Goal: Task Accomplishment & Management: Manage account settings

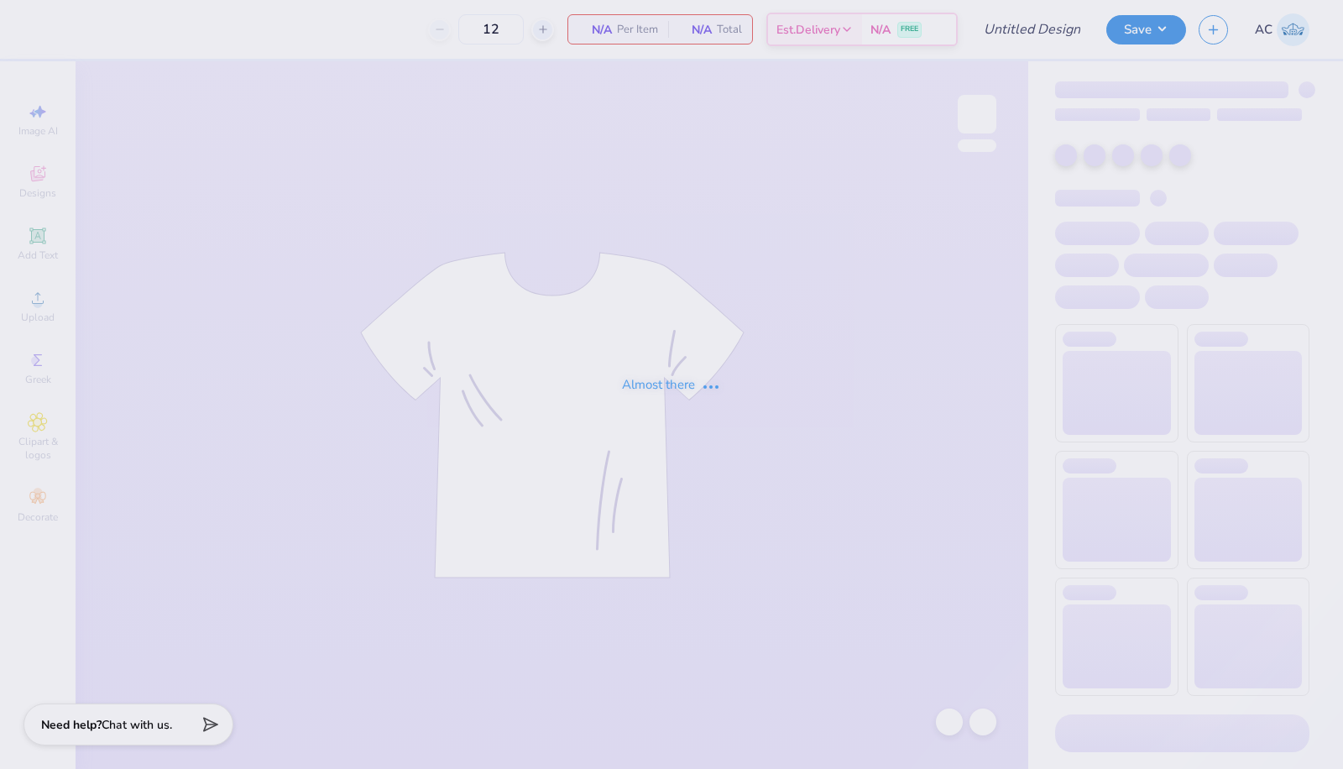
type input "50"
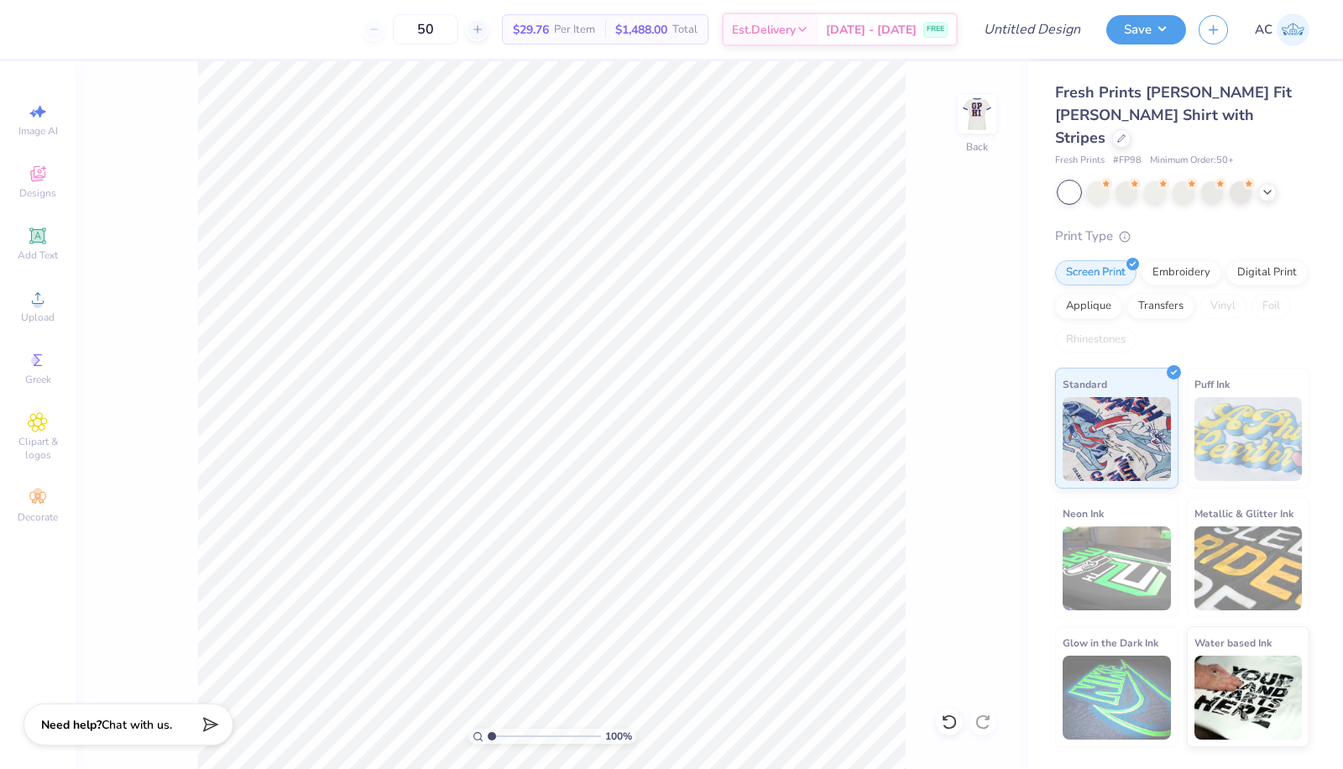
click at [45, 249] on span "Add Text" at bounding box center [38, 255] width 40 height 13
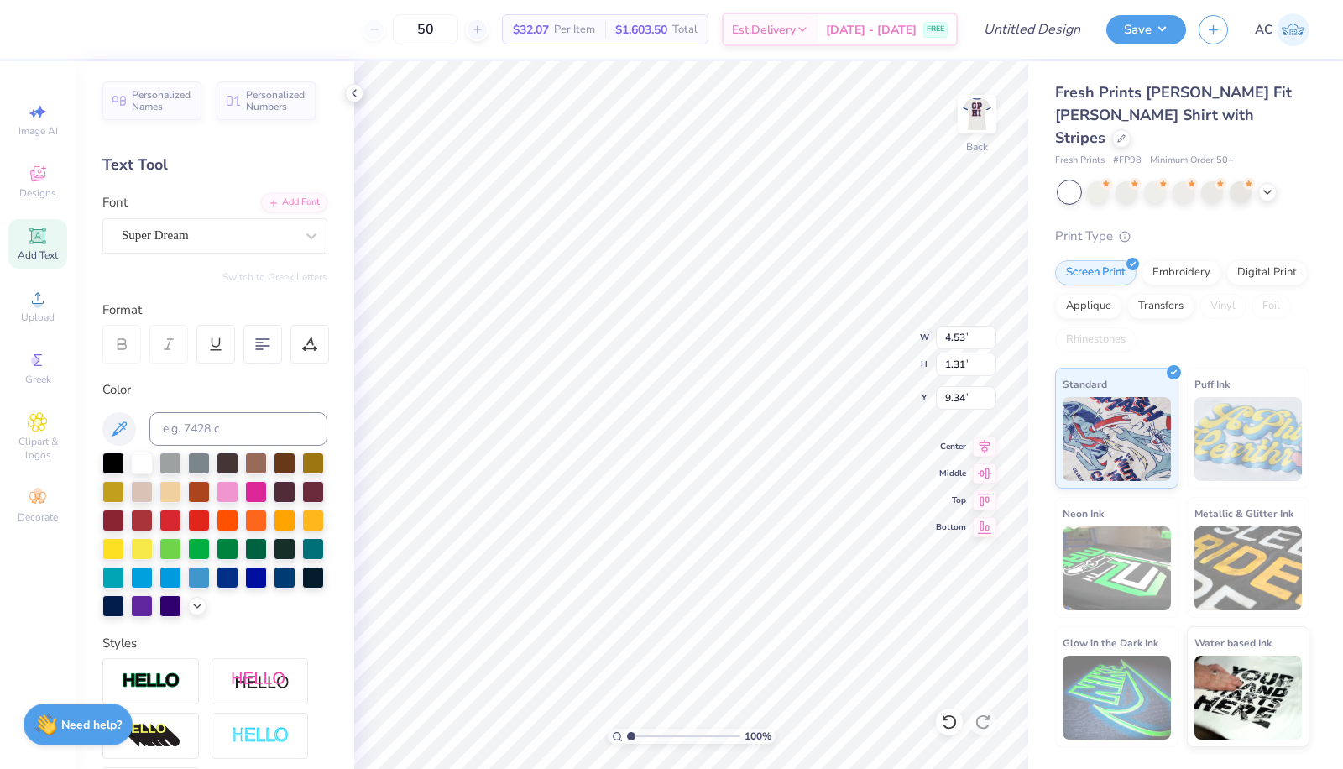
scroll to position [14, 2]
type textarea "T"
type textarea "SIGMA KAPPA"
click at [275, 227] on div "Super Dream" at bounding box center [208, 236] width 176 height 26
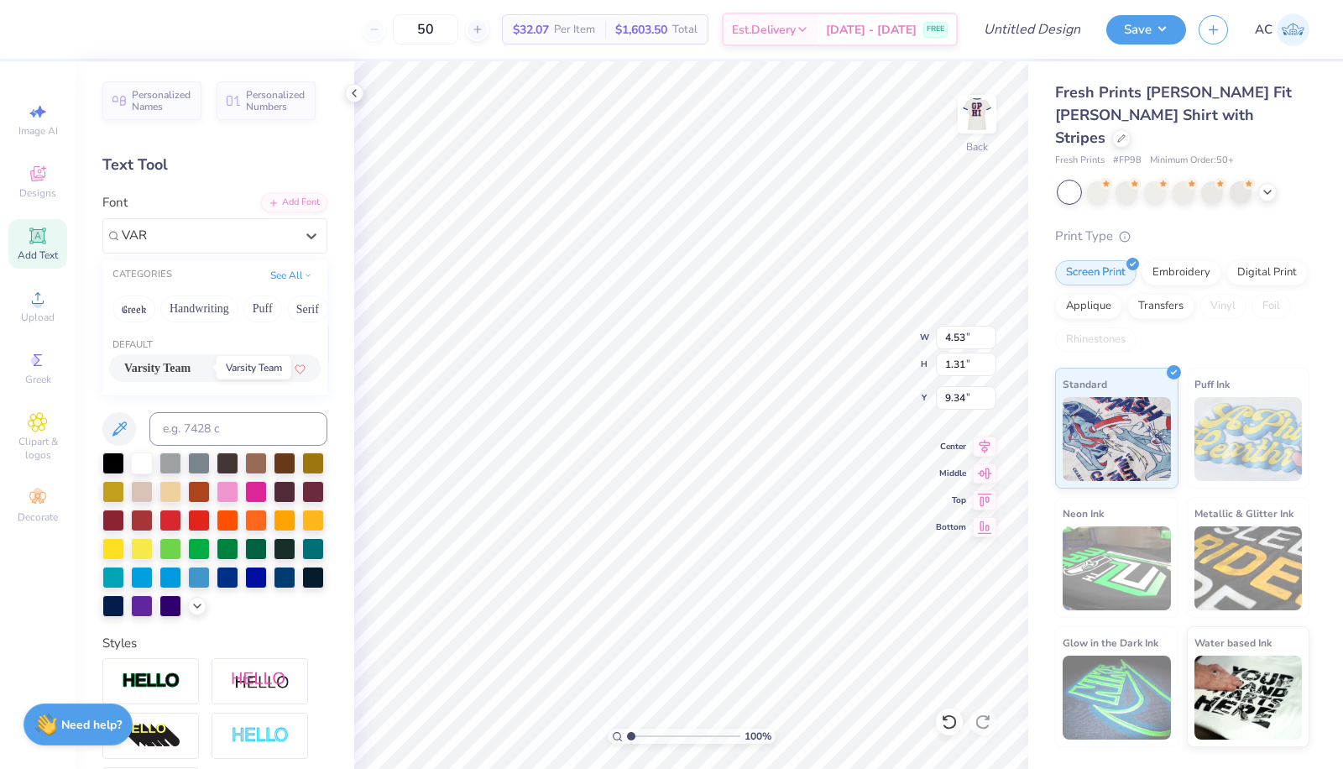
click at [191, 369] on span "Varsity Team" at bounding box center [157, 368] width 66 height 18
type input "VAR"
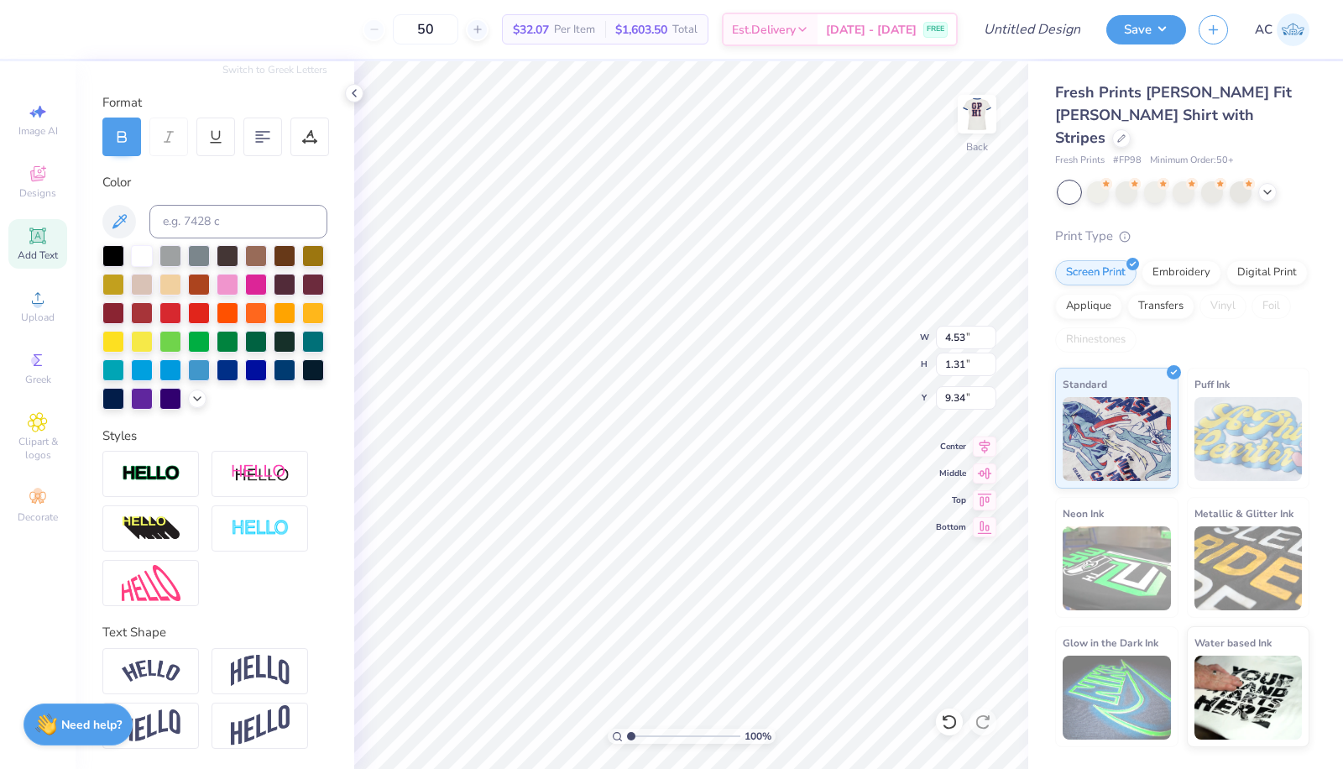
click at [184, 676] on div at bounding box center [150, 671] width 97 height 46
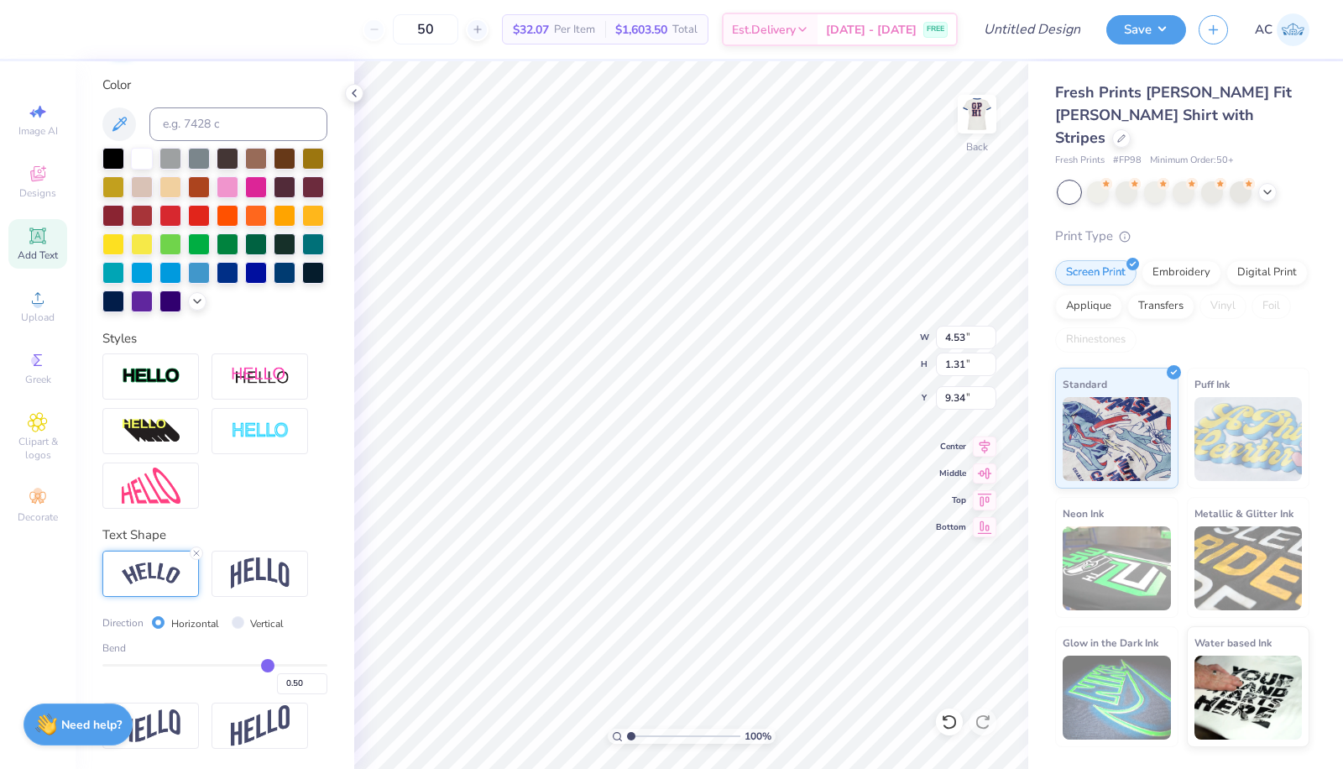
scroll to position [331, 0]
click at [165, 385] on img at bounding box center [151, 376] width 59 height 19
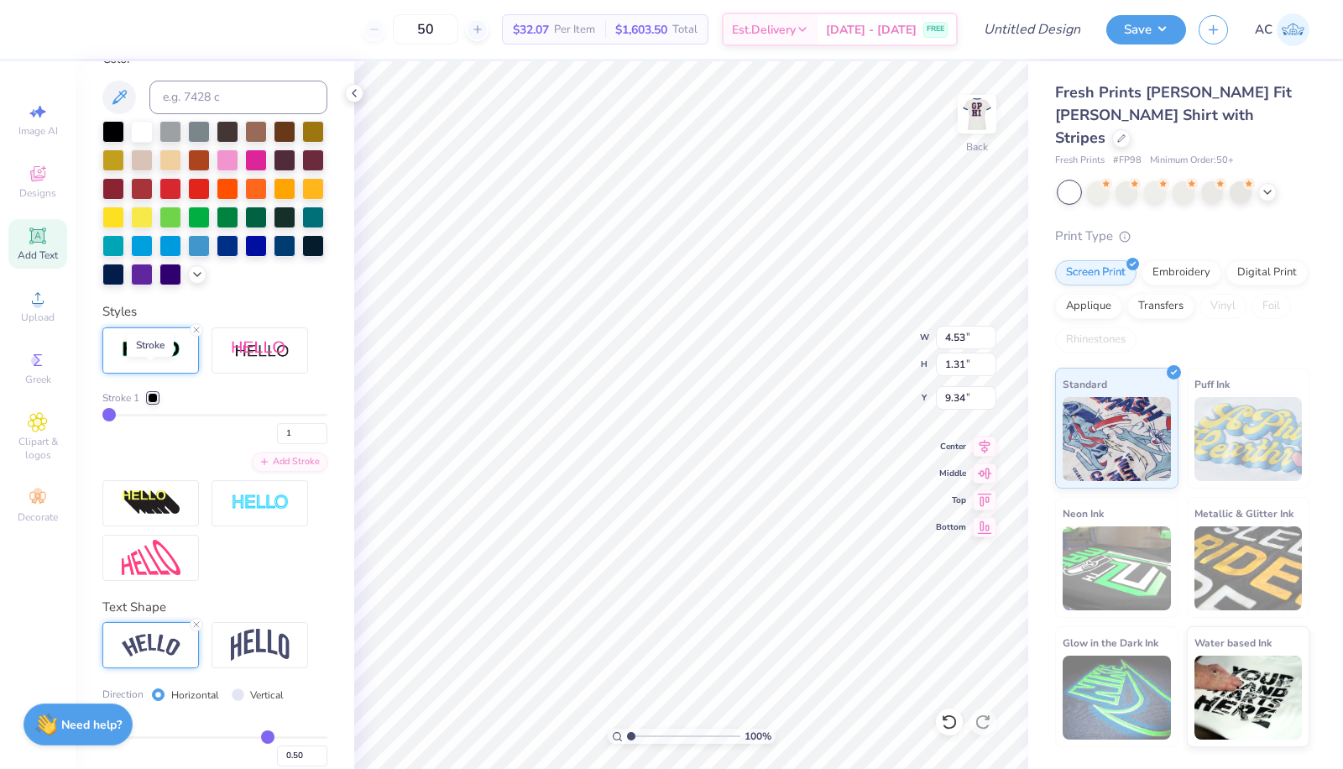
type textarea "SIGMA KAPPA"
click at [1265, 186] on icon at bounding box center [1267, 192] width 13 height 13
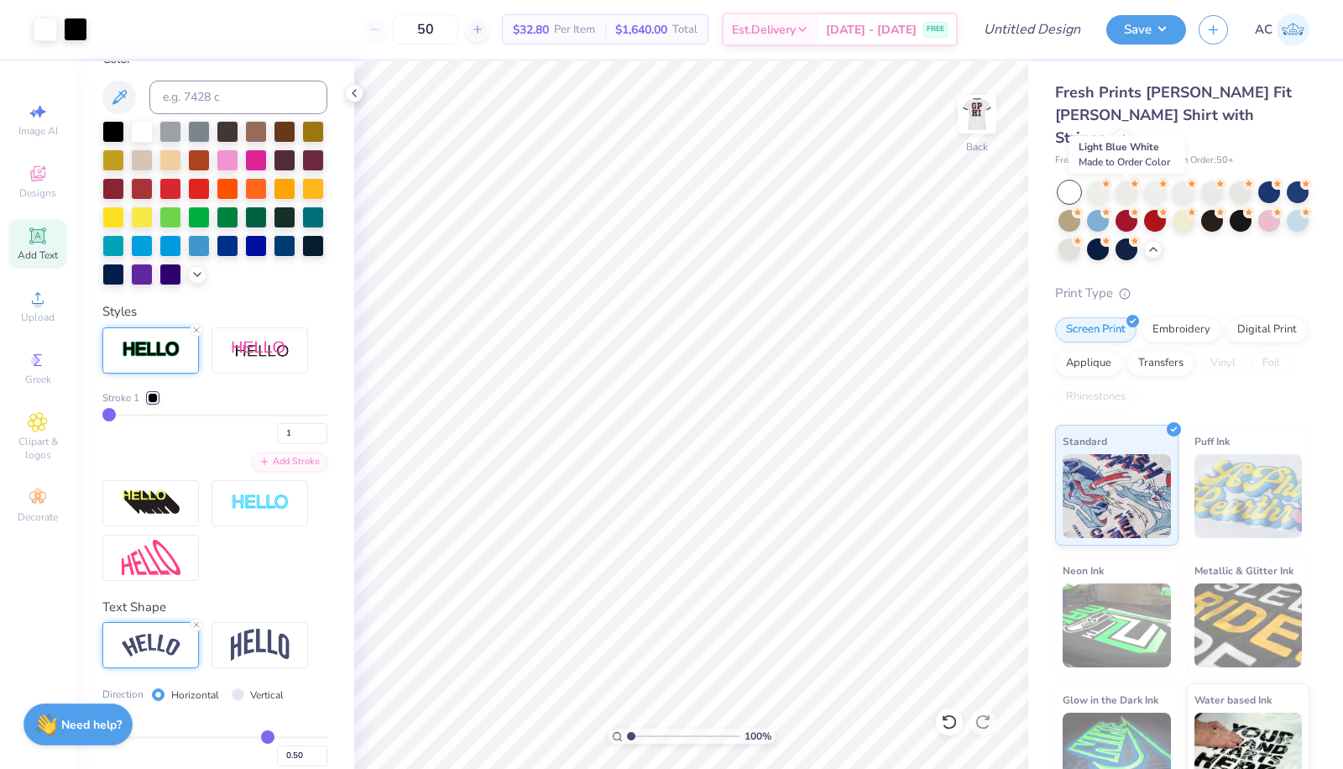
click at [1109, 210] on div at bounding box center [1098, 221] width 22 height 22
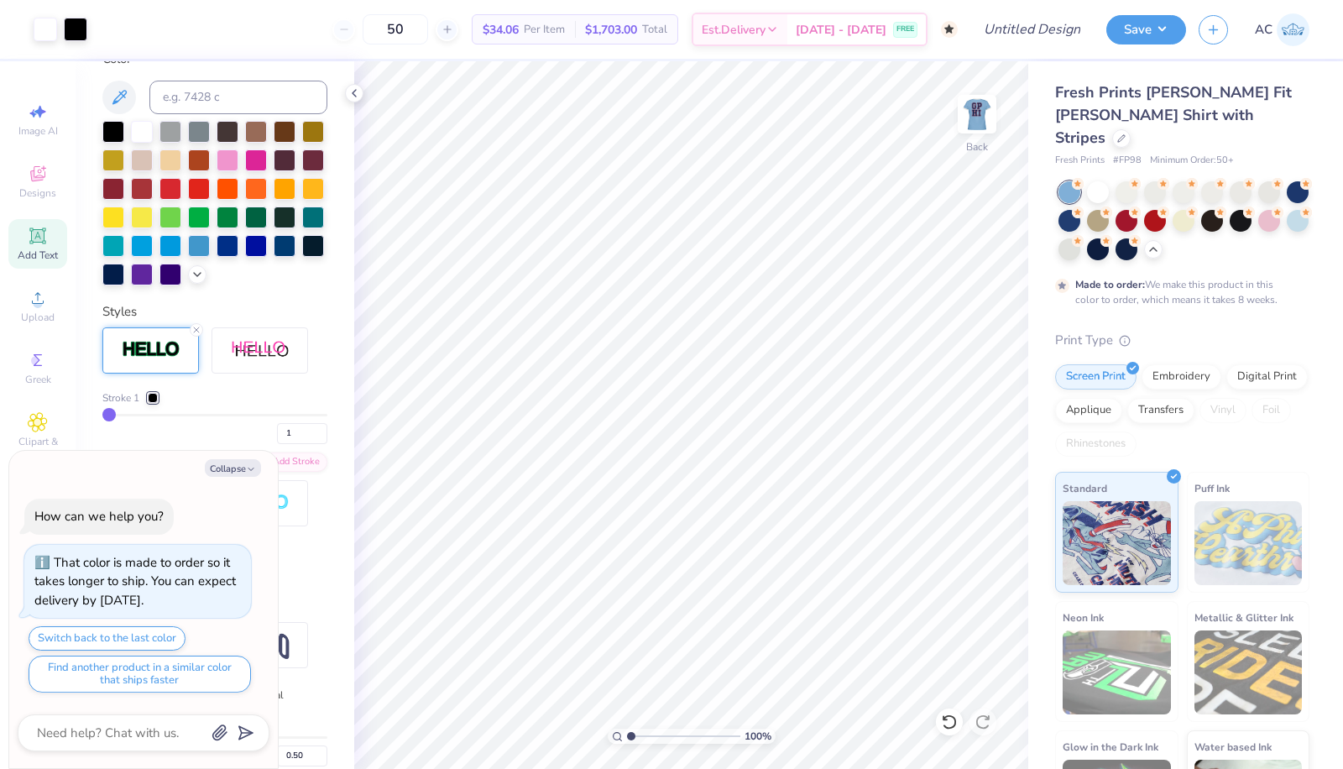
click at [1084, 207] on icon at bounding box center [1078, 213] width 12 height 12
click at [1287, 203] on div at bounding box center [1298, 192] width 22 height 22
click at [1287, 224] on div at bounding box center [1298, 221] width 22 height 22
type textarea "x"
type input "7.25"
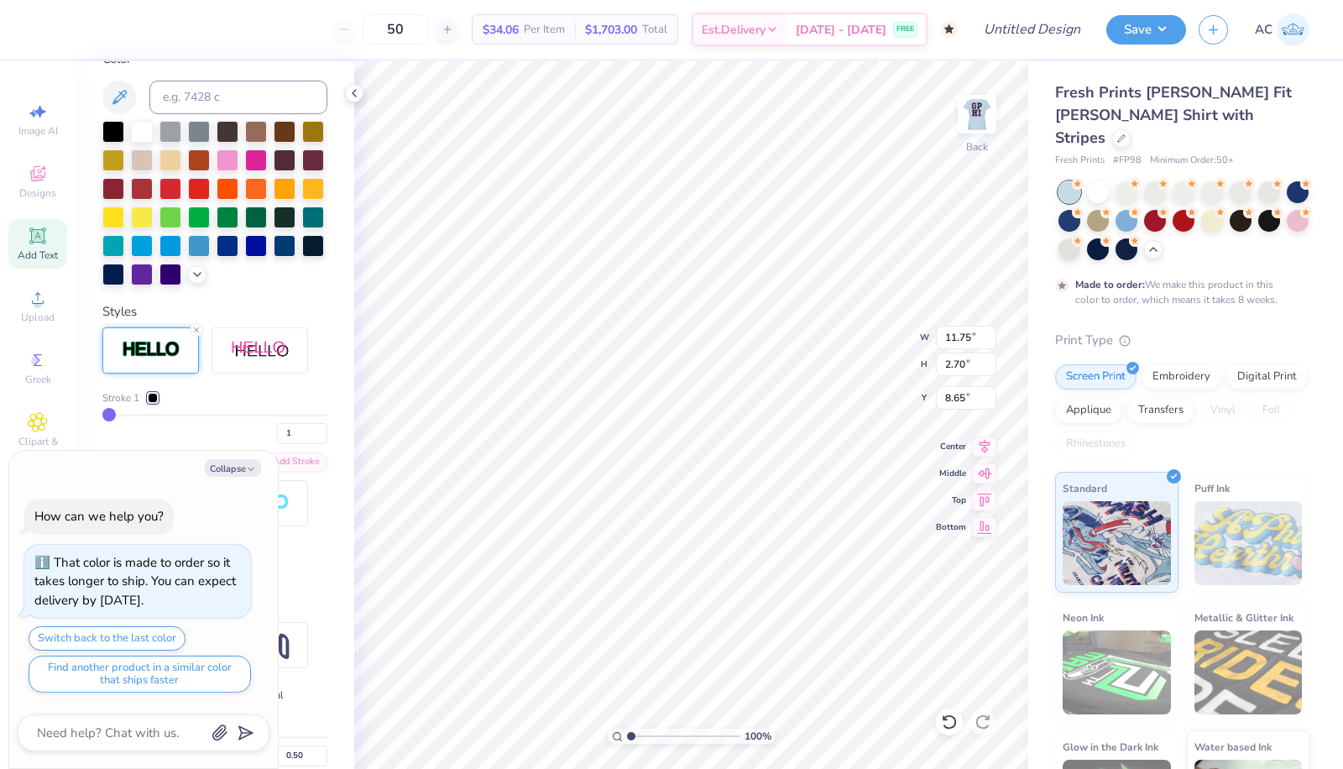
type input "1.66"
type textarea "x"
type input "3.00"
click at [223, 473] on button "Collapse" at bounding box center [233, 468] width 56 height 18
type textarea "x"
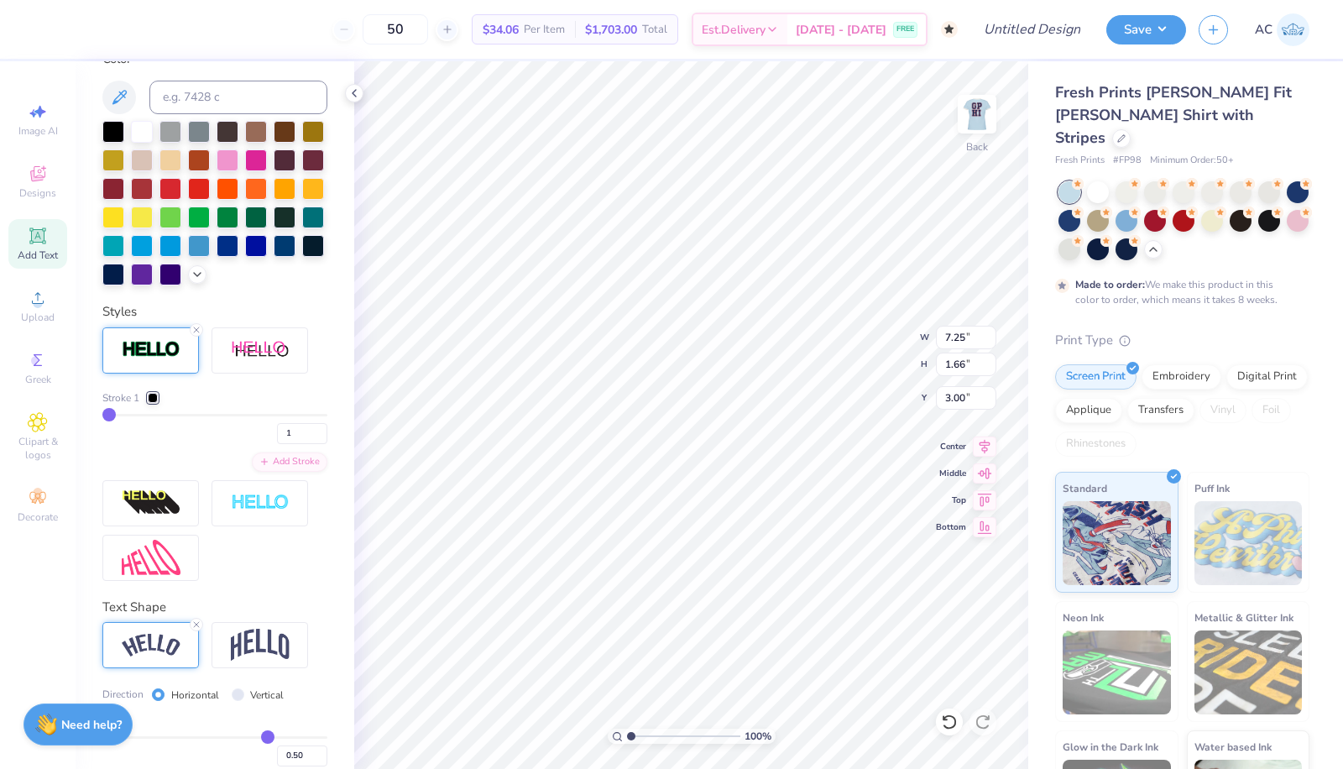
scroll to position [494, 0]
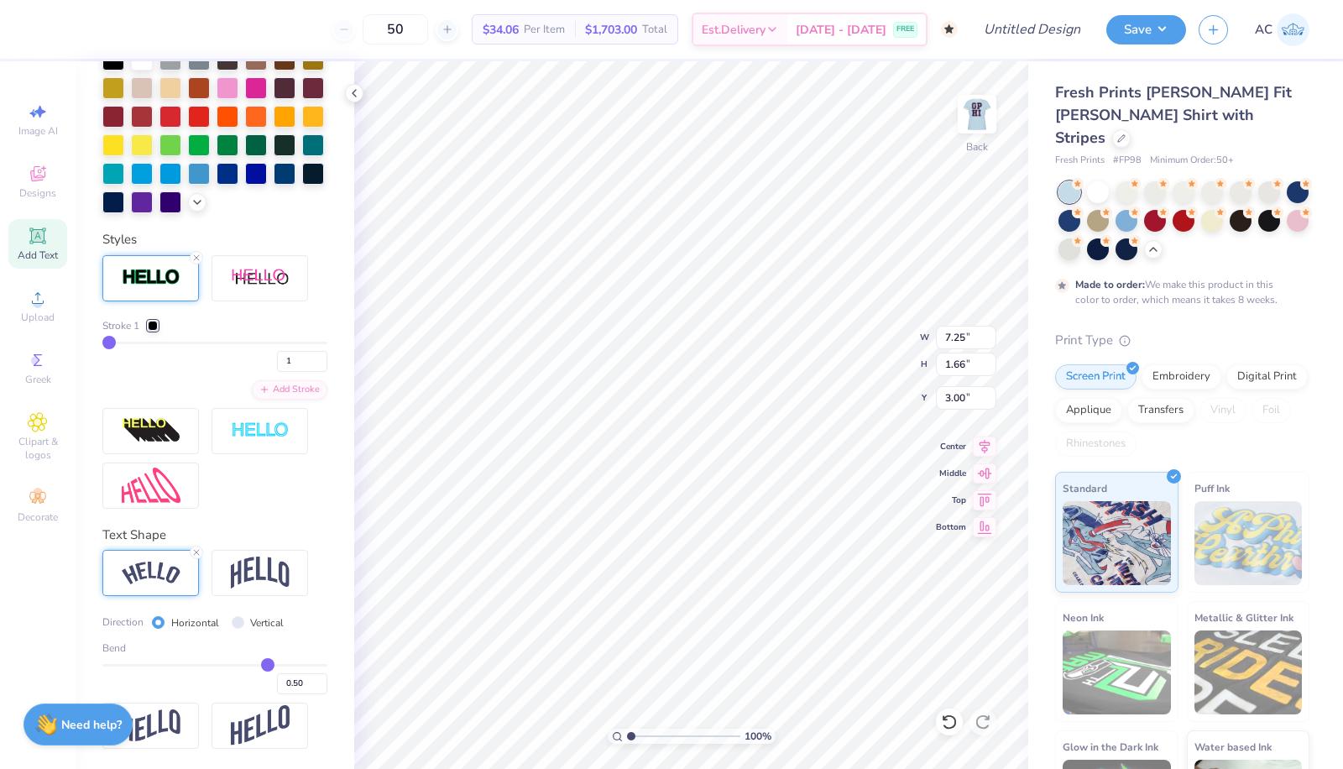
click at [207, 668] on div "0.50" at bounding box center [214, 679] width 225 height 30
type input "-0.06"
click at [202, 667] on input "range" at bounding box center [214, 665] width 225 height 3
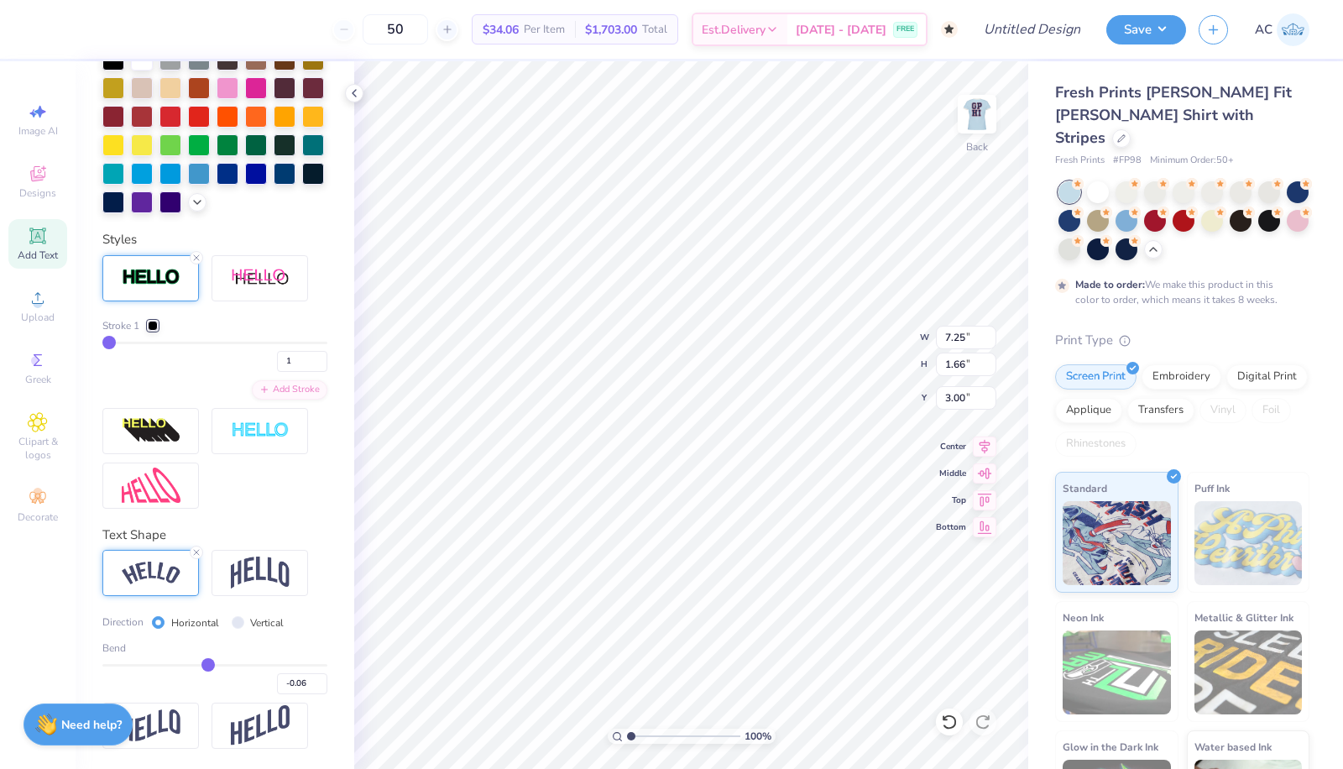
type input "6.49"
type input "0.75"
type input "3.46"
click at [233, 663] on div "Bend -0.06" at bounding box center [214, 668] width 225 height 54
type input "0.3"
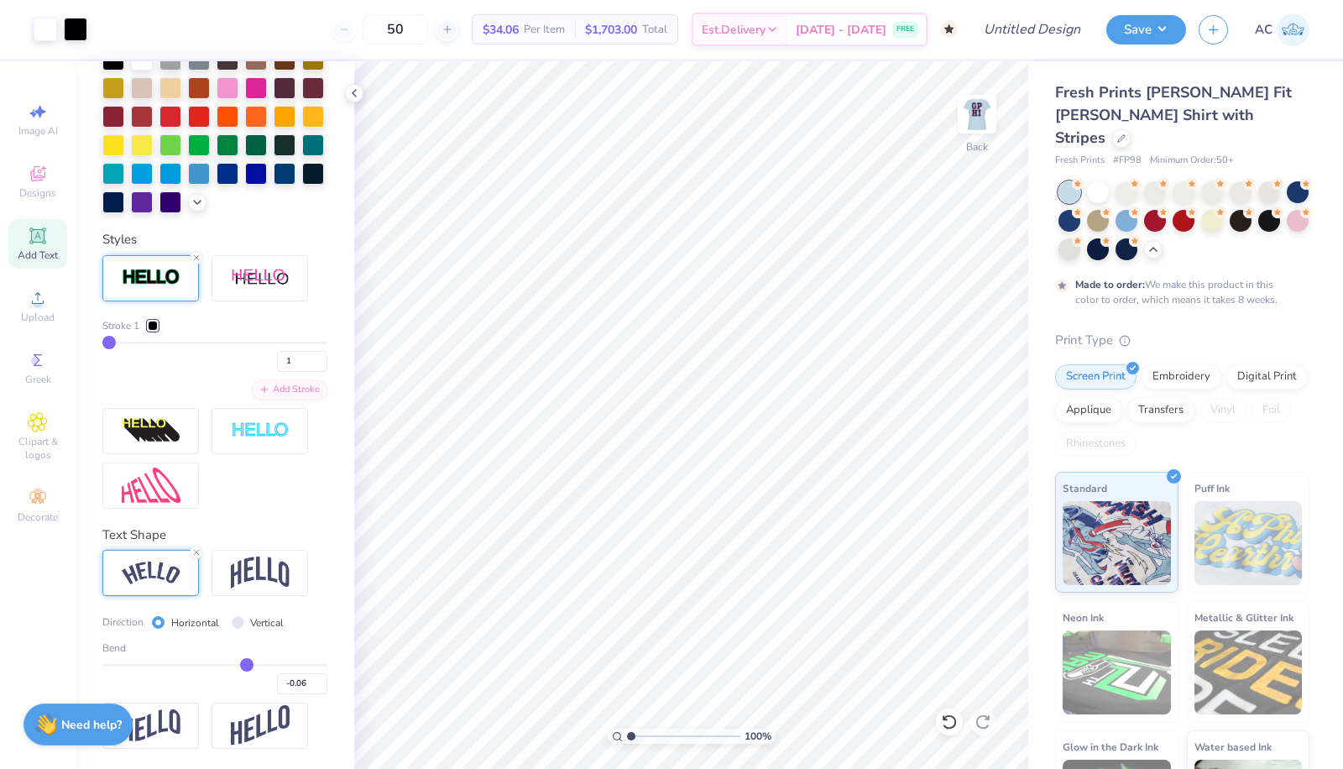
type input "0.30"
click at [237, 666] on input "range" at bounding box center [214, 665] width 225 height 3
click at [249, 663] on div "Bend 0.30" at bounding box center [214, 668] width 225 height 54
type input "0.45"
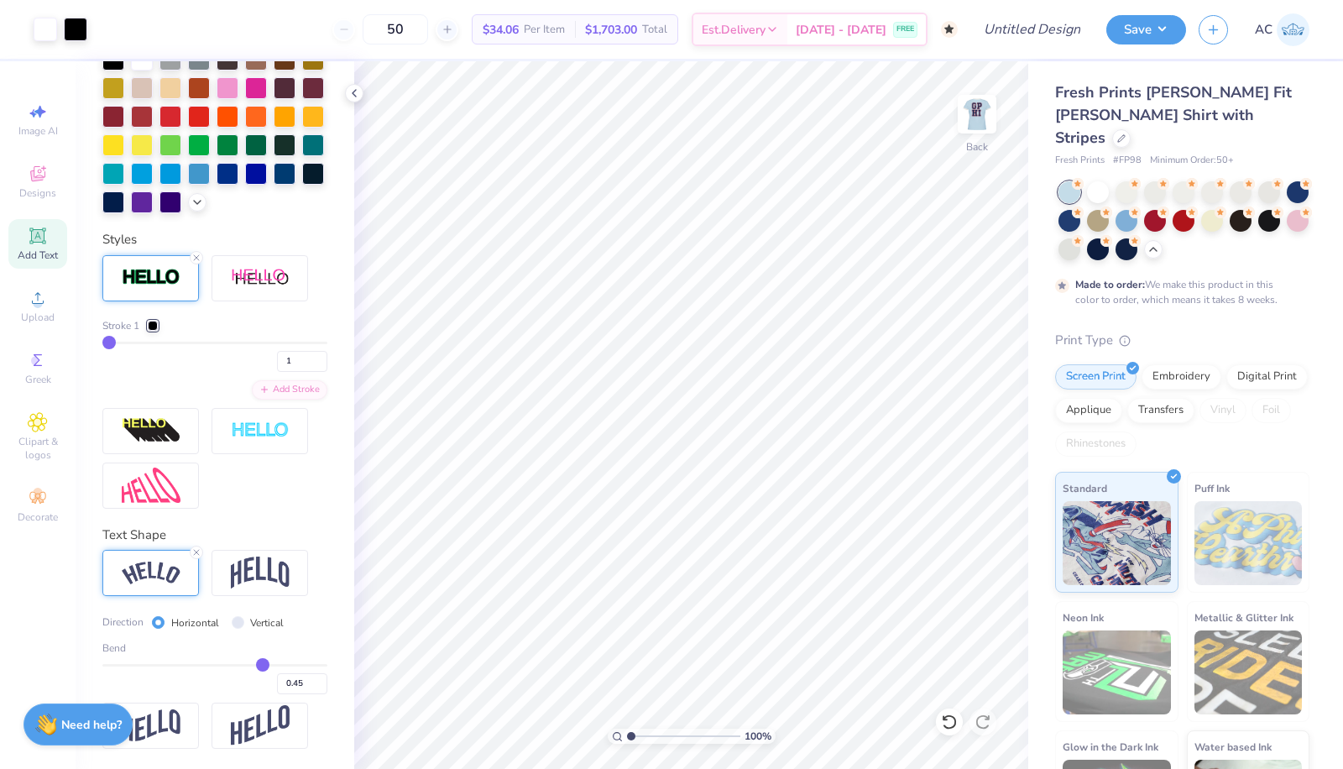
type input "0.45"
click at [252, 666] on input "range" at bounding box center [214, 665] width 225 height 3
type input "8.56"
type input "1.79"
click at [283, 686] on input "0.45" at bounding box center [302, 683] width 50 height 21
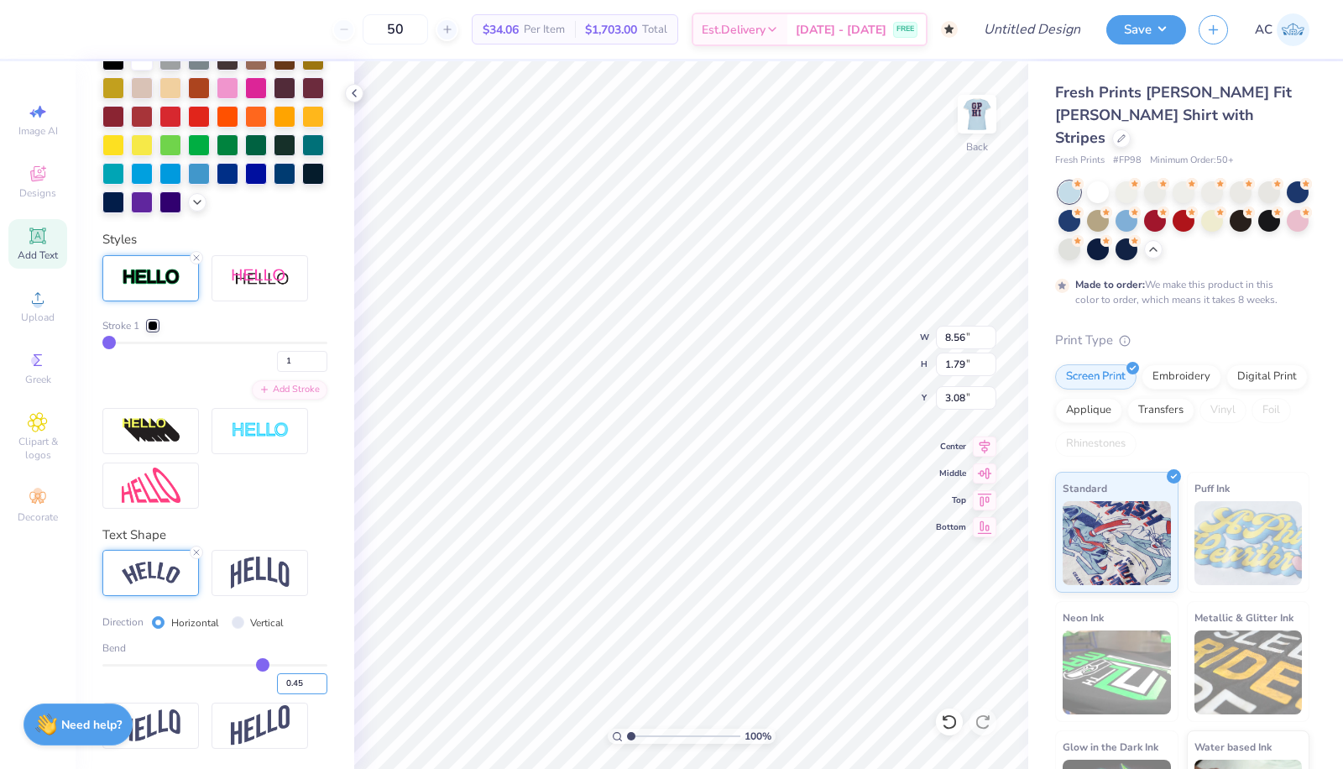
click at [288, 691] on input "0.45" at bounding box center [302, 683] width 50 height 21
type input "0.40"
type input "0.4"
type input "8.46"
type input "1.60"
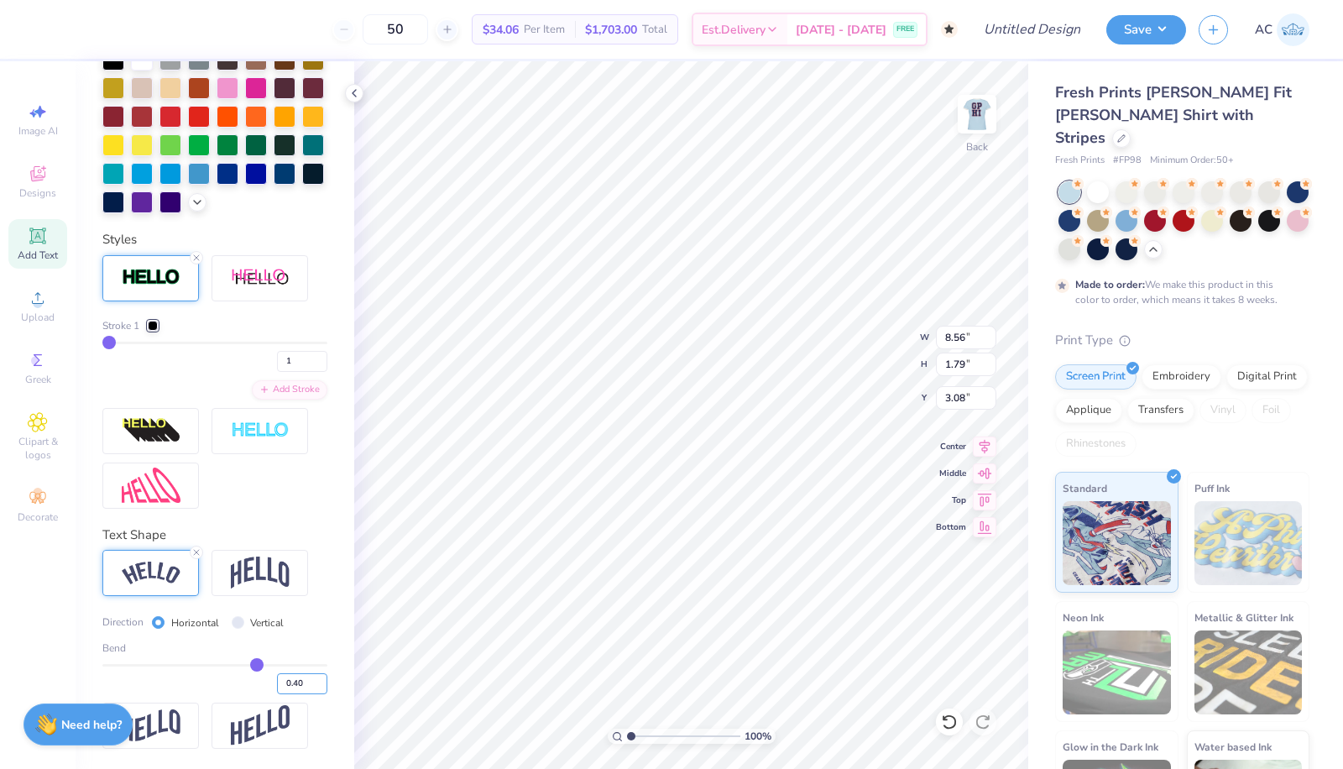
type input "3.18"
type input "9.66"
type input "1.83"
type input "3.19"
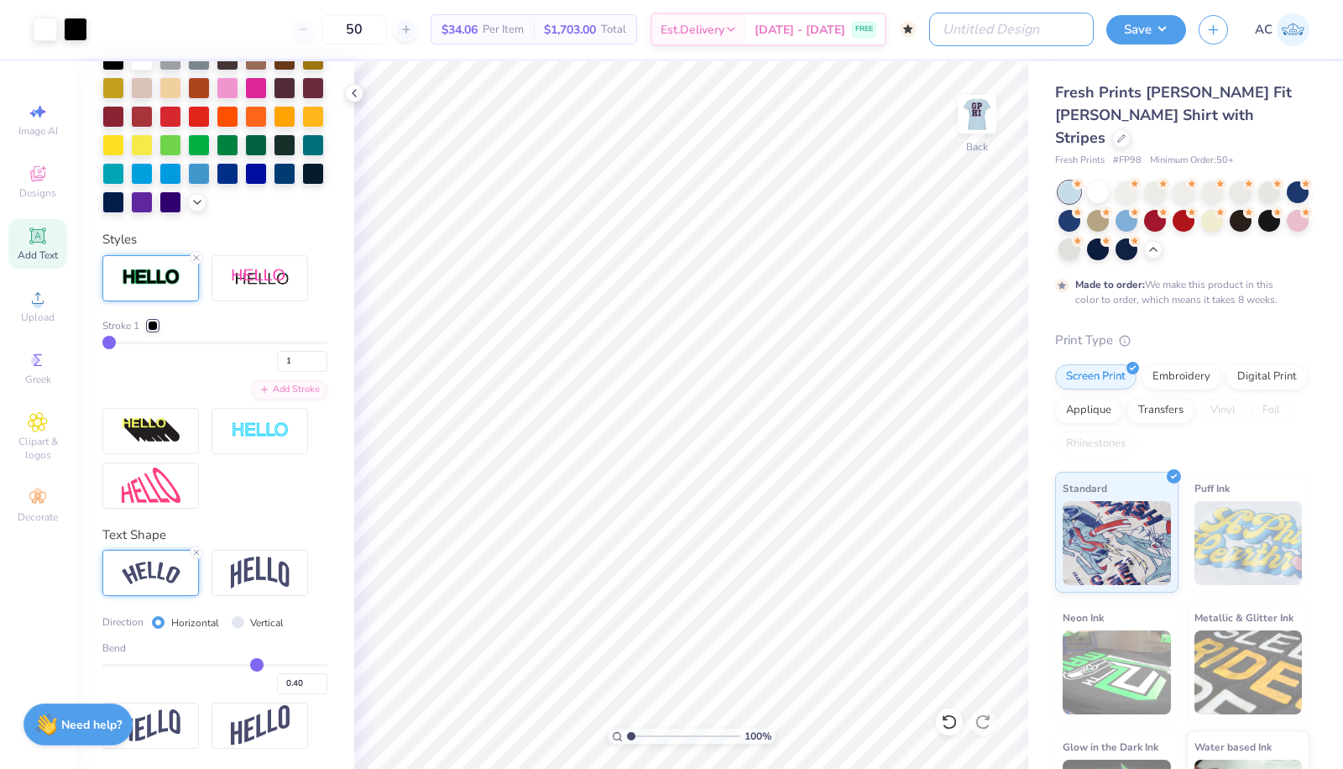
click at [1050, 35] on input "Design Title" at bounding box center [1012, 30] width 165 height 34
type input "s"
click at [1258, 76] on div "Fresh Prints Simone Slim Fit Ringer Shirt with Stripes Fresh Prints # FP98 Mini…" at bounding box center [1186, 456] width 315 height 790
click at [1063, 26] on input "SK" at bounding box center [1012, 30] width 165 height 34
type input "SK Simone Philo Tee"
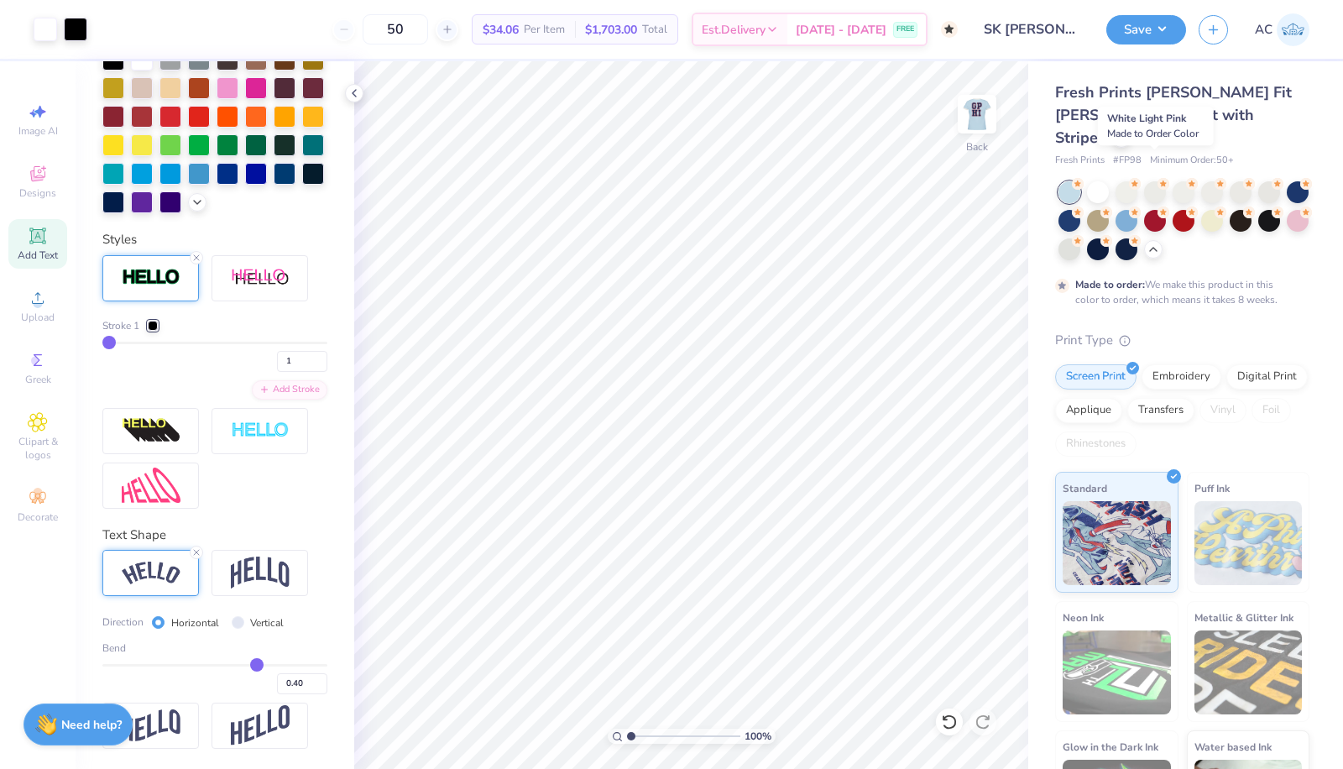
click at [1161, 181] on div at bounding box center [1155, 192] width 22 height 22
click at [1116, 181] on div at bounding box center [1127, 192] width 22 height 22
click at [1100, 181] on div at bounding box center [1098, 192] width 22 height 22
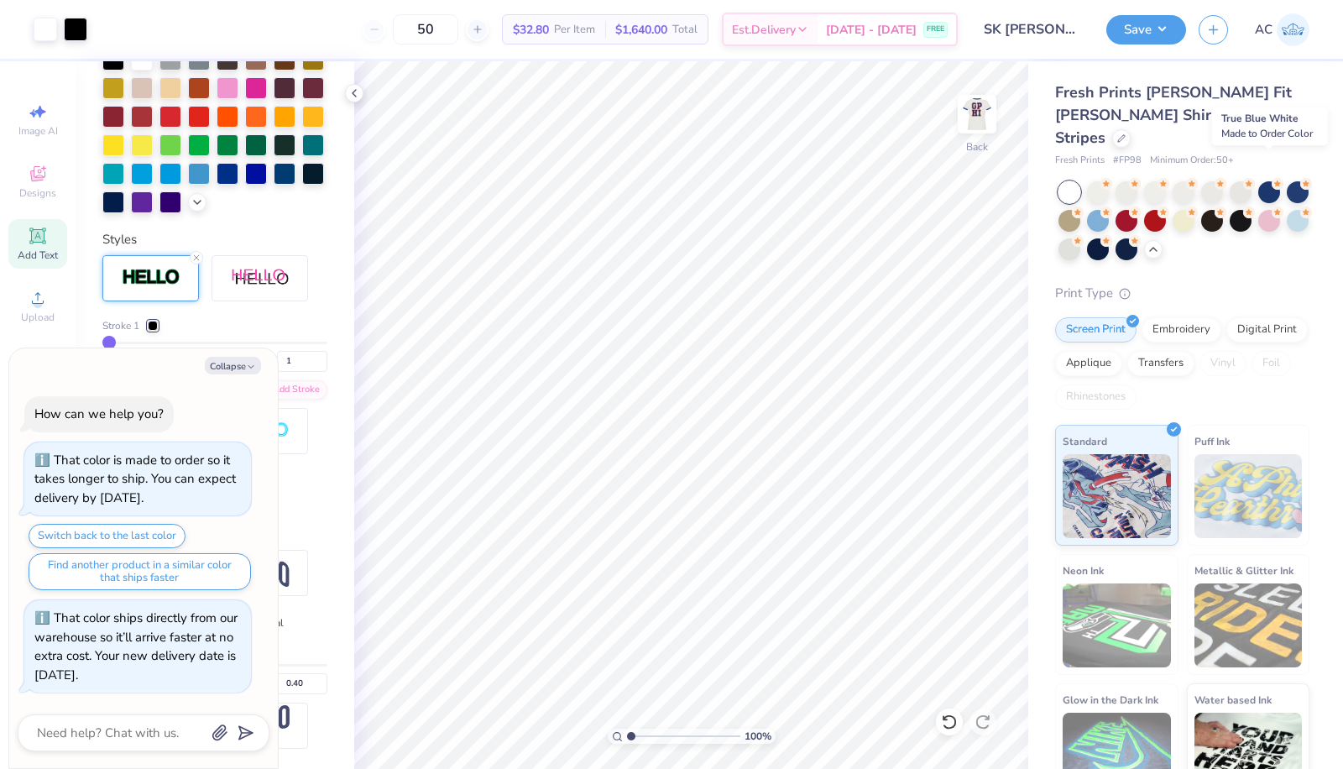
click at [1270, 181] on div at bounding box center [1270, 192] width 22 height 22
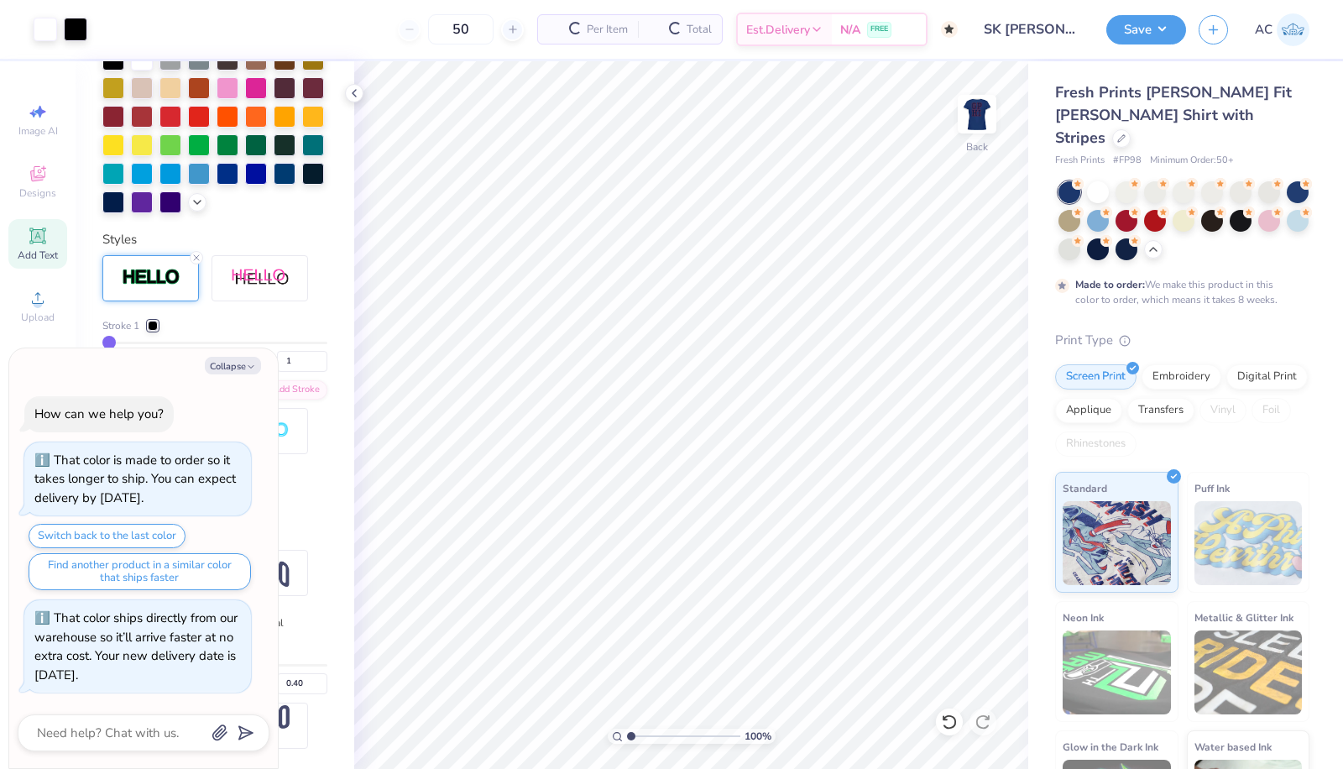
scroll to position [70, 0]
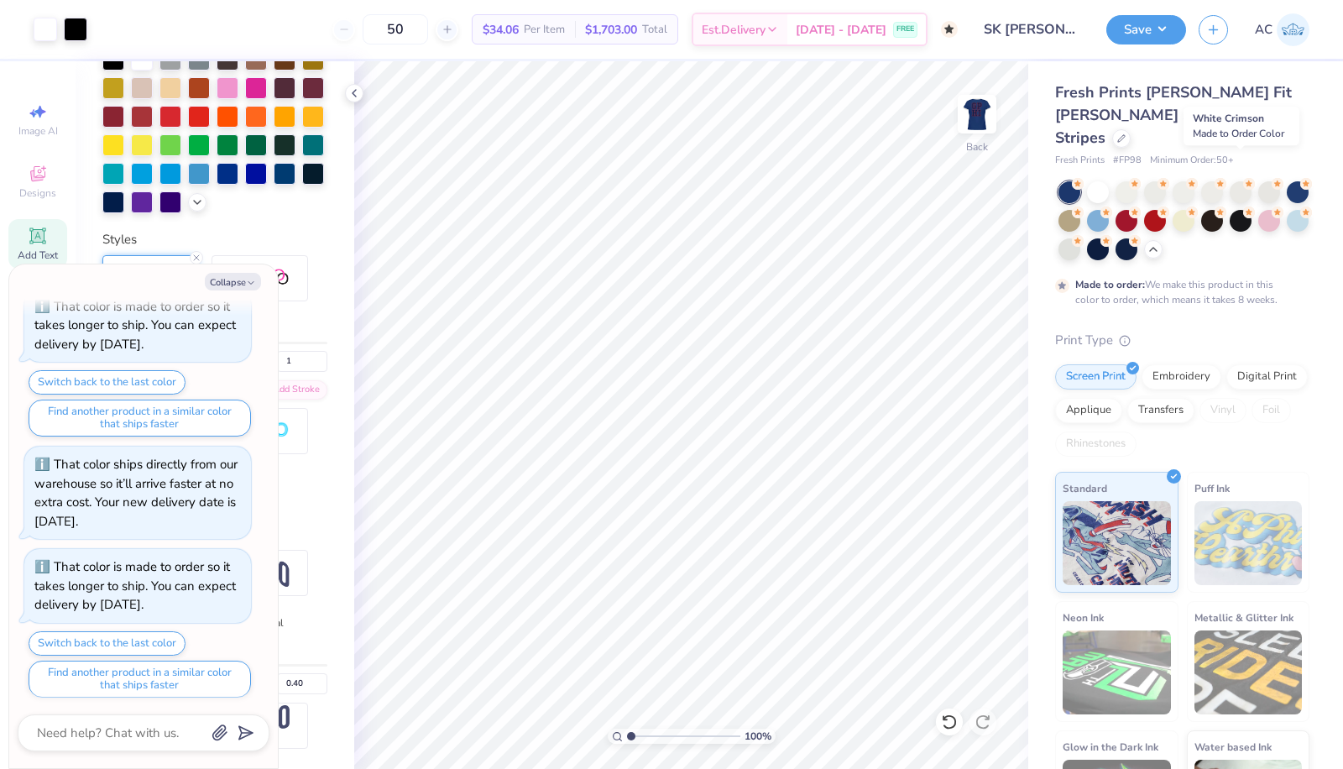
click at [1244, 181] on div at bounding box center [1241, 192] width 22 height 22
click at [1209, 181] on div at bounding box center [1213, 192] width 22 height 22
click at [1181, 181] on div at bounding box center [1184, 192] width 22 height 22
click at [1287, 223] on div at bounding box center [1298, 221] width 22 height 22
click at [1081, 238] on div at bounding box center [1070, 249] width 22 height 22
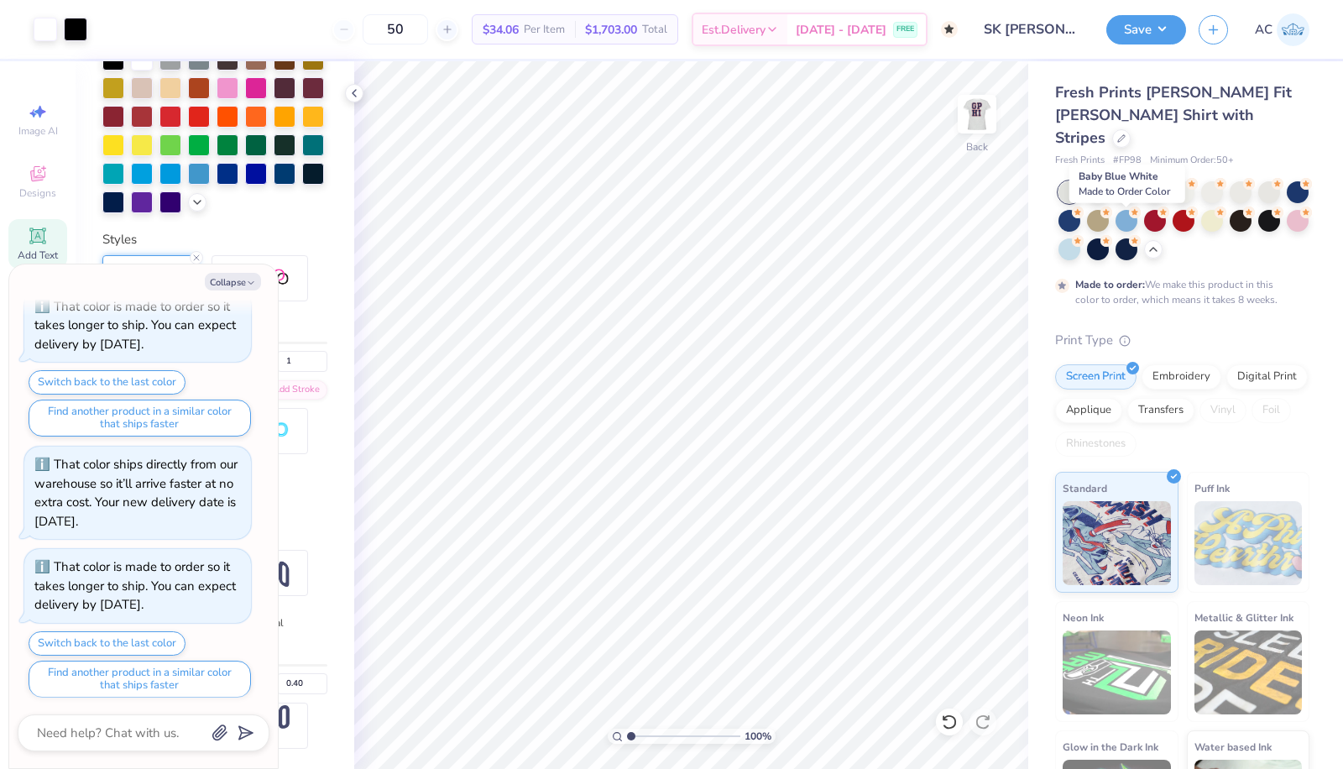
click at [1081, 238] on div at bounding box center [1070, 249] width 22 height 22
click at [1152, 34] on button "Save" at bounding box center [1147, 29] width 80 height 29
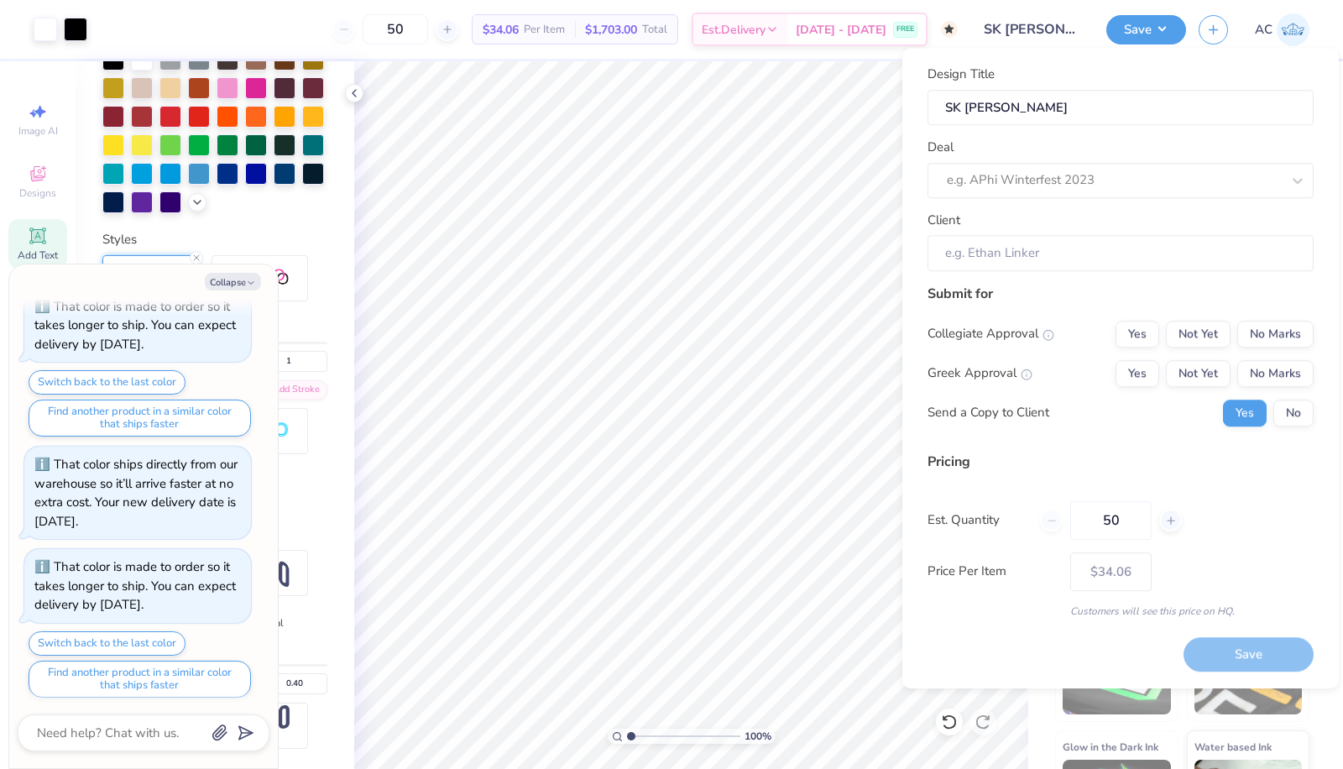
click at [1106, 181] on div at bounding box center [1114, 180] width 334 height 23
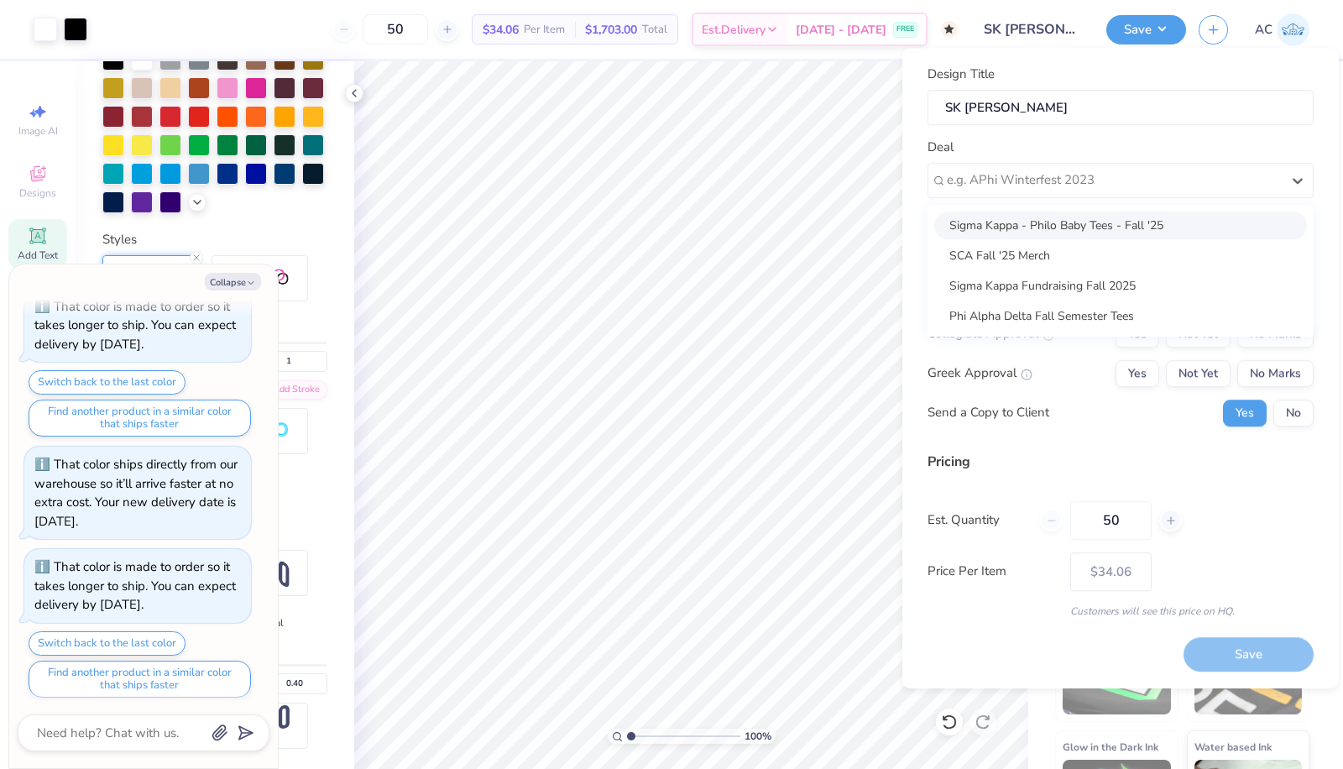
click at [1066, 212] on div "Sigma Kappa - Philo Baby Tees - Fall '25" at bounding box center [1121, 226] width 373 height 28
type textarea "x"
type input "[PERSON_NAME]"
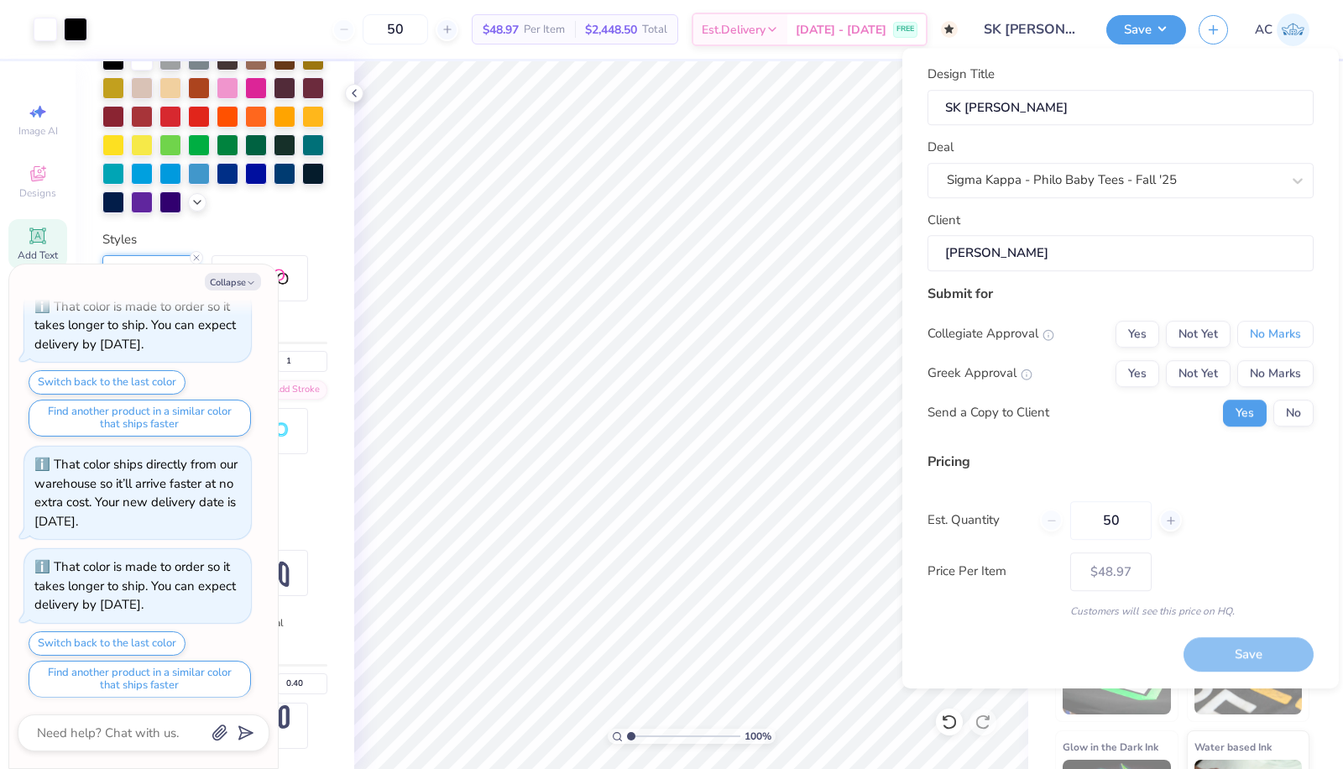
click at [1270, 337] on button "No Marks" at bounding box center [1276, 334] width 76 height 27
click at [1140, 369] on button "Yes" at bounding box center [1138, 373] width 44 height 27
type input "$40.39"
click at [1129, 521] on input "50" at bounding box center [1111, 520] width 81 height 39
type input "5"
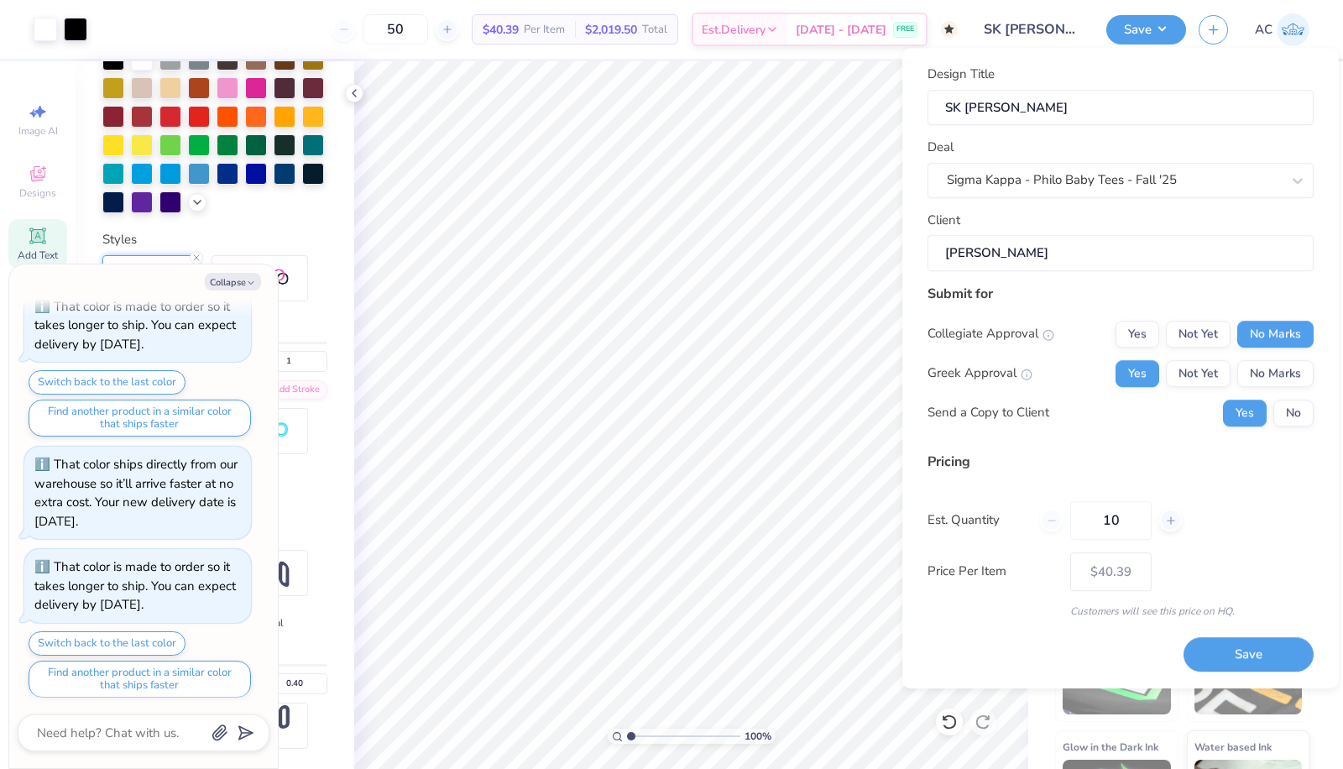
type input "100"
type input "$37.36"
type input "1"
type input "0"
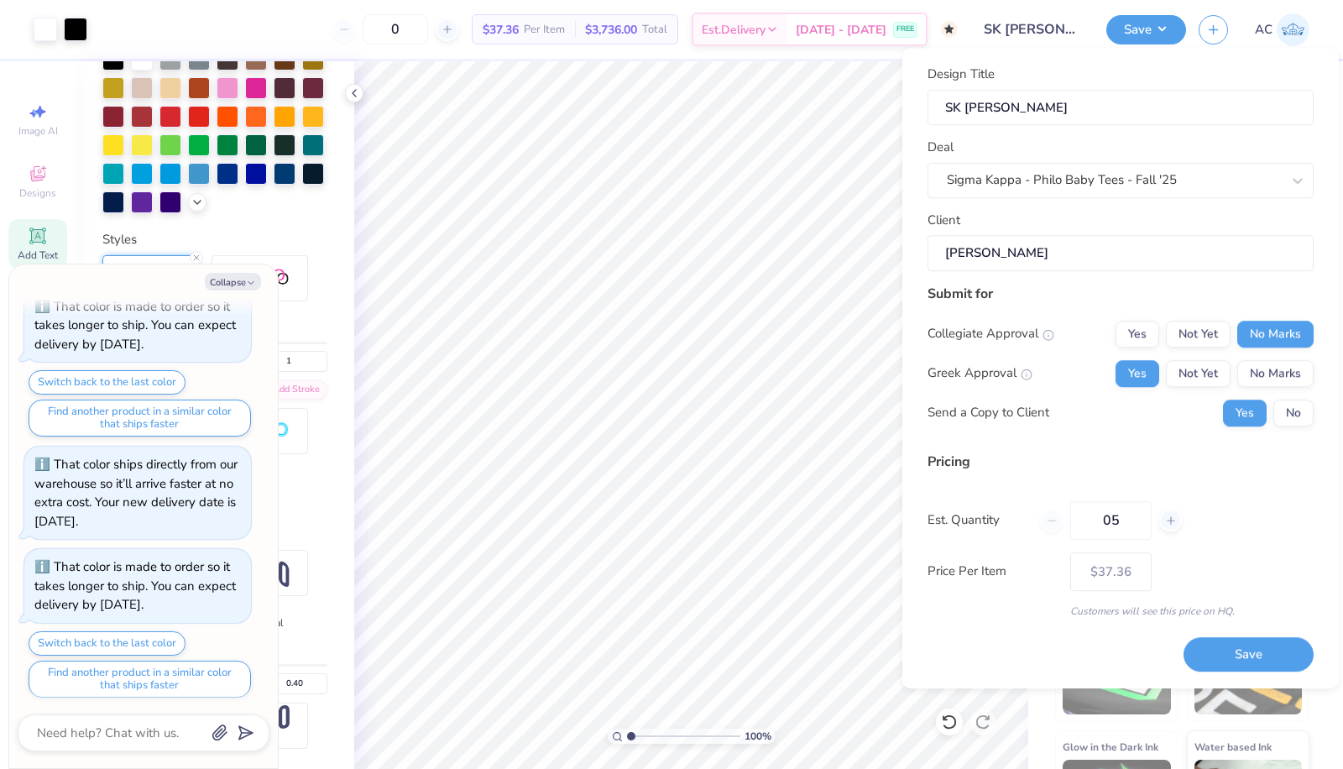
type input "050"
type input "50"
type input "$40.39"
type input "0"
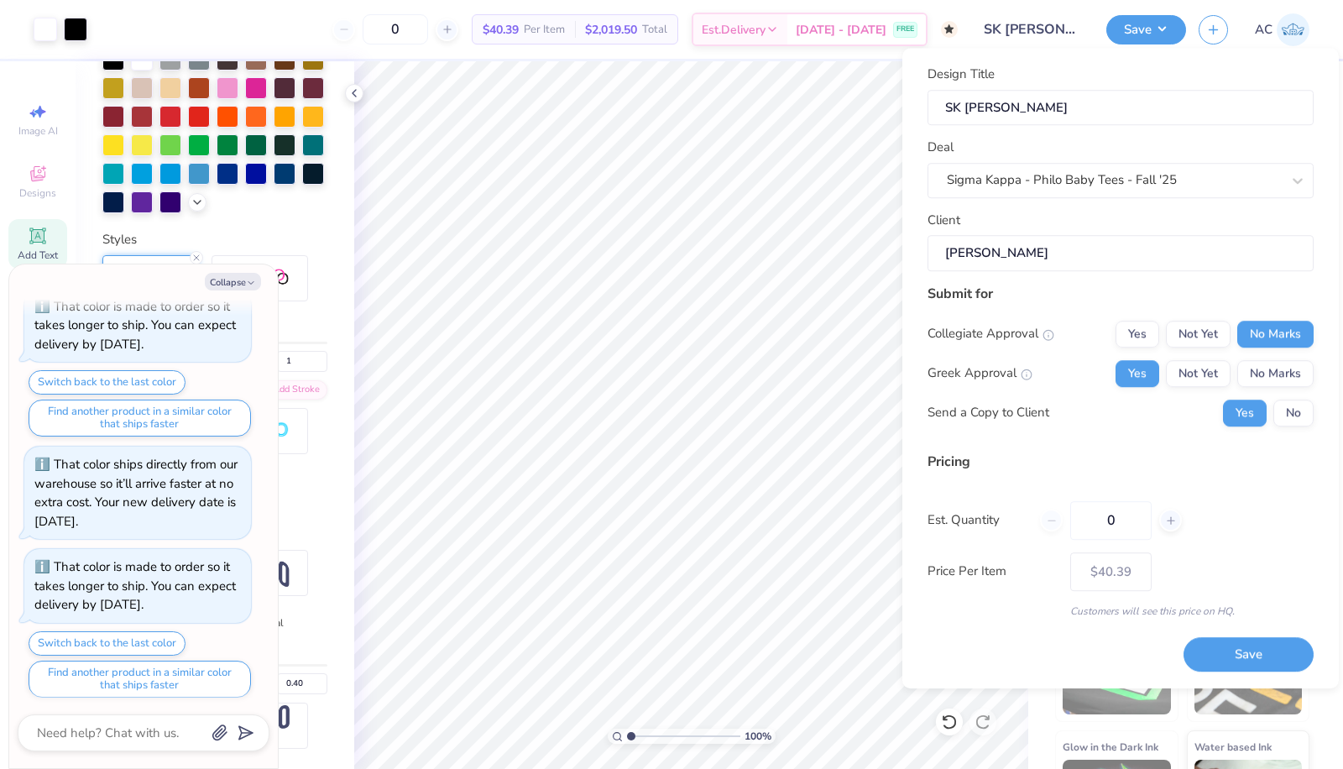
type input "01"
type input "1"
type input "0100"
type input "100"
type input "$37.36"
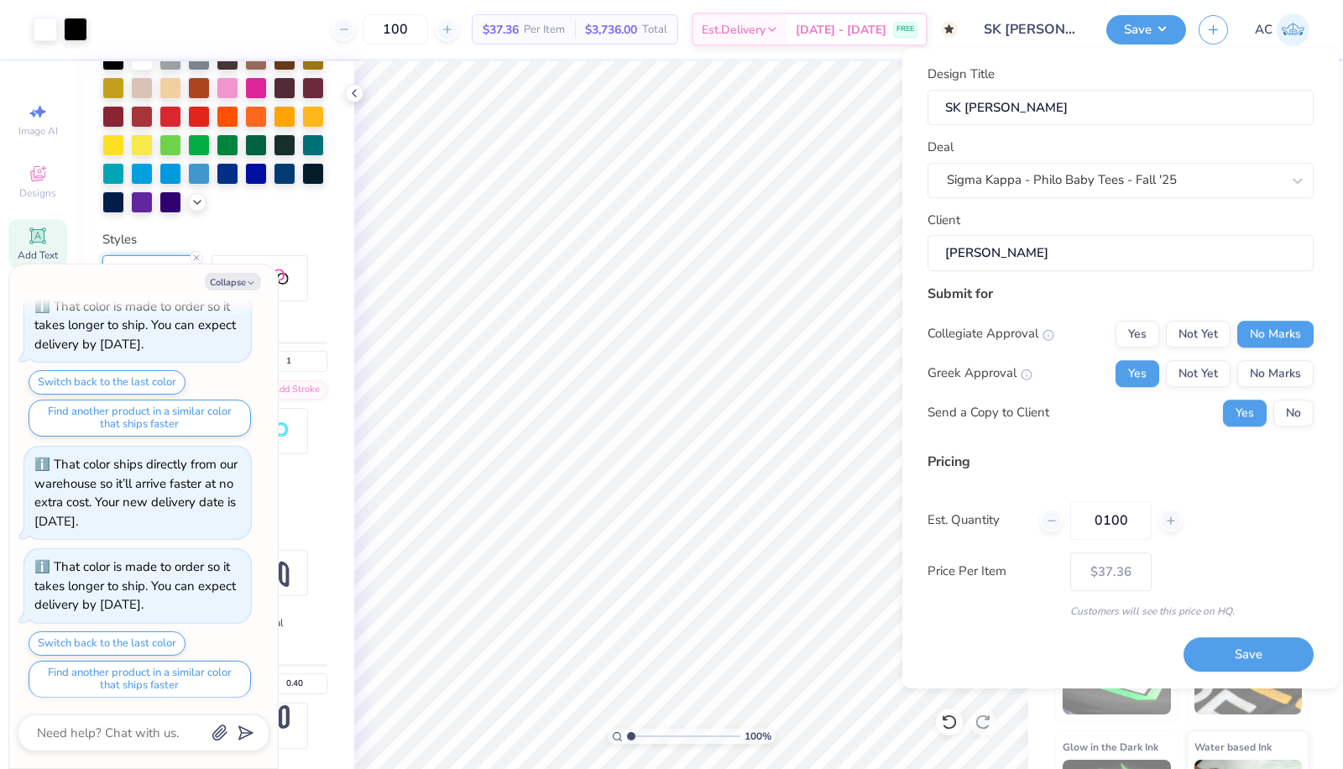
type input "0100"
click at [1302, 413] on button "No" at bounding box center [1294, 413] width 40 height 27
type textarea "x"
click at [1267, 644] on button "Save" at bounding box center [1249, 654] width 130 height 34
type input "$37.36"
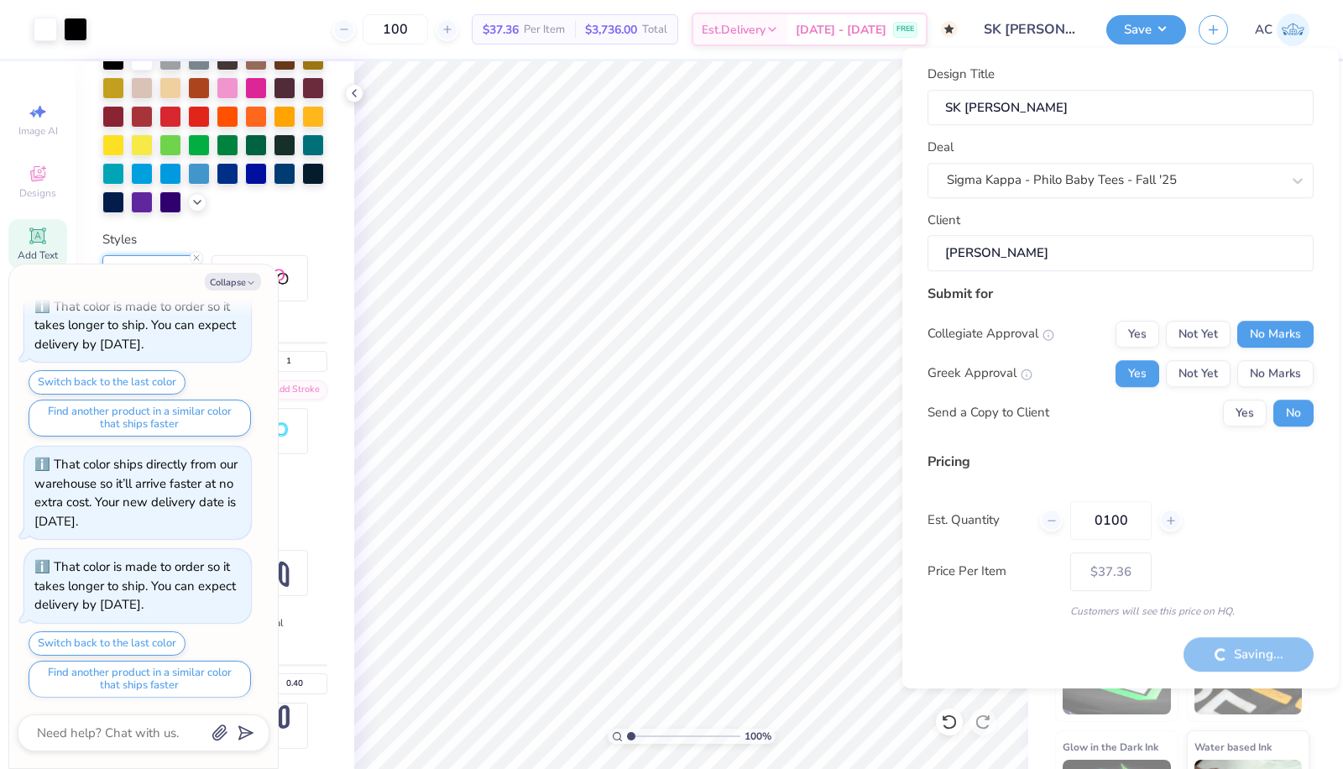
type textarea "x"
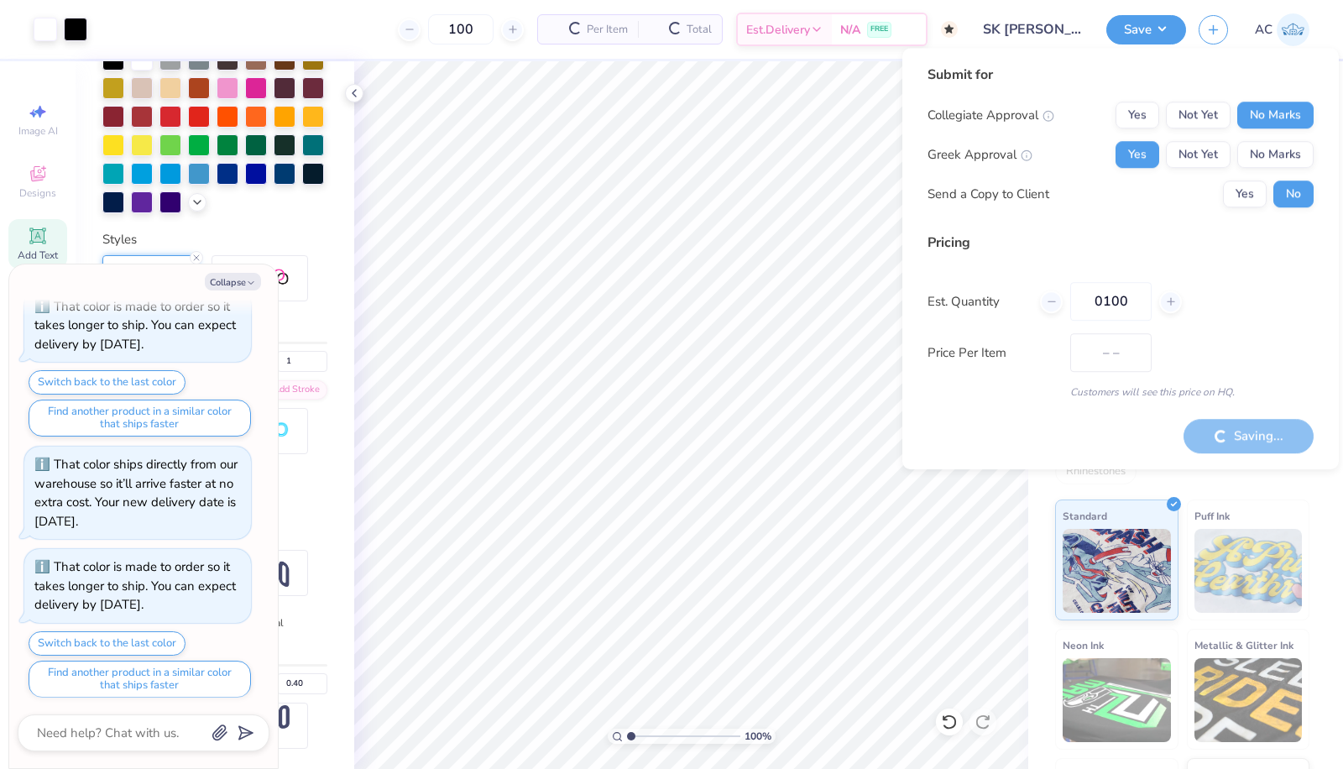
type input "$31.50"
type textarea "x"
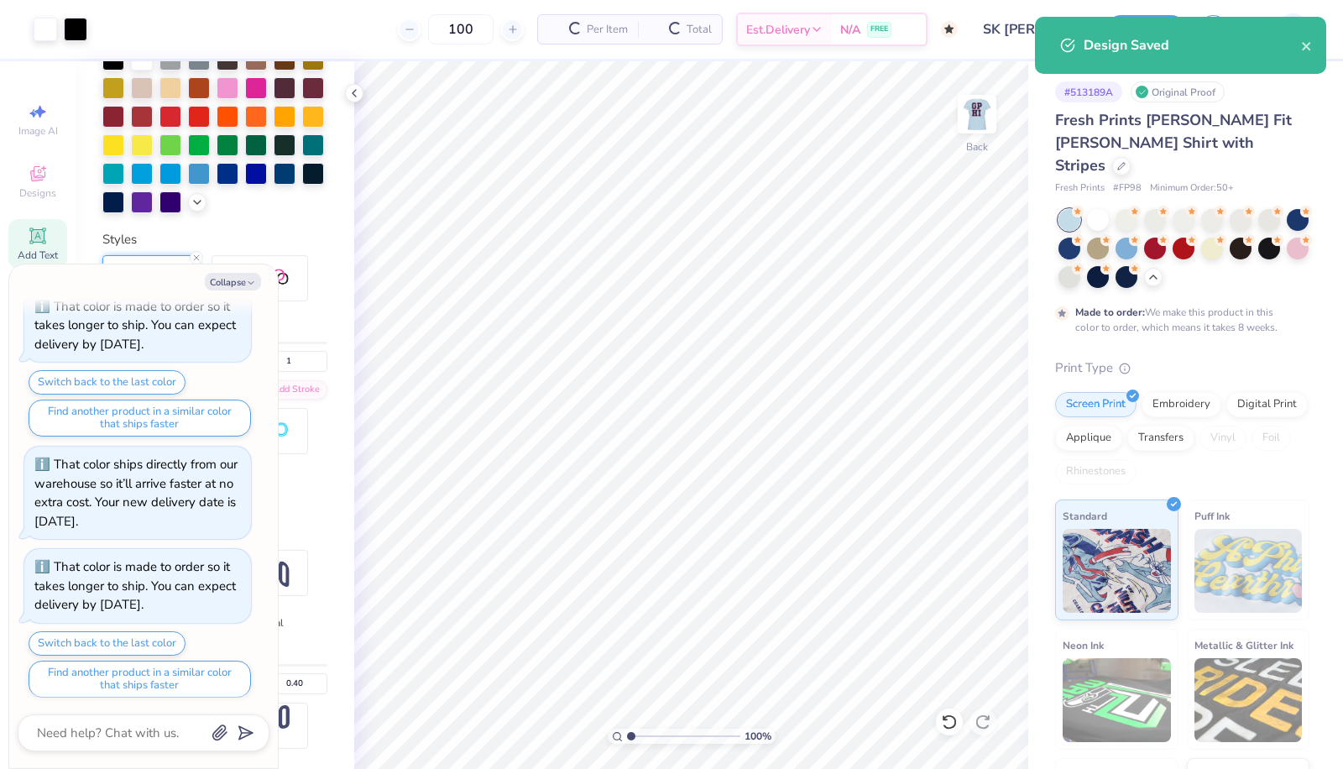
type input "– –"
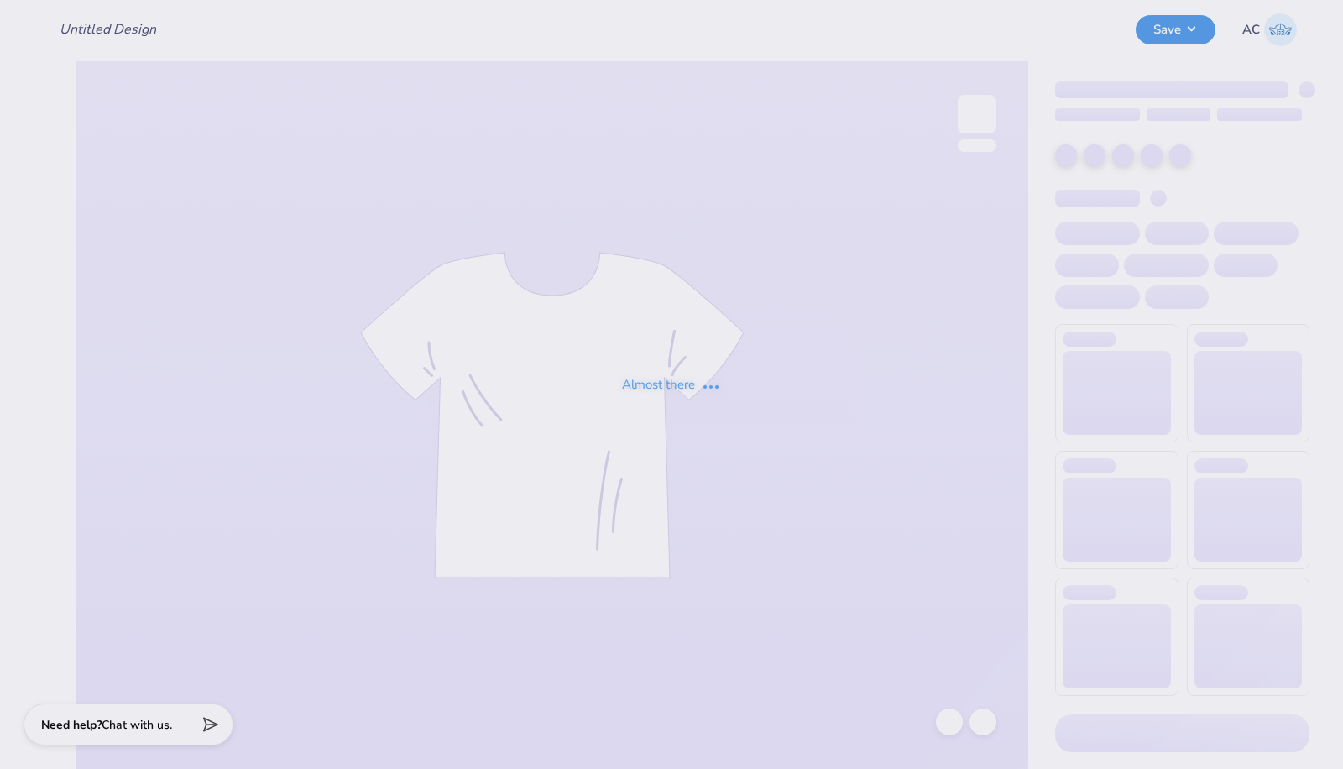
type input "SK [PERSON_NAME]"
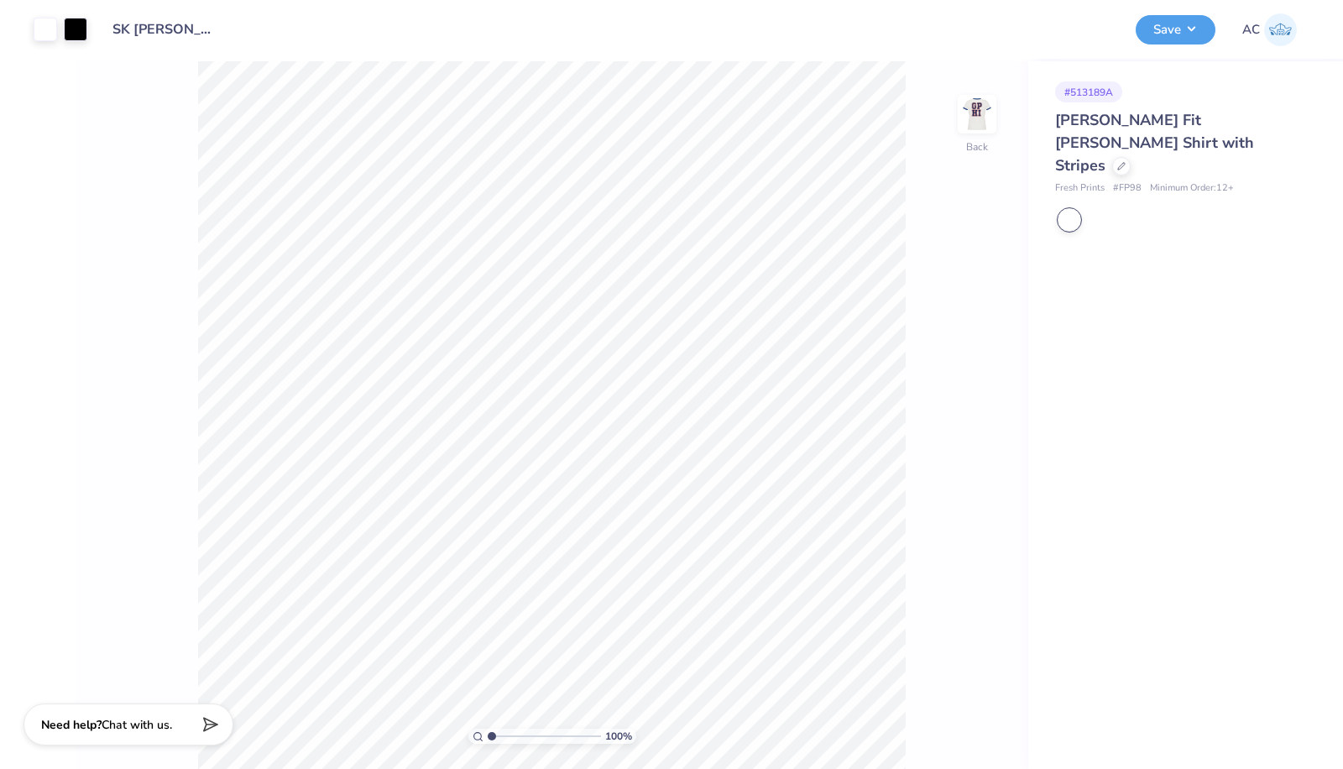
click at [1173, 34] on button "Save" at bounding box center [1176, 29] width 80 height 29
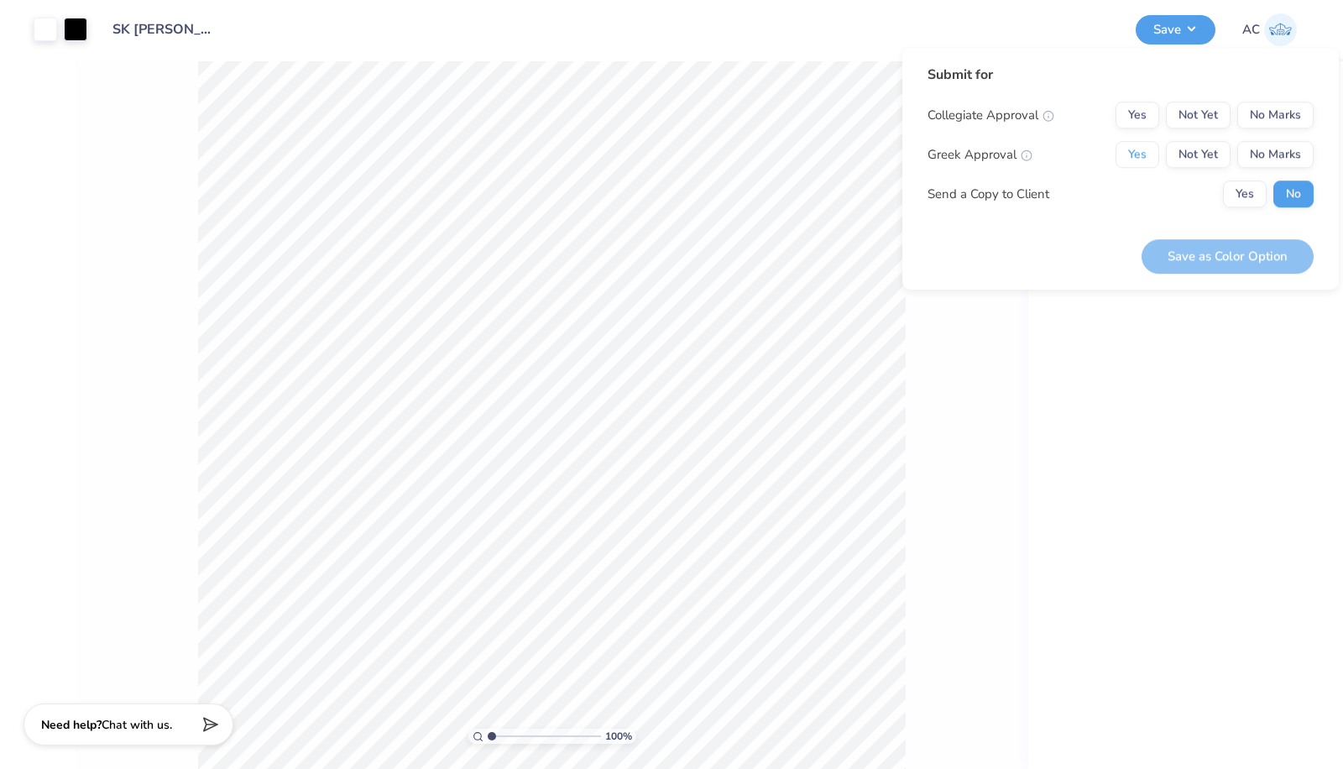
click at [1143, 157] on button "Yes" at bounding box center [1138, 154] width 44 height 27
click at [1275, 111] on button "No Marks" at bounding box center [1276, 115] width 76 height 27
click at [1228, 256] on button "Save as Color Option" at bounding box center [1228, 256] width 172 height 34
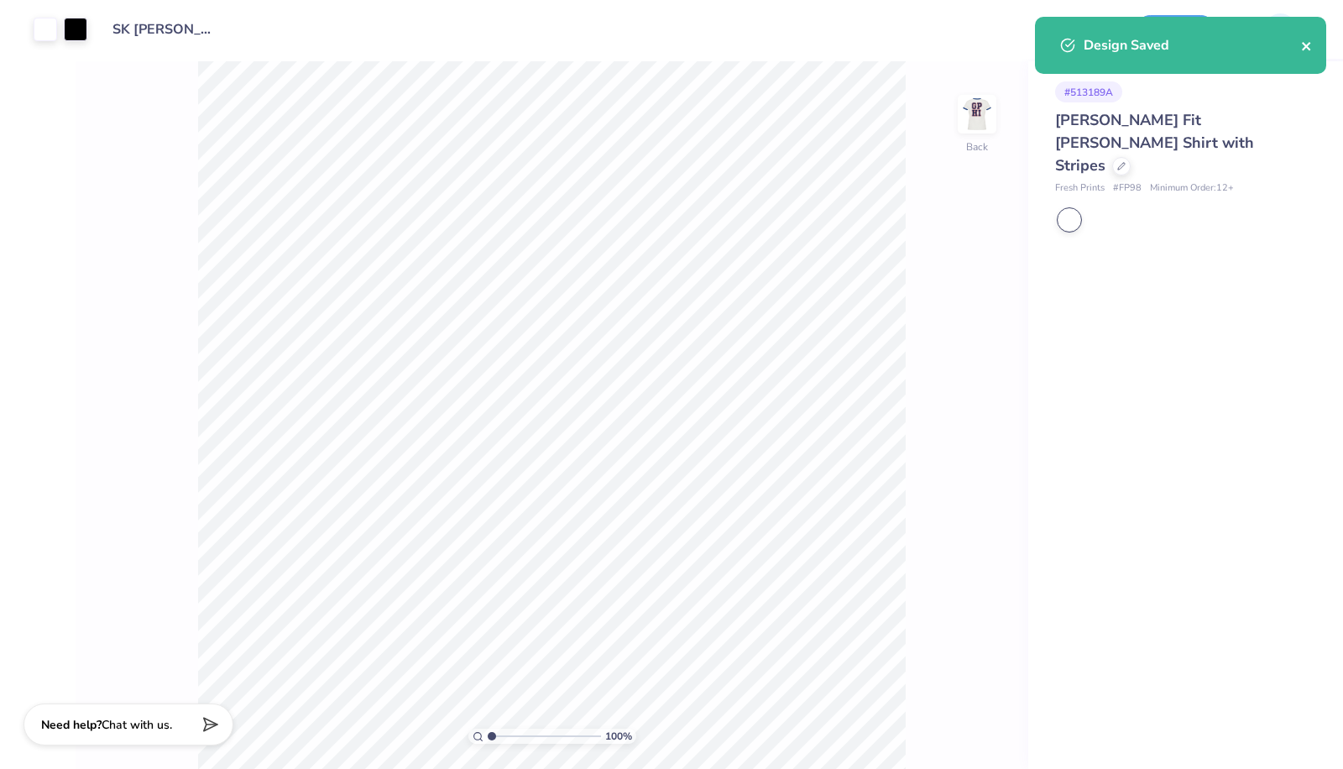
click at [1307, 47] on icon "close" at bounding box center [1306, 46] width 8 height 8
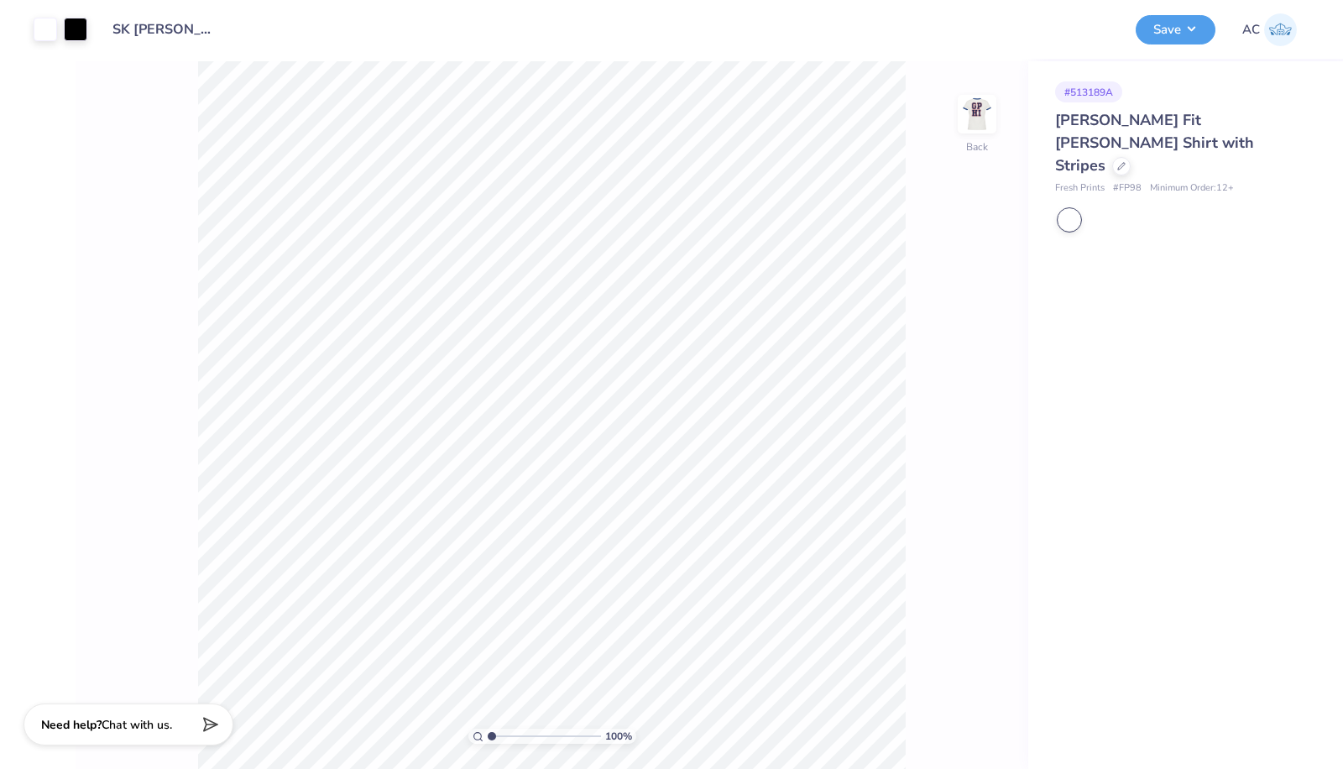
click at [1186, 36] on button "Save" at bounding box center [1176, 29] width 80 height 29
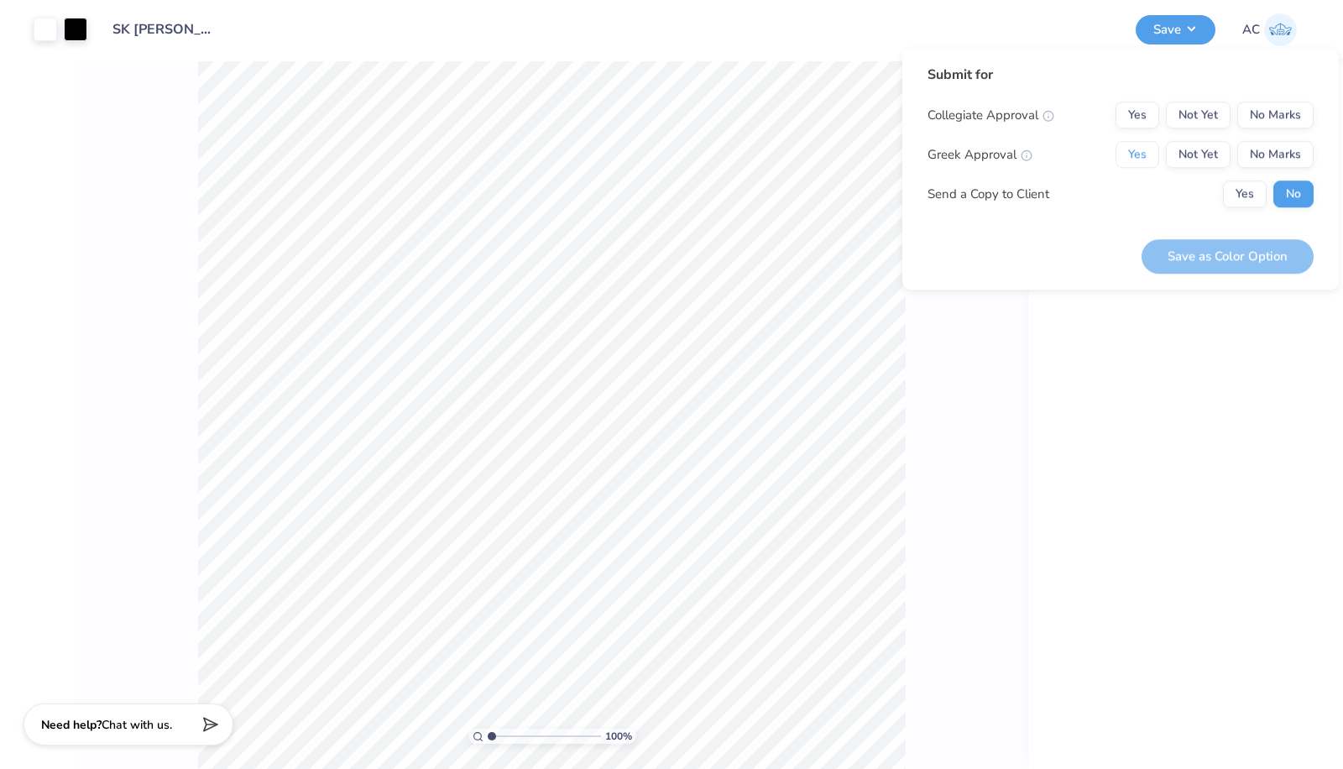
click at [1151, 148] on button "Yes" at bounding box center [1138, 154] width 44 height 27
click at [1304, 113] on button "No Marks" at bounding box center [1276, 115] width 76 height 27
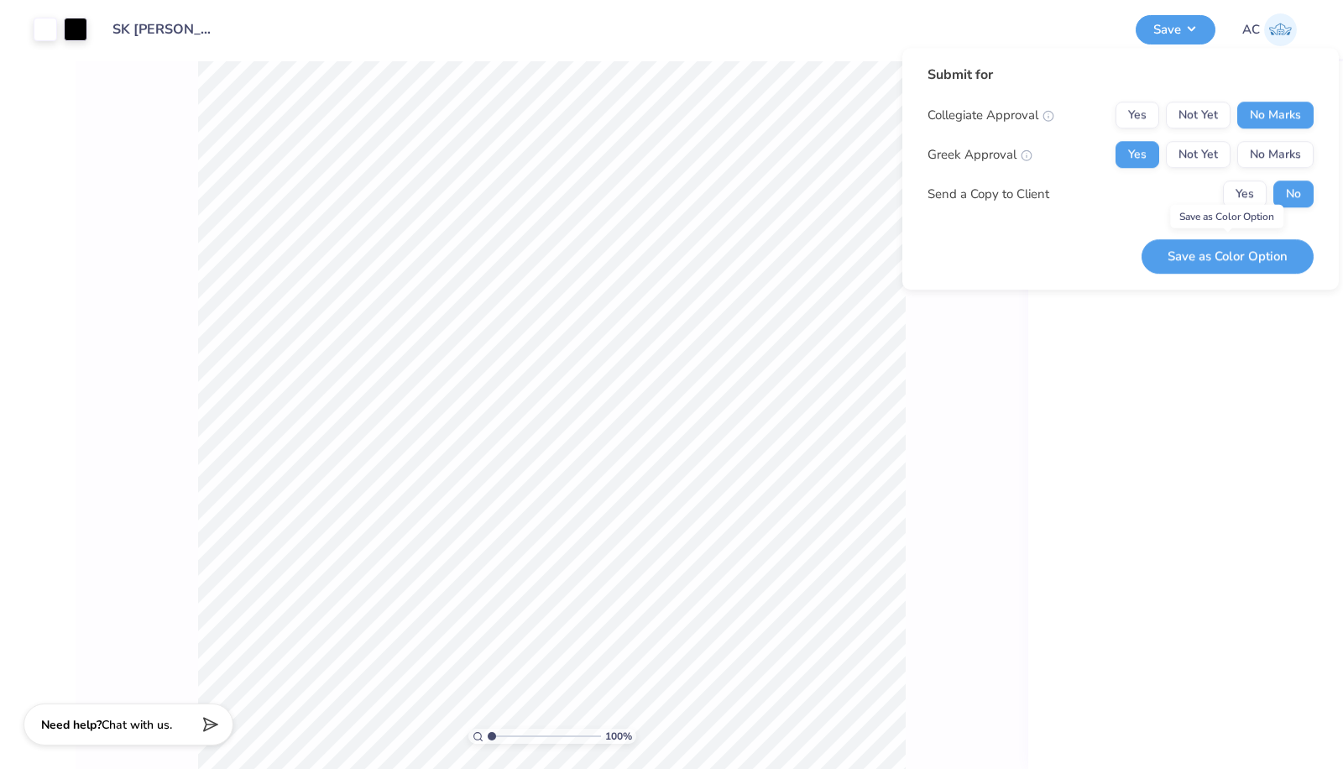
click at [1193, 262] on button "Save as Color Option" at bounding box center [1228, 256] width 172 height 34
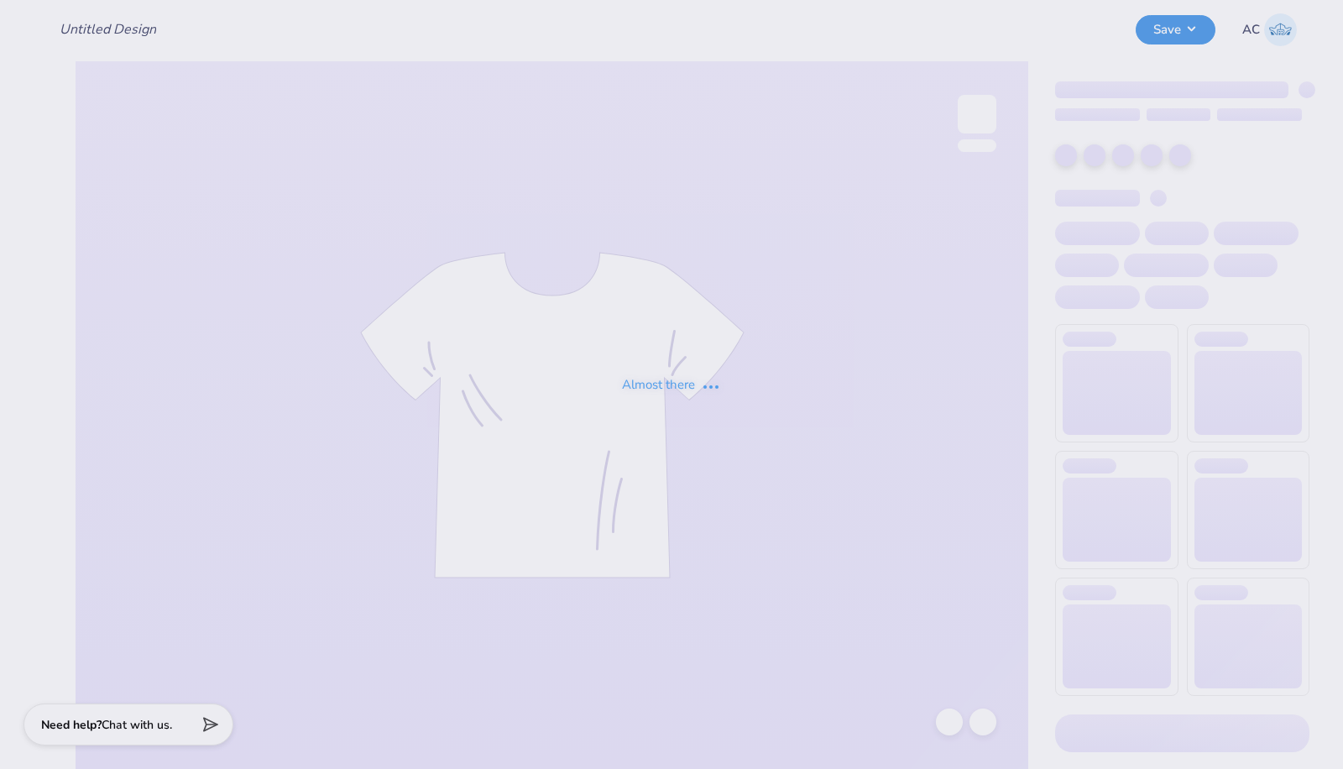
type input "SK [PERSON_NAME]"
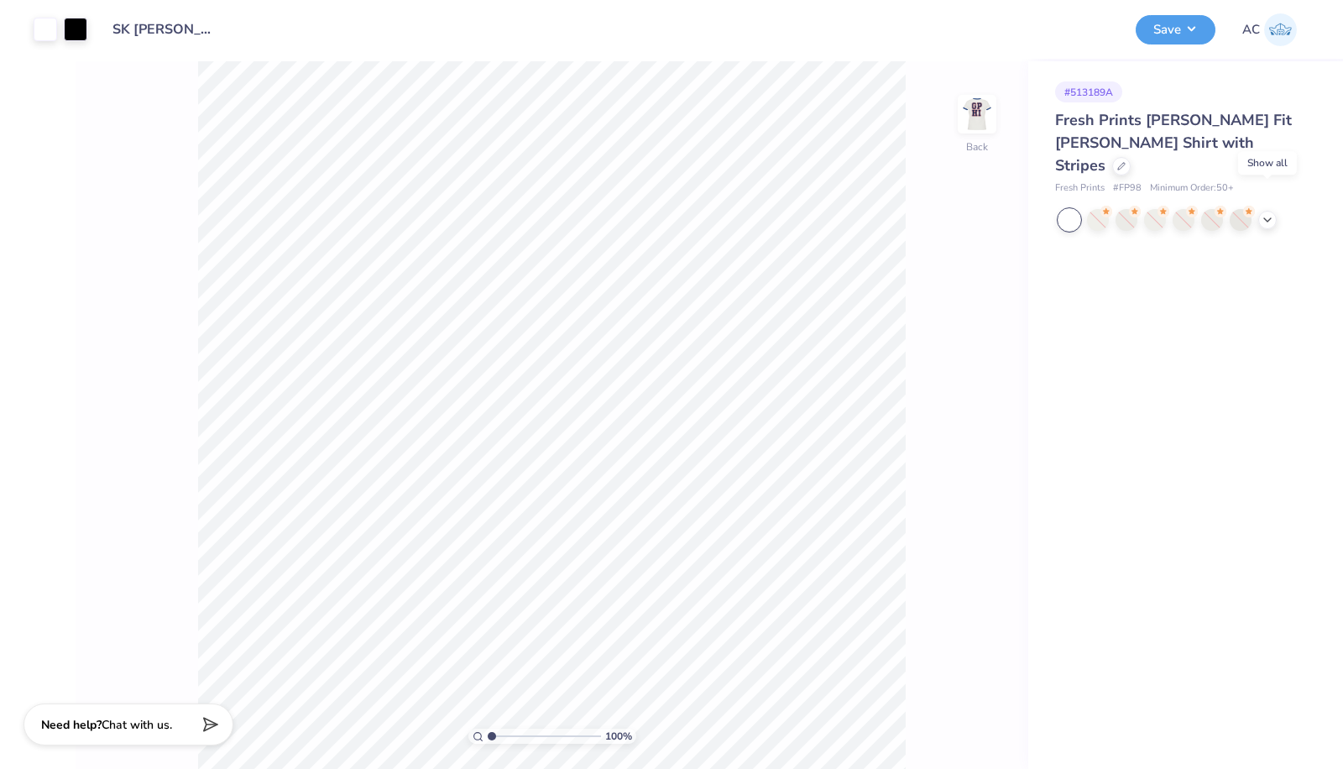
click at [1271, 213] on icon at bounding box center [1267, 219] width 13 height 13
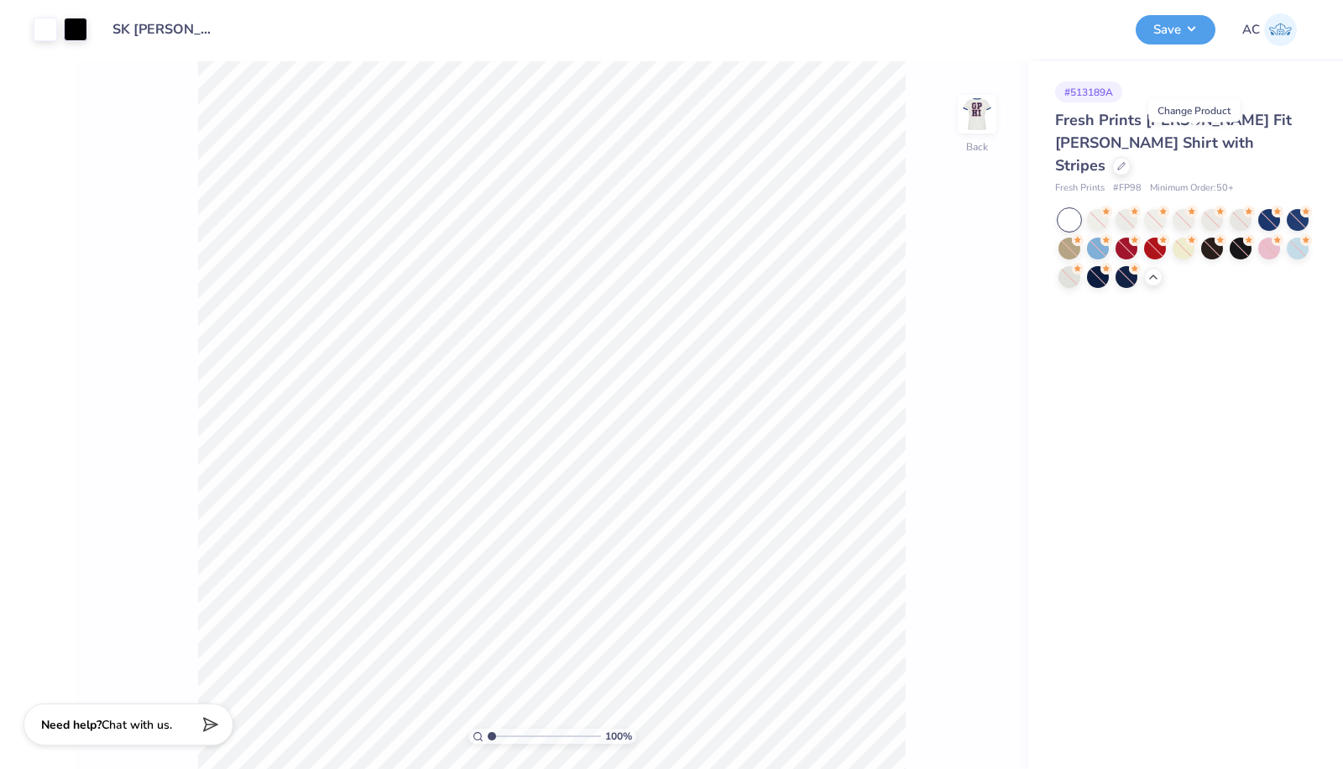
click at [1131, 157] on div at bounding box center [1122, 166] width 18 height 18
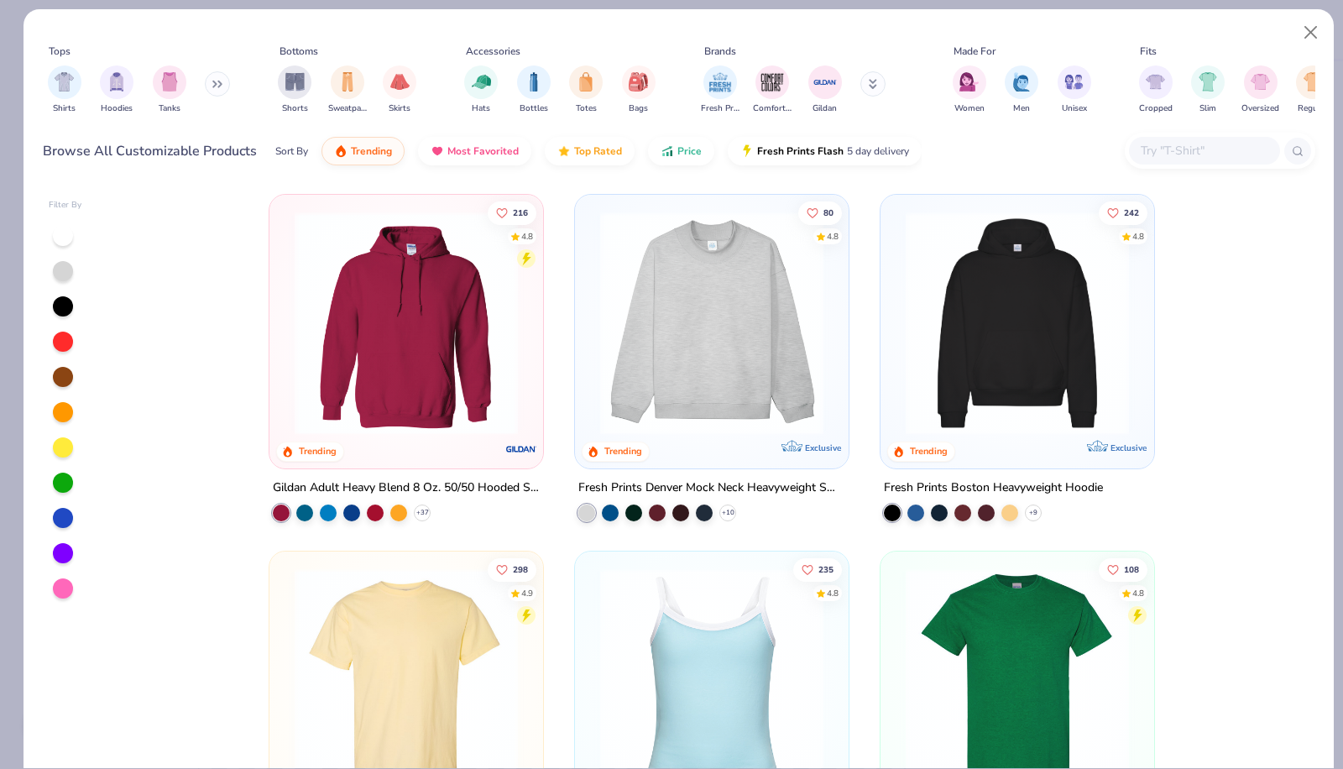
click at [1212, 139] on div at bounding box center [1204, 151] width 151 height 28
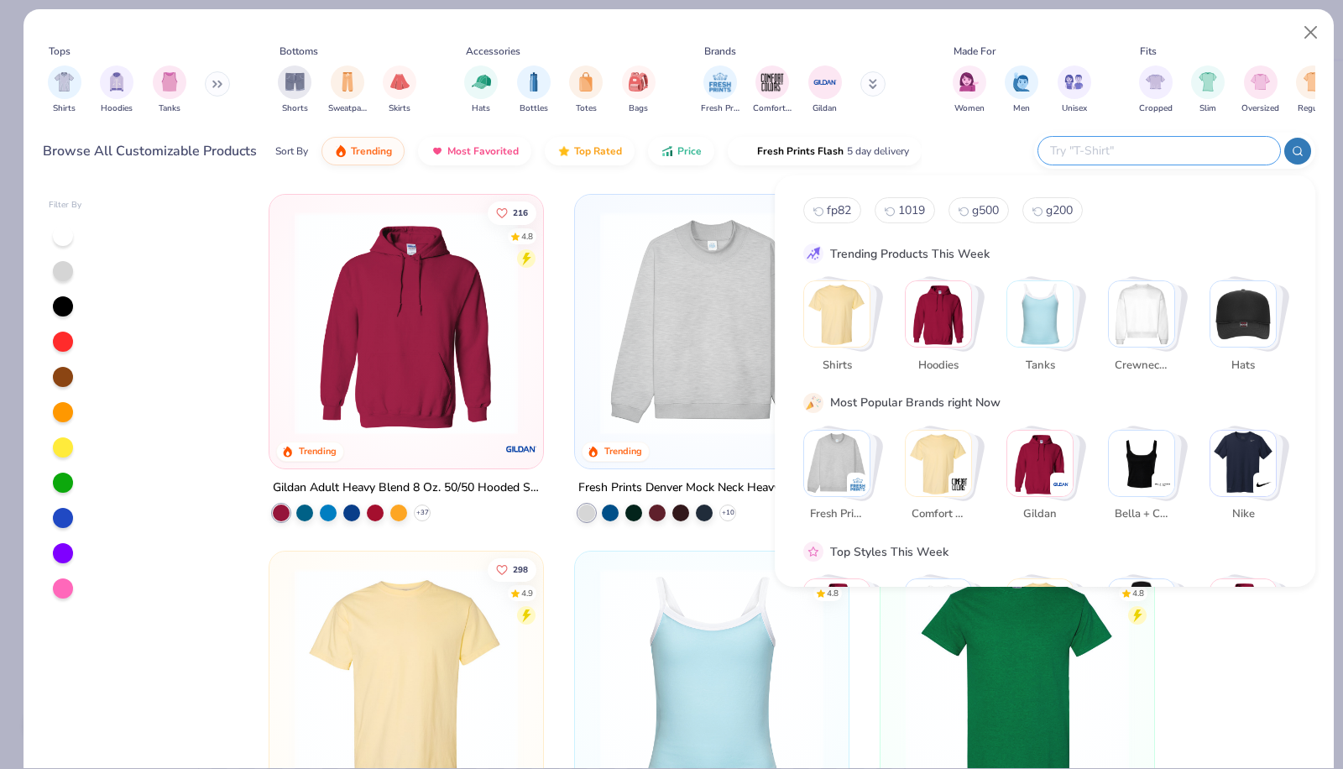
paste input "FP45"
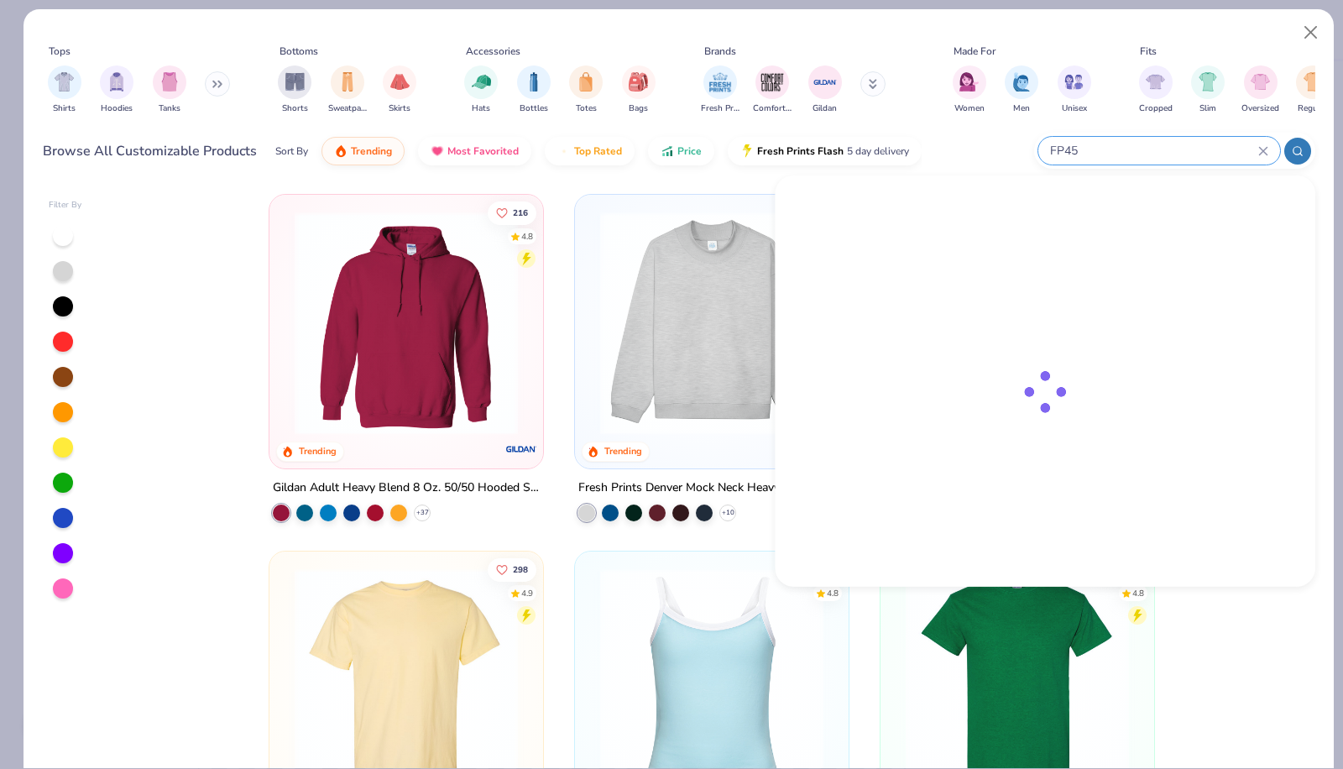
type input "FP45"
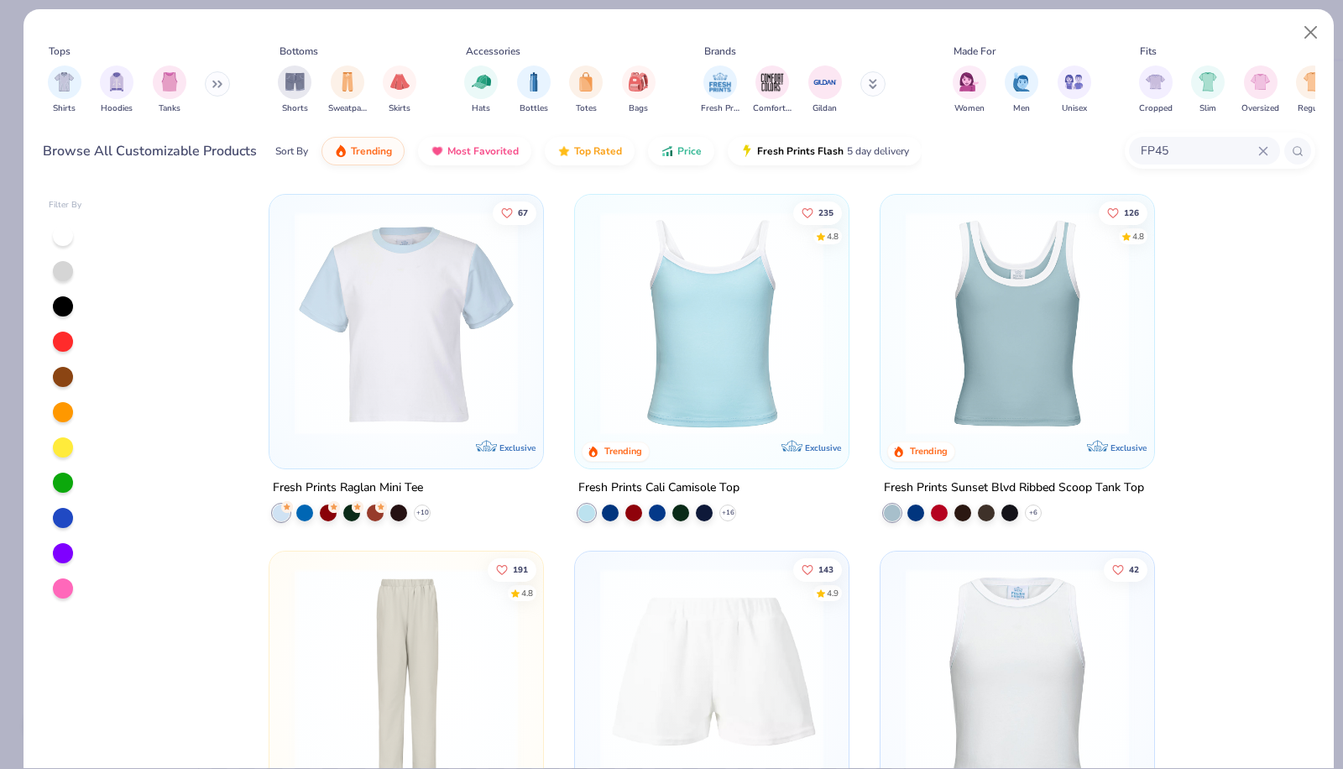
click at [393, 333] on img at bounding box center [406, 323] width 240 height 223
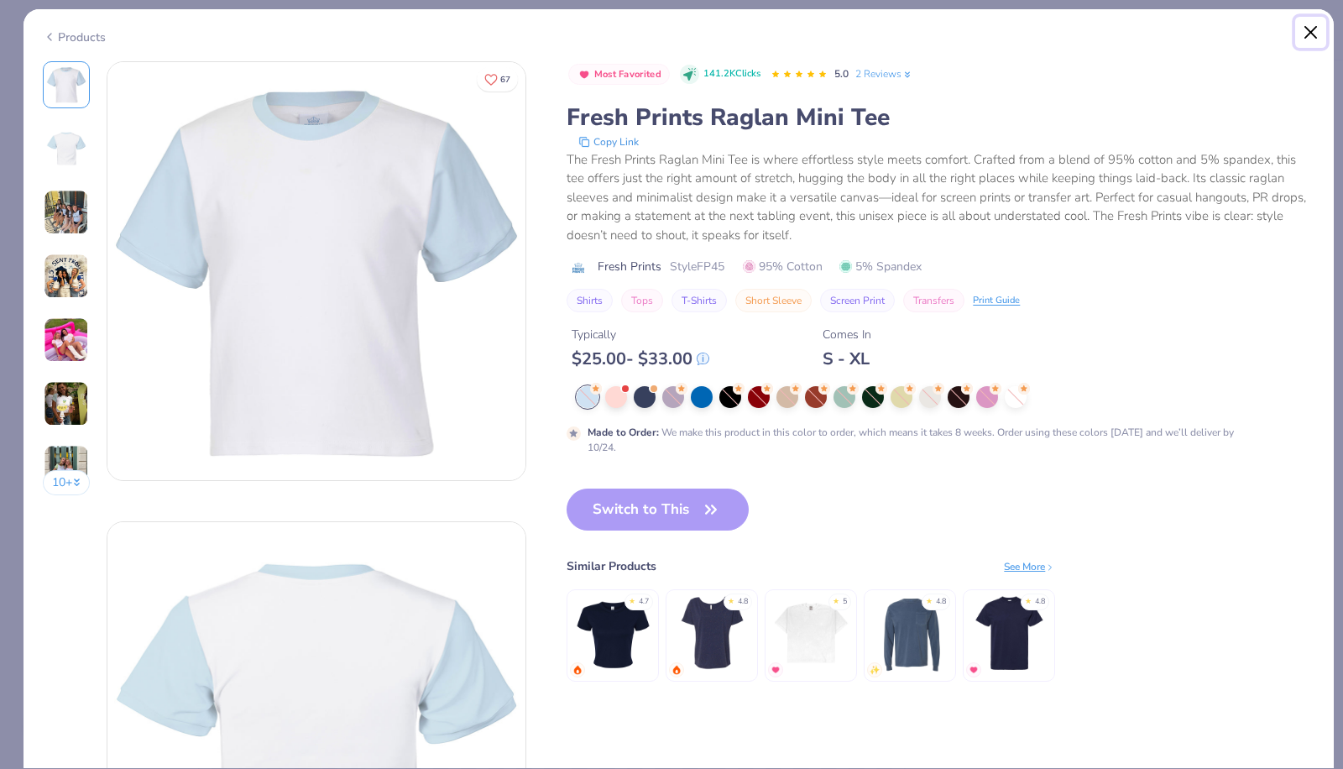
click at [1303, 40] on button "Close" at bounding box center [1312, 33] width 32 height 32
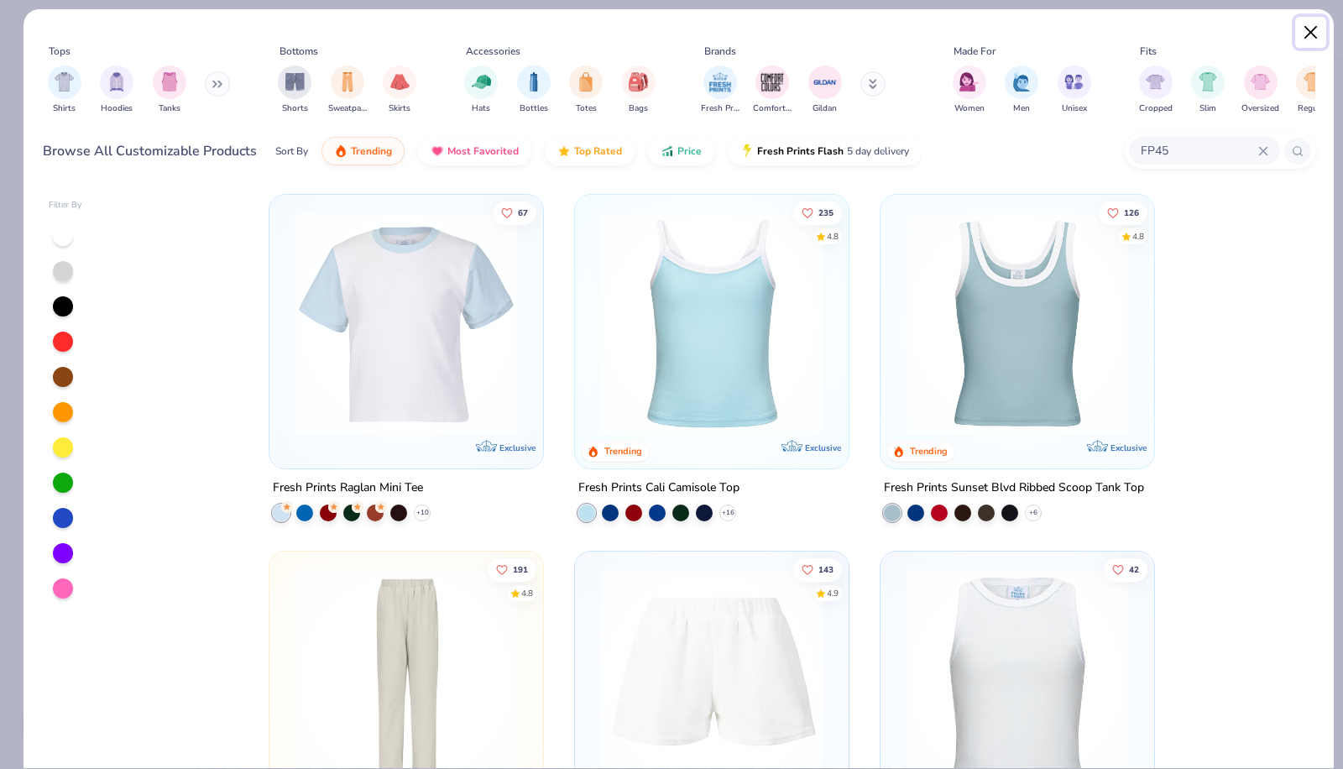
click at [1307, 36] on button "Close" at bounding box center [1312, 33] width 32 height 32
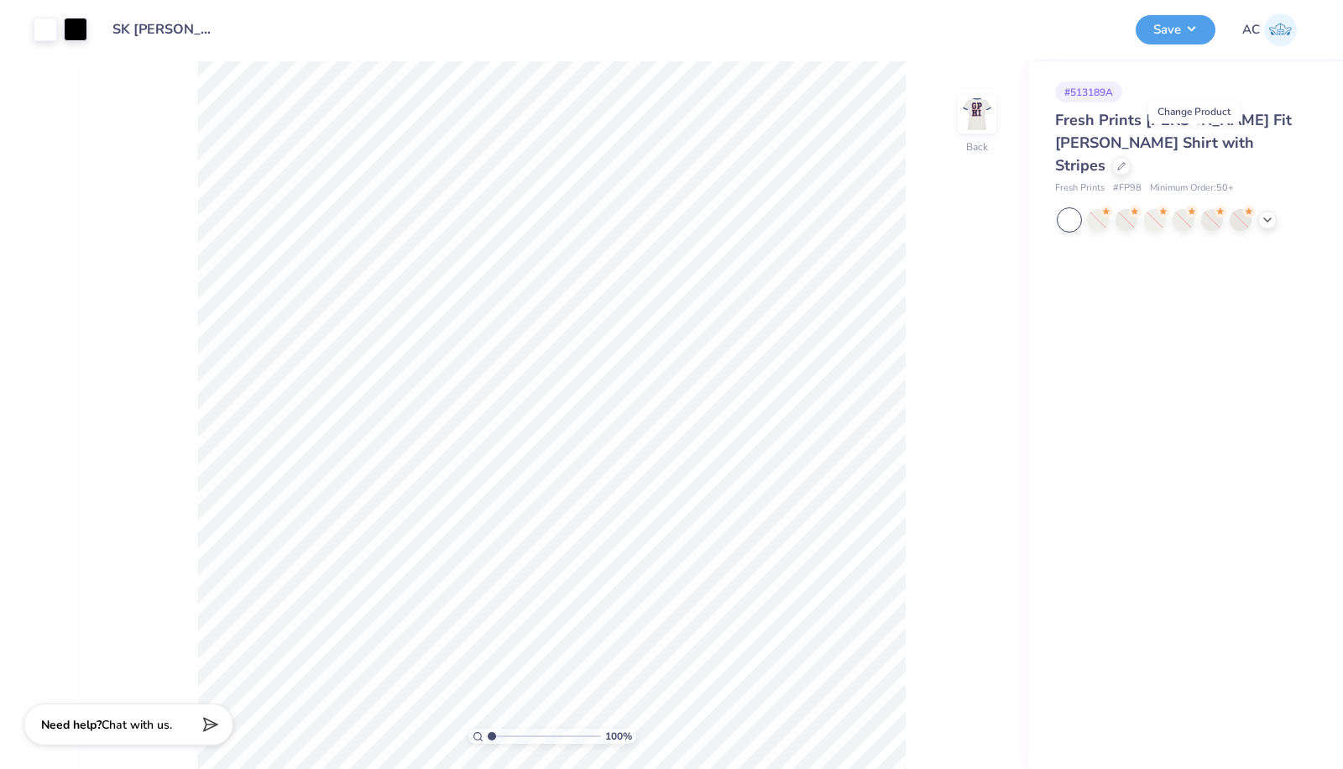
click at [986, 116] on img at bounding box center [978, 114] width 34 height 34
click at [993, 106] on img at bounding box center [978, 114] width 34 height 34
click at [961, 113] on img at bounding box center [978, 114] width 34 height 34
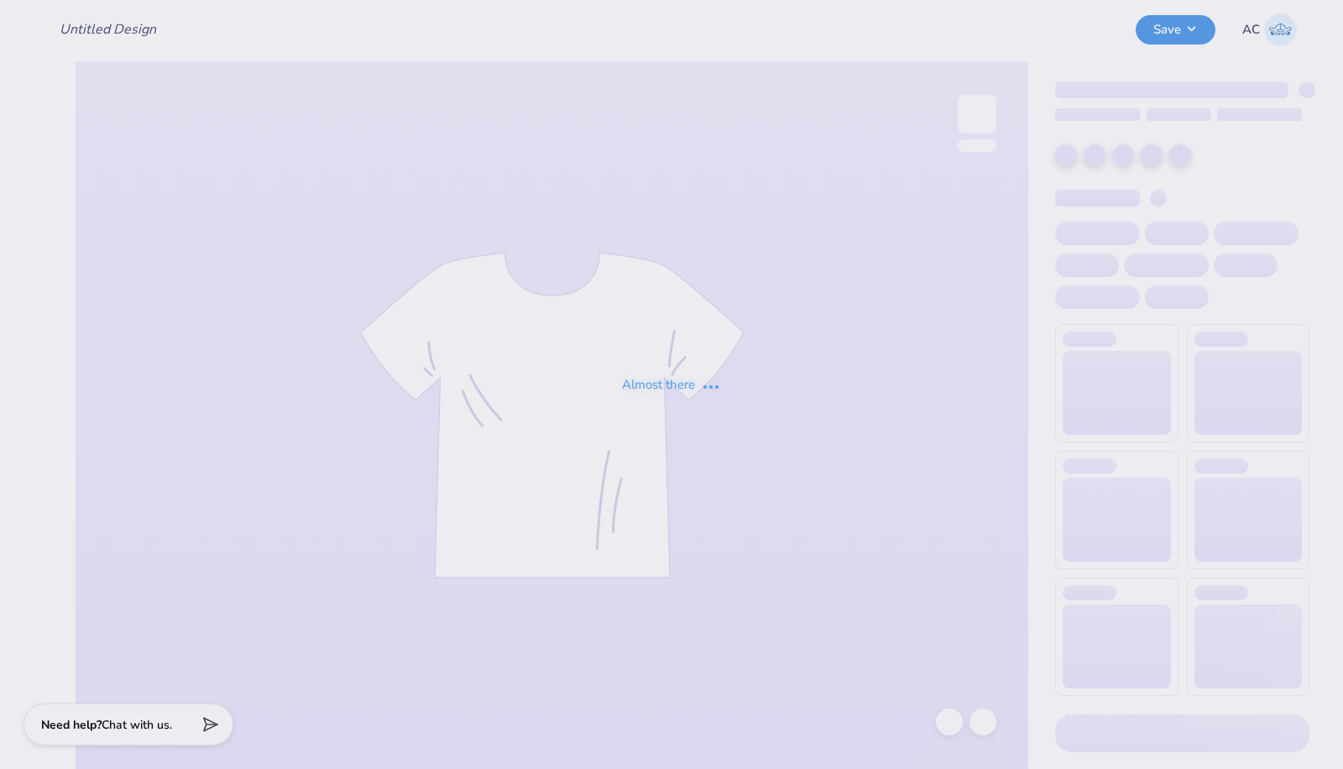
type input "SK [PERSON_NAME]"
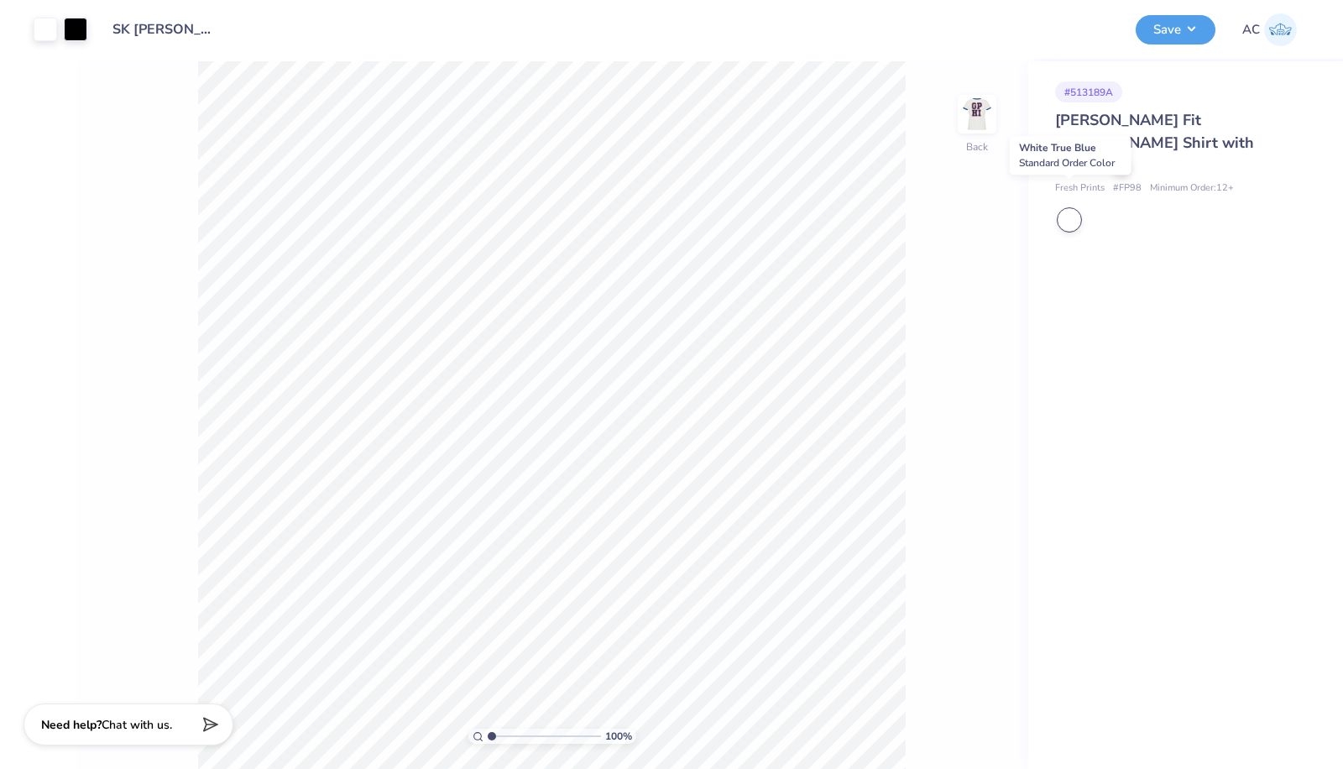
click at [1066, 209] on div at bounding box center [1070, 220] width 22 height 22
click at [1088, 328] on div "# 513189A Simone Slim Fit Ringer Shirt with Stripes Fresh Prints # FP98 Minimum…" at bounding box center [1186, 415] width 315 height 708
click at [1115, 157] on div at bounding box center [1122, 166] width 18 height 18
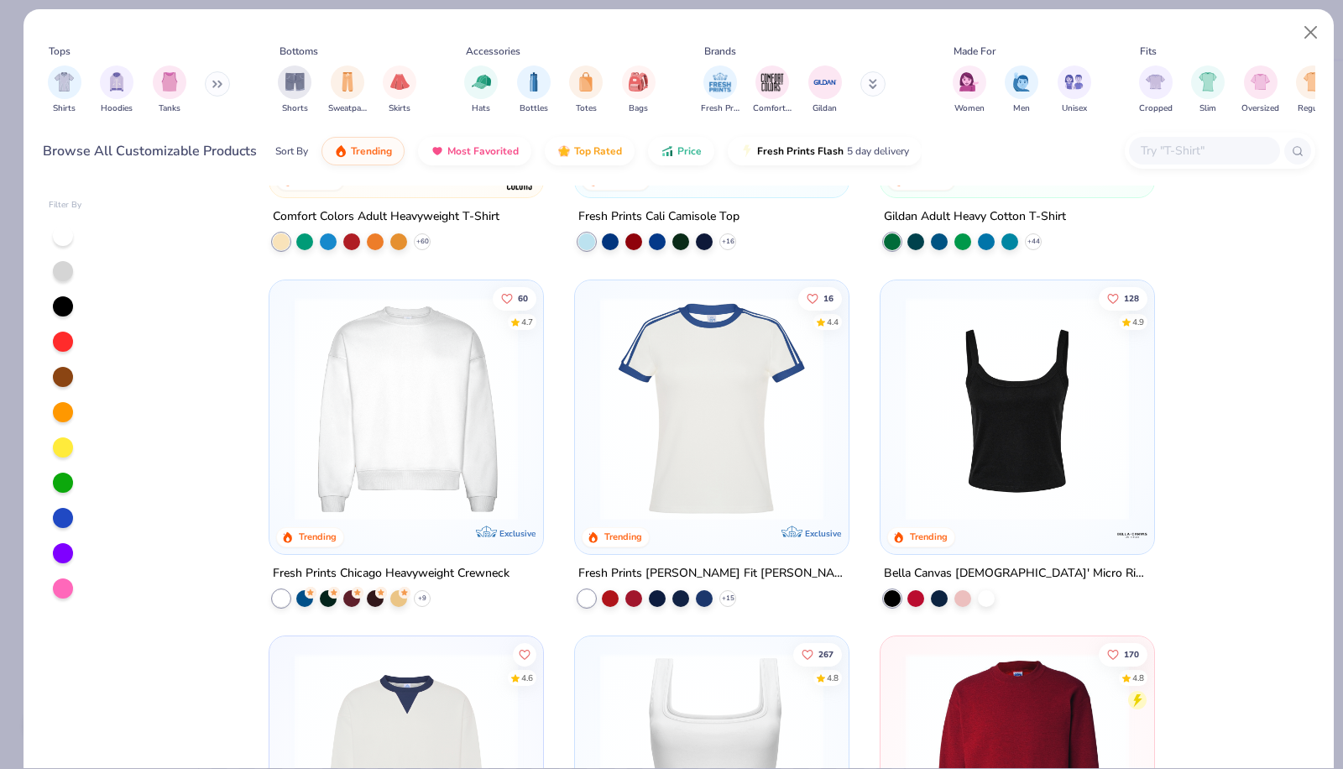
scroll to position [627, 0]
click at [693, 422] on img at bounding box center [712, 408] width 240 height 223
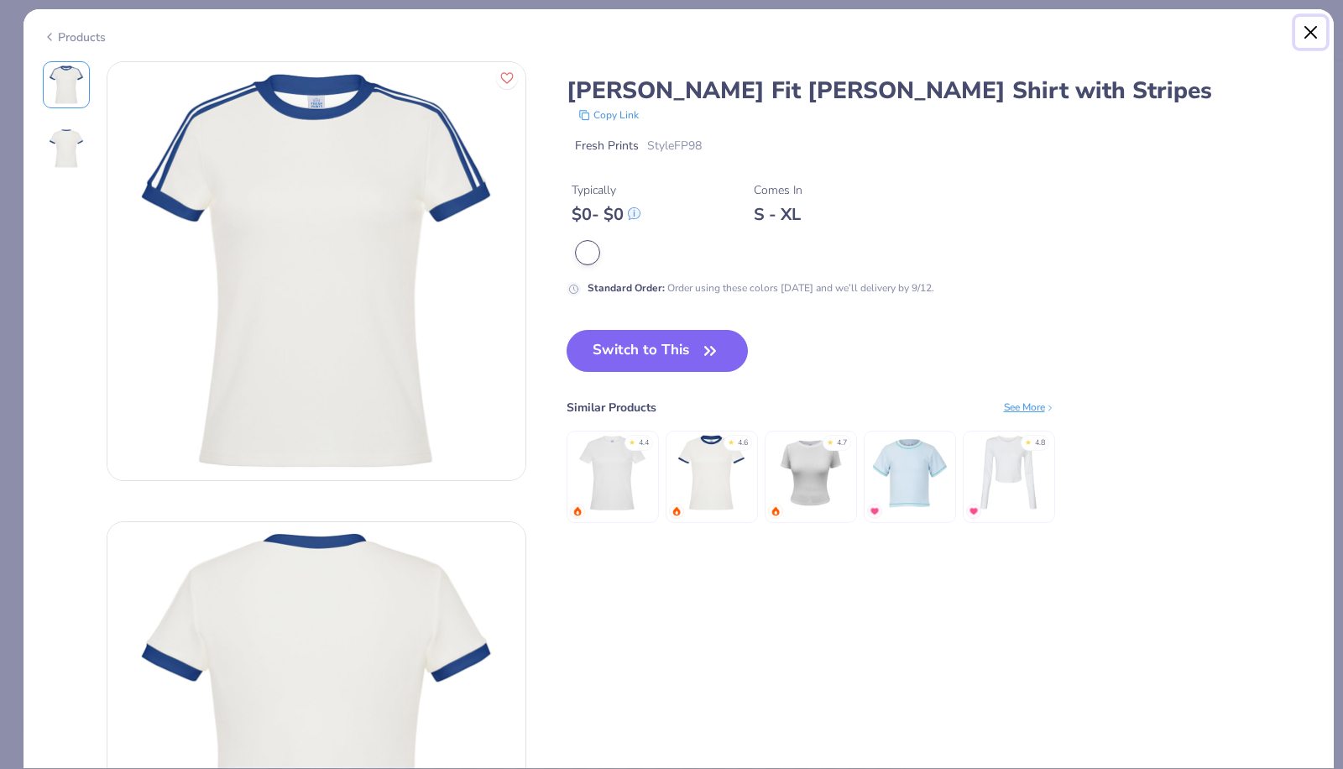
click at [1307, 25] on button "Close" at bounding box center [1312, 33] width 32 height 32
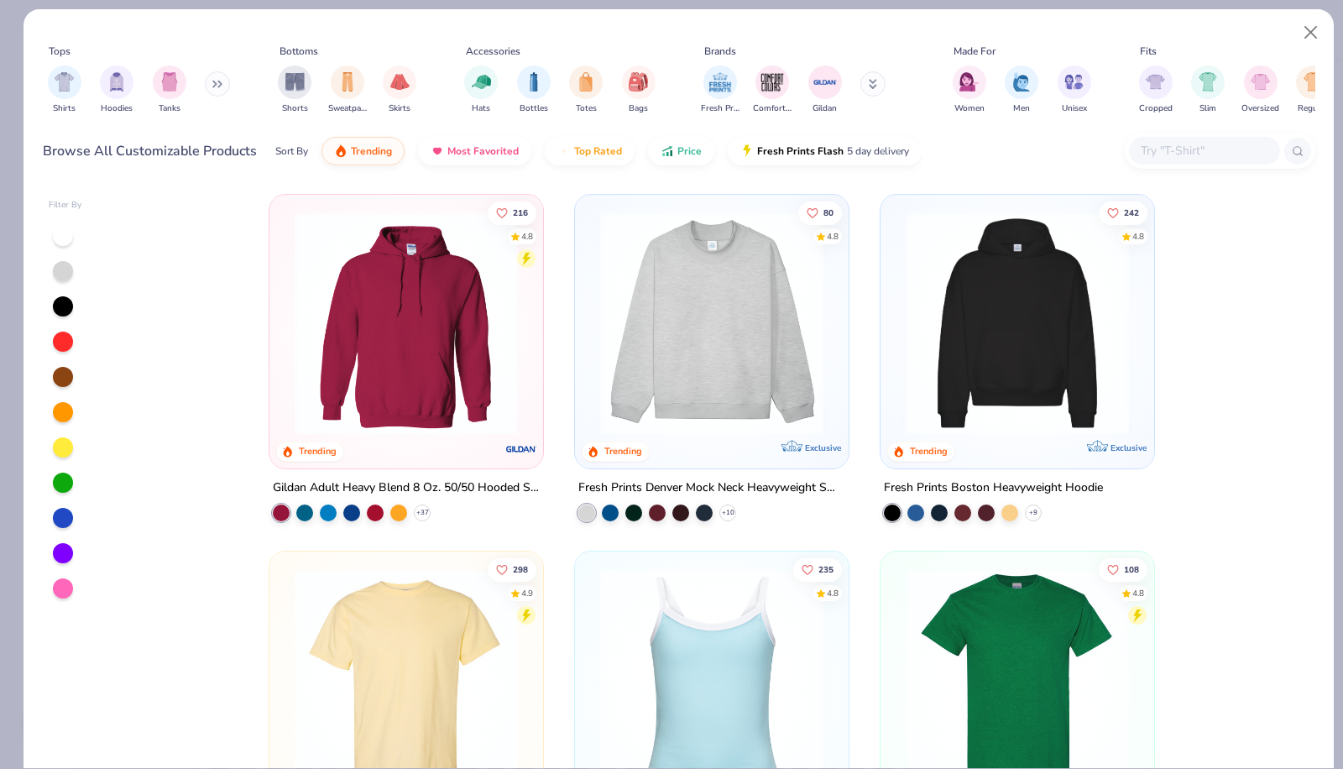
click at [169, 93] on div "filter for Tanks" at bounding box center [170, 82] width 34 height 34
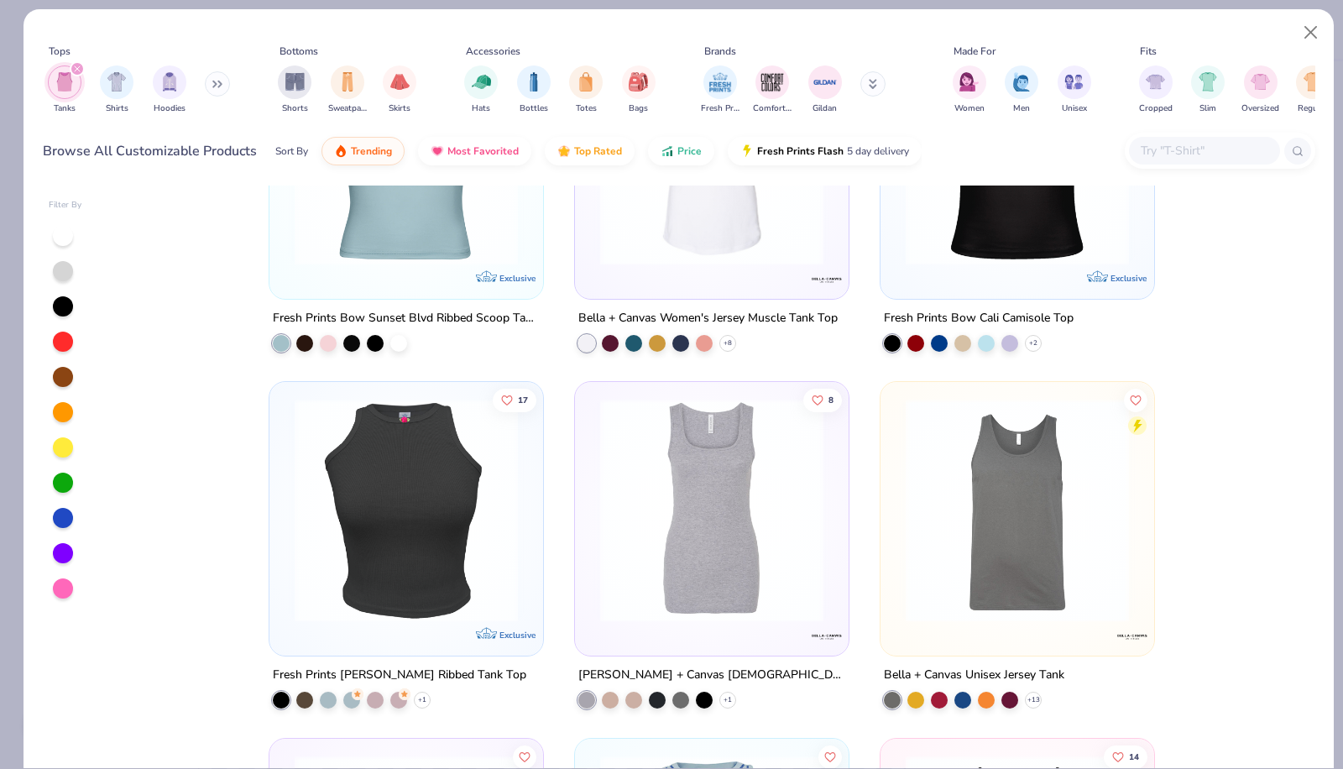
scroll to position [3050, 0]
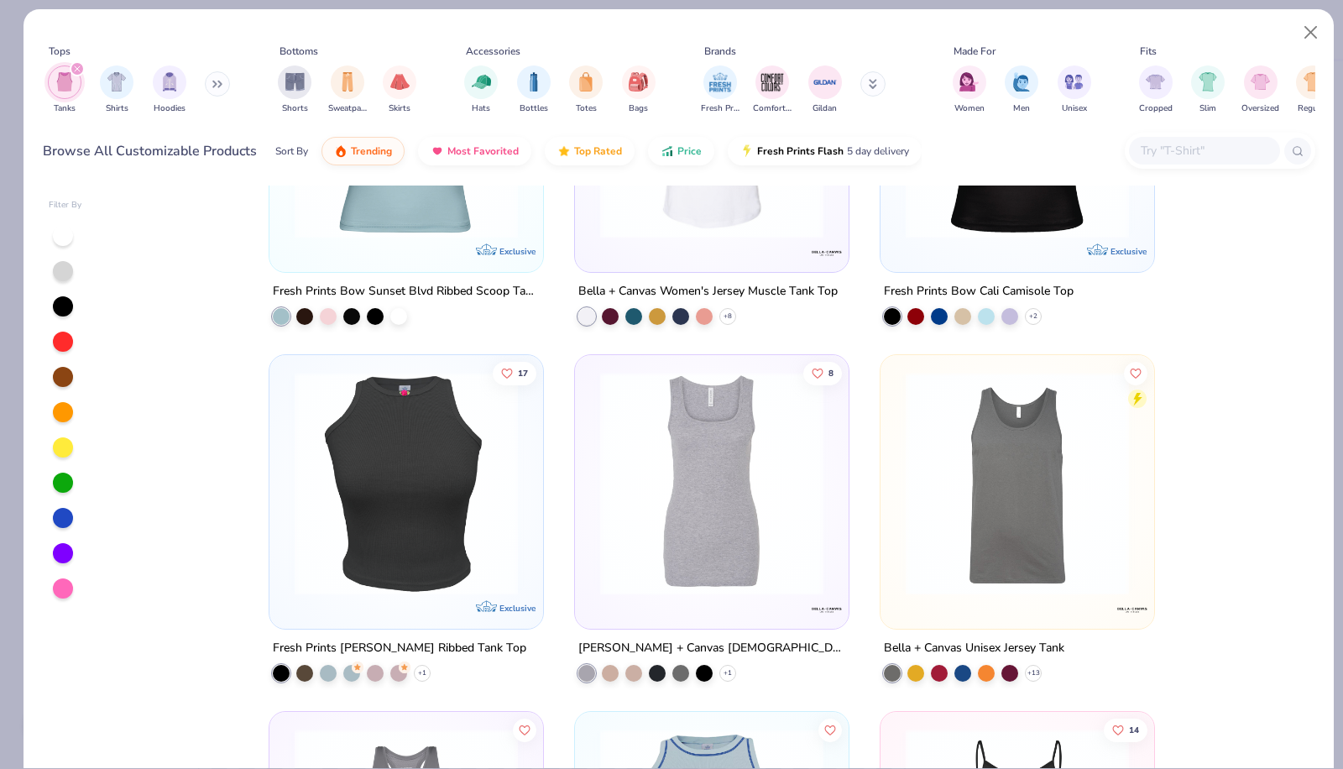
click at [214, 84] on button at bounding box center [217, 83] width 25 height 25
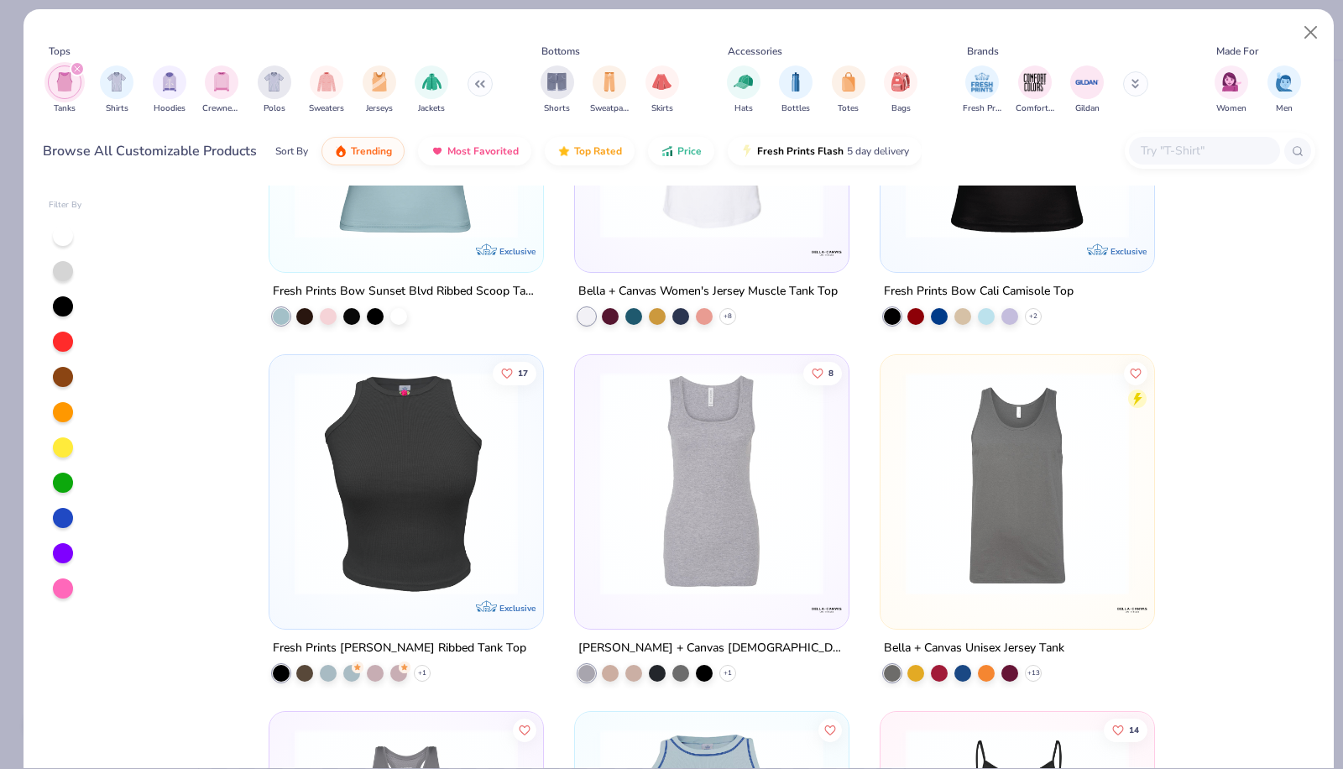
click at [78, 65] on icon "filter for Tanks" at bounding box center [77, 68] width 7 height 7
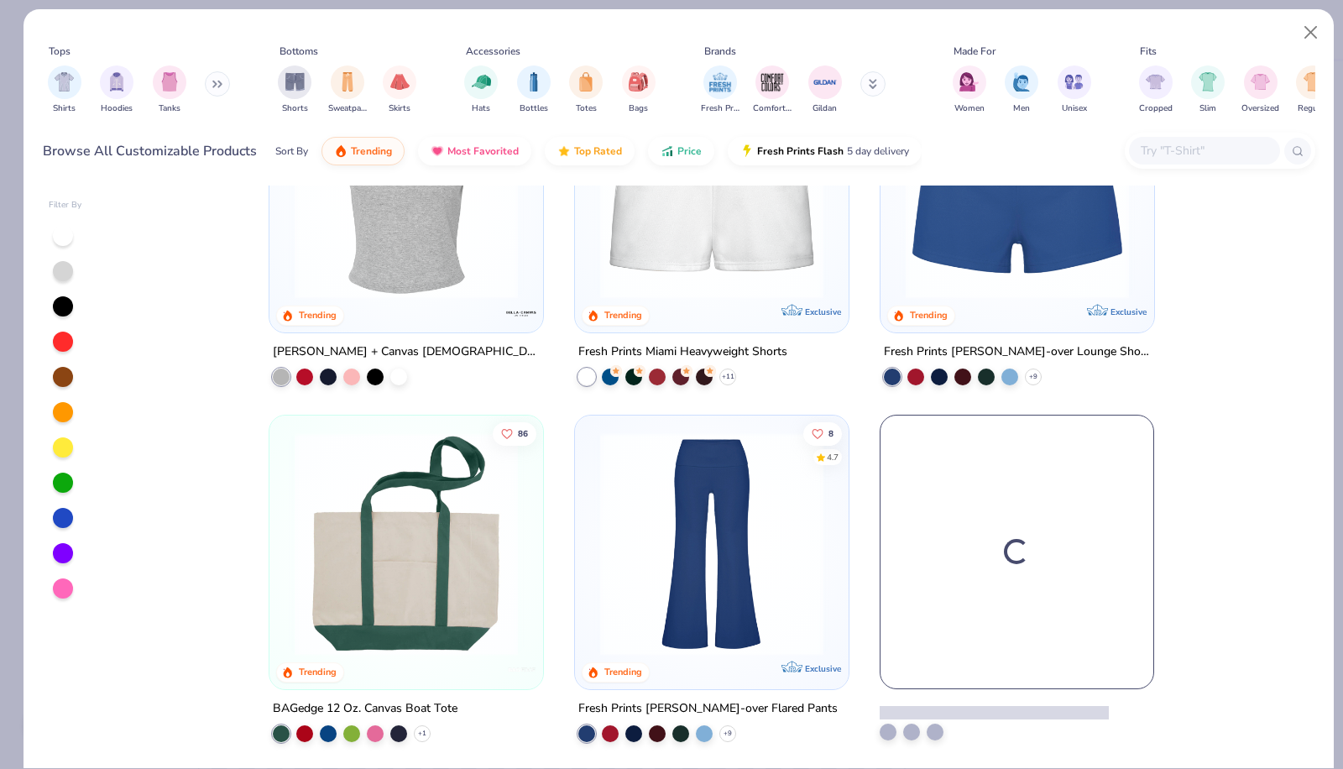
scroll to position [1920, 0]
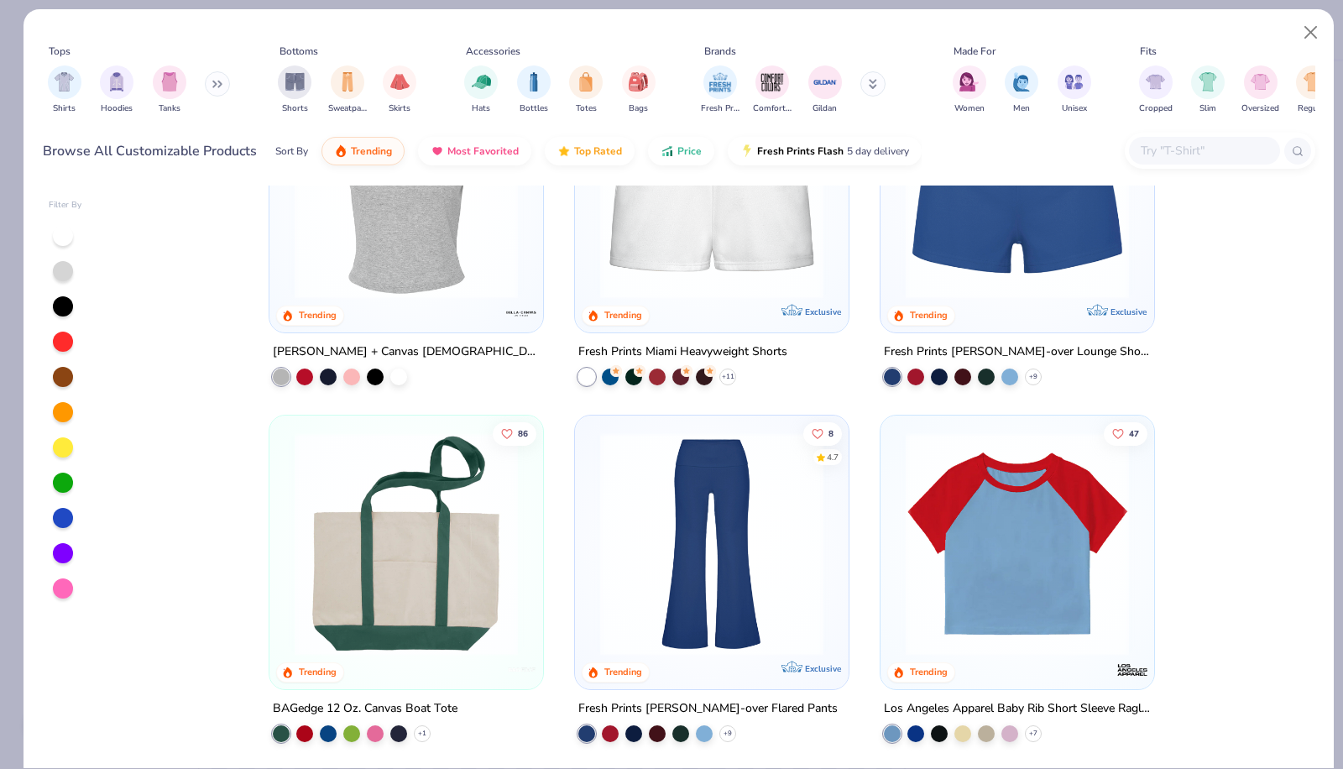
click at [67, 84] on img "filter for Shirts" at bounding box center [64, 81] width 19 height 19
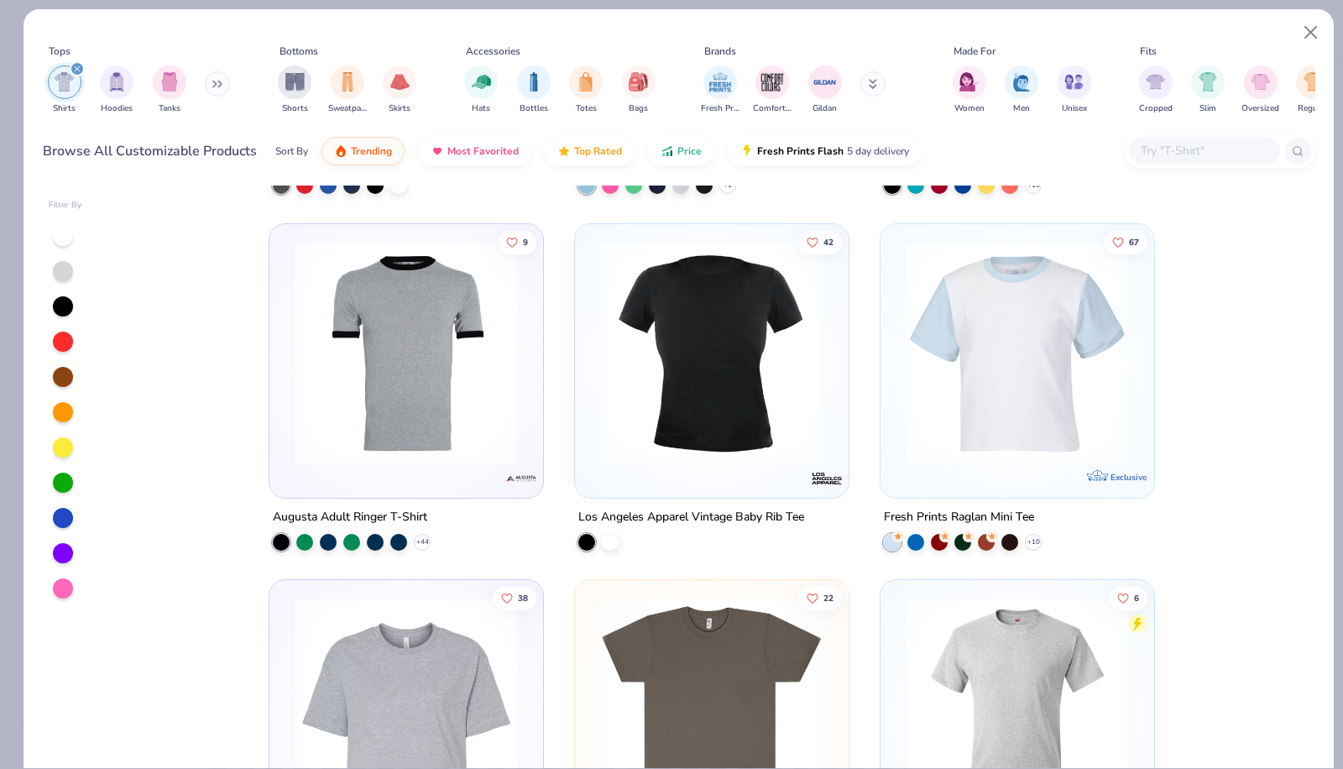
scroll to position [3538, 0]
click at [975, 377] on img at bounding box center [1018, 350] width 240 height 223
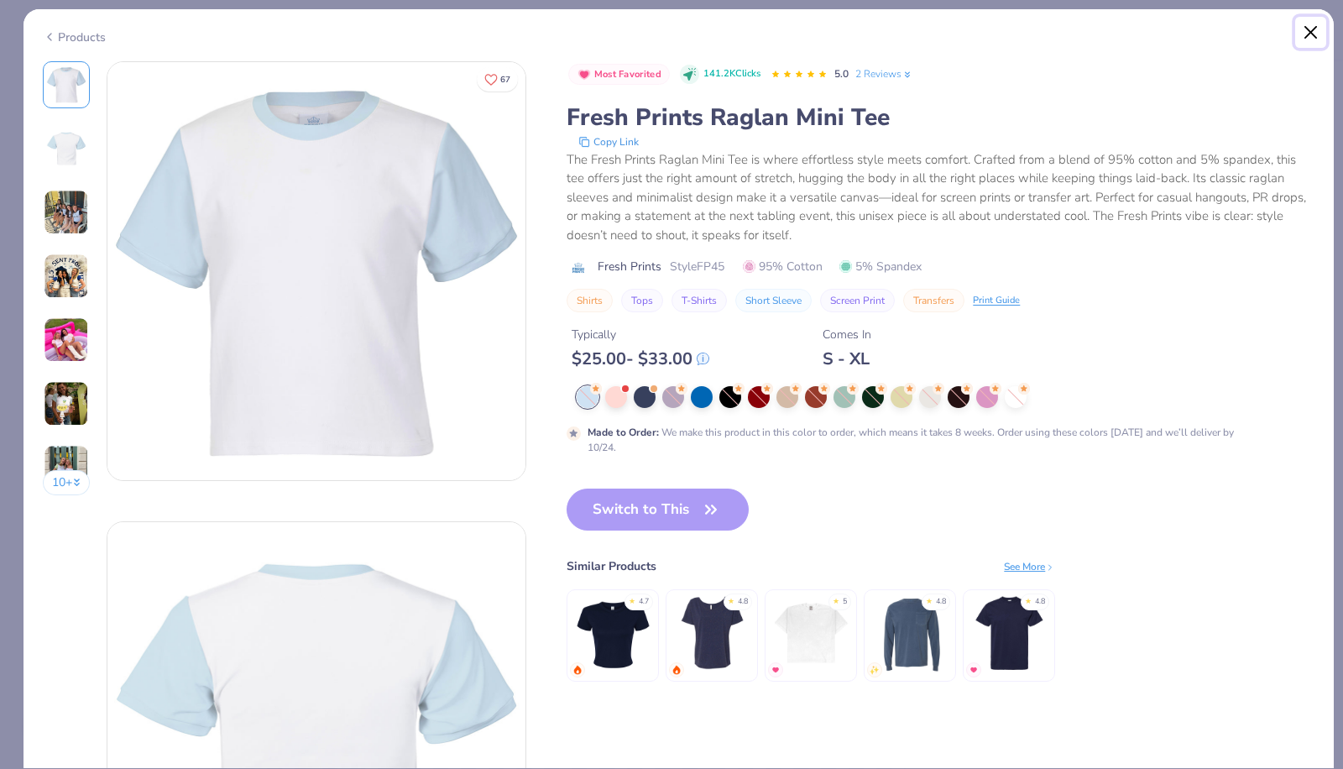
click at [1302, 32] on button "Close" at bounding box center [1312, 33] width 32 height 32
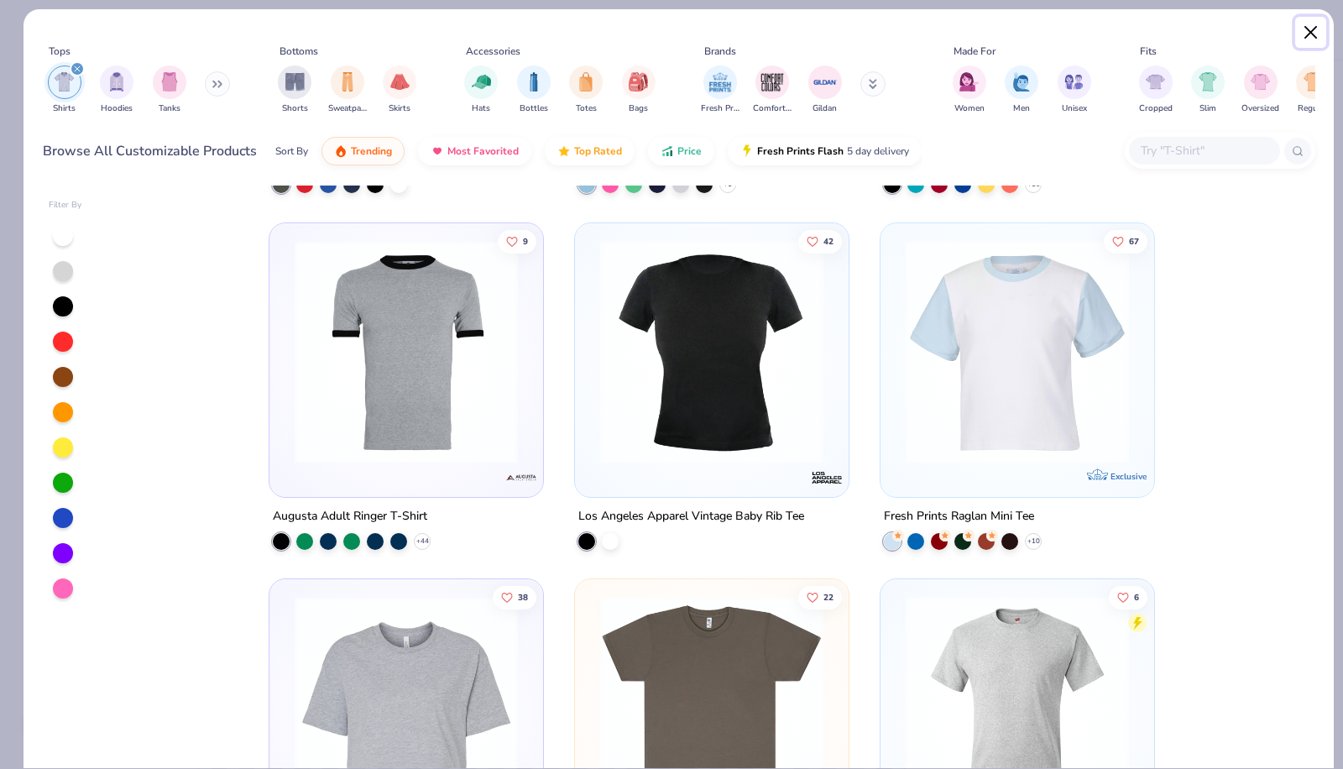
click at [1302, 32] on button "Close" at bounding box center [1312, 33] width 32 height 32
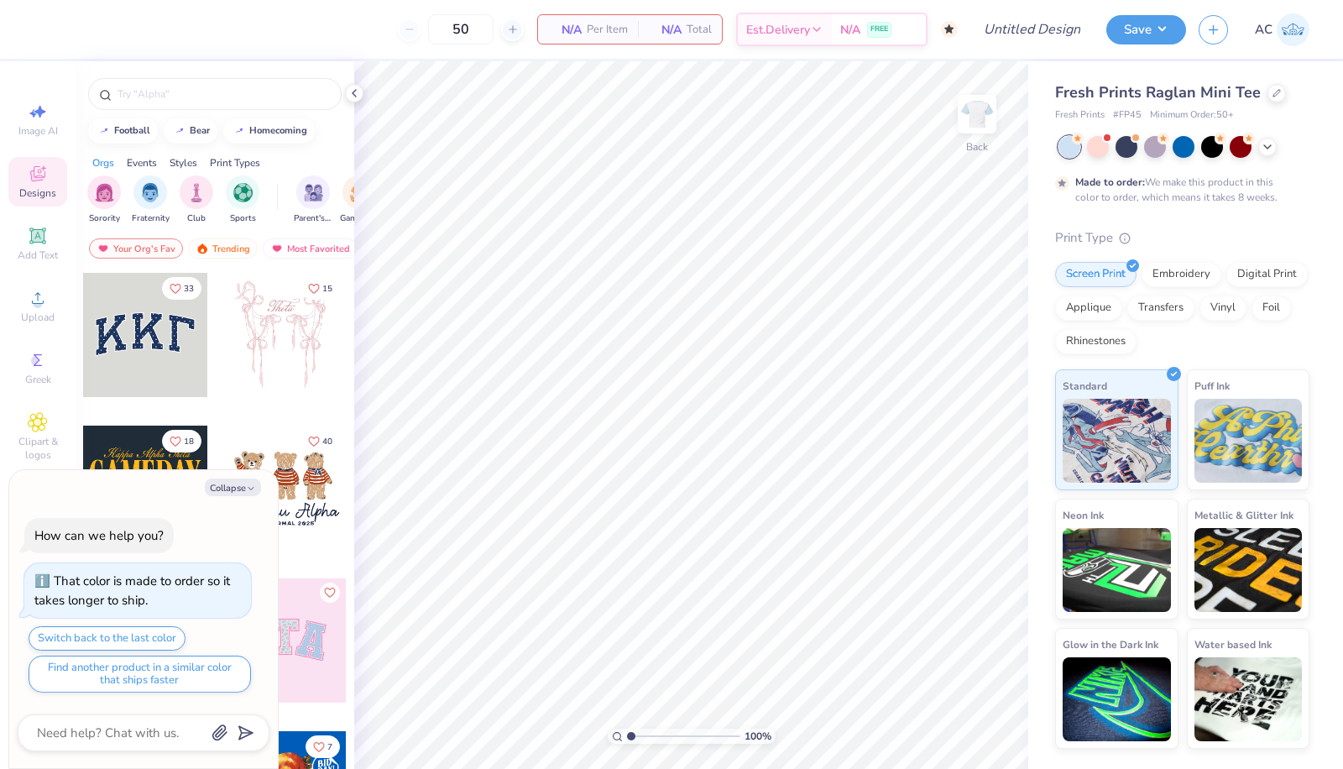
click at [249, 490] on icon "button" at bounding box center [251, 489] width 10 height 10
type textarea "x"
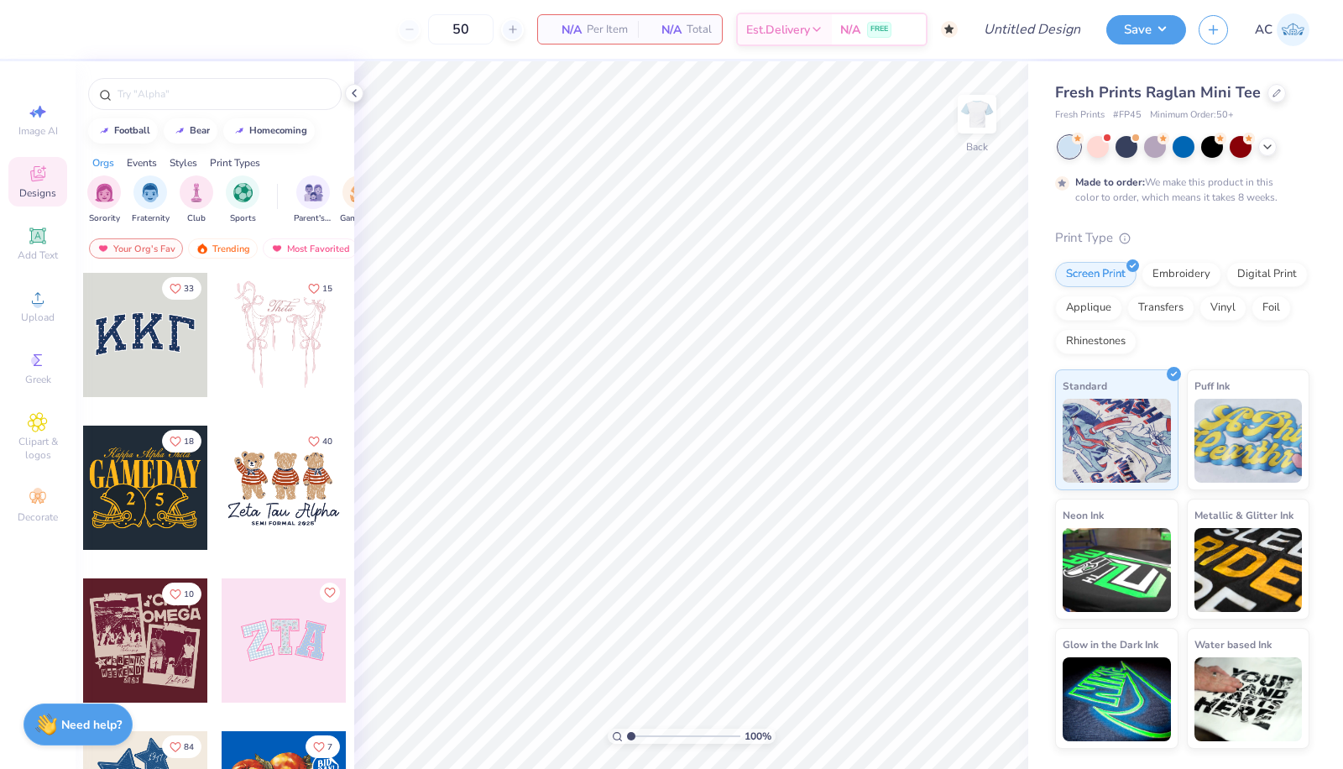
click at [47, 259] on span "Add Text" at bounding box center [38, 255] width 40 height 13
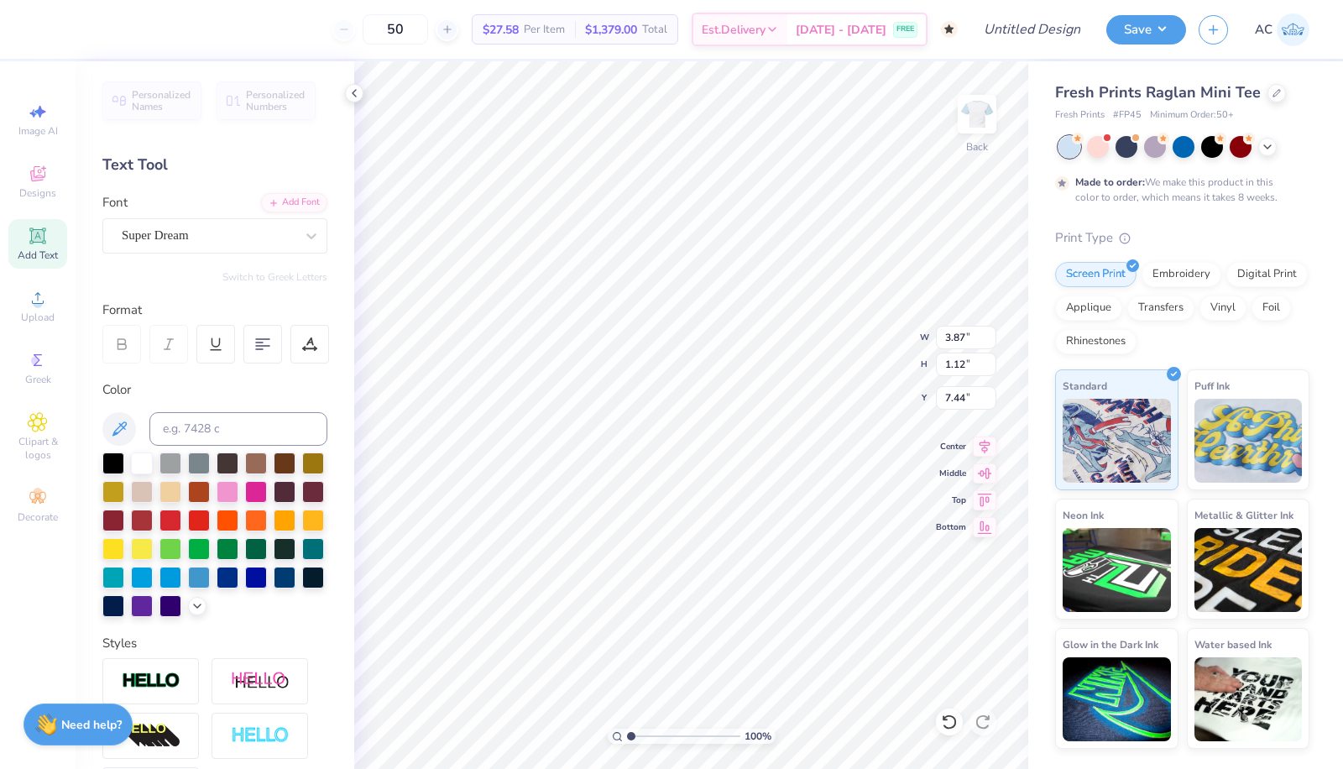
click at [192, 240] on div "Super Dream" at bounding box center [208, 236] width 176 height 26
click at [223, 360] on div "Varsity Team" at bounding box center [214, 368] width 181 height 18
type input "var"
type input "3.84"
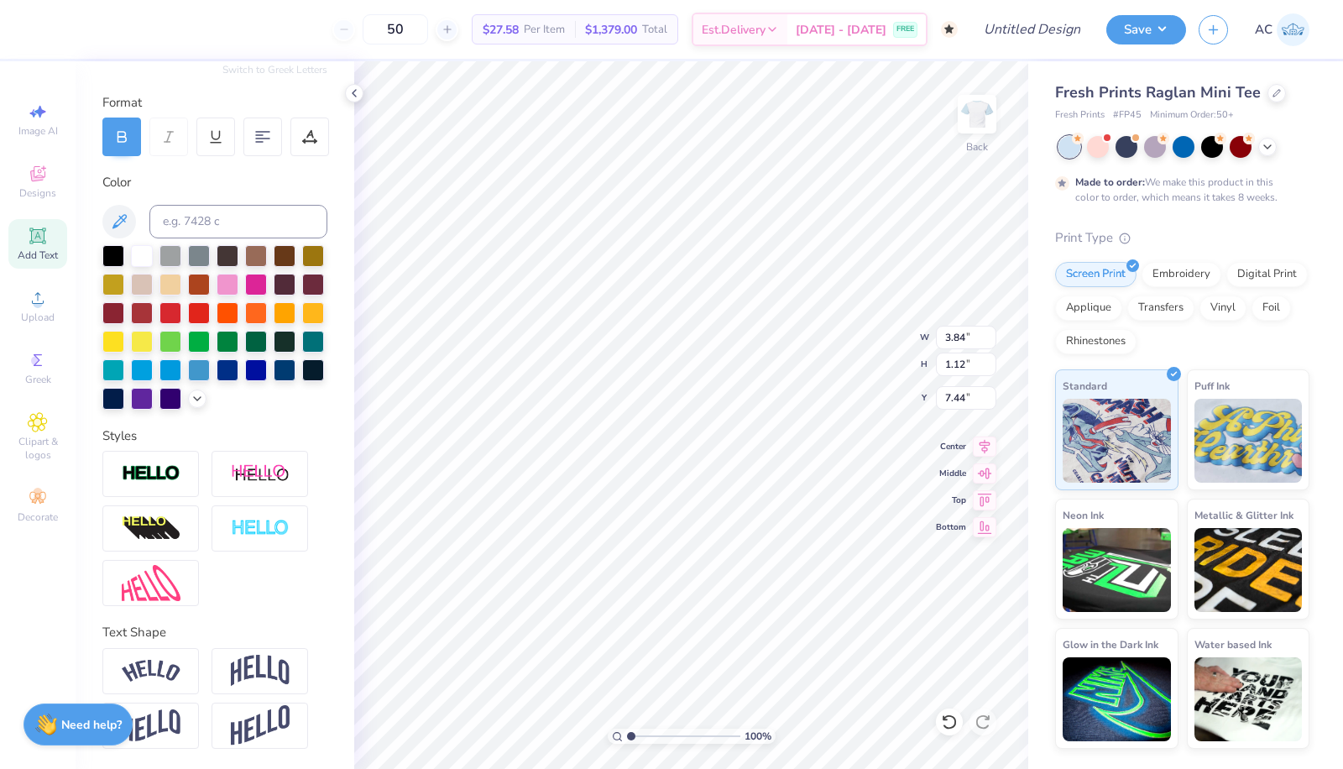
type textarea "SIGMA KAPPA"
click at [177, 658] on div at bounding box center [150, 671] width 97 height 46
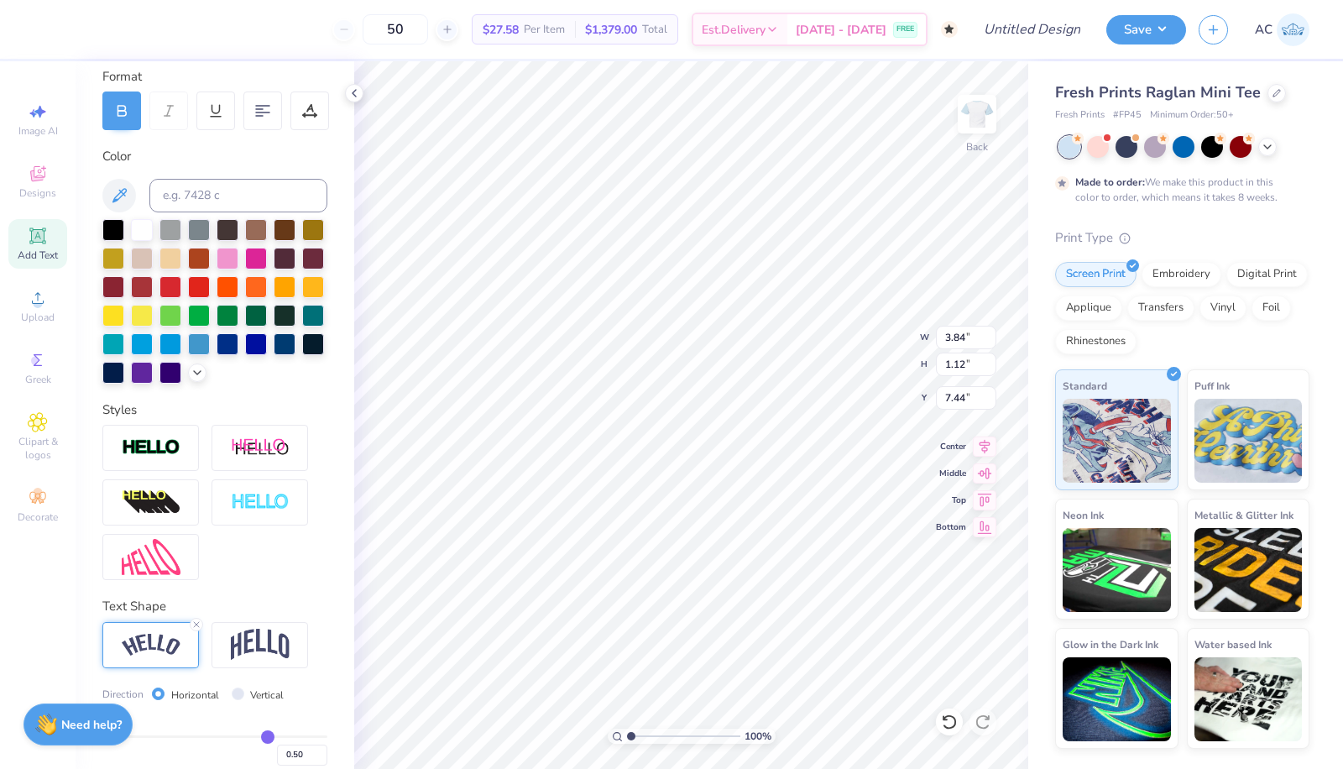
scroll to position [331, 0]
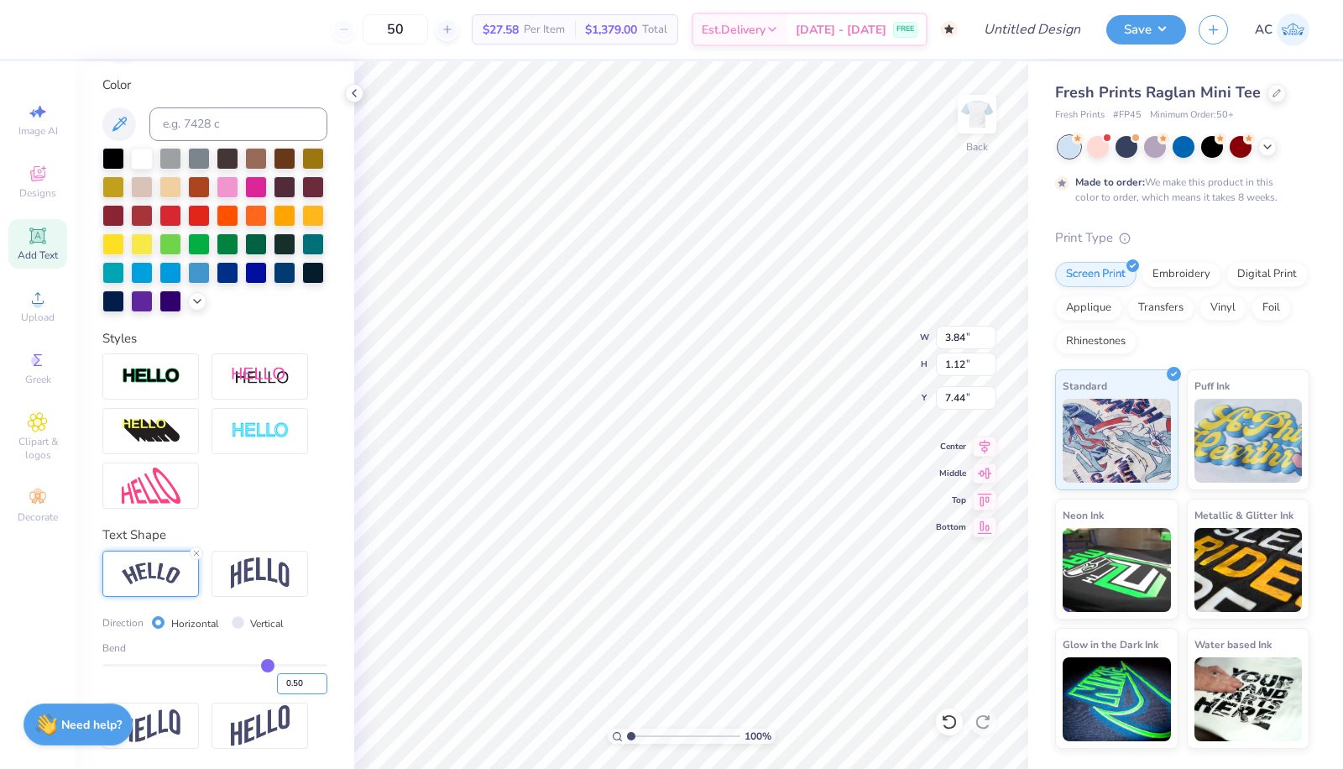
click at [288, 685] on input "0.50" at bounding box center [302, 683] width 50 height 21
type input "0.40"
type input "0.4"
click at [157, 367] on div at bounding box center [150, 377] width 97 height 46
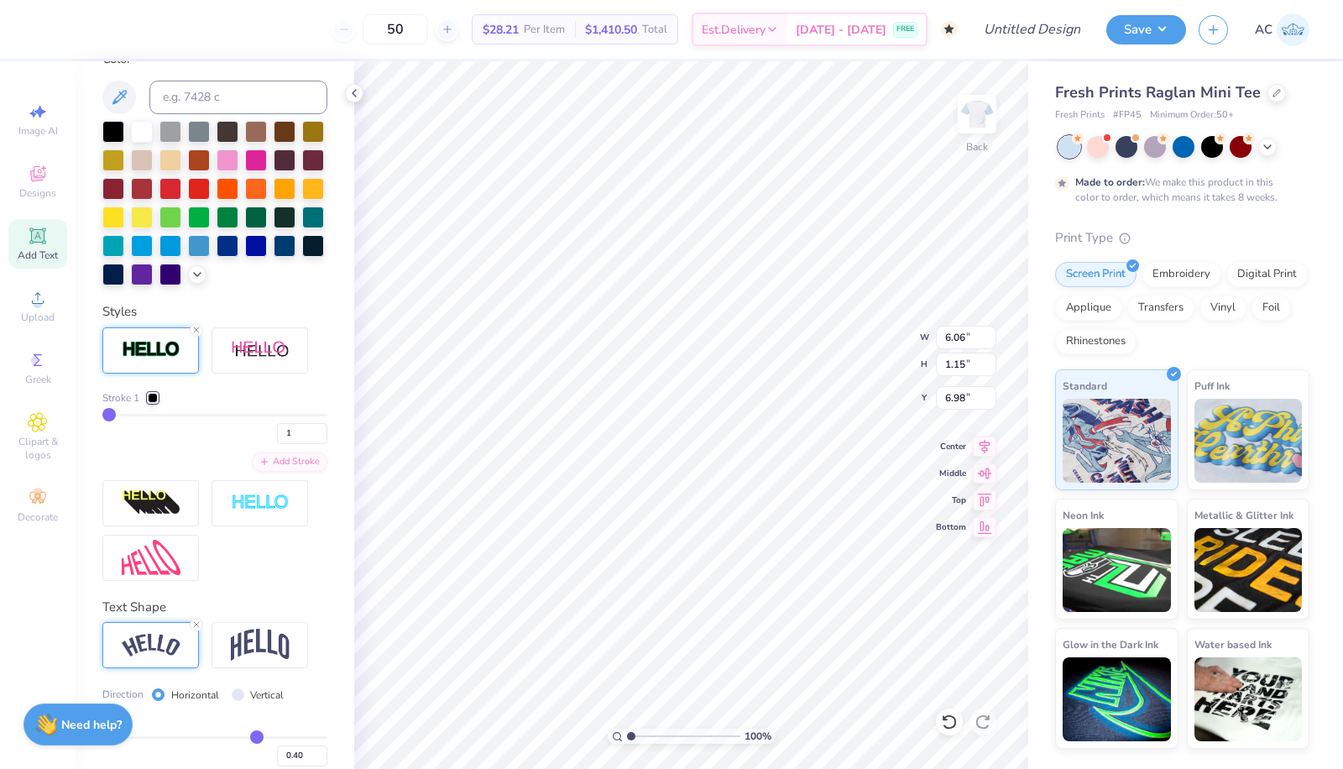
type input "6.06"
type input "1.15"
type input "2.22"
click at [1192, 151] on div at bounding box center [1184, 147] width 22 height 22
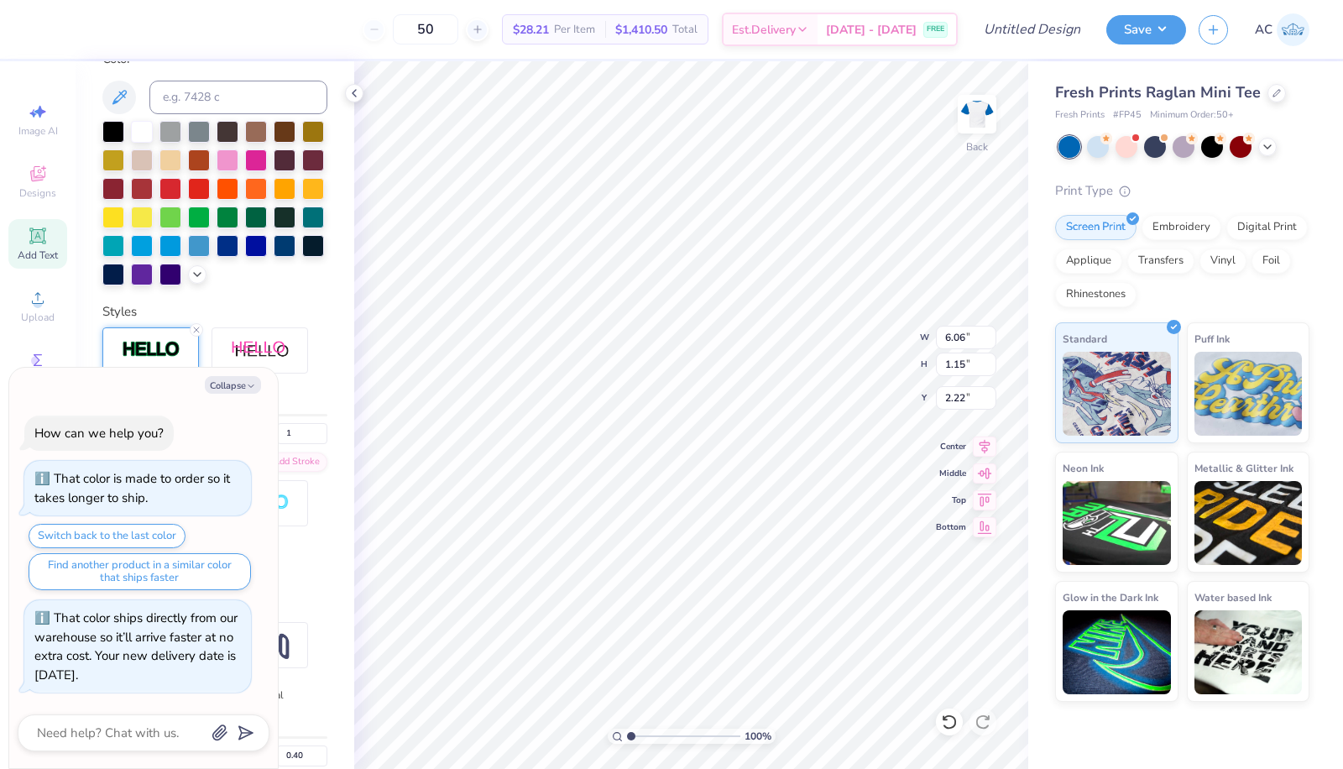
click at [1271, 149] on icon at bounding box center [1267, 146] width 13 height 13
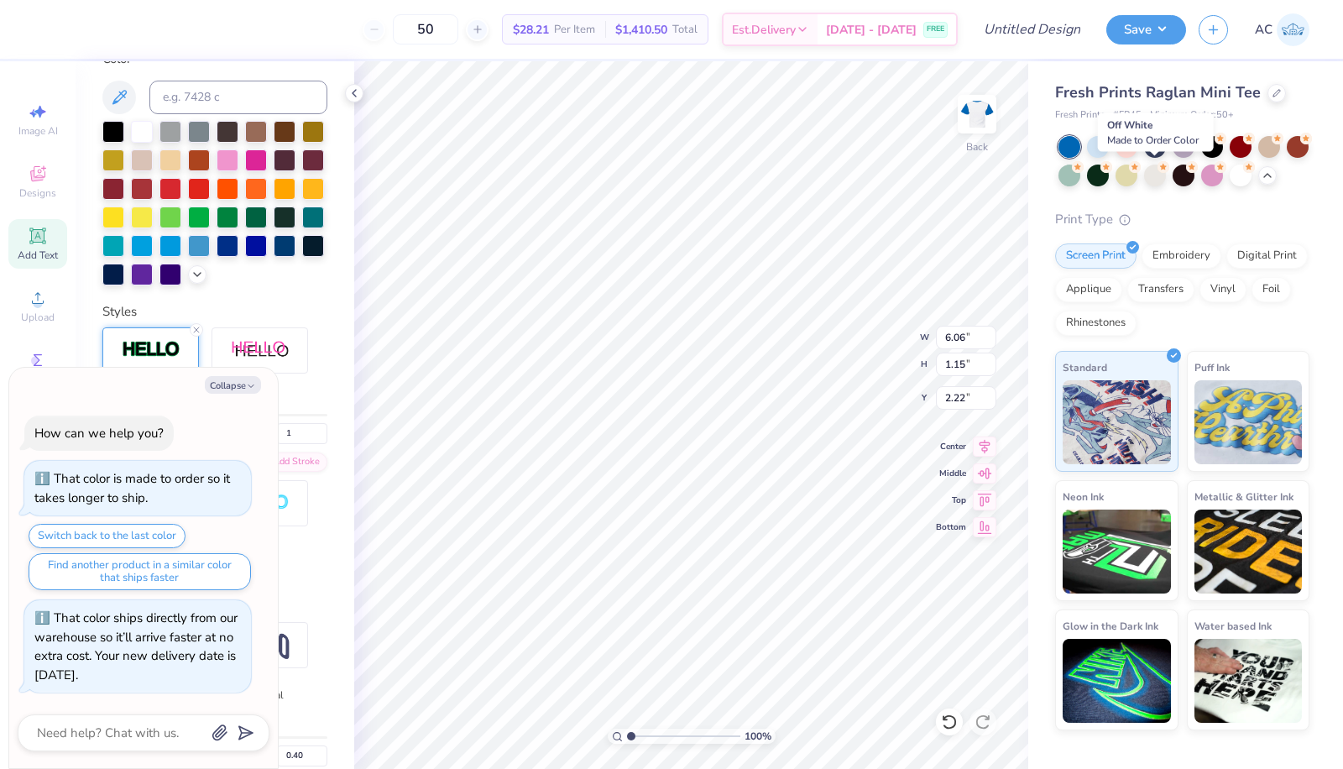
click at [1160, 174] on div at bounding box center [1155, 176] width 22 height 22
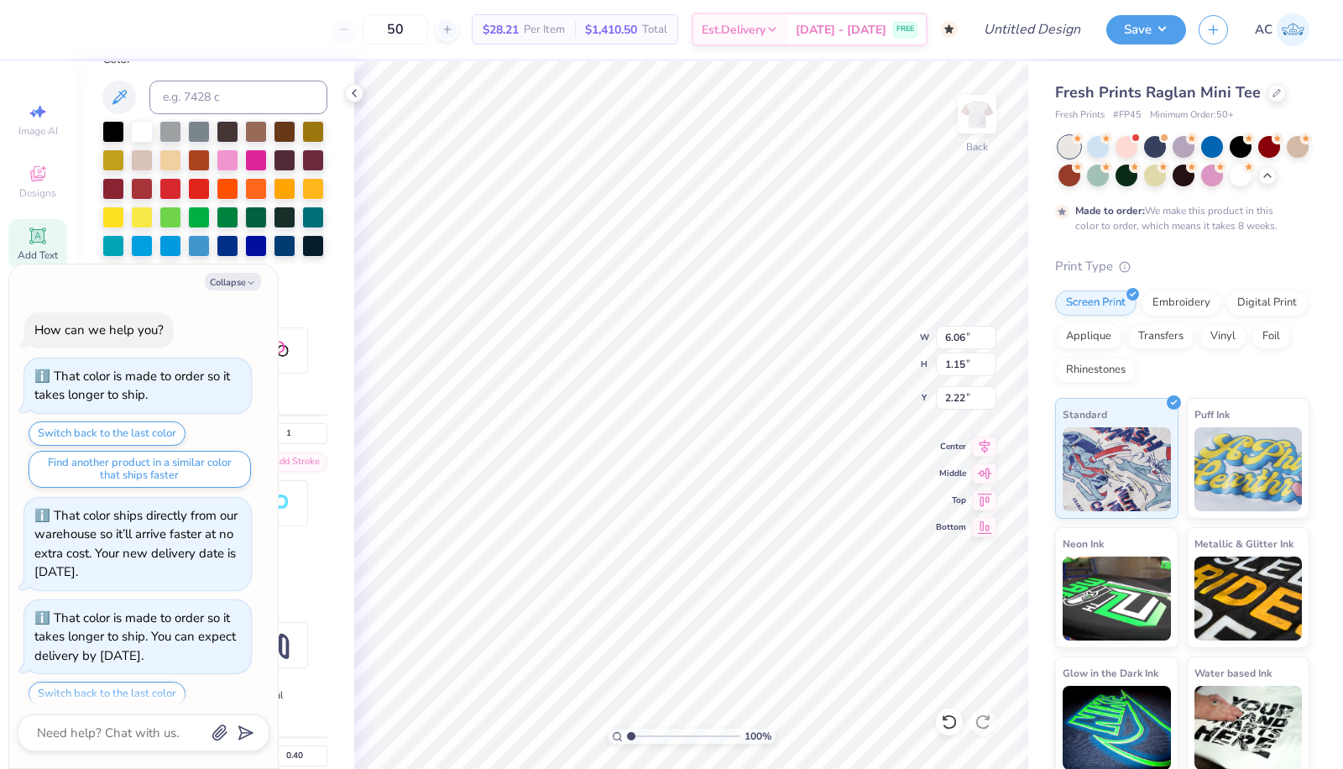
scroll to position [51, 0]
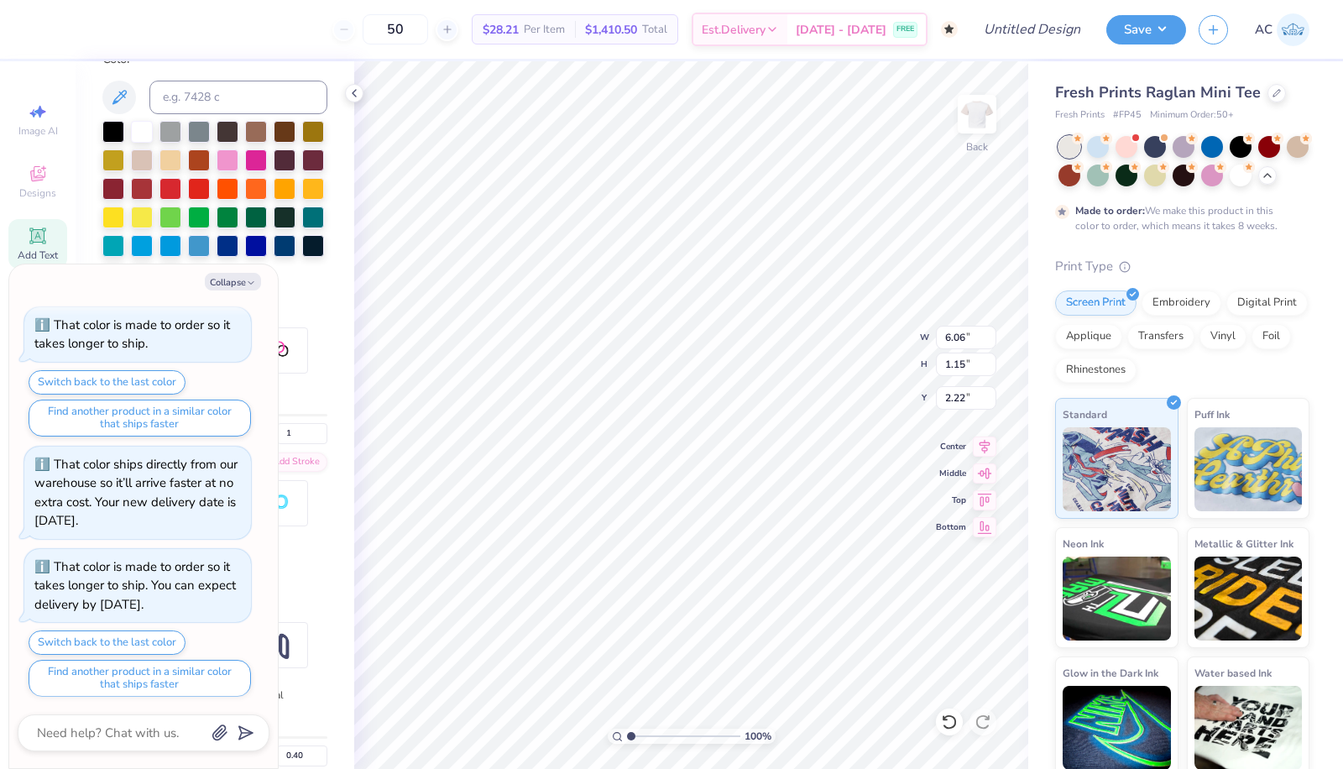
click at [1276, 186] on div at bounding box center [1184, 161] width 251 height 50
click at [1252, 176] on div at bounding box center [1241, 176] width 22 height 22
click at [1097, 148] on div at bounding box center [1098, 147] width 22 height 22
click at [245, 283] on button "Collapse" at bounding box center [233, 282] width 56 height 18
type textarea "x"
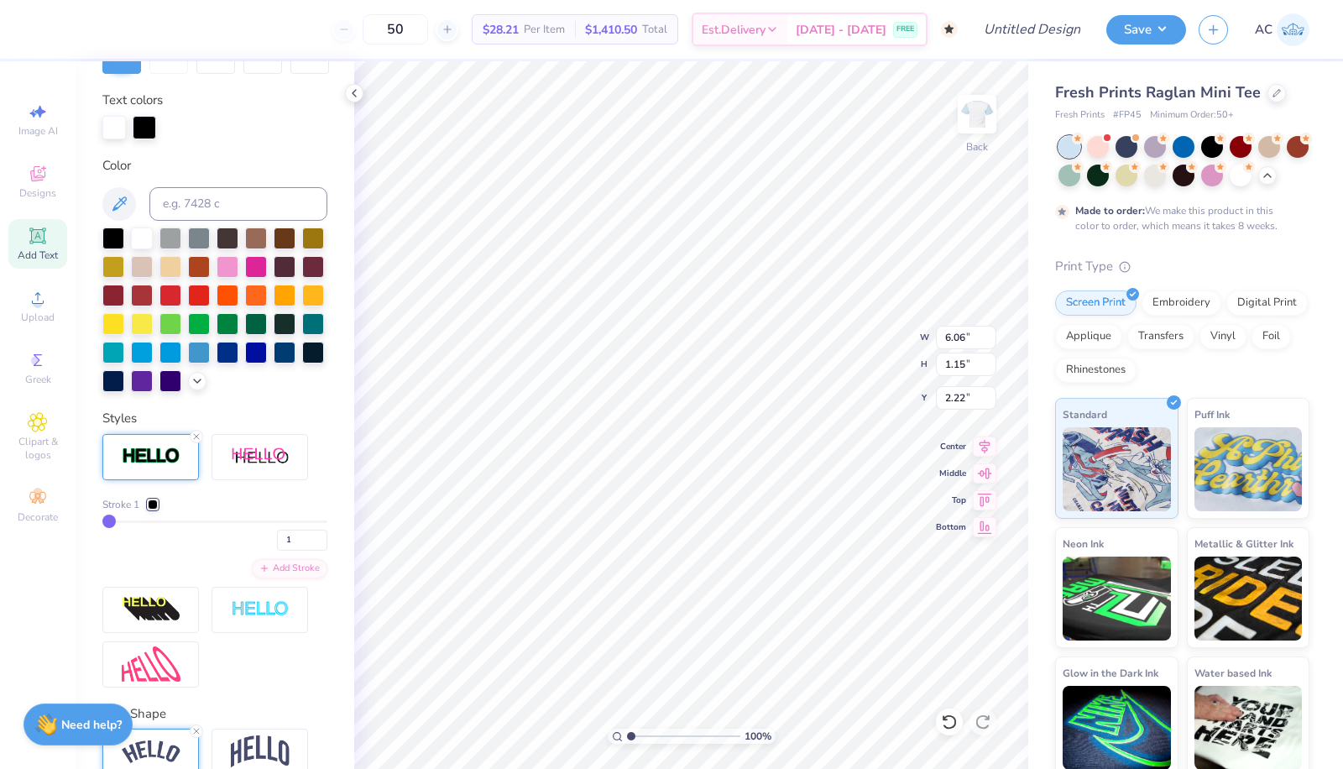
scroll to position [281, 0]
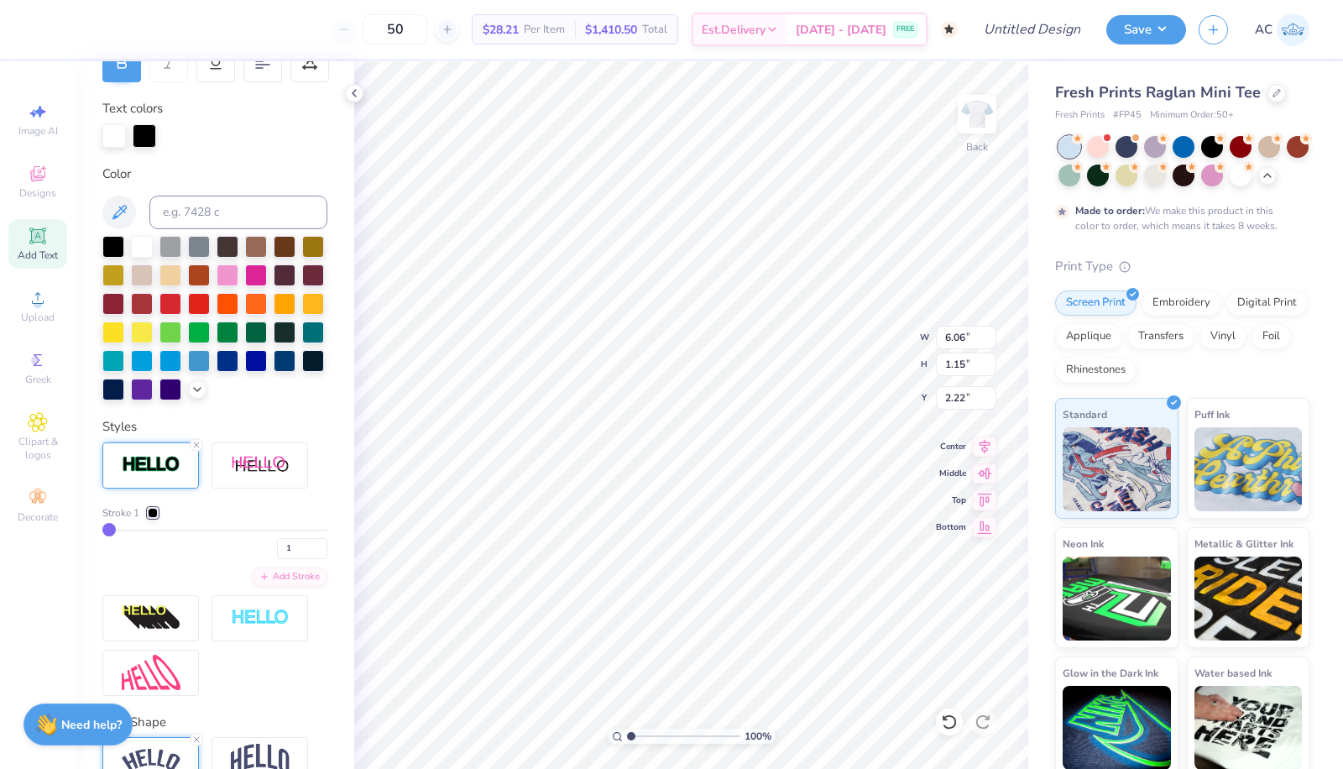
click at [191, 396] on icon at bounding box center [197, 389] width 13 height 13
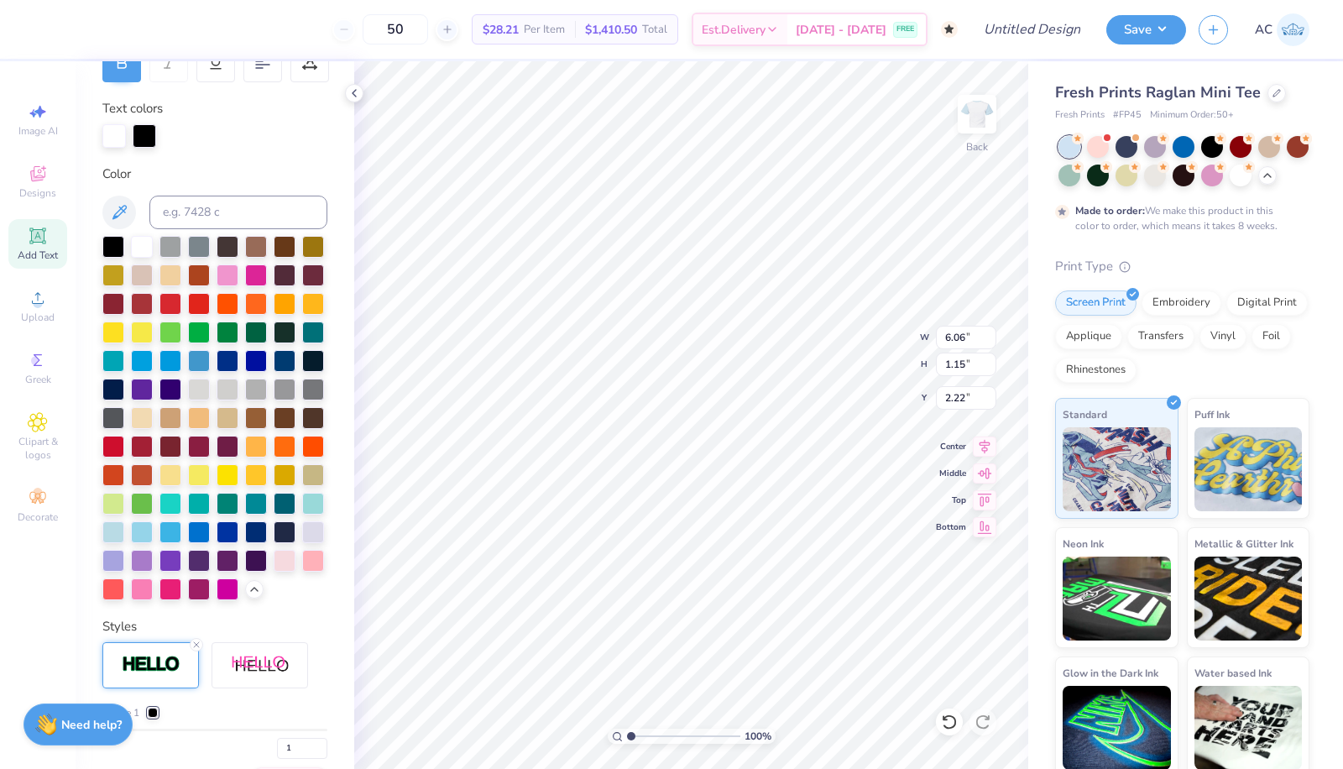
click at [124, 543] on div at bounding box center [113, 532] width 22 height 22
click at [118, 214] on icon at bounding box center [119, 212] width 20 height 20
click at [111, 202] on icon at bounding box center [119, 212] width 20 height 20
click at [118, 211] on icon at bounding box center [119, 212] width 20 height 20
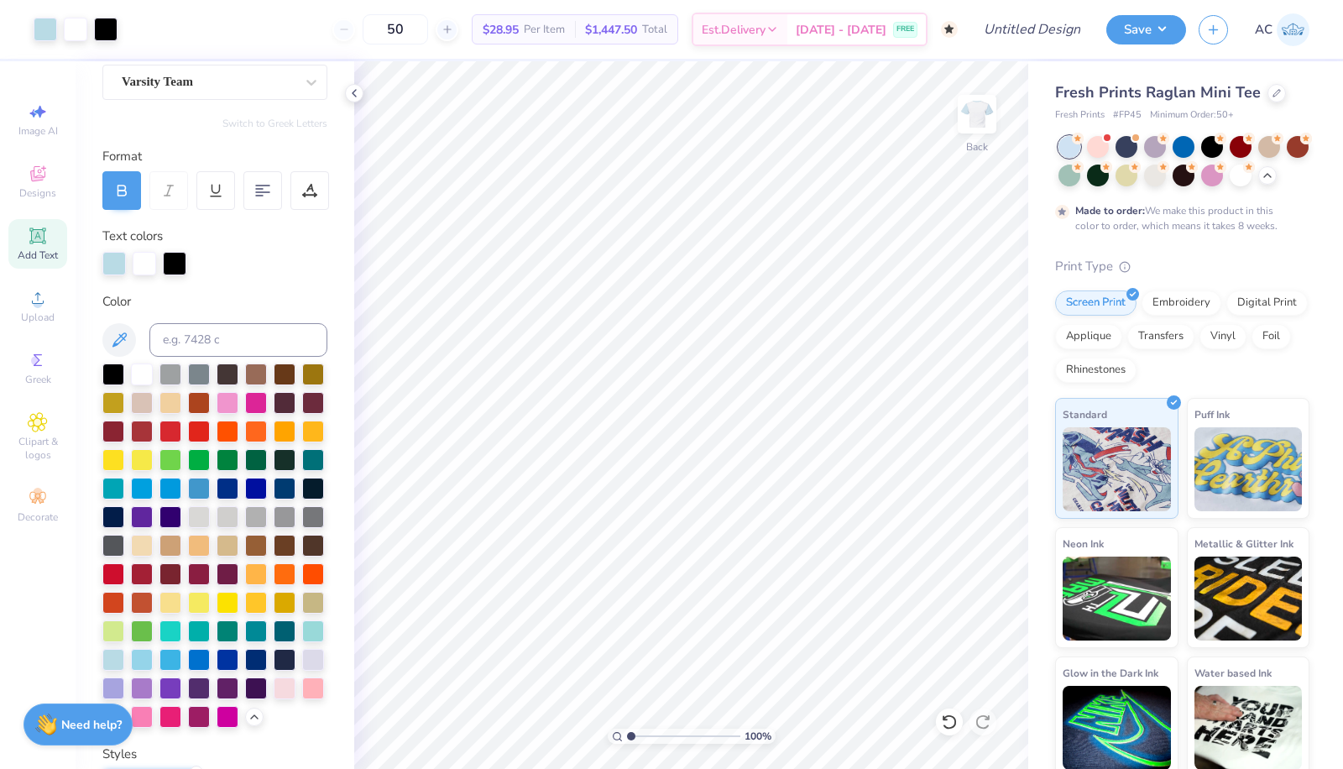
scroll to position [153, 0]
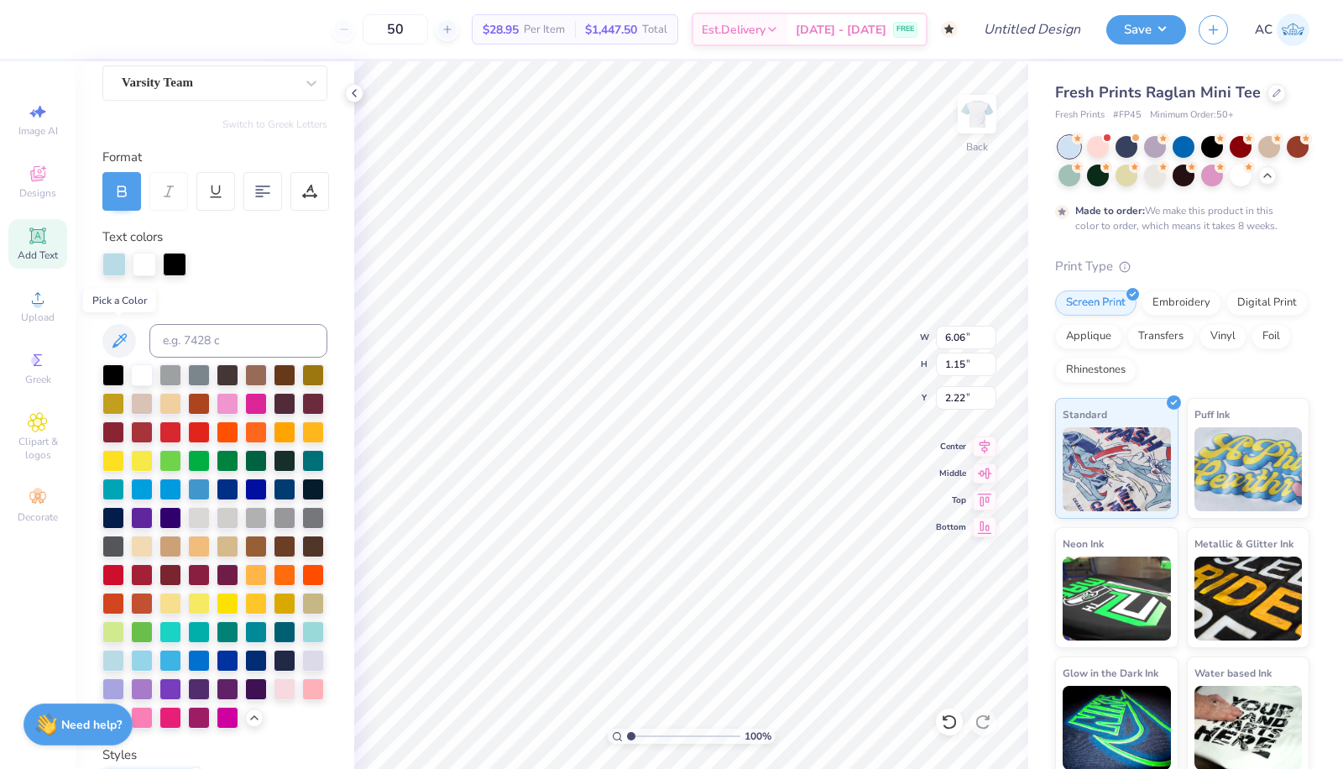
click at [123, 346] on icon at bounding box center [119, 341] width 20 height 20
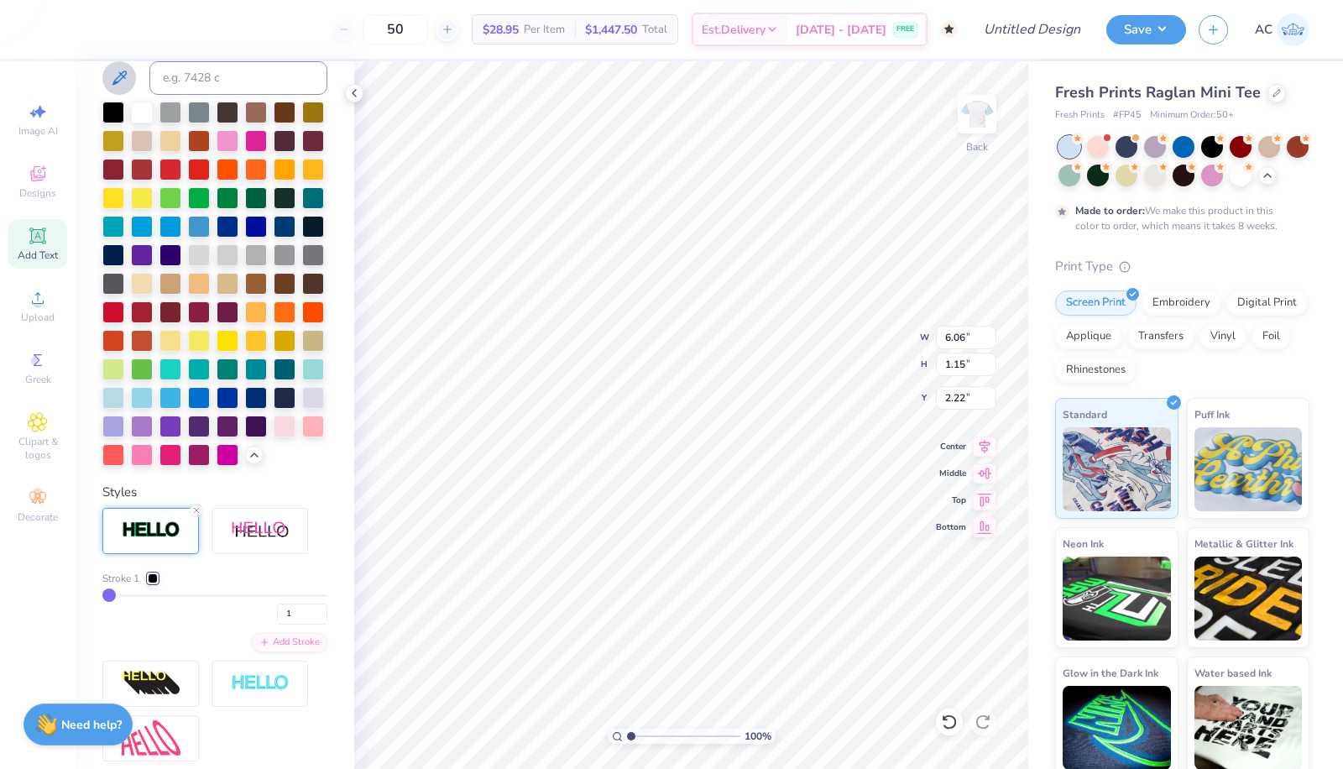
scroll to position [437, 0]
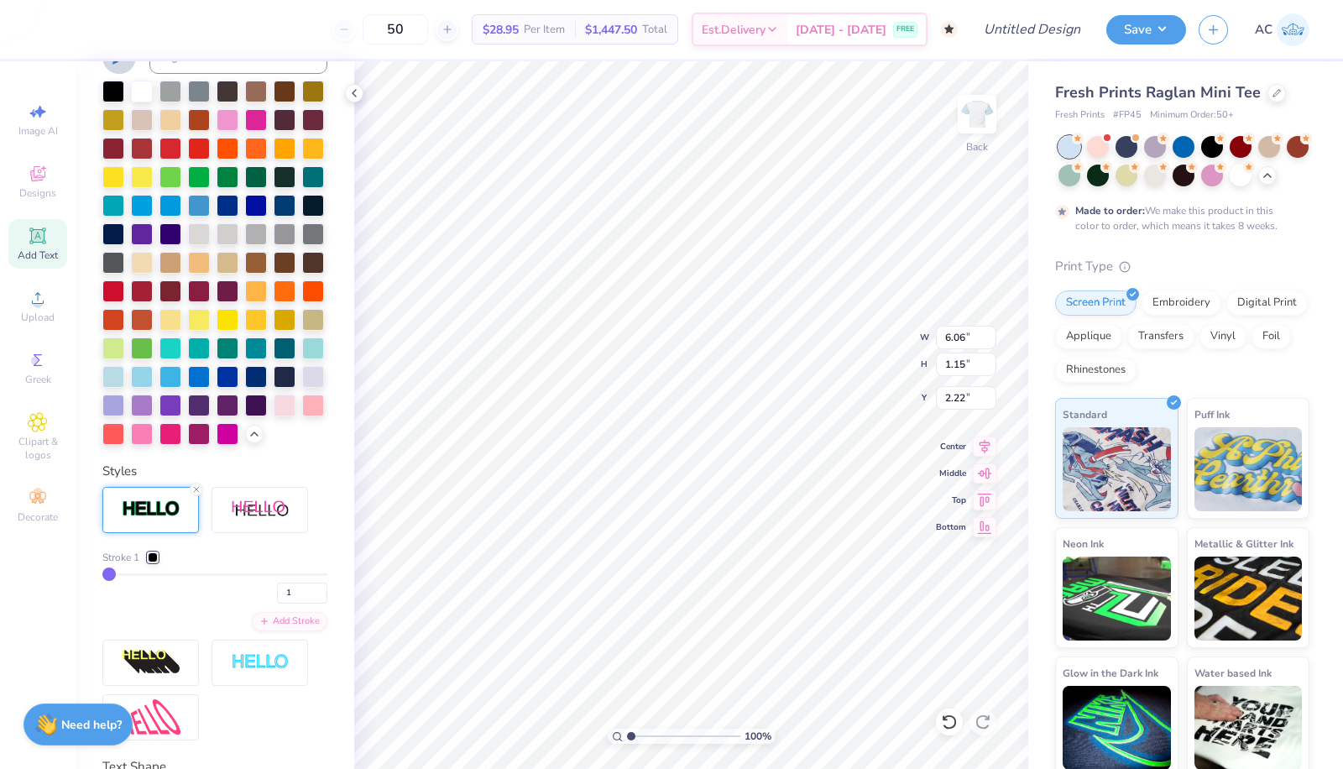
click at [248, 441] on icon at bounding box center [254, 433] width 13 height 13
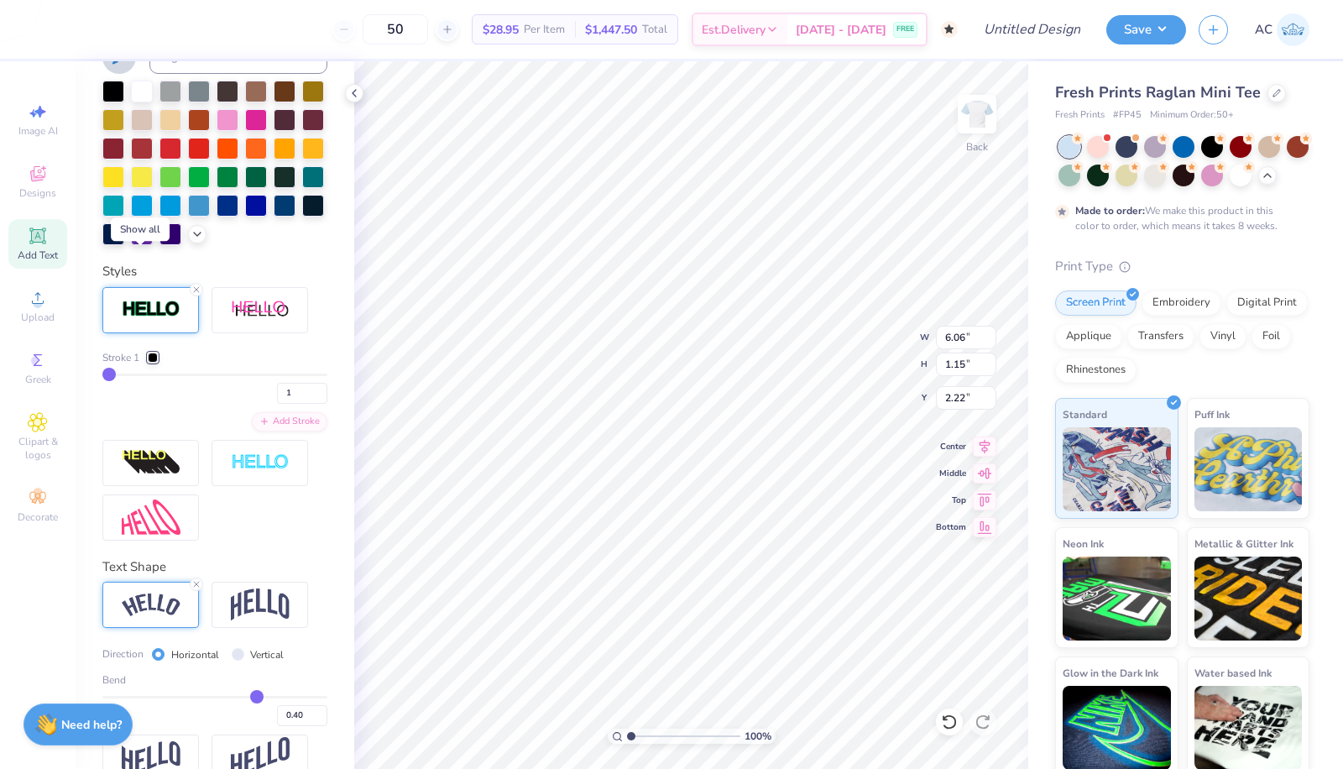
click at [188, 244] on div at bounding box center [197, 234] width 18 height 18
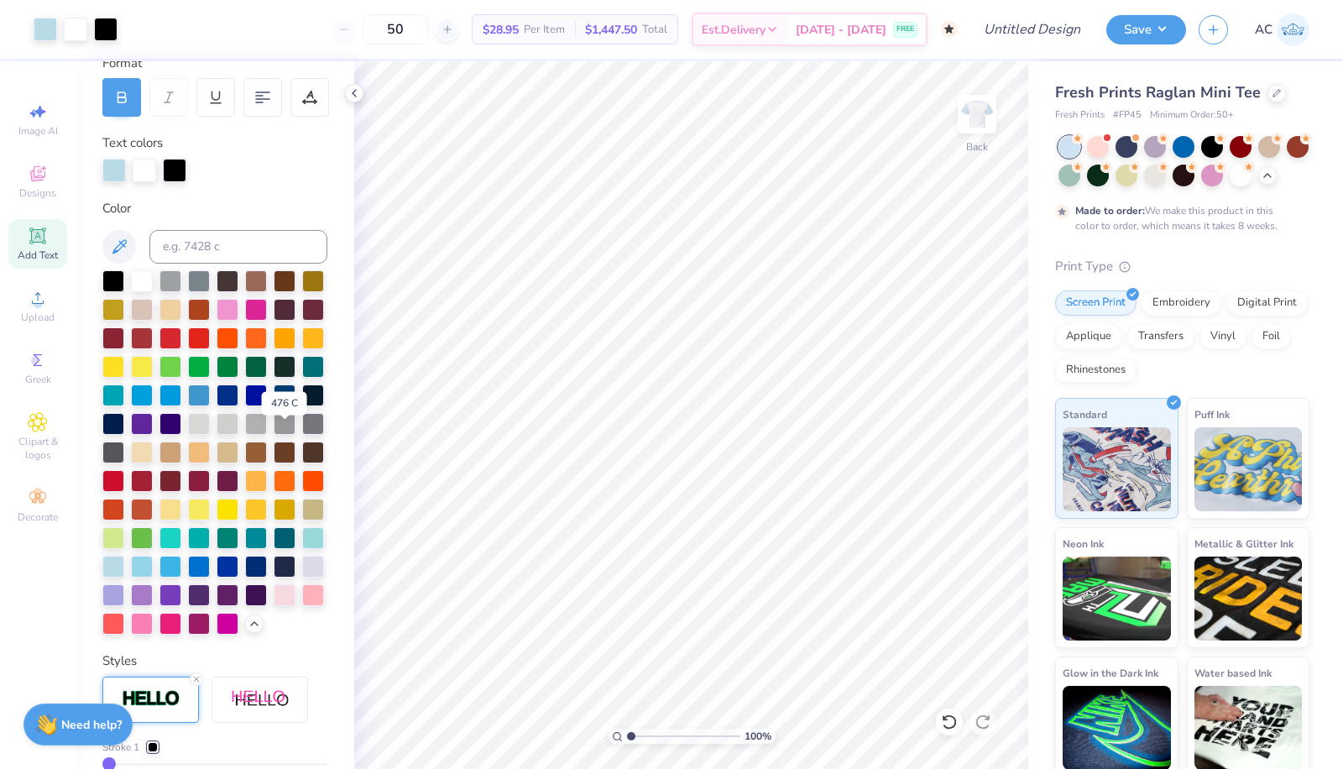
scroll to position [244, 0]
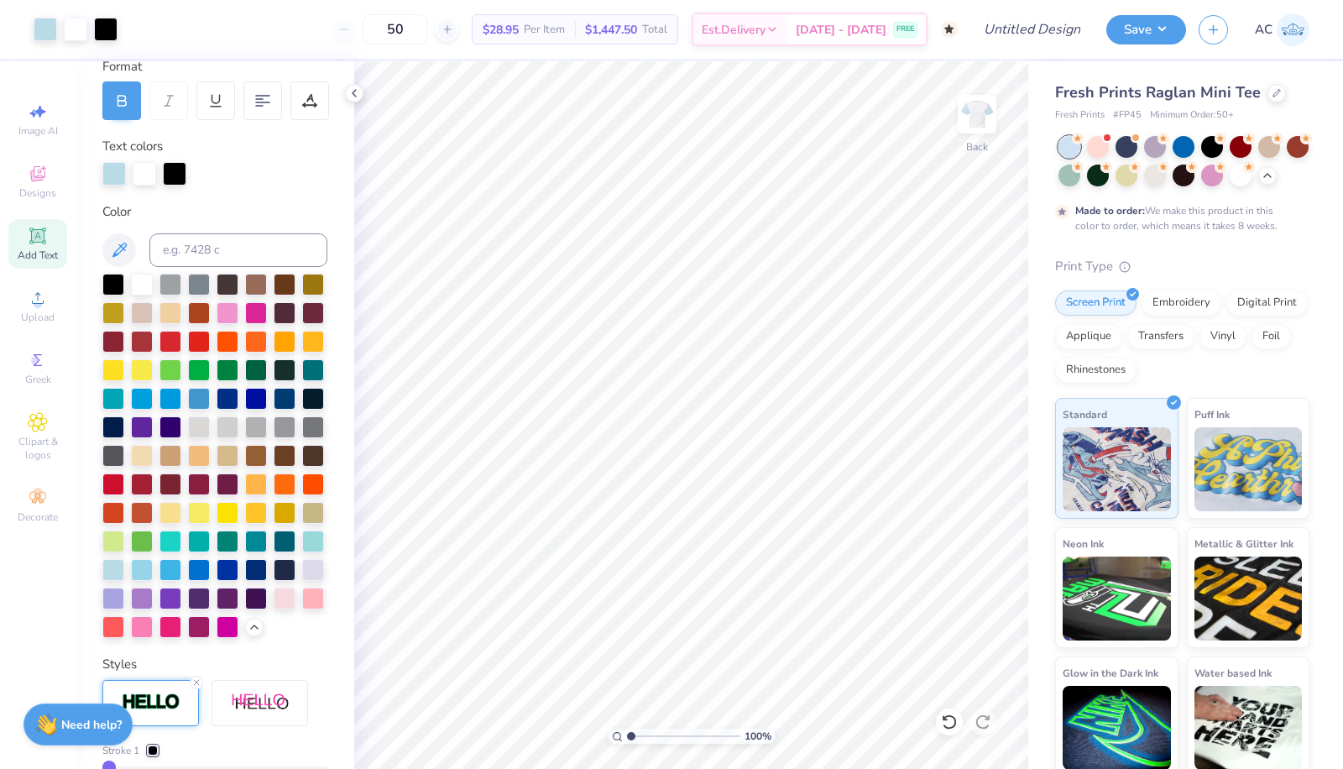
click at [183, 170] on div at bounding box center [175, 174] width 24 height 24
click at [173, 173] on div at bounding box center [175, 174] width 24 height 24
click at [118, 285] on div at bounding box center [113, 285] width 22 height 22
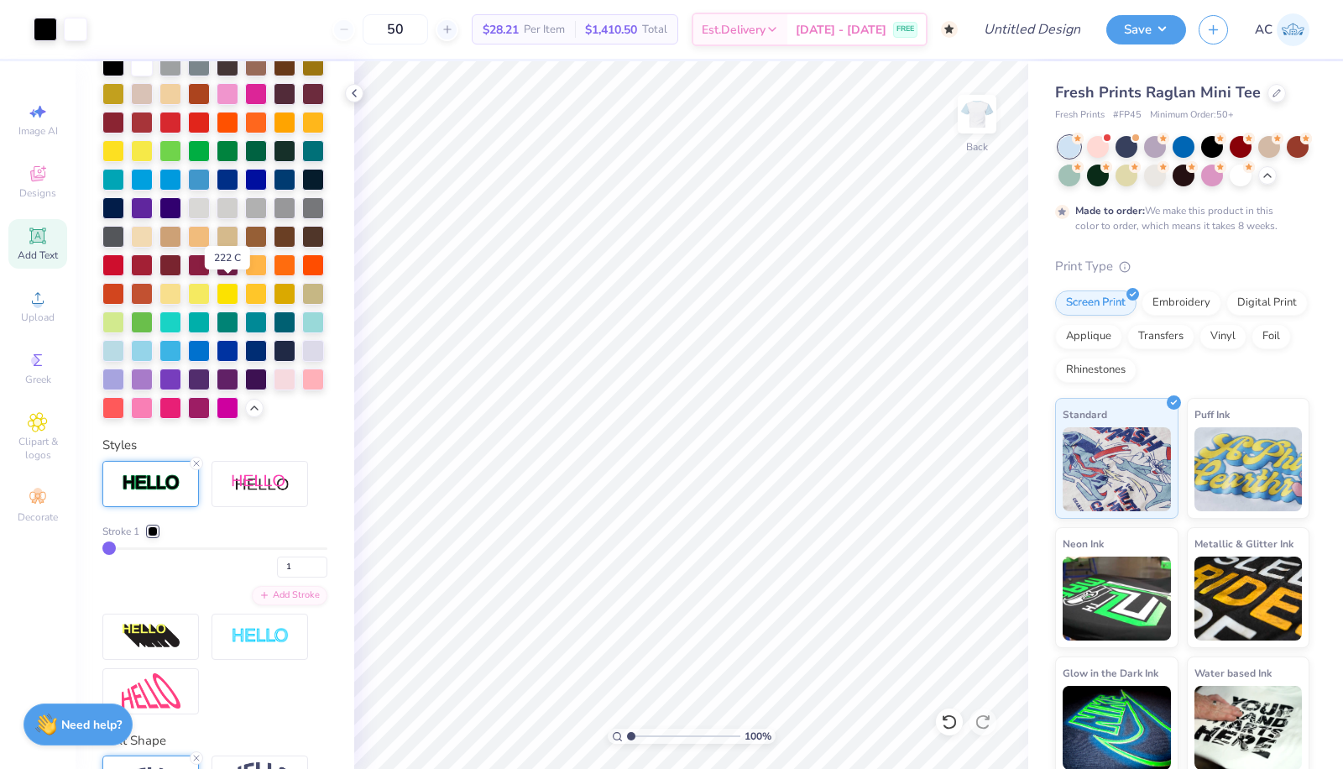
scroll to position [464, 0]
click at [124, 361] on div at bounding box center [113, 350] width 22 height 22
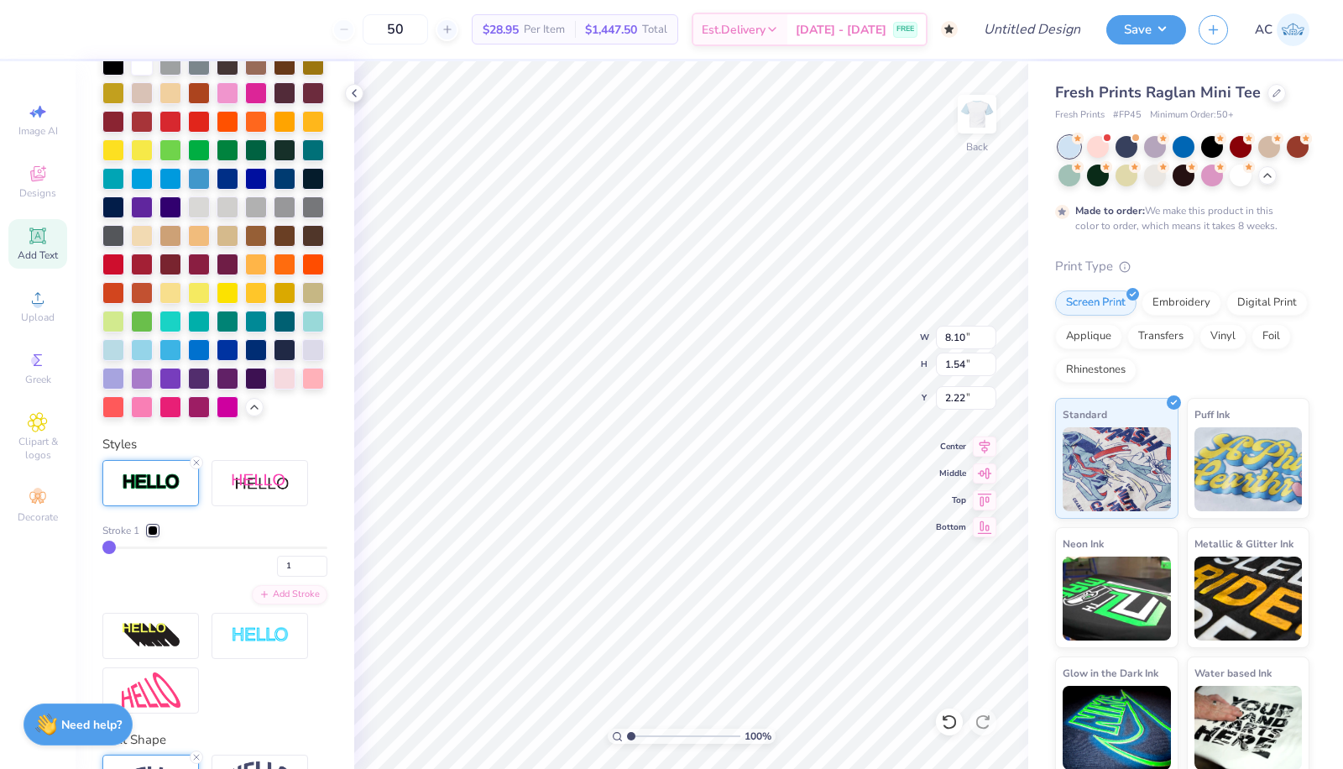
type input "8.10"
type input "1.54"
type input "2.23"
click at [1193, 149] on div at bounding box center [1184, 147] width 22 height 22
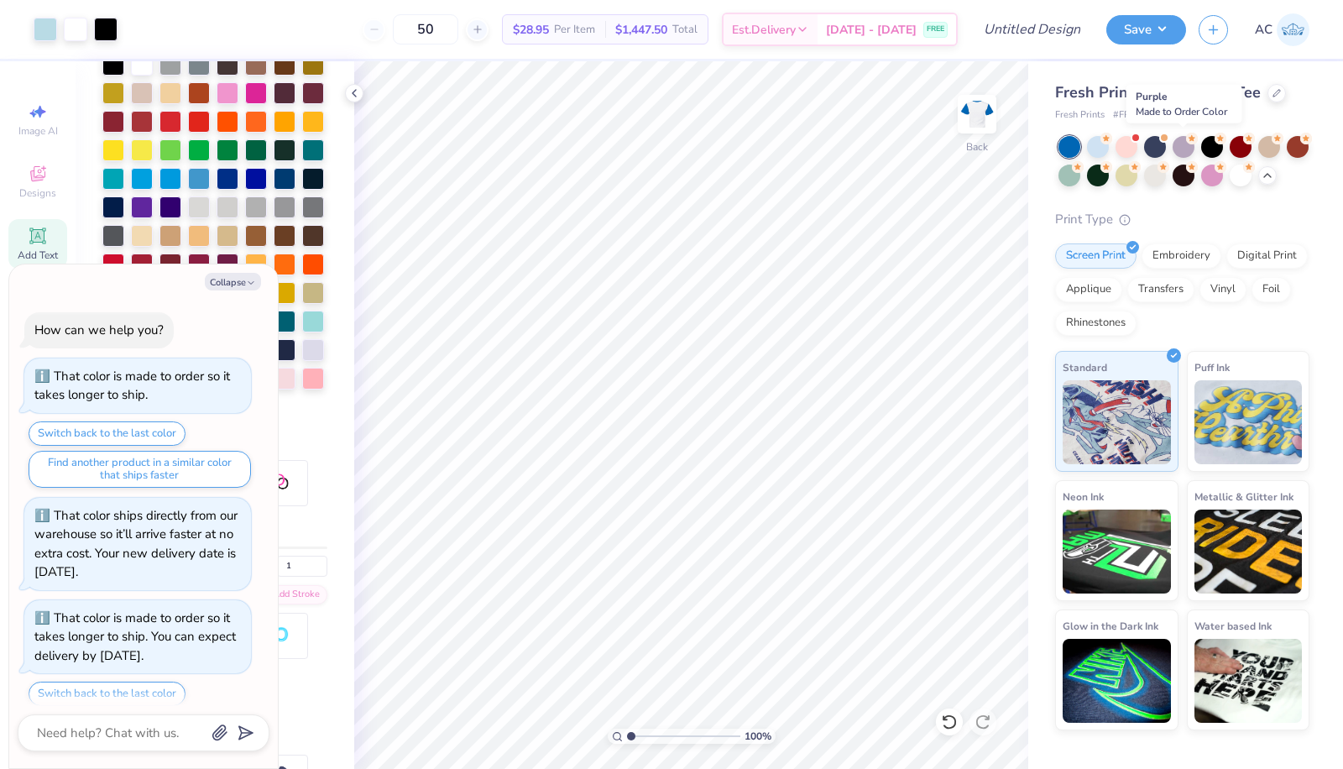
scroll to position [154, 0]
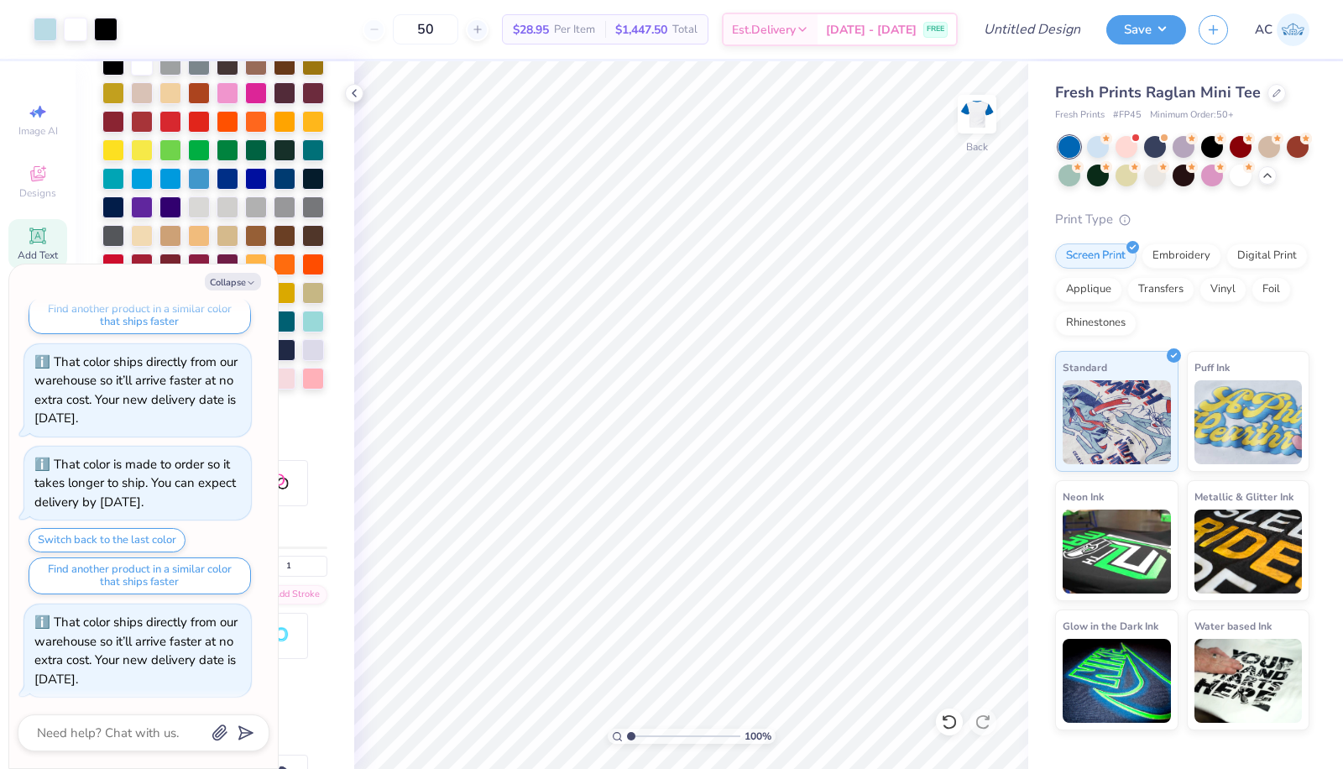
click at [1273, 94] on icon at bounding box center [1277, 93] width 8 height 8
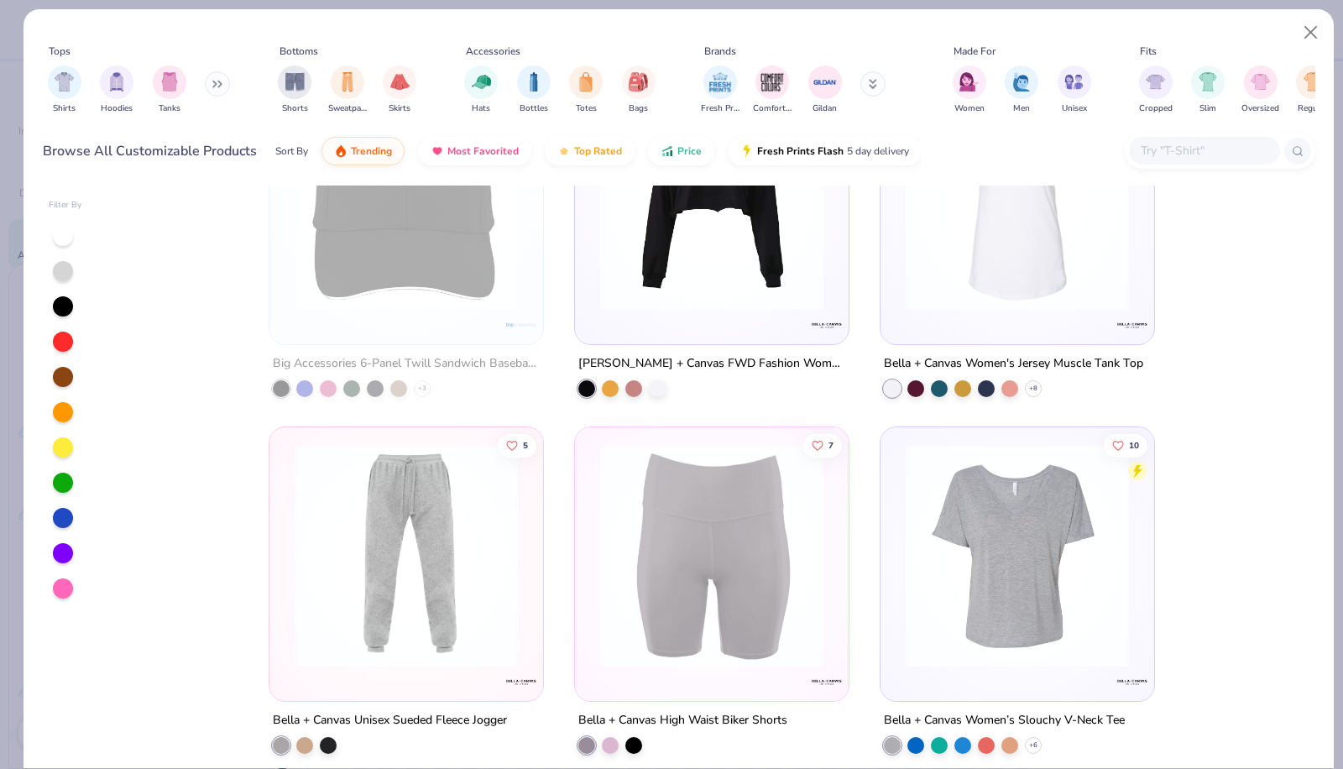
scroll to position [33294, 0]
click at [214, 81] on button at bounding box center [217, 83] width 25 height 25
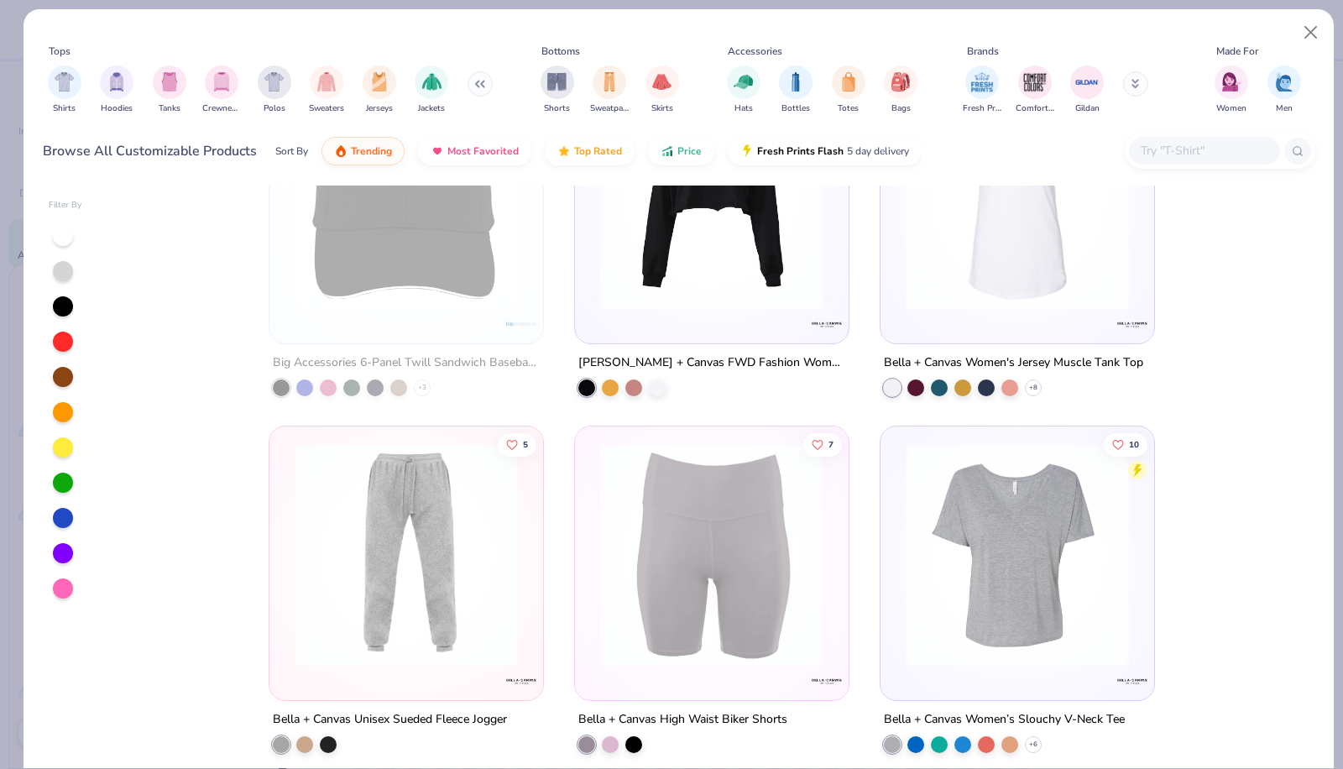
click at [160, 83] on img "filter for Tanks" at bounding box center [169, 81] width 18 height 19
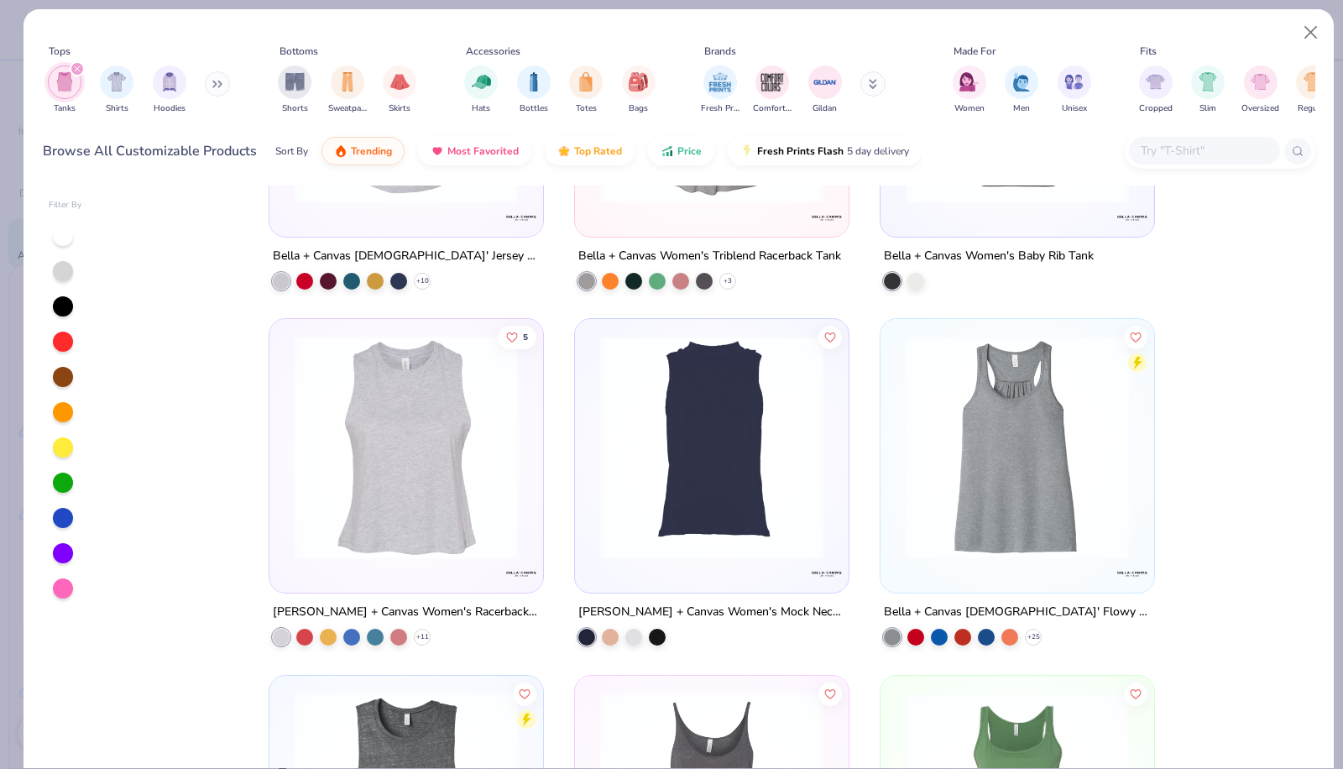
scroll to position [5380, 0]
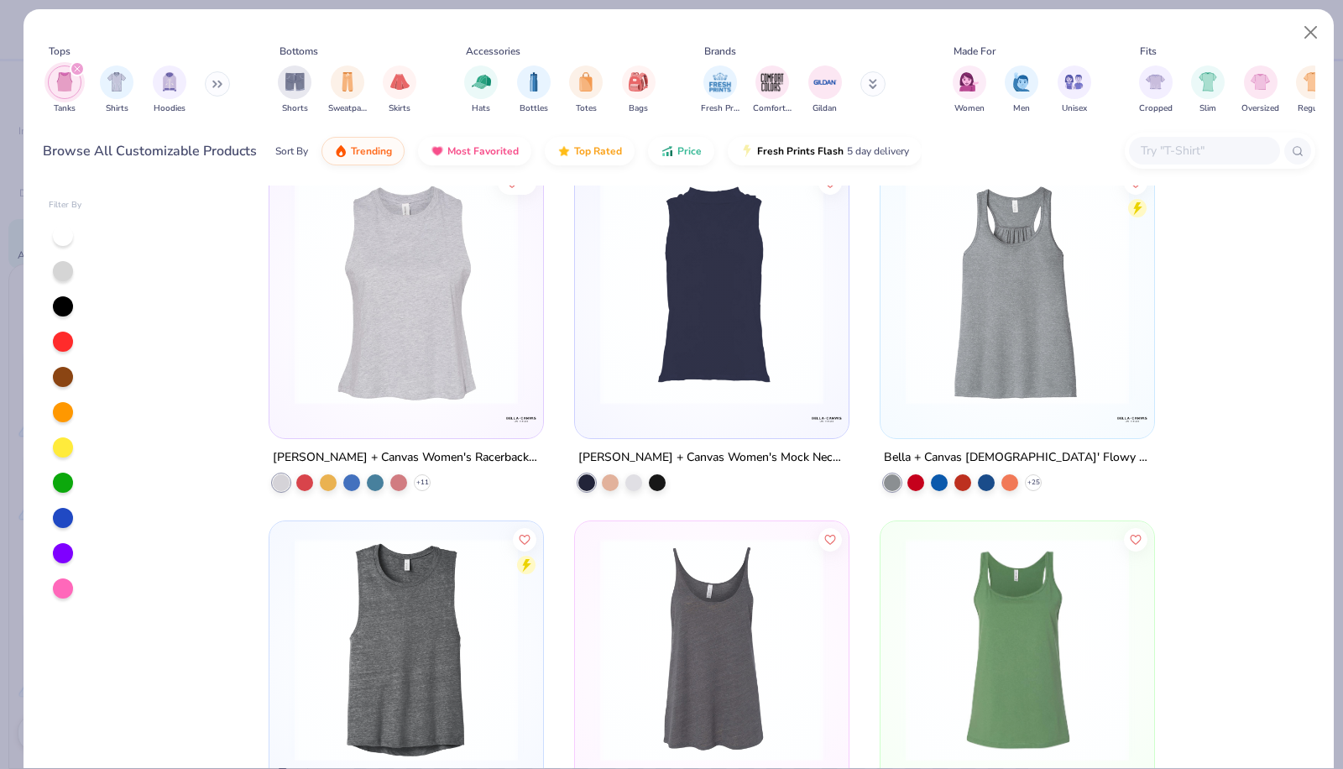
click at [1149, 86] on img "filter for Cropped" at bounding box center [1155, 81] width 19 height 19
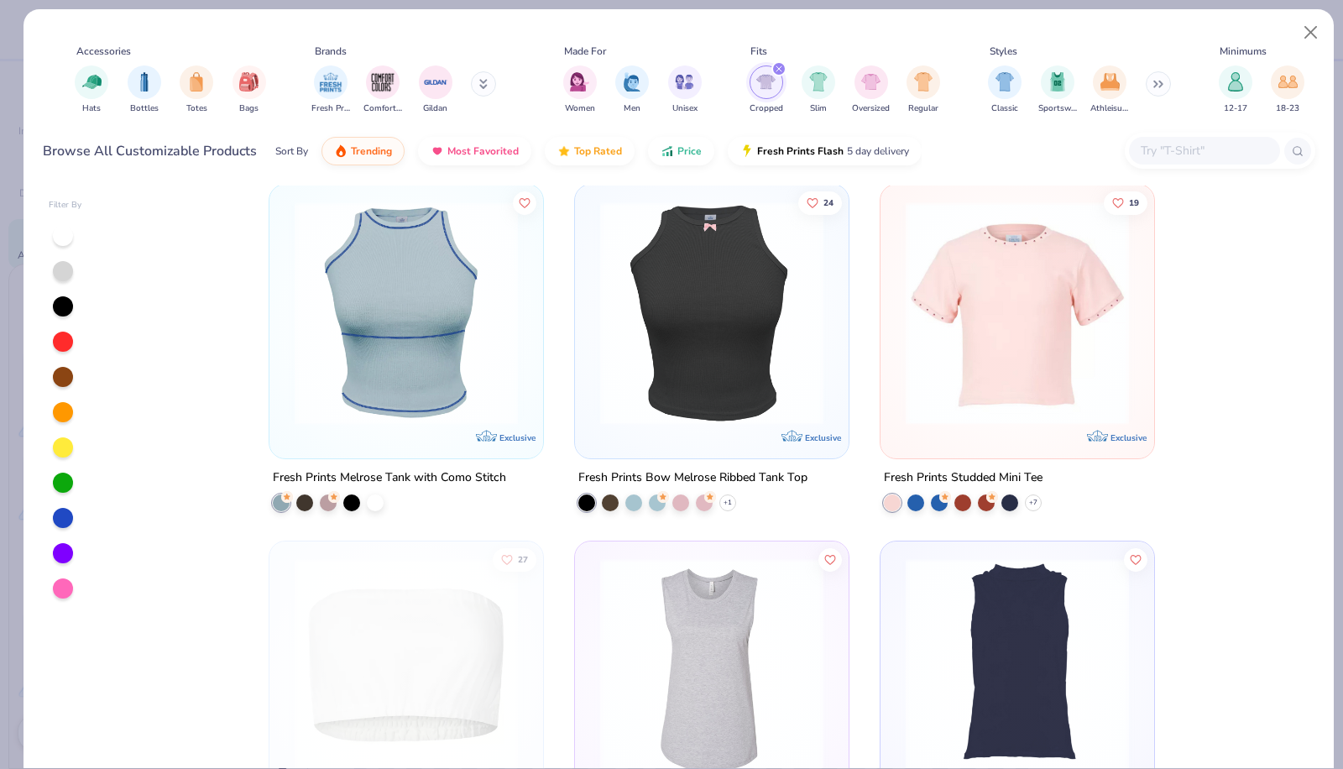
scroll to position [0, 391]
click at [774, 68] on icon "filter for Cropped" at bounding box center [777, 68] width 7 height 7
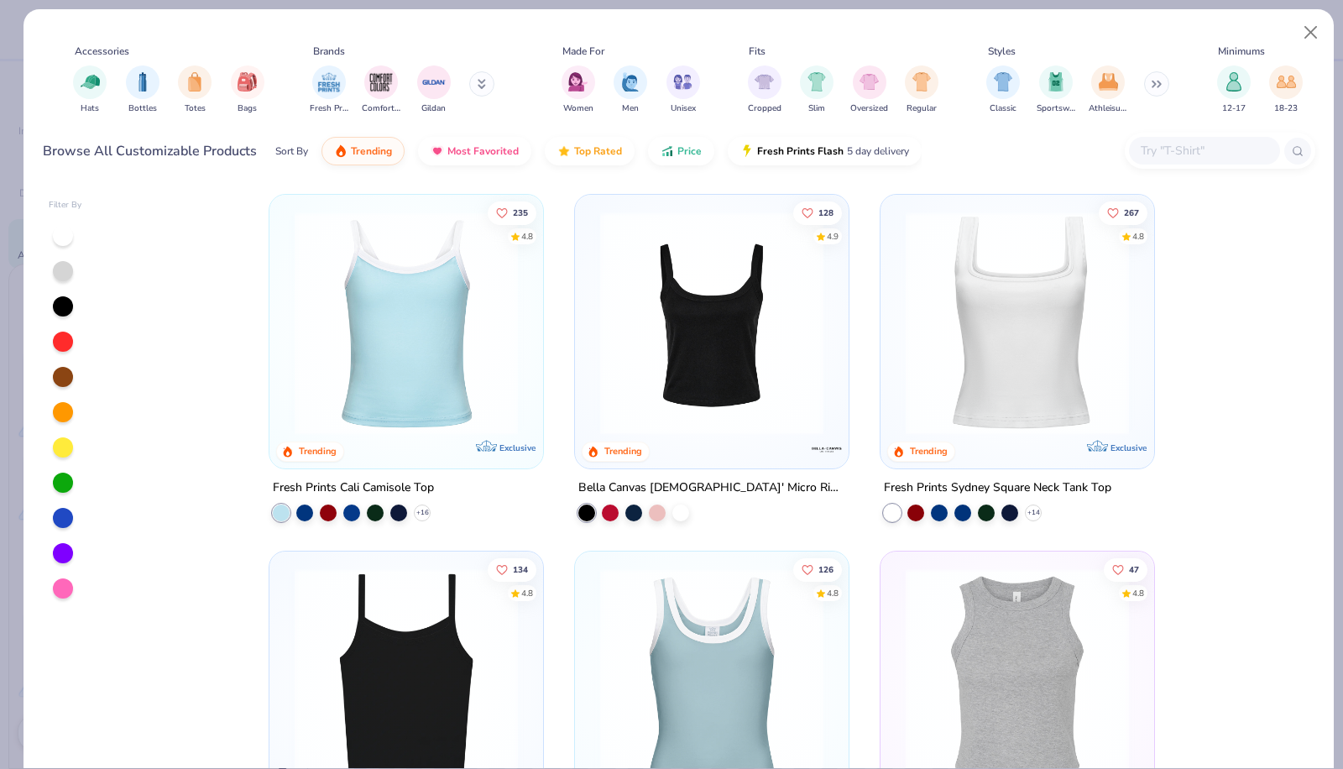
click at [1050, 80] on img "filter for Sportswear" at bounding box center [1056, 81] width 18 height 19
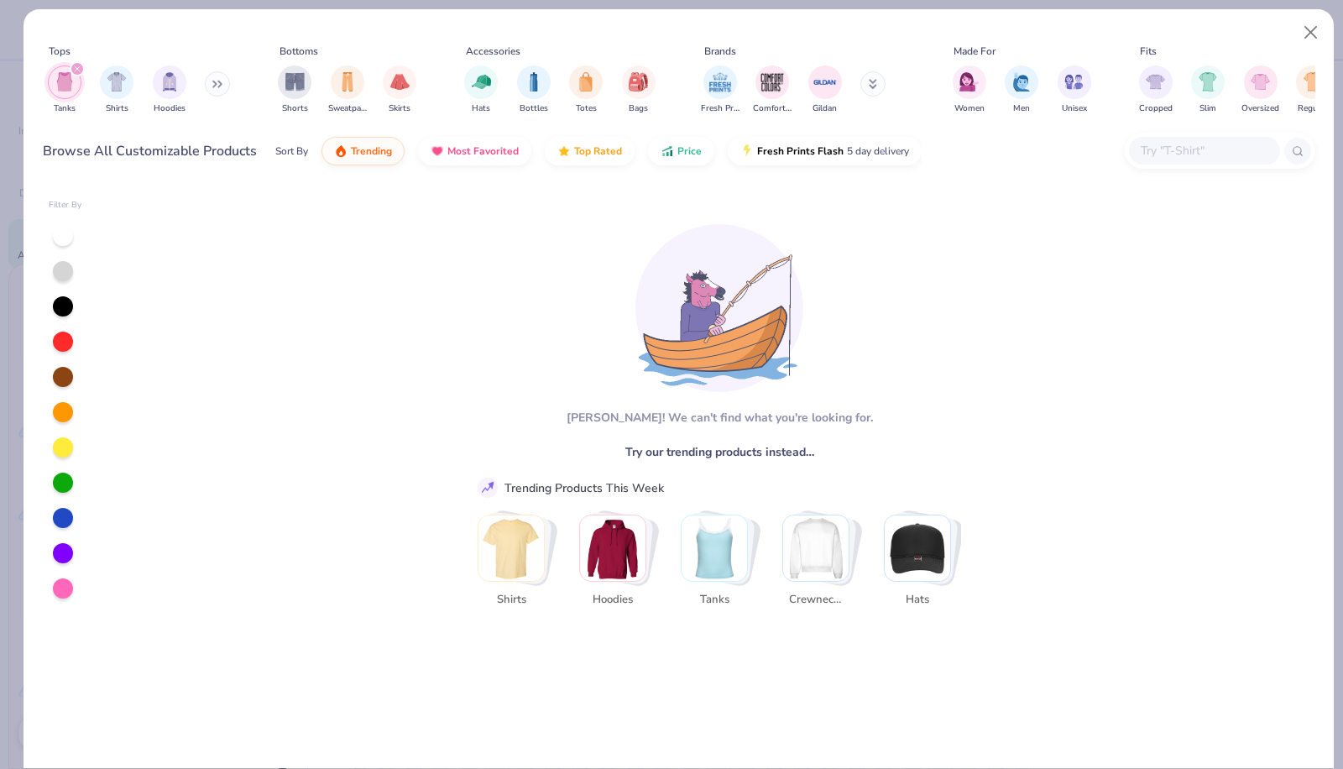
click at [81, 67] on div "filter for Tanks" at bounding box center [77, 68] width 15 height 15
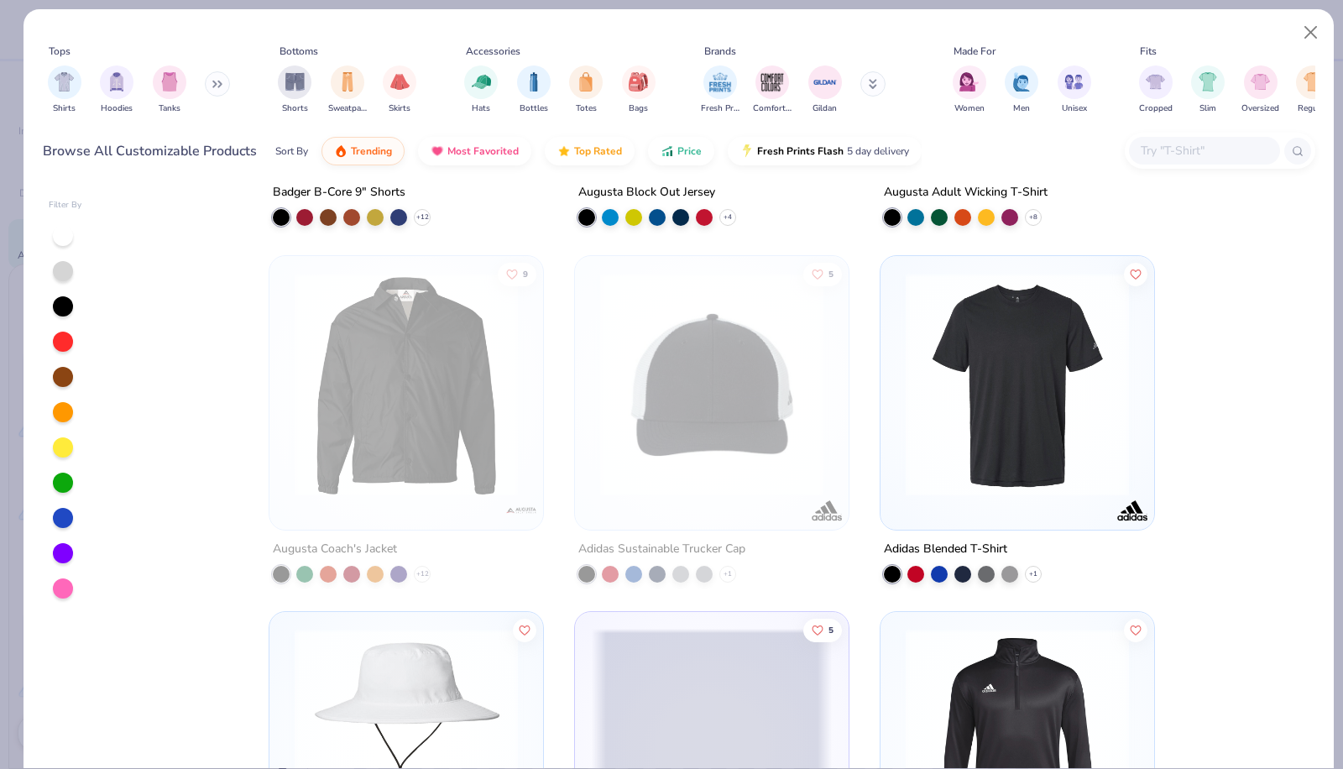
scroll to position [3507, 0]
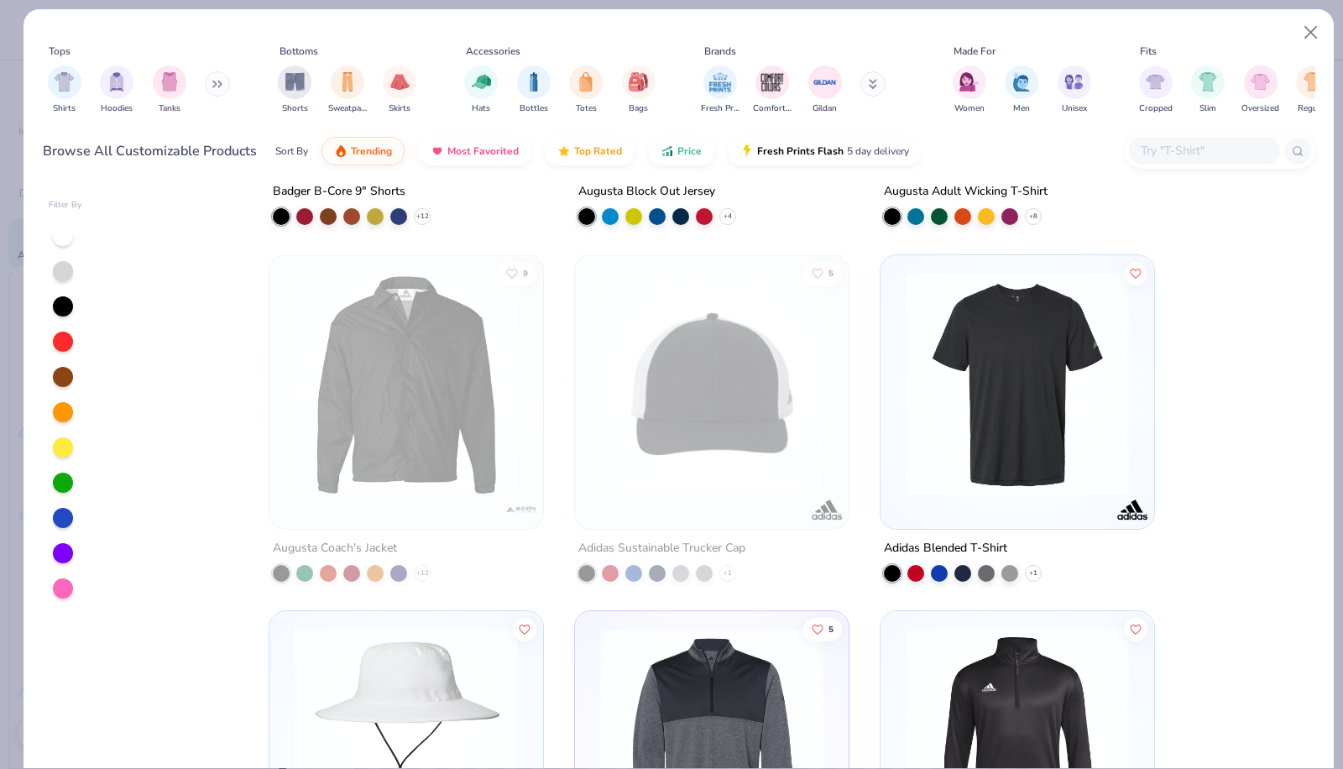
click at [69, 81] on img "filter for Shirts" at bounding box center [64, 81] width 19 height 19
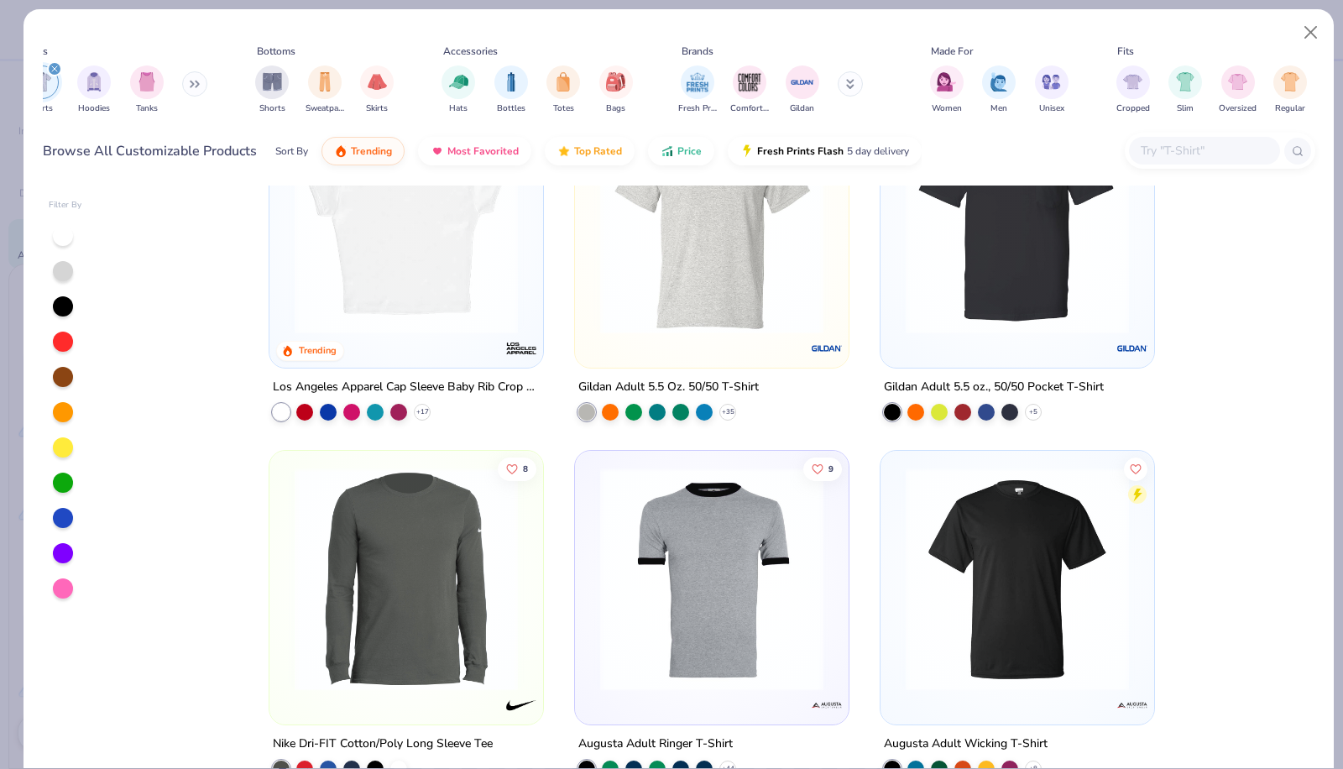
scroll to position [77, 0]
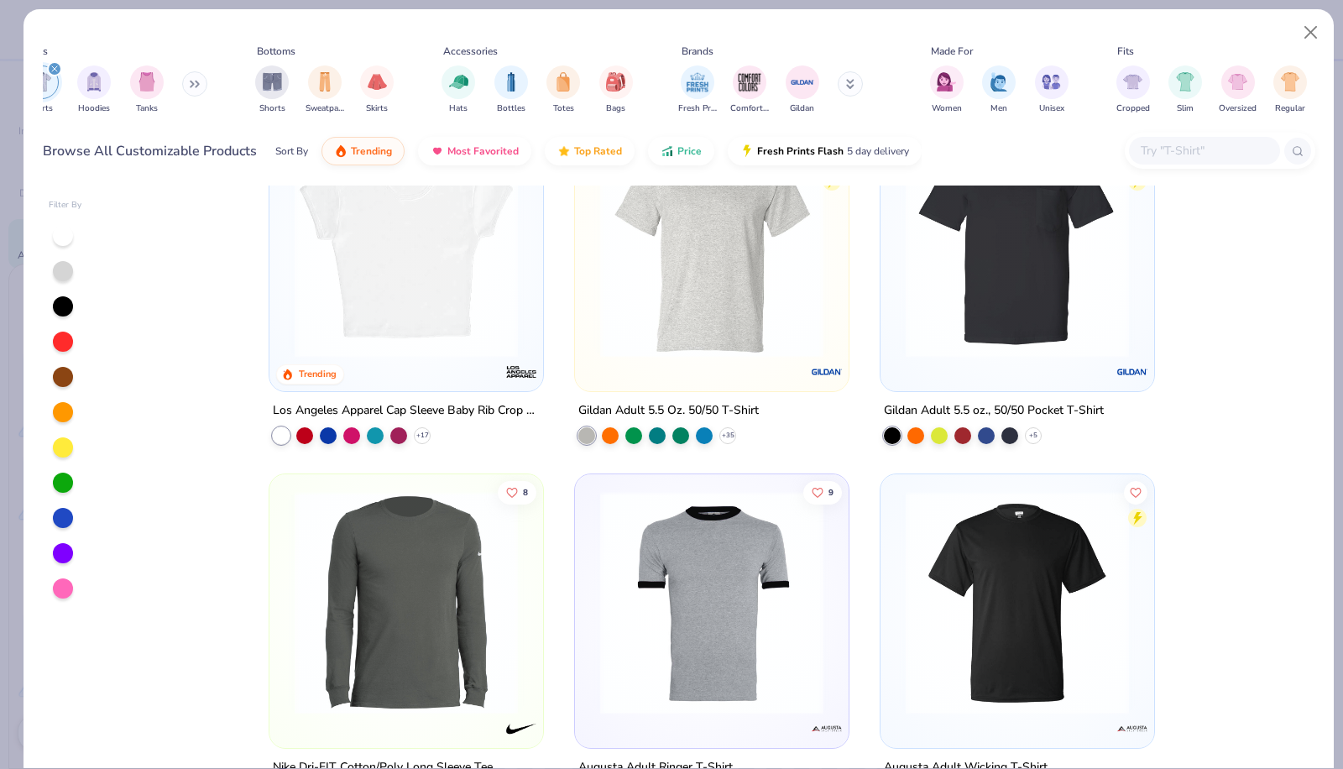
click at [0, 0] on icon at bounding box center [0, 0] width 0 height 0
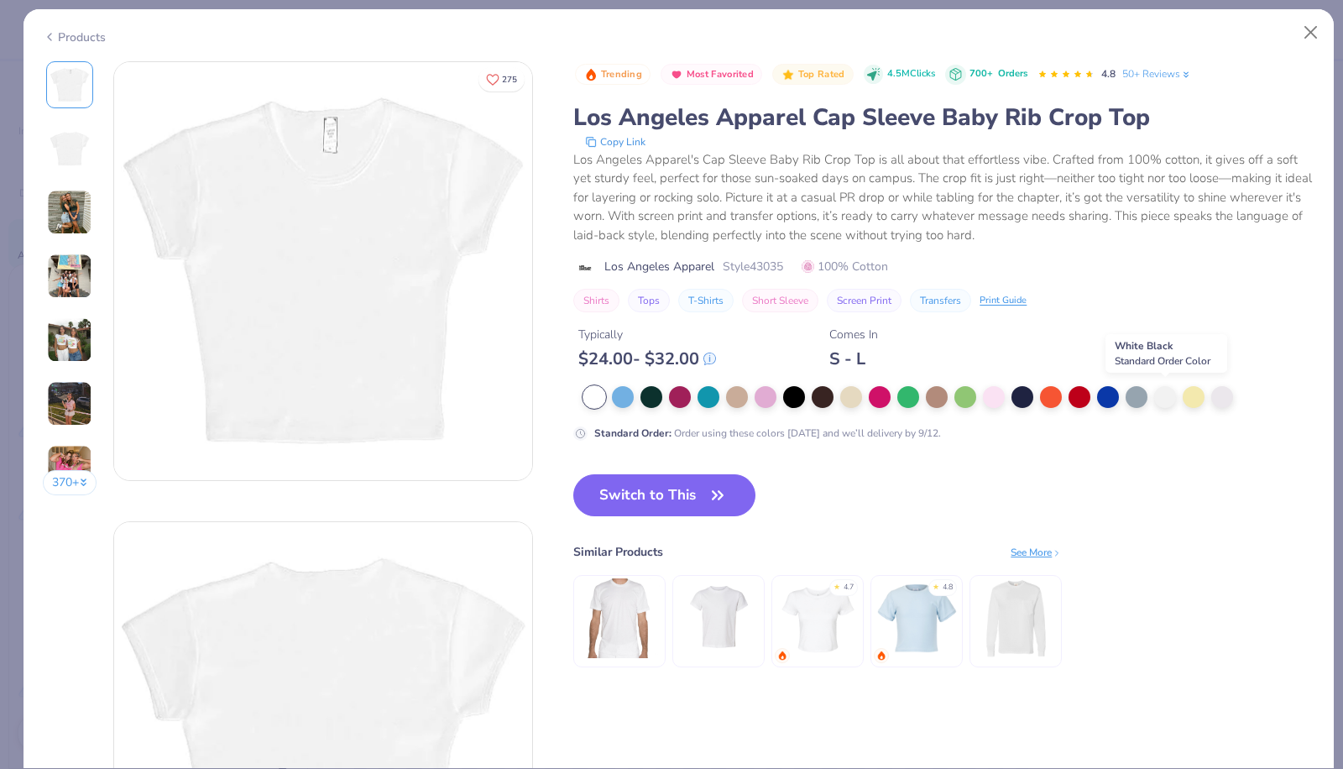
click at [1171, 401] on div at bounding box center [1166, 397] width 22 height 22
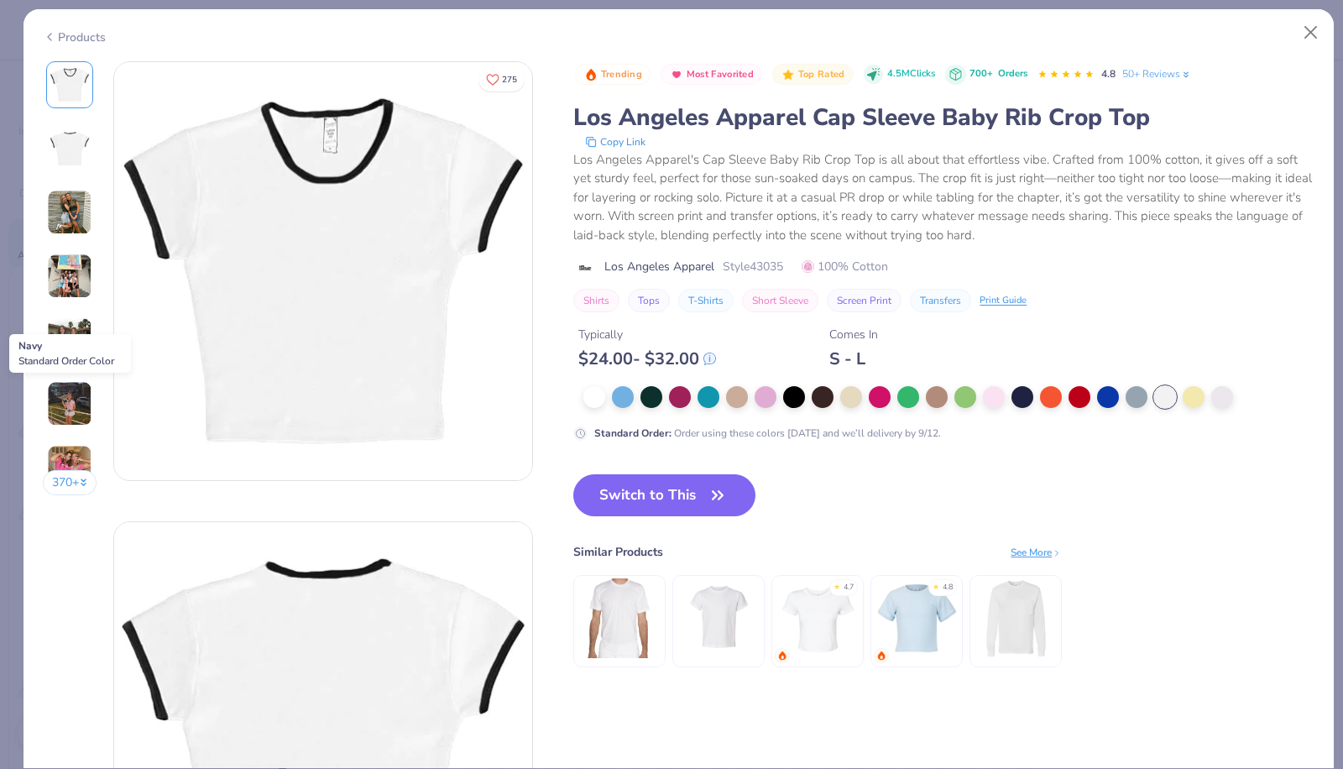
click at [1028, 392] on div at bounding box center [1023, 397] width 22 height 22
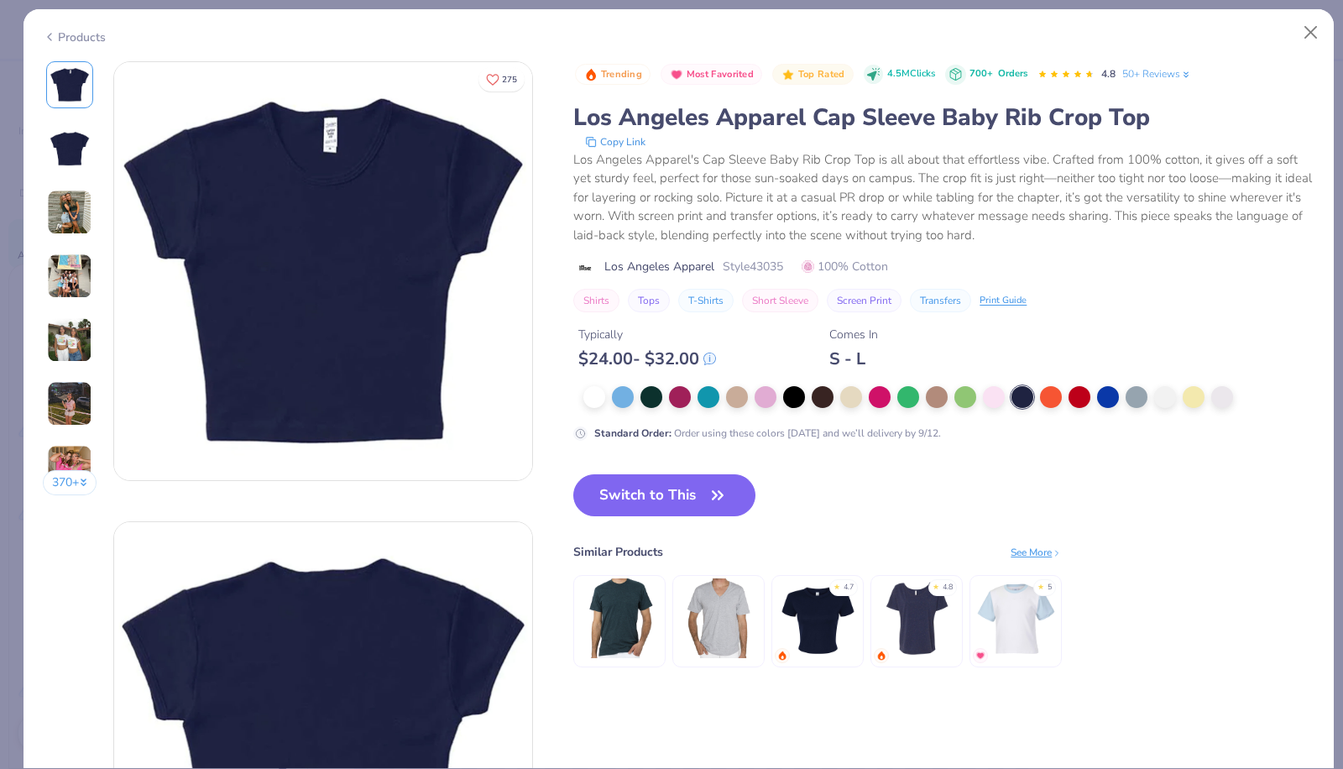
click at [884, 392] on div at bounding box center [880, 397] width 22 height 22
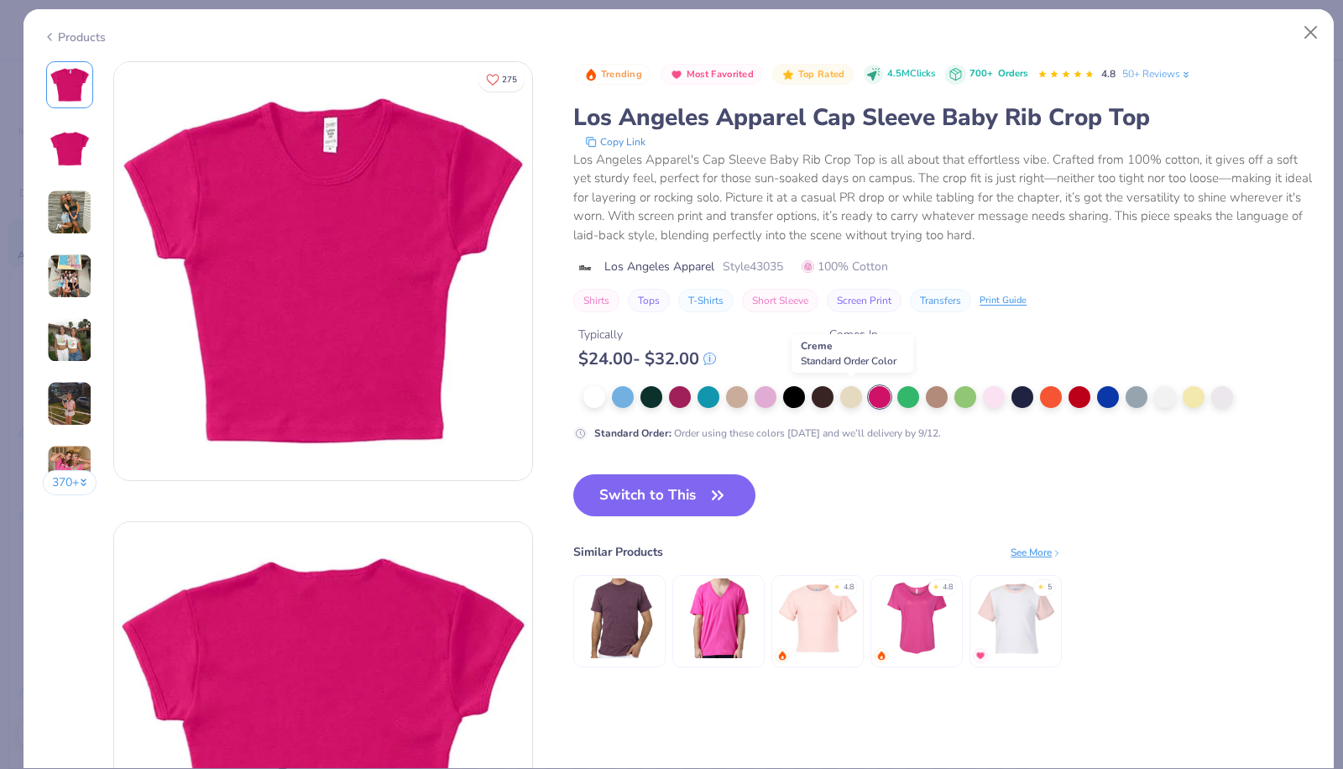
click at [841, 392] on div at bounding box center [852, 397] width 22 height 22
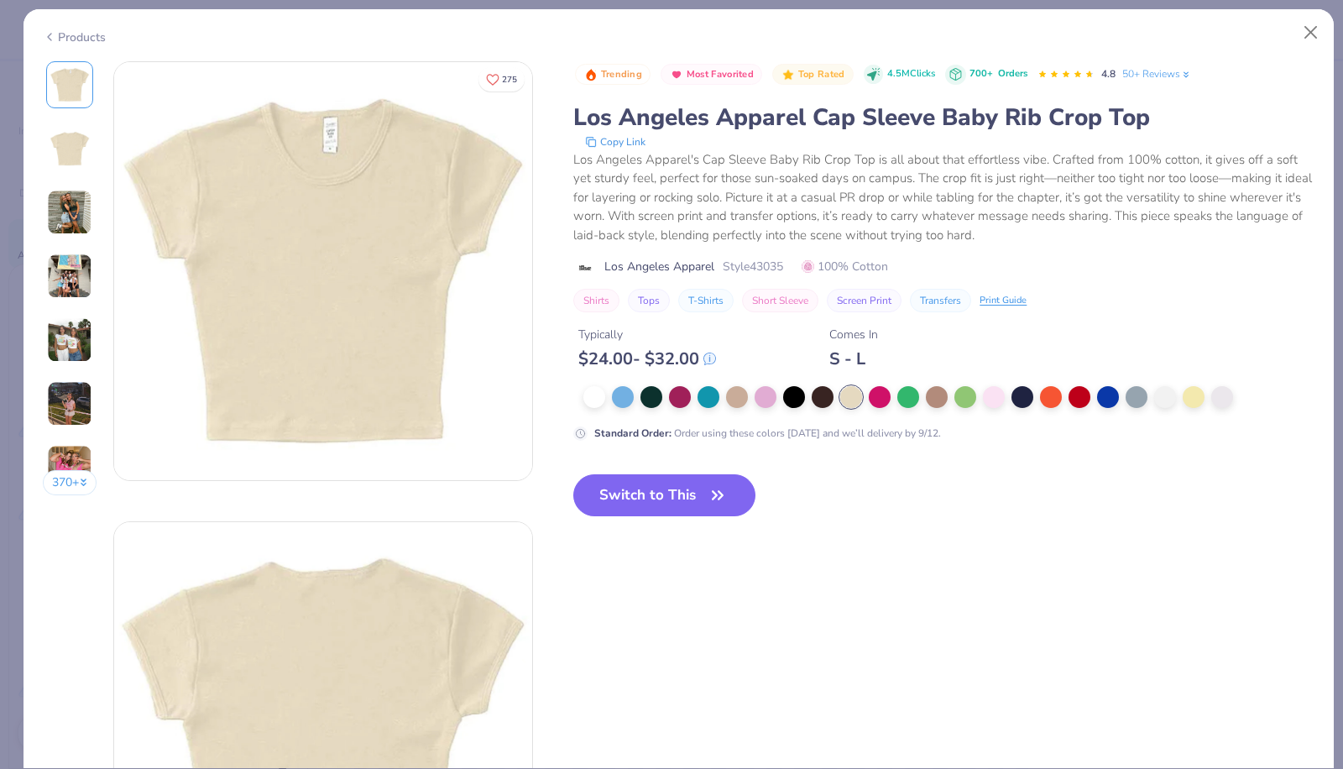
click at [628, 393] on div at bounding box center [623, 397] width 22 height 22
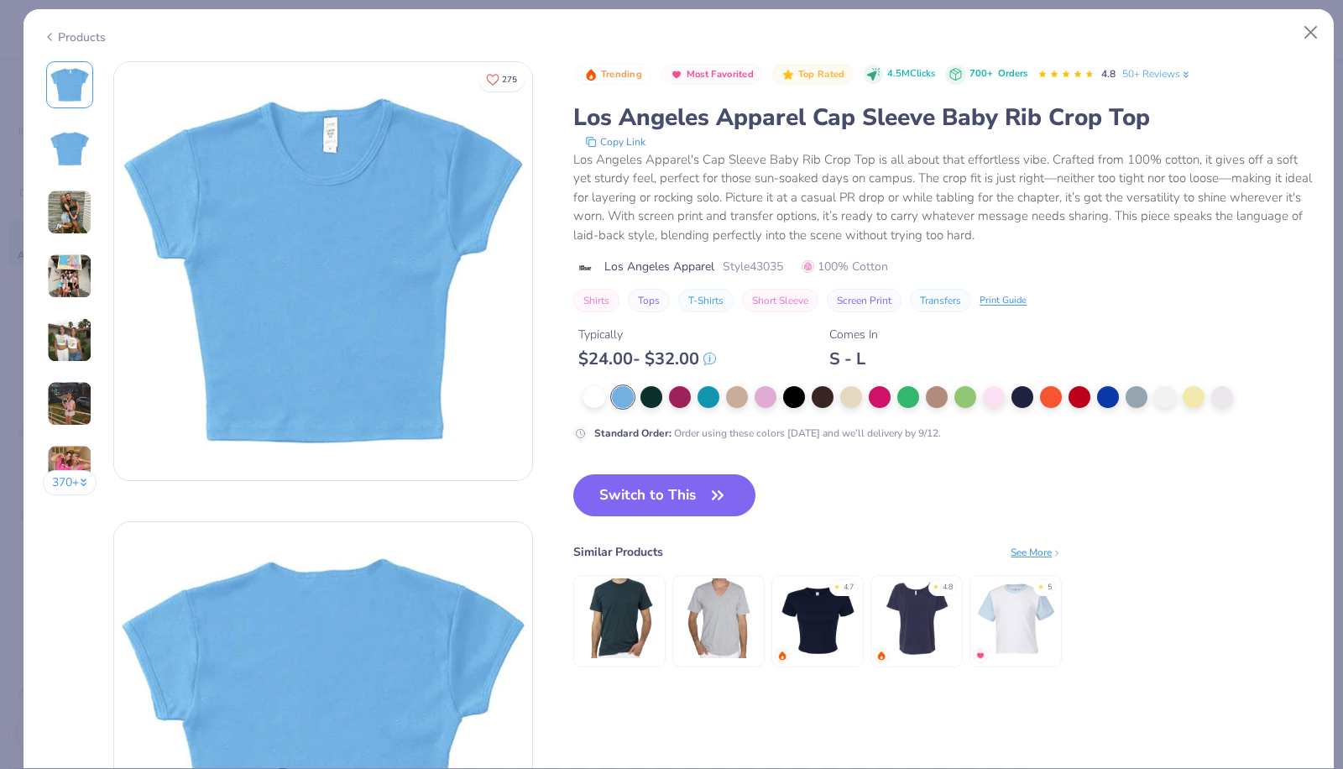
click at [586, 395] on div at bounding box center [595, 397] width 22 height 22
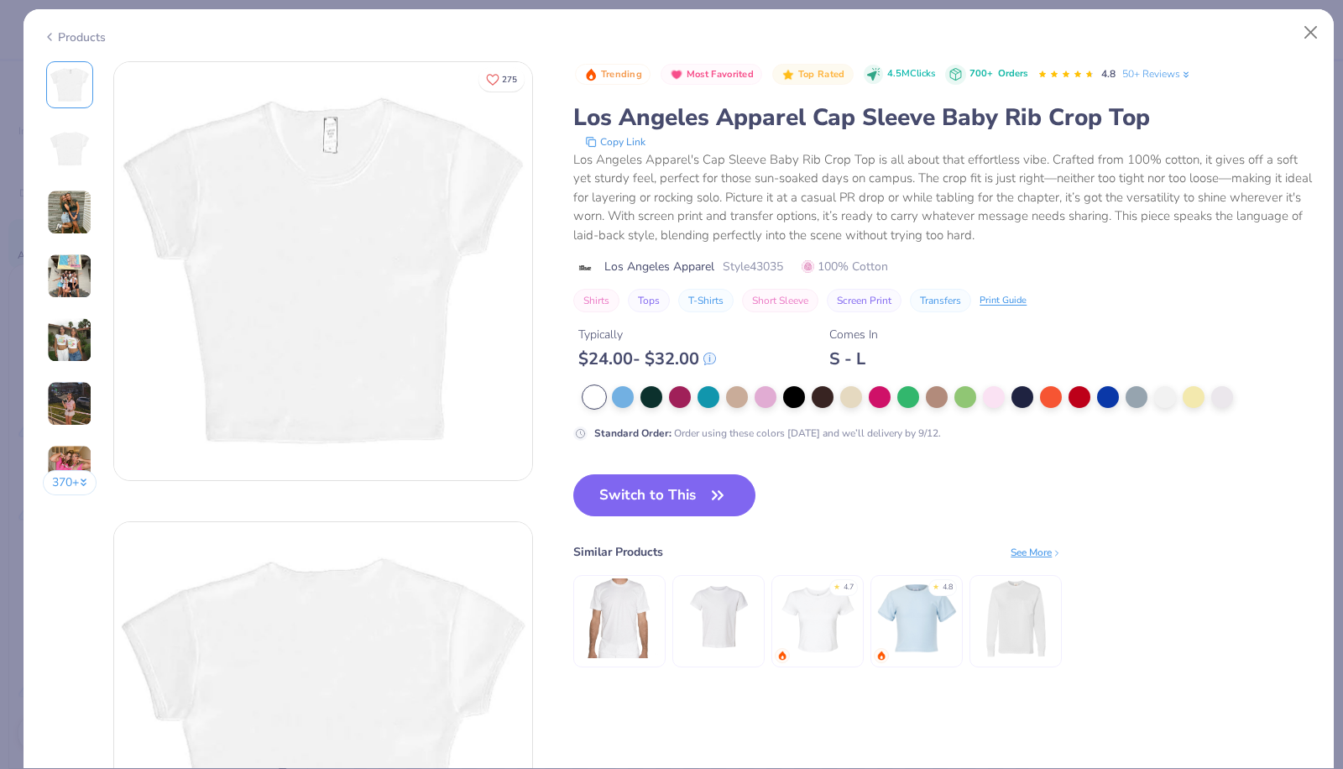
click at [1235, 398] on div at bounding box center [915, 397] width 662 height 22
click at [1122, 395] on div at bounding box center [915, 397] width 662 height 22
click at [1165, 403] on div at bounding box center [1166, 397] width 22 height 22
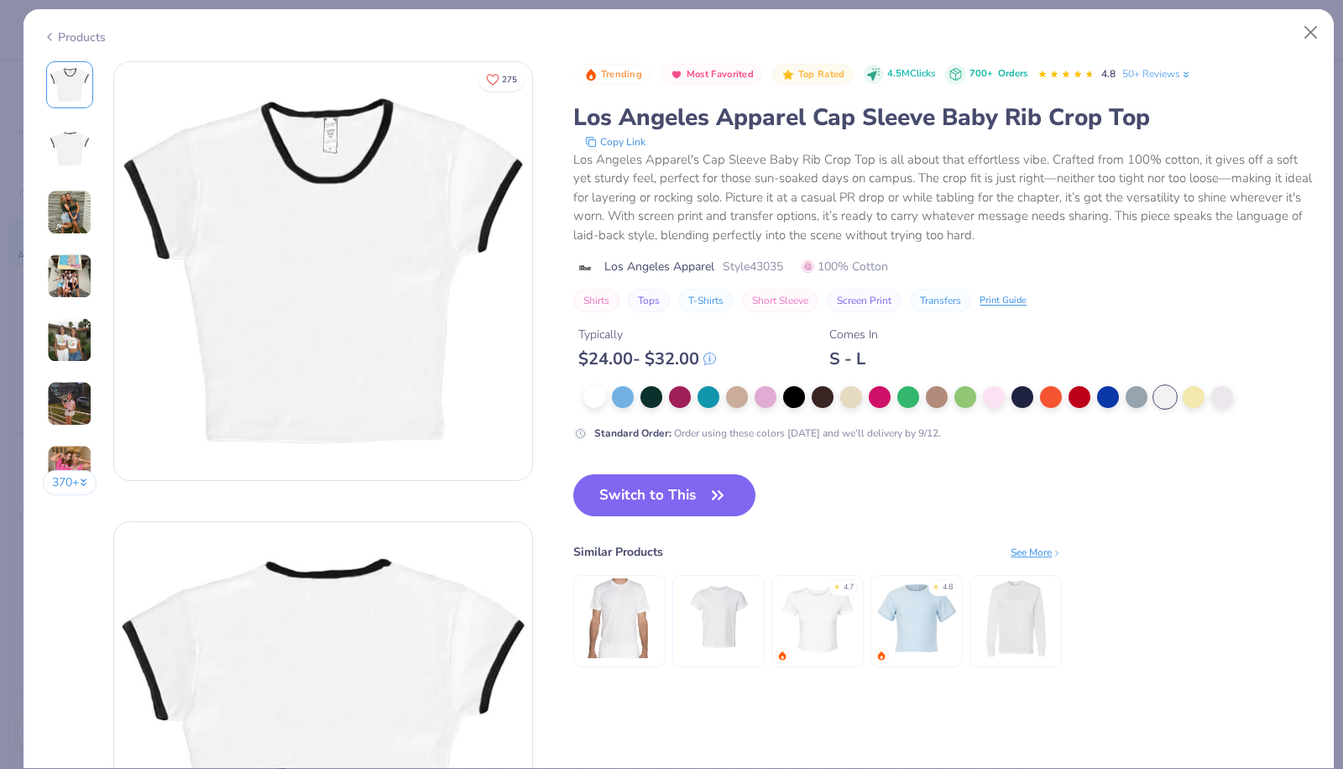
click at [1140, 398] on div at bounding box center [1137, 397] width 22 height 22
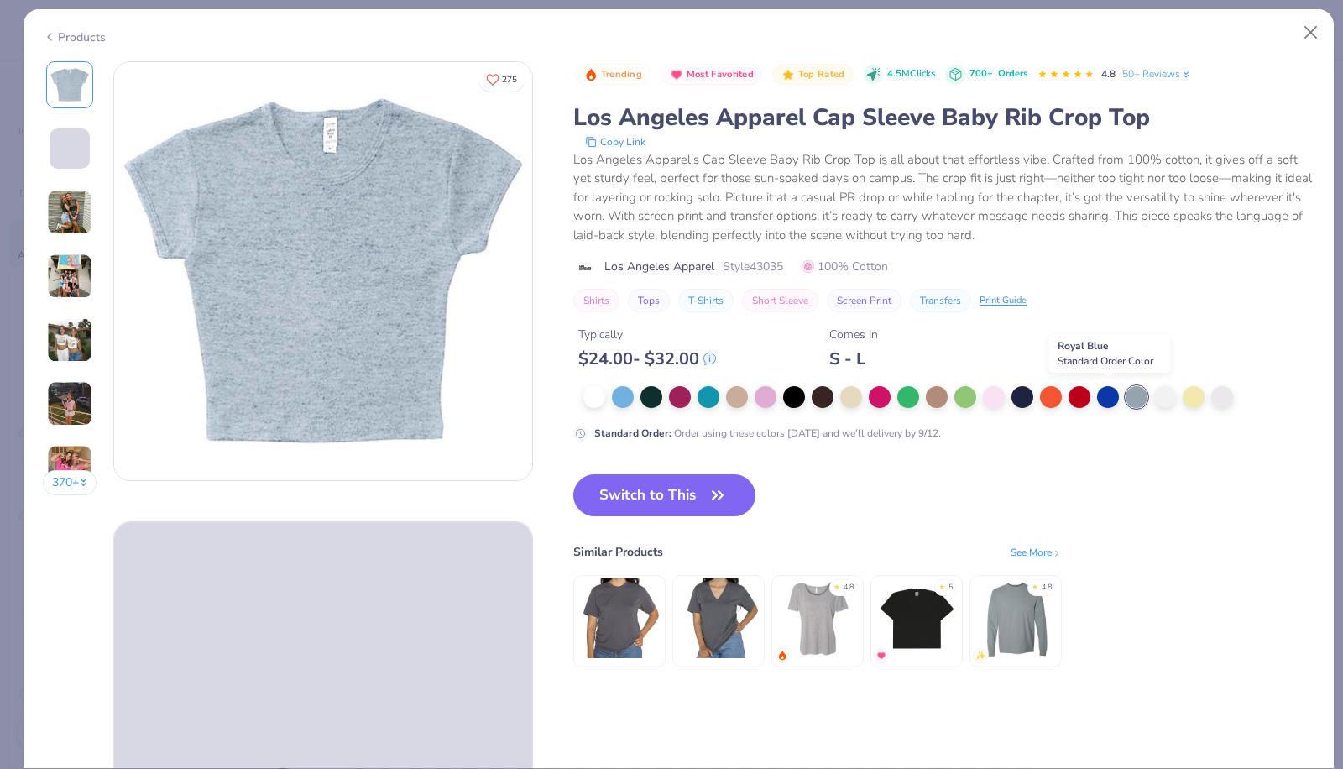
click at [1112, 395] on div at bounding box center [1108, 397] width 22 height 22
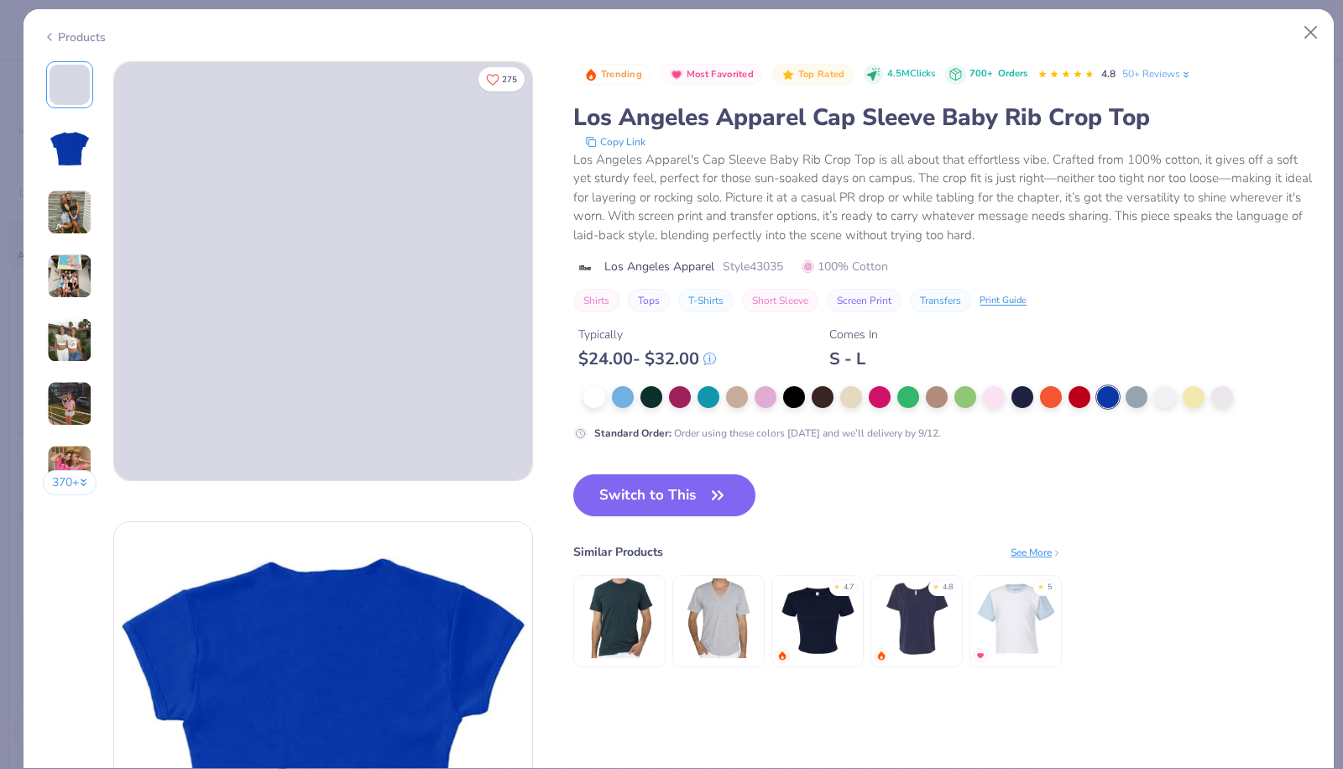
click at [1066, 400] on div at bounding box center [915, 397] width 662 height 22
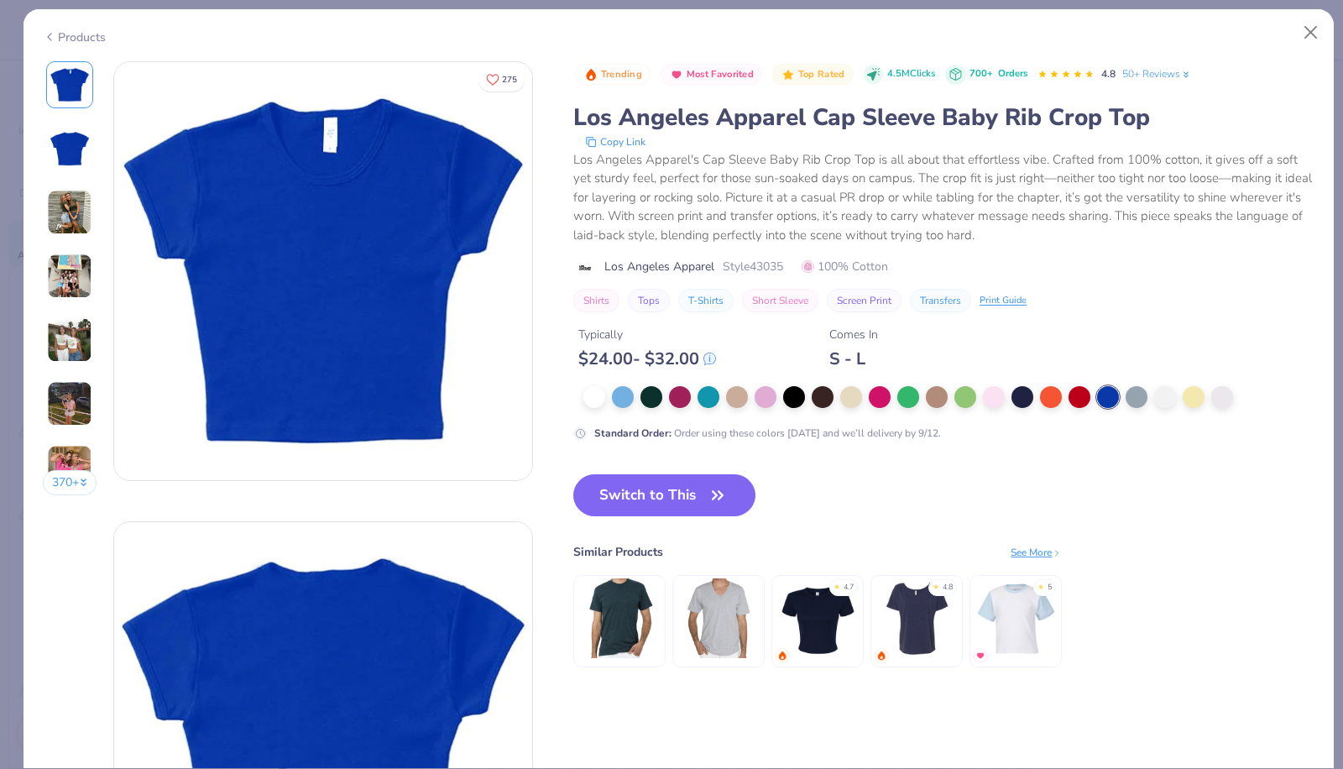
click at [1008, 397] on div at bounding box center [915, 397] width 662 height 22
click at [1002, 397] on div at bounding box center [994, 397] width 22 height 22
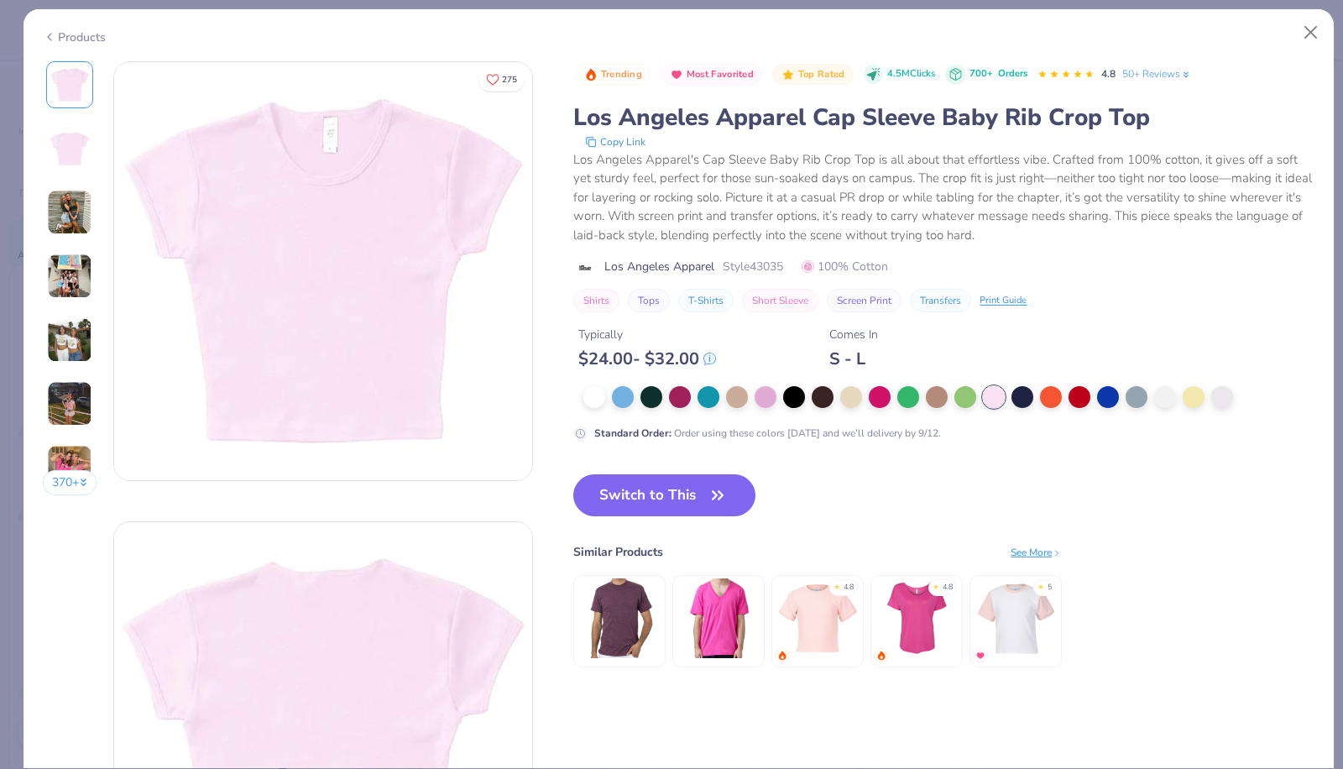
click at [876, 400] on div at bounding box center [880, 397] width 22 height 22
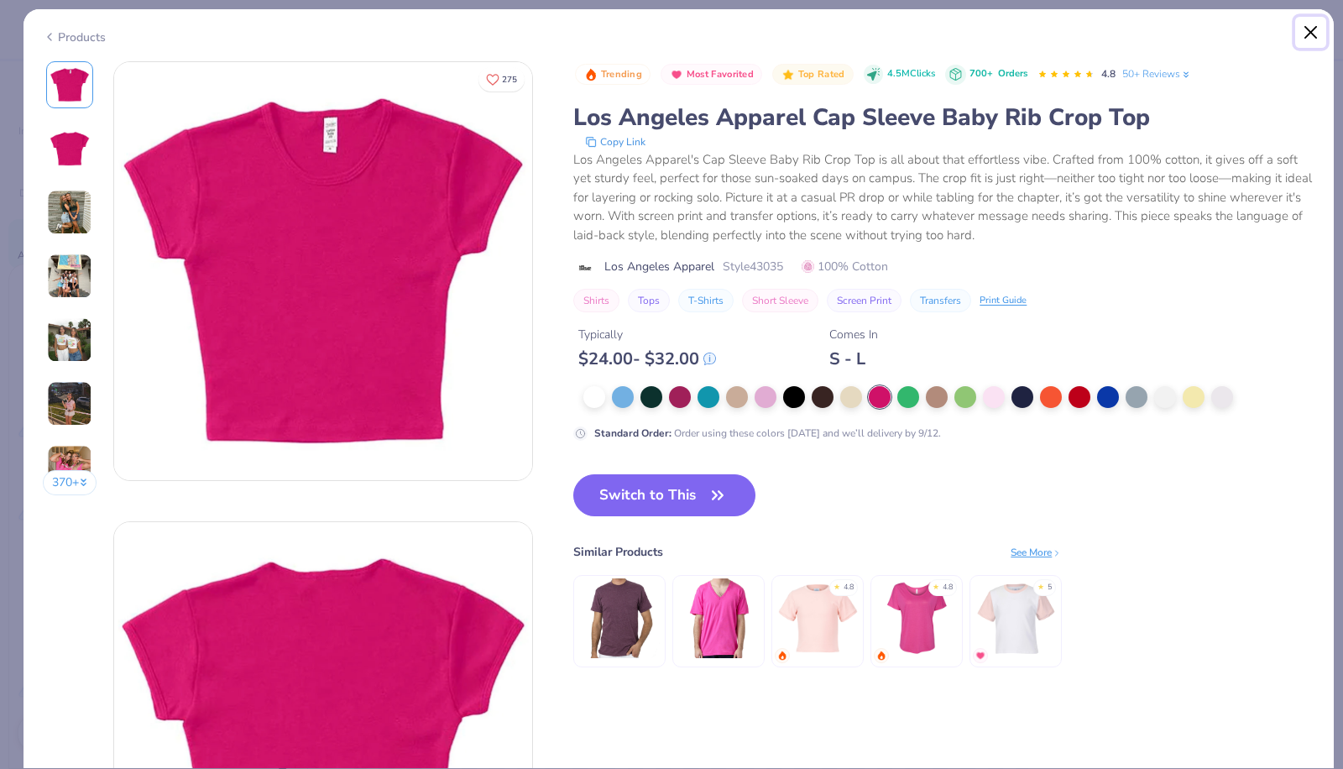
click at [1301, 32] on button "Close" at bounding box center [1312, 33] width 32 height 32
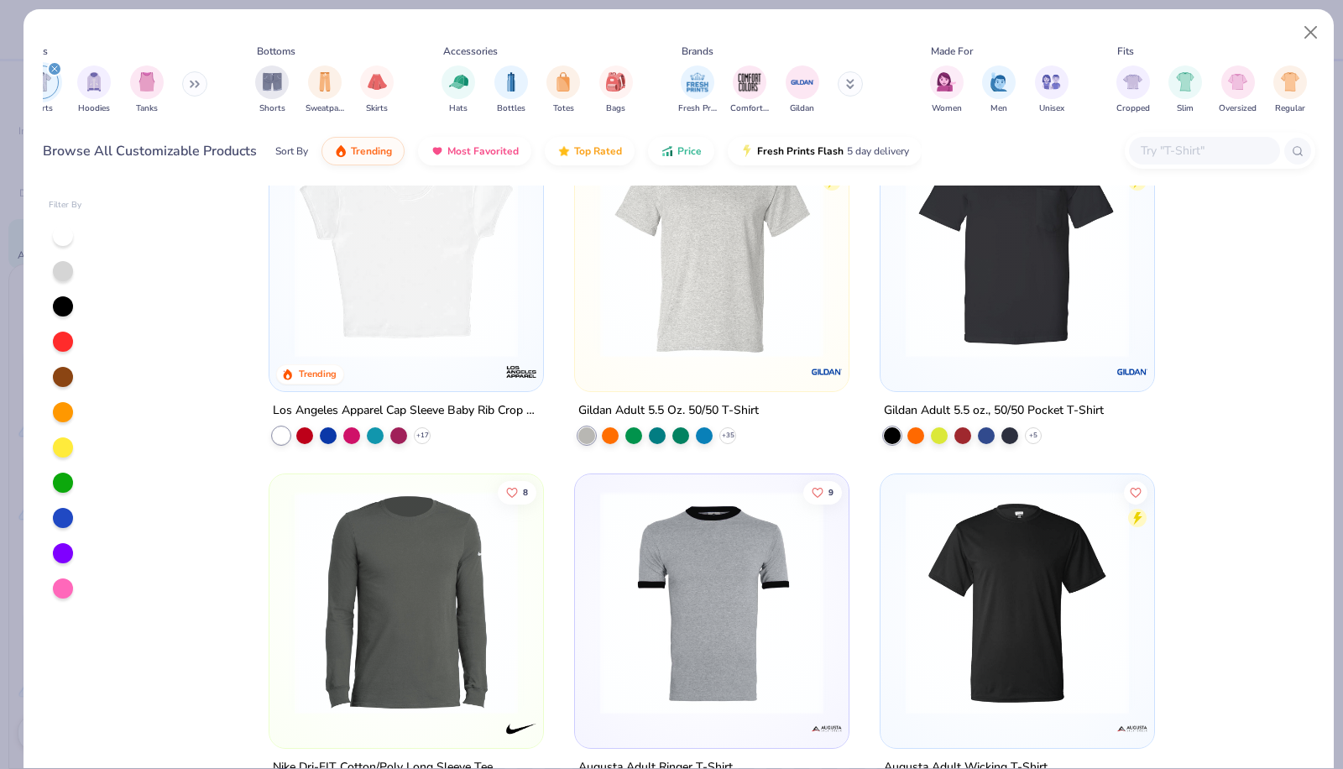
click at [159, 74] on div "filter for Tanks" at bounding box center [147, 82] width 34 height 34
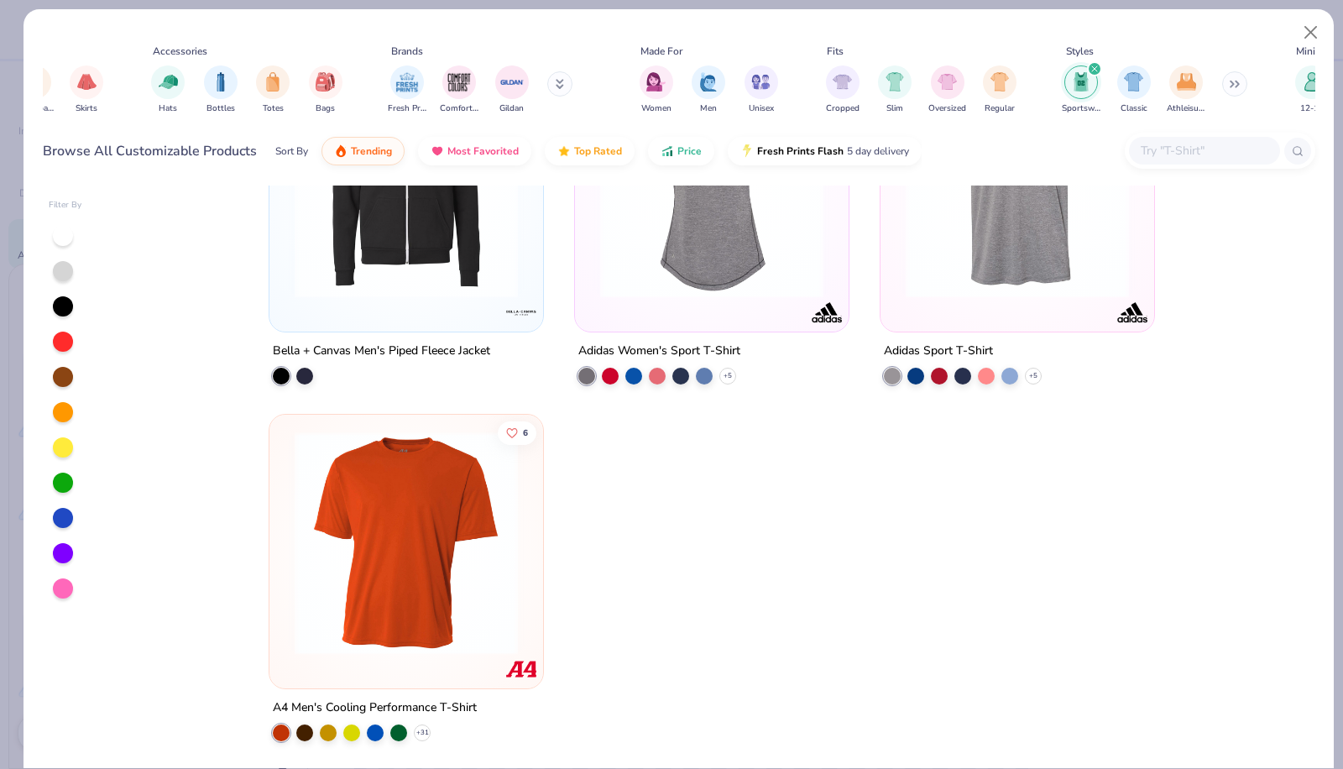
scroll to position [0, 341]
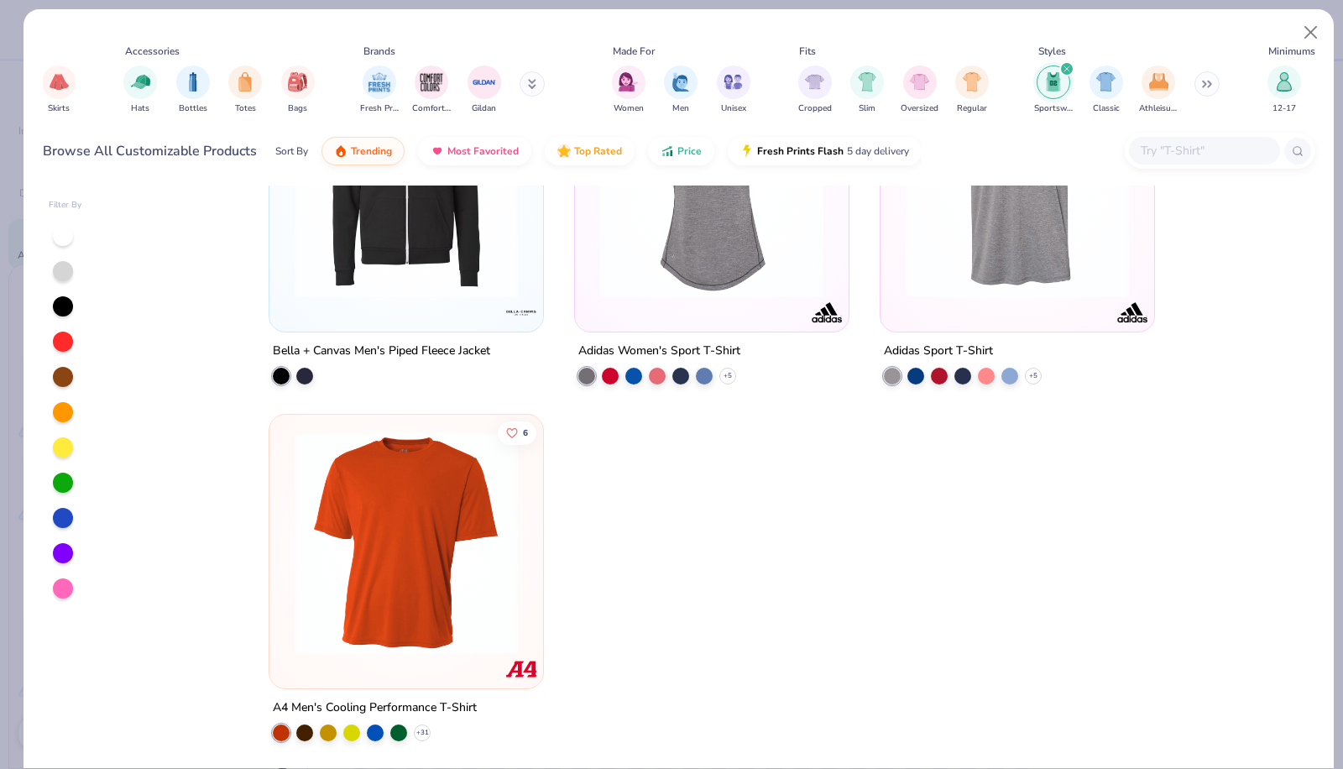
click at [1190, 85] on div "Sportswear Classic Athleisure" at bounding box center [1128, 90] width 193 height 62
click at [1201, 84] on button at bounding box center [1207, 83] width 25 height 25
click at [1156, 92] on div "filter for Athleisure" at bounding box center [1159, 82] width 34 height 34
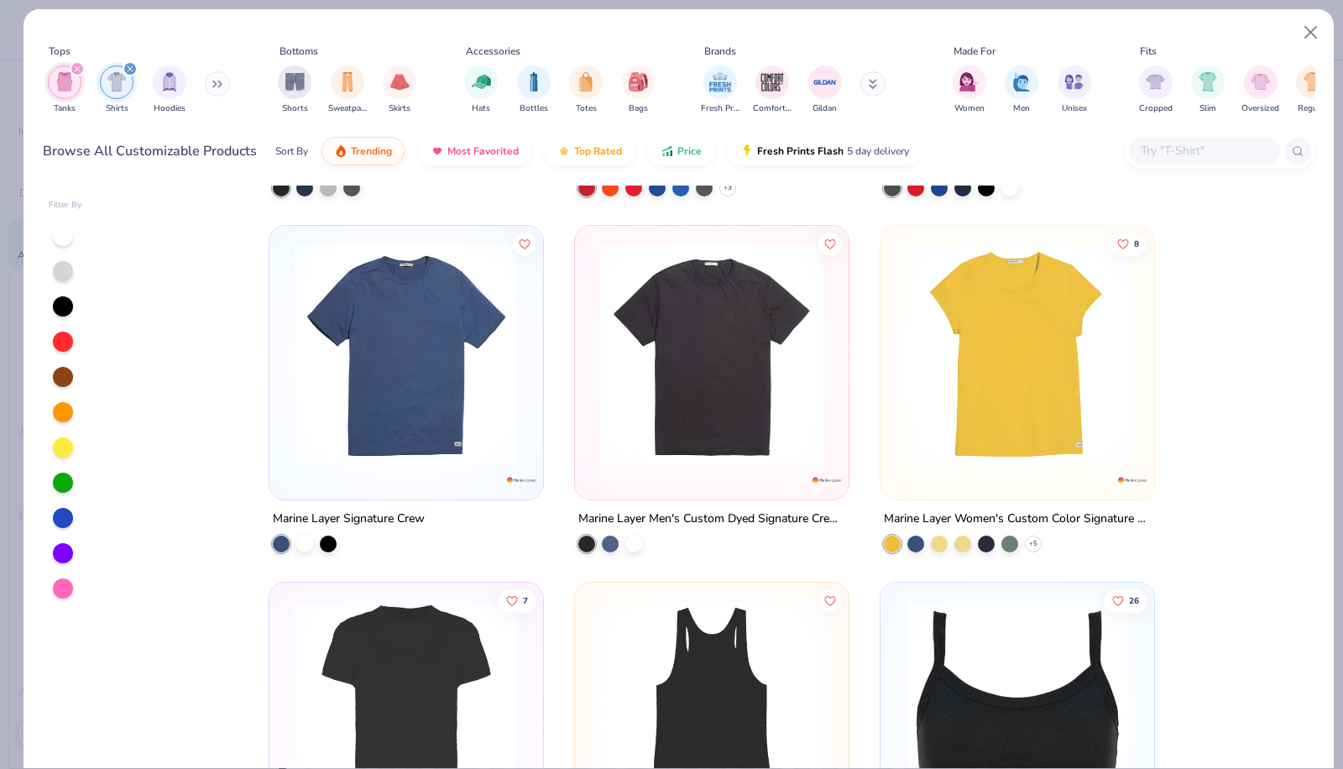
click at [976, 74] on img "filter for Women" at bounding box center [969, 81] width 19 height 19
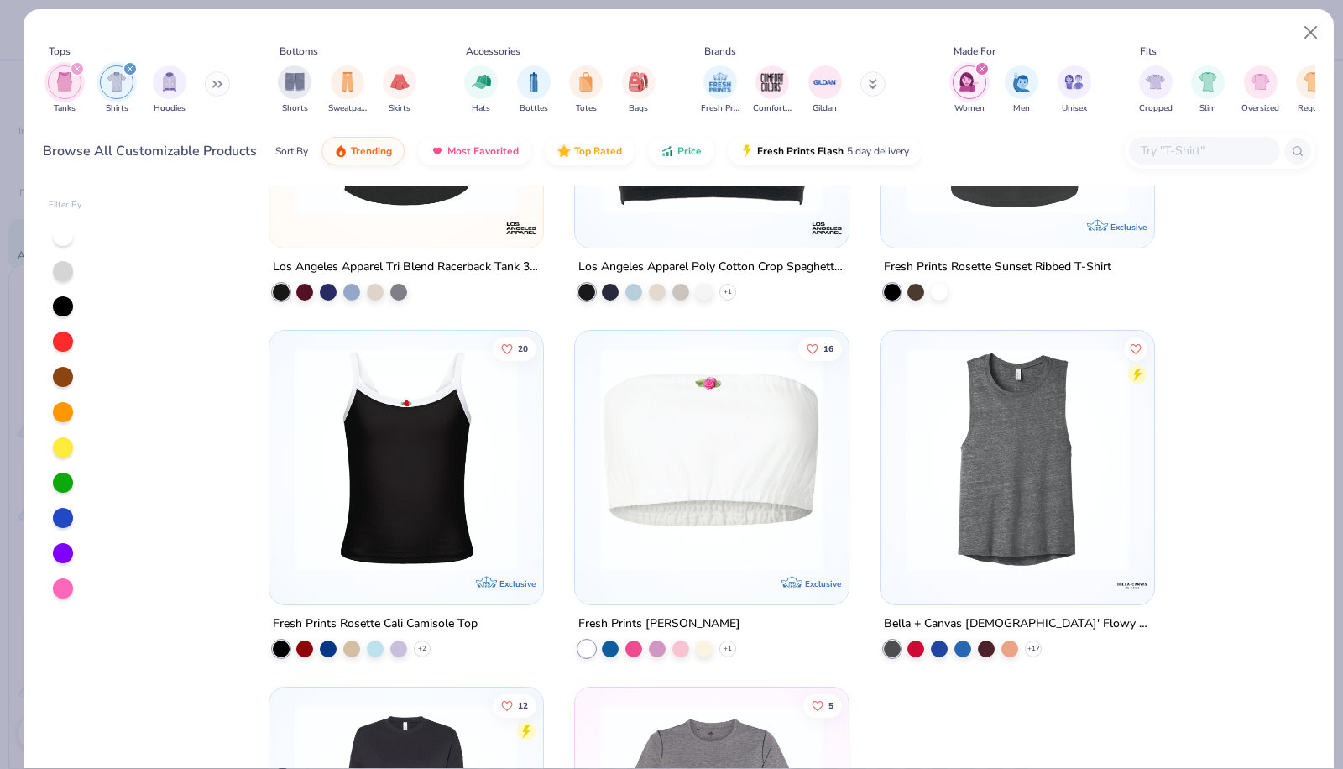
scroll to position [2990, 0]
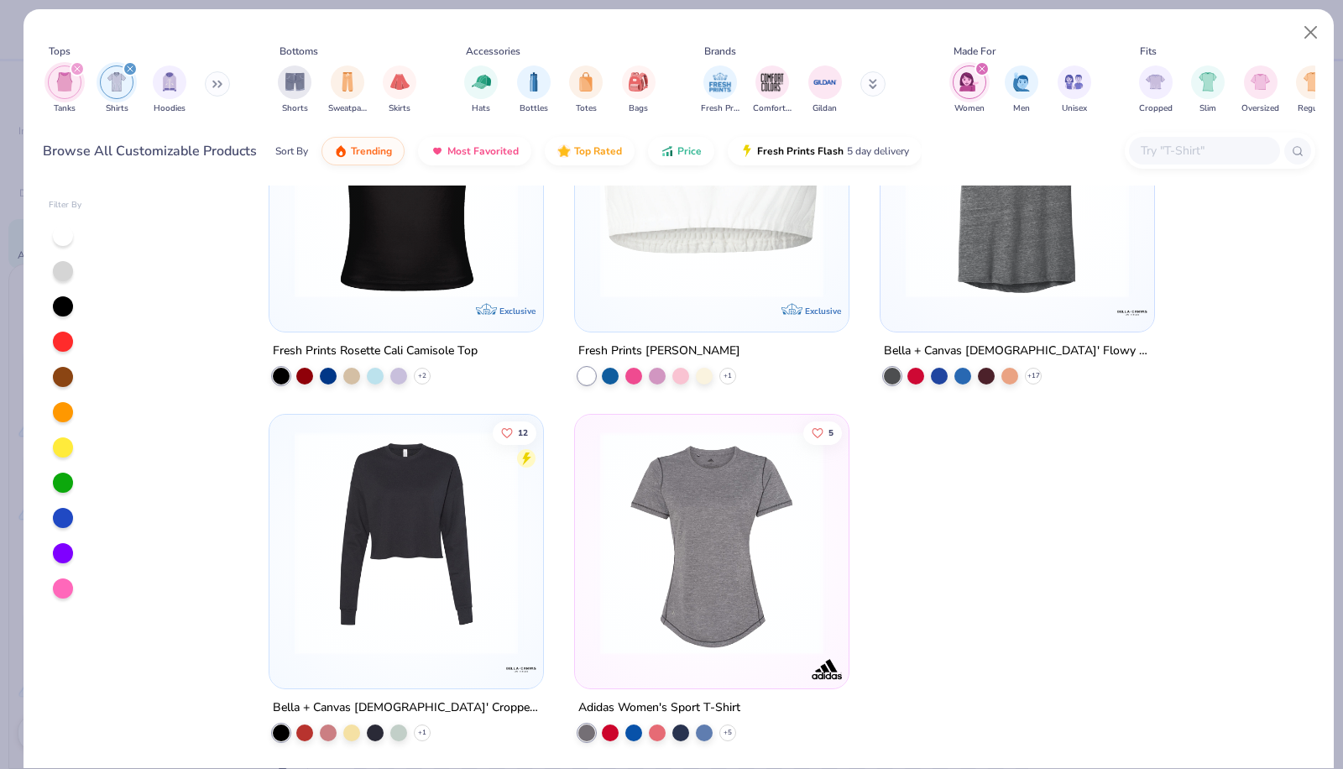
click at [204, 82] on div "Tanks Shirts Hoodies" at bounding box center [139, 90] width 193 height 62
click at [165, 73] on img "filter for Hoodies" at bounding box center [169, 81] width 18 height 19
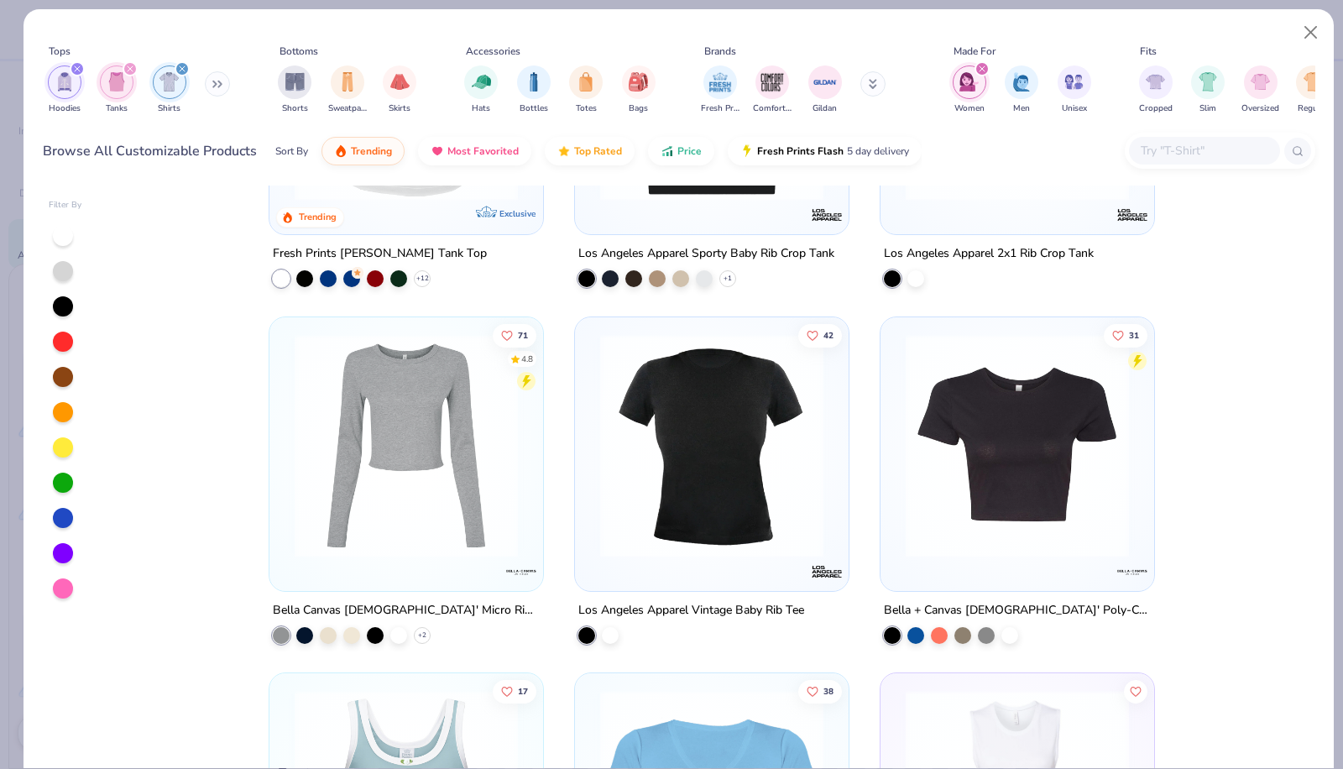
scroll to position [964, 0]
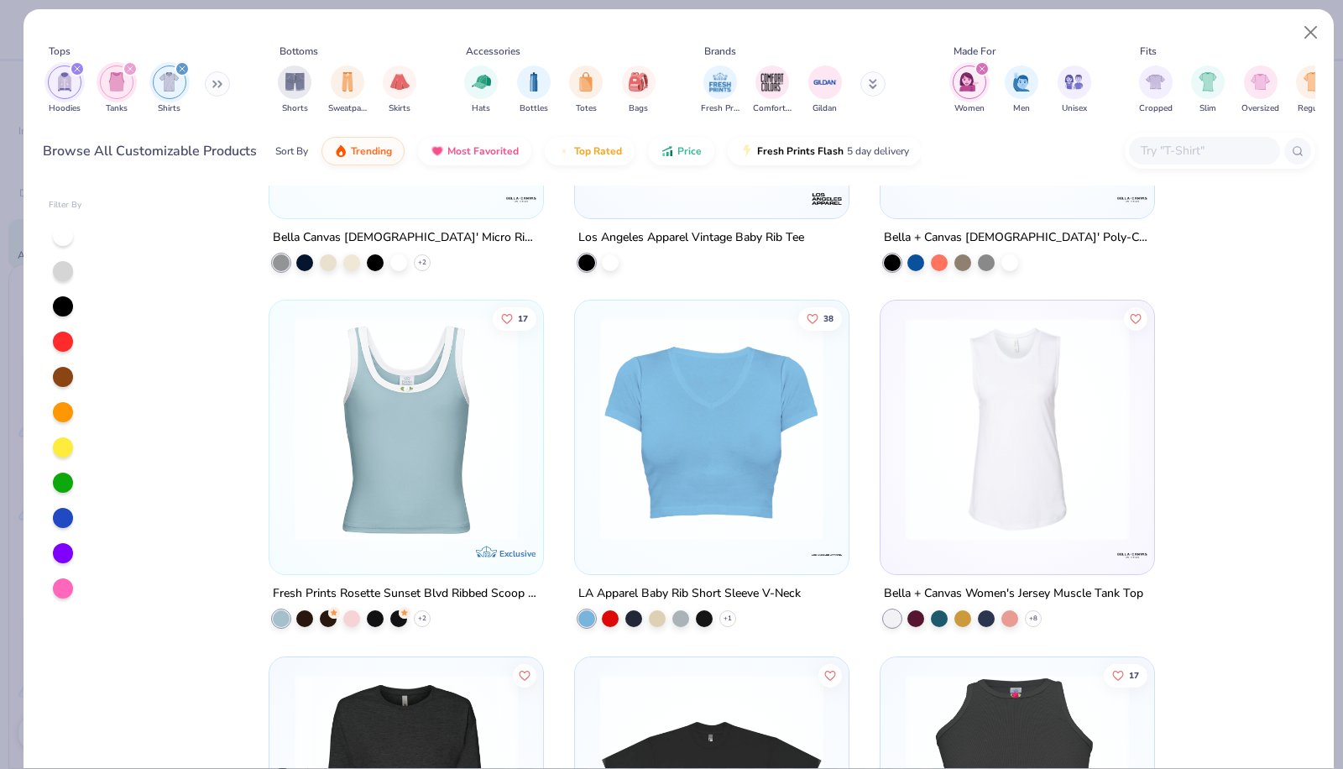
click at [76, 71] on div "filter for Hoodies" at bounding box center [77, 68] width 15 height 15
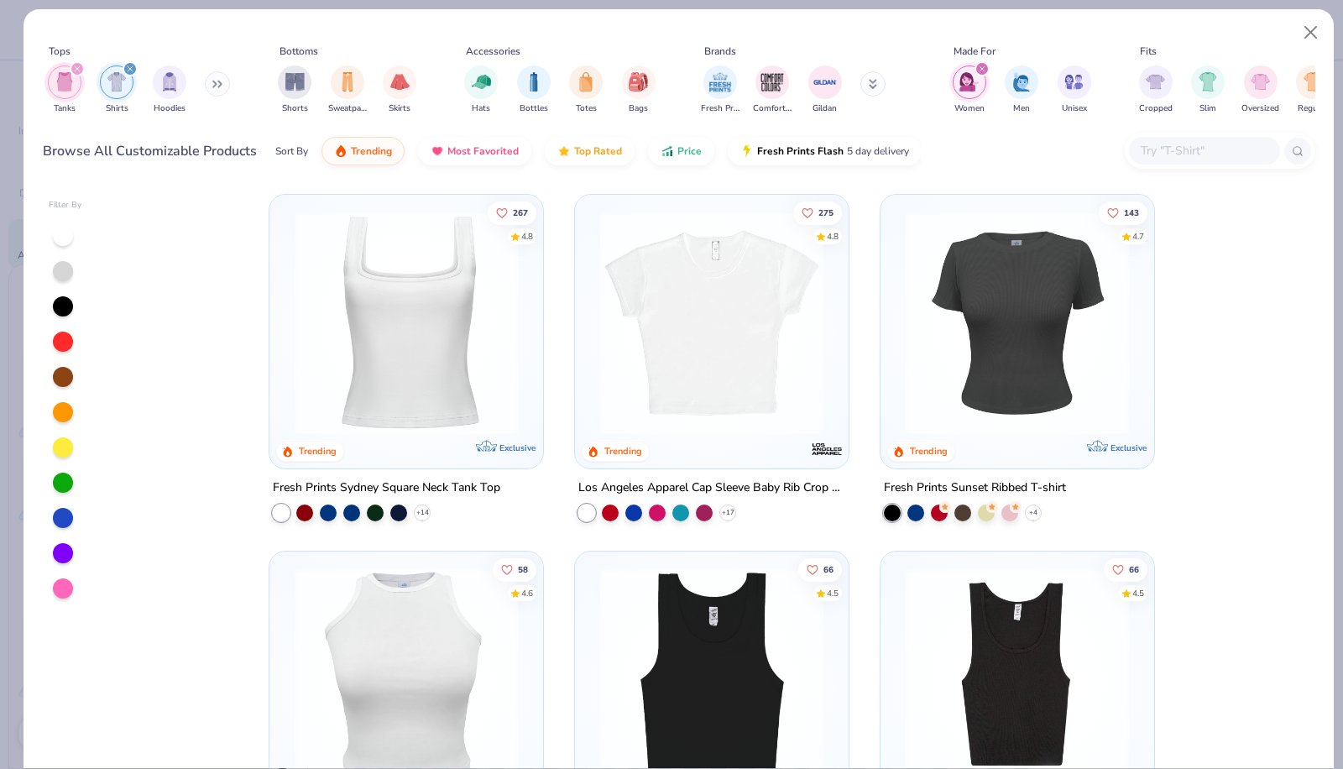
click at [76, 71] on div "filter for Tanks" at bounding box center [77, 68] width 15 height 15
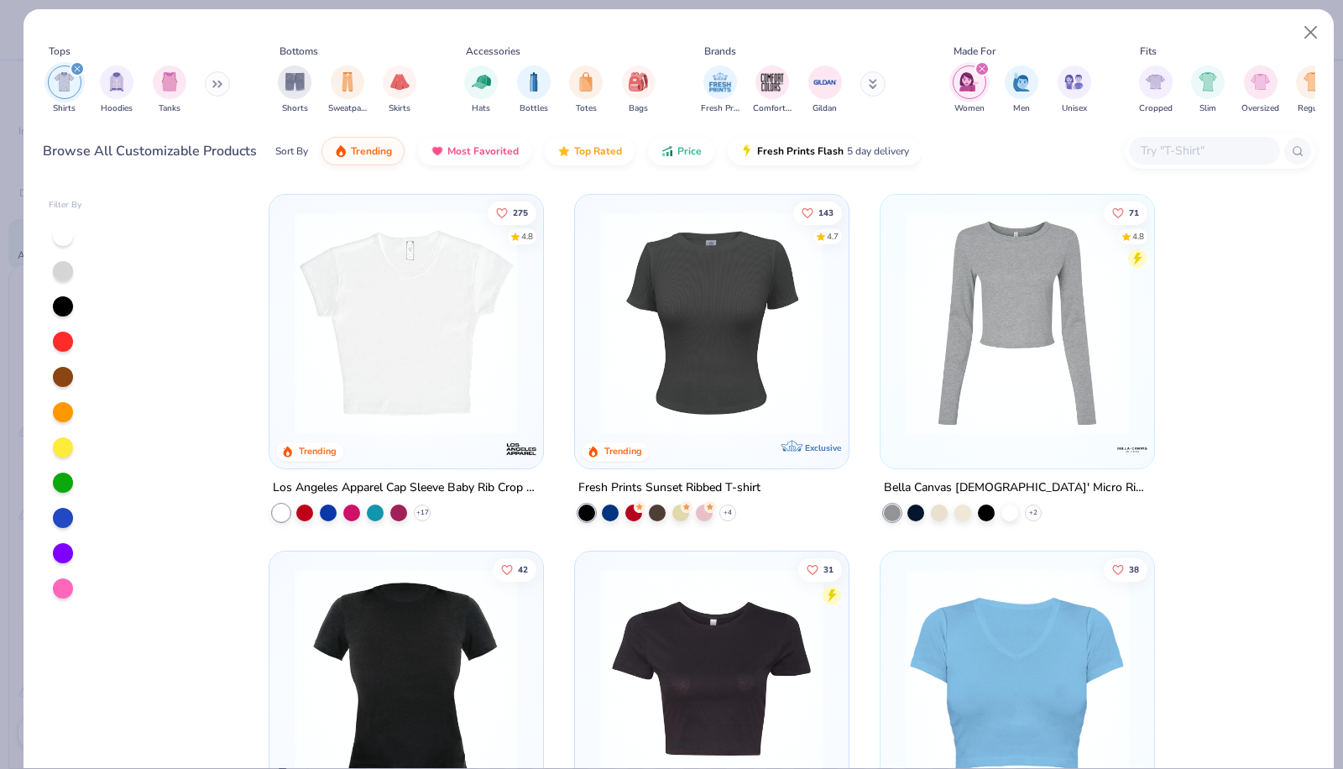
click at [76, 71] on div "filter for Shirts" at bounding box center [77, 68] width 15 height 15
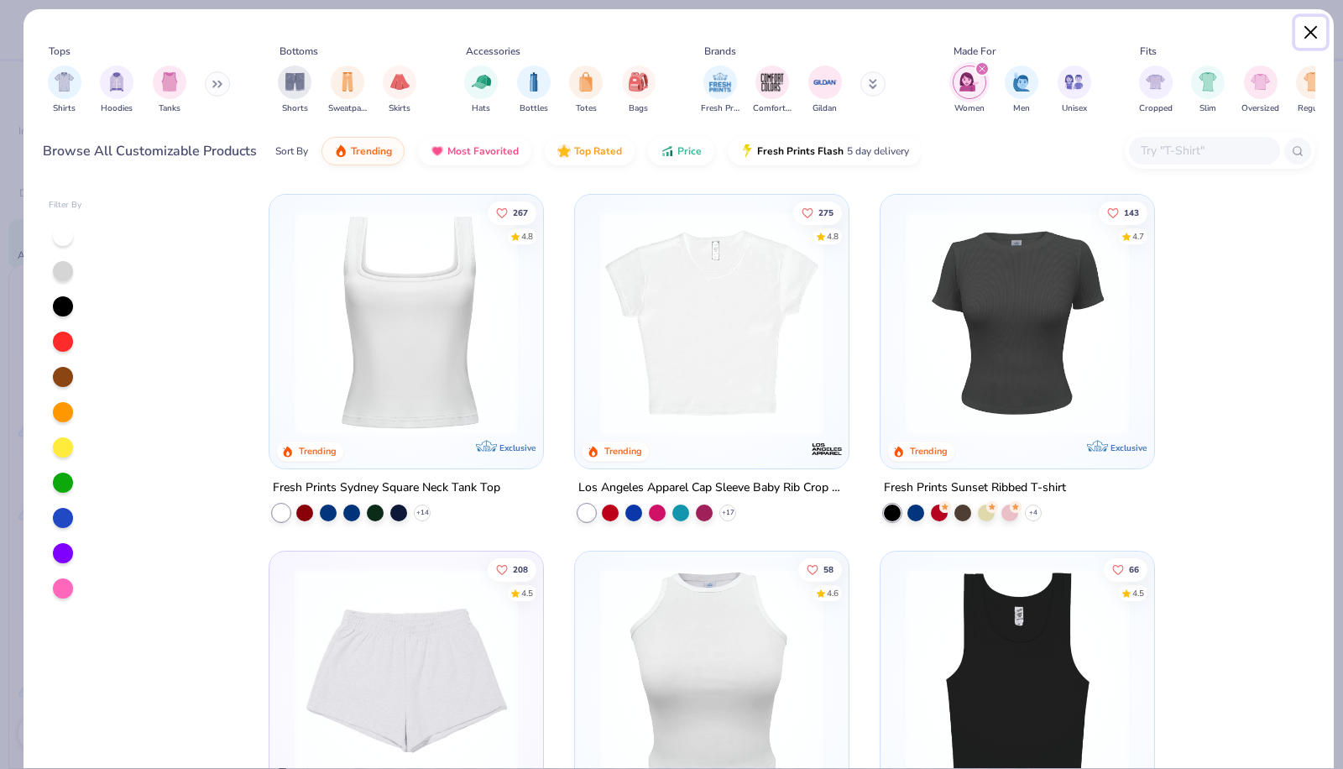
click at [1311, 28] on button "Close" at bounding box center [1312, 33] width 32 height 32
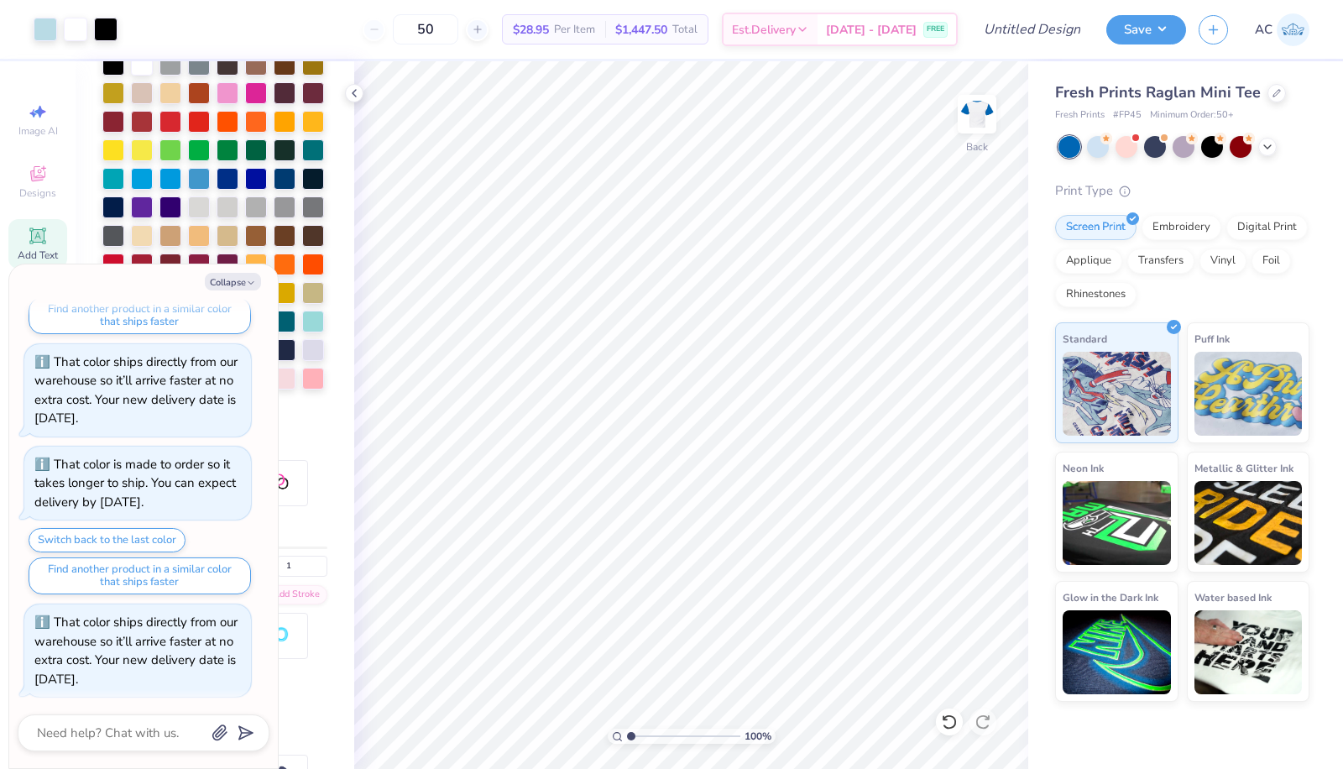
click at [1109, 141] on circle at bounding box center [1107, 139] width 12 height 12
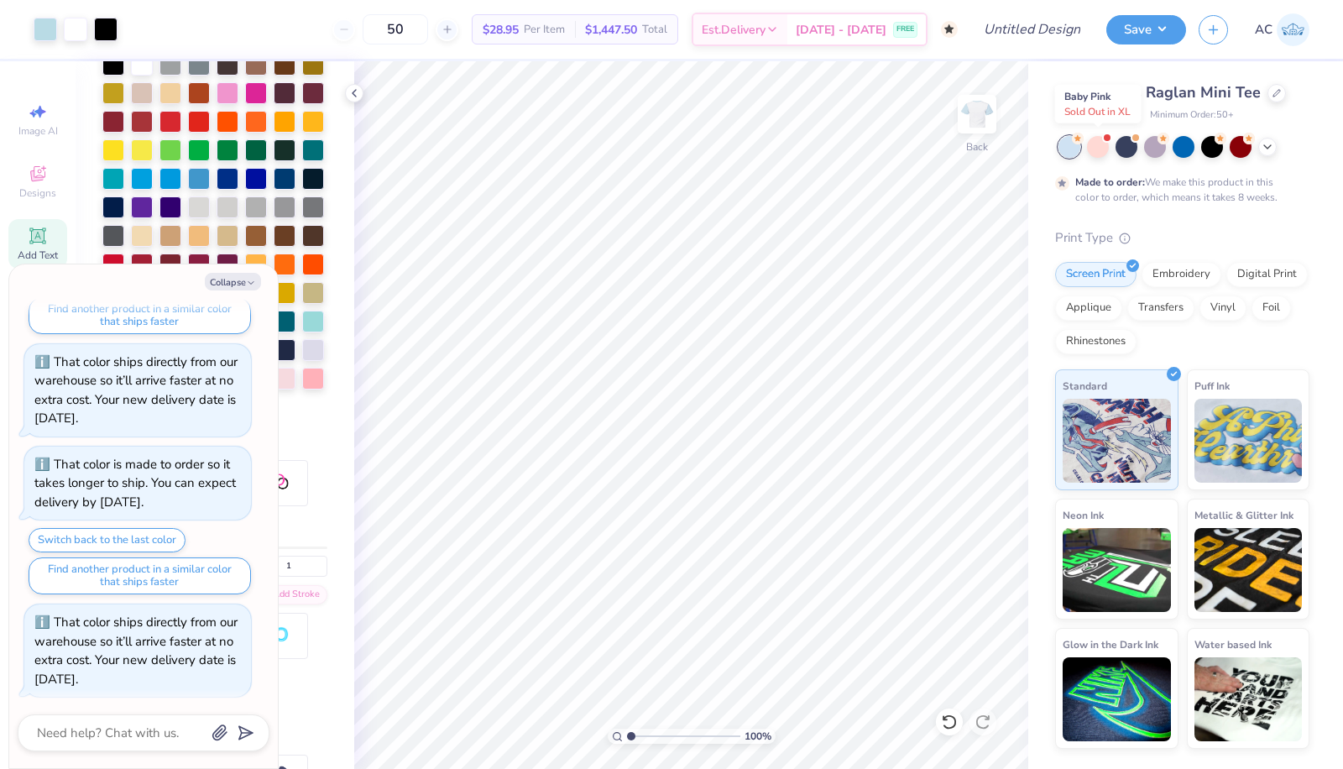
scroll to position [311, 0]
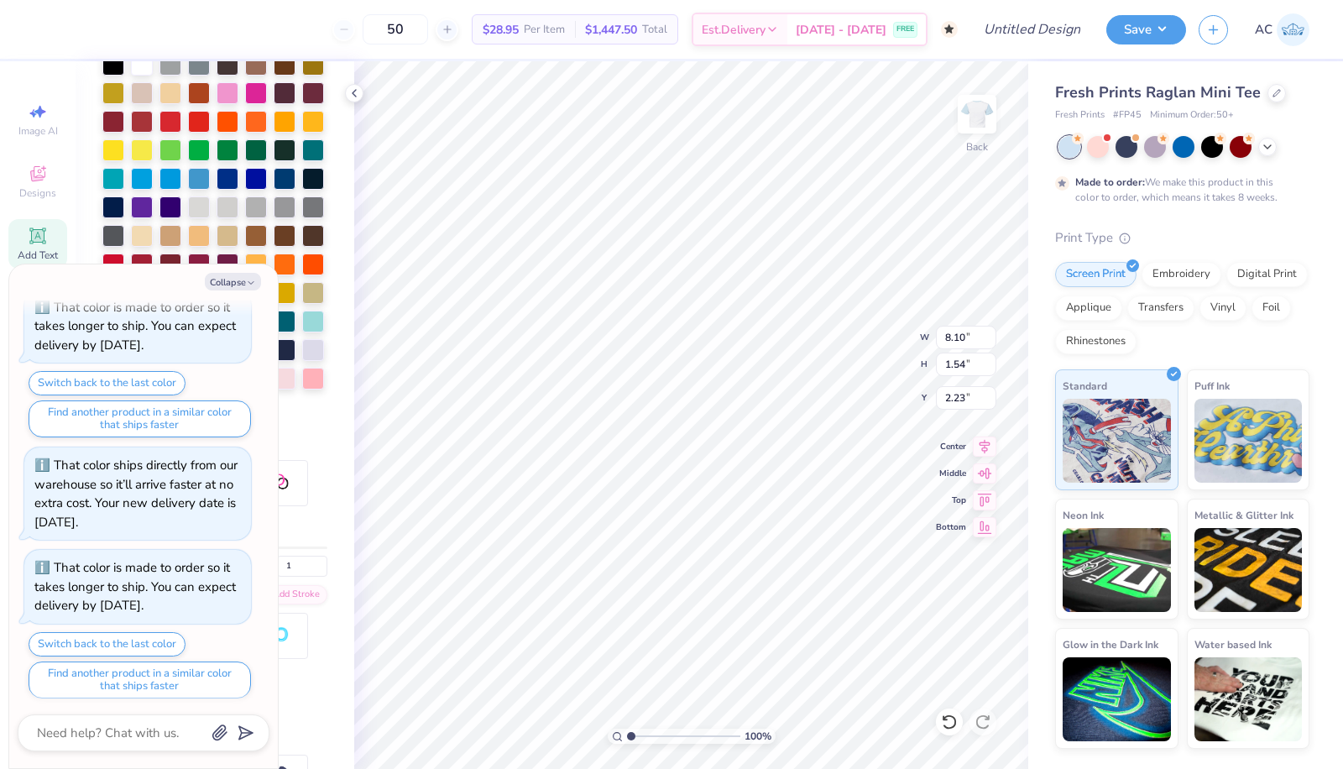
click at [246, 286] on icon "button" at bounding box center [251, 283] width 10 height 10
type textarea "x"
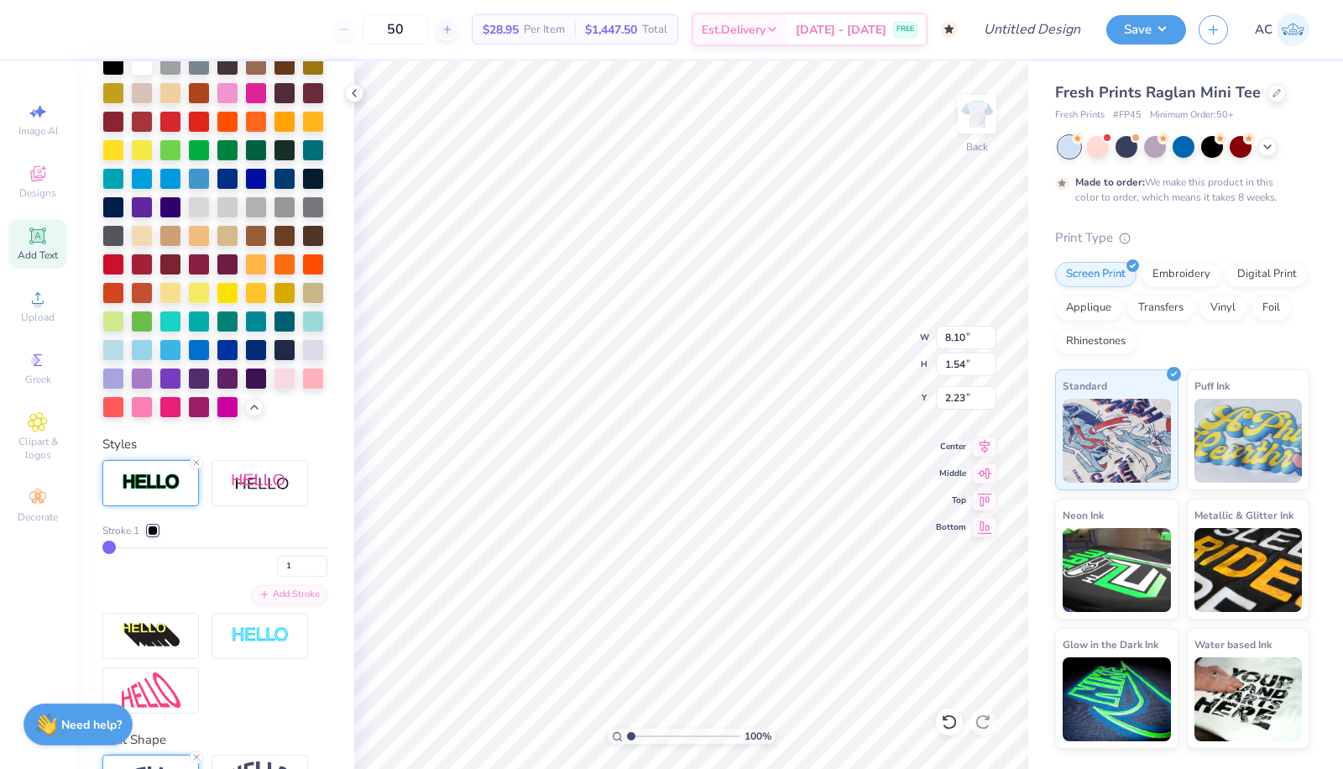
scroll to position [549, 0]
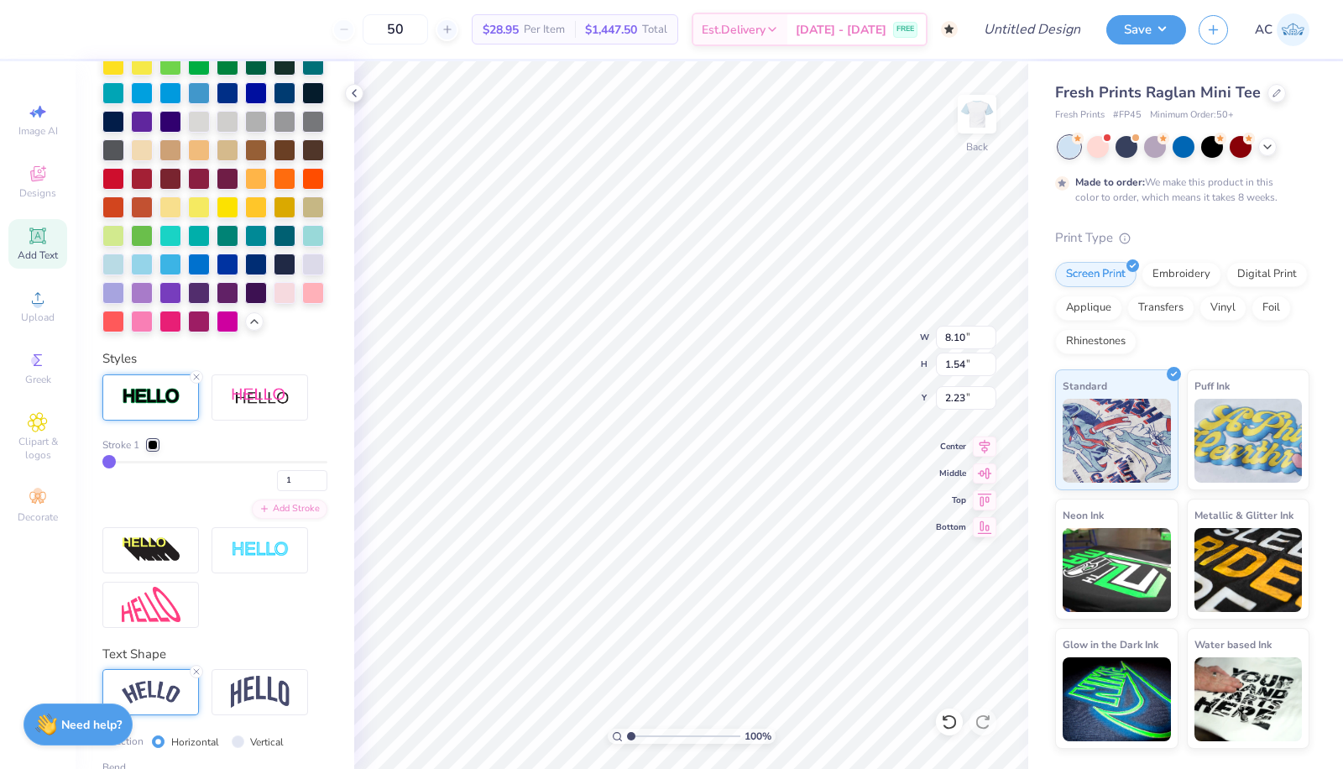
click at [196, 380] on line at bounding box center [196, 376] width 5 height 5
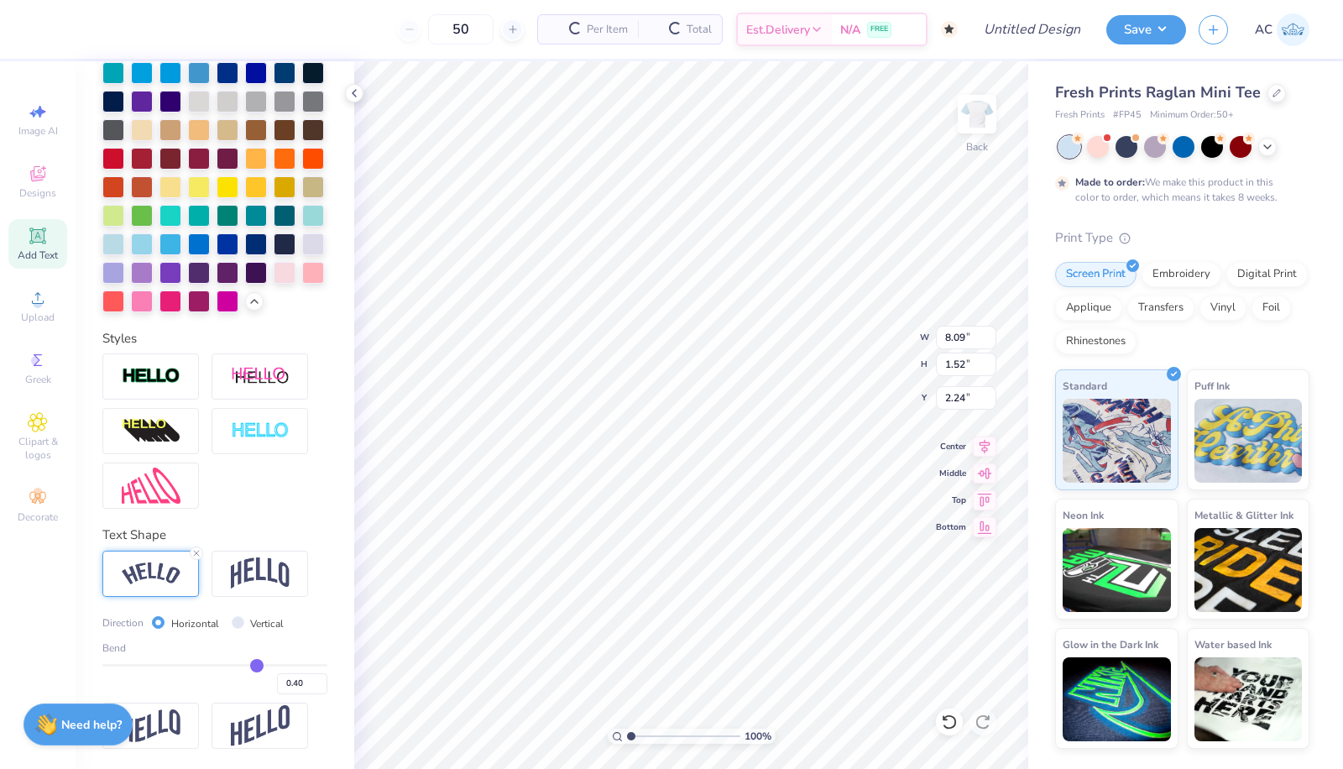
type input "8.09"
type input "1.52"
type input "2.24"
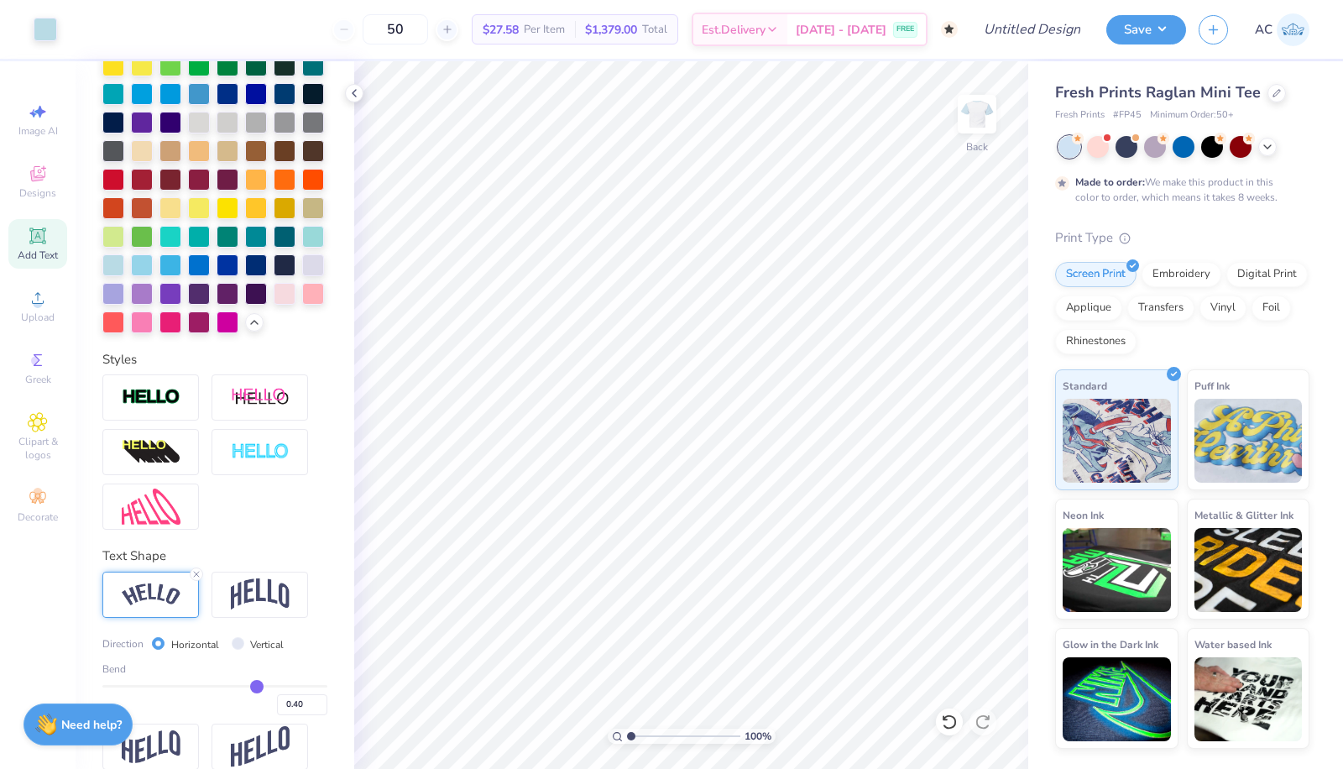
scroll to position [559, 0]
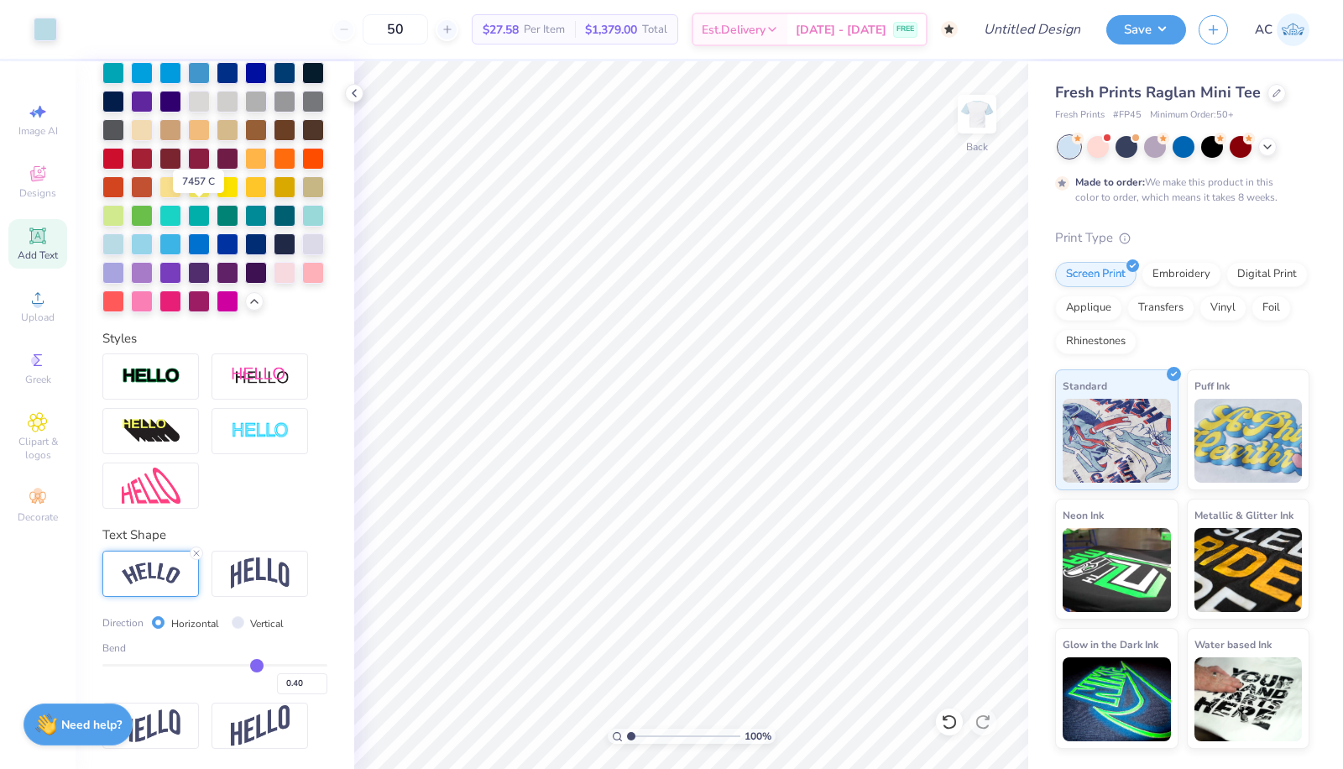
click at [124, 233] on div at bounding box center [113, 244] width 22 height 22
click at [38, 521] on span "Decorate" at bounding box center [38, 517] width 40 height 13
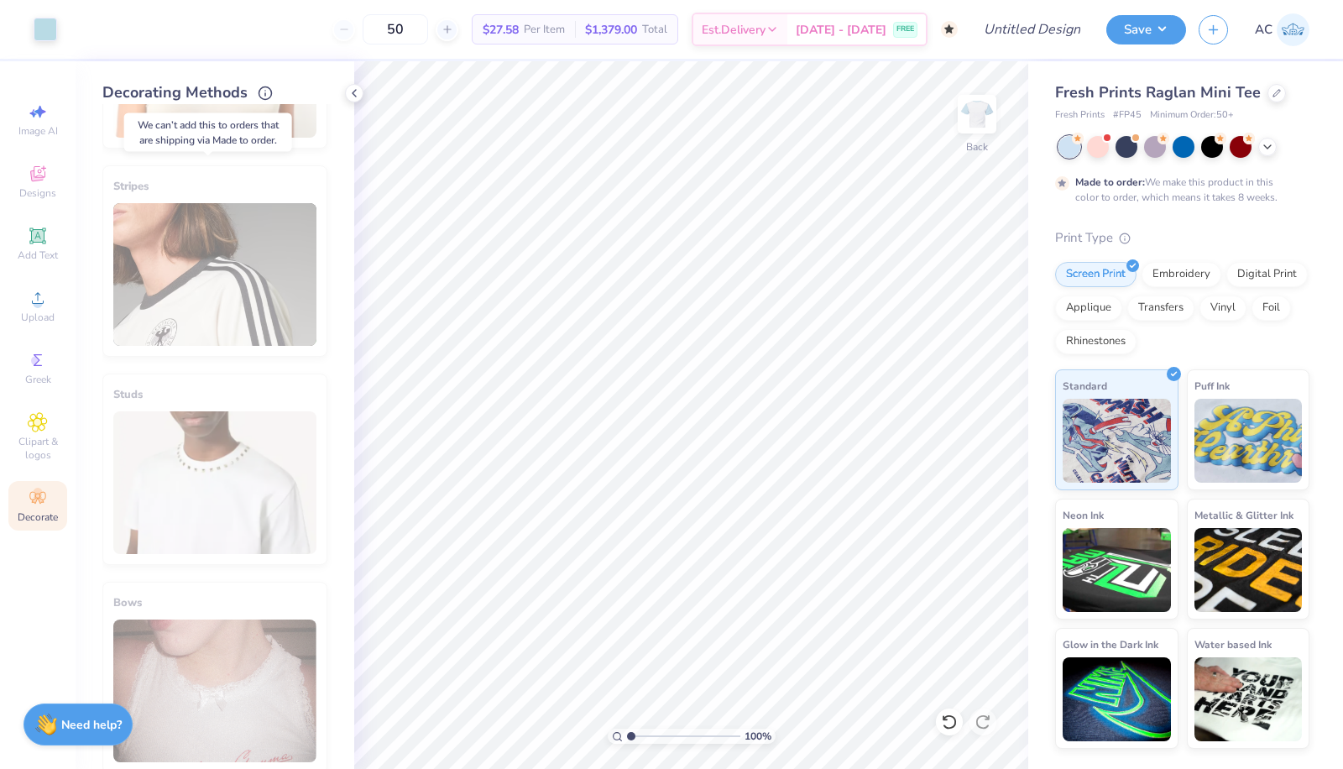
scroll to position [578, 0]
click at [224, 321] on div "Stripes" at bounding box center [214, 260] width 225 height 191
click at [236, 217] on div "Stripes" at bounding box center [214, 260] width 225 height 191
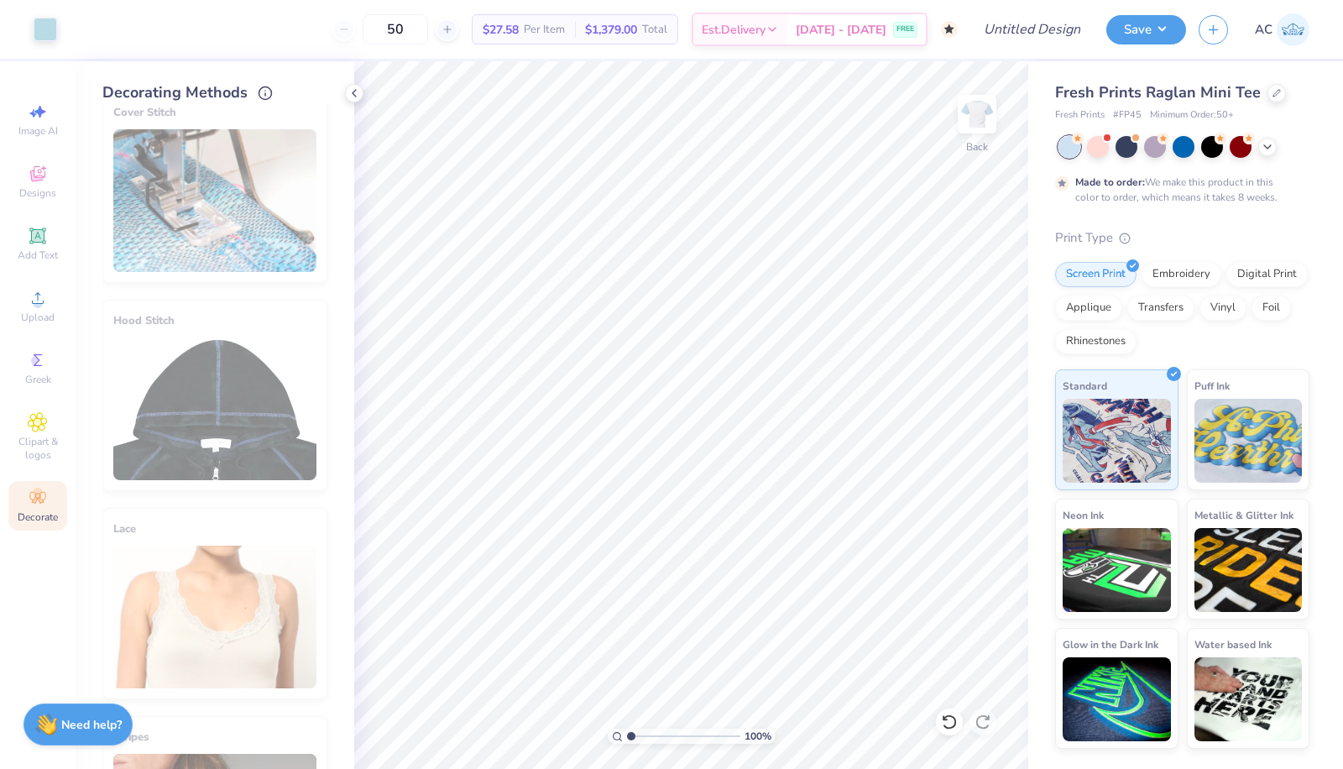
scroll to position [0, 0]
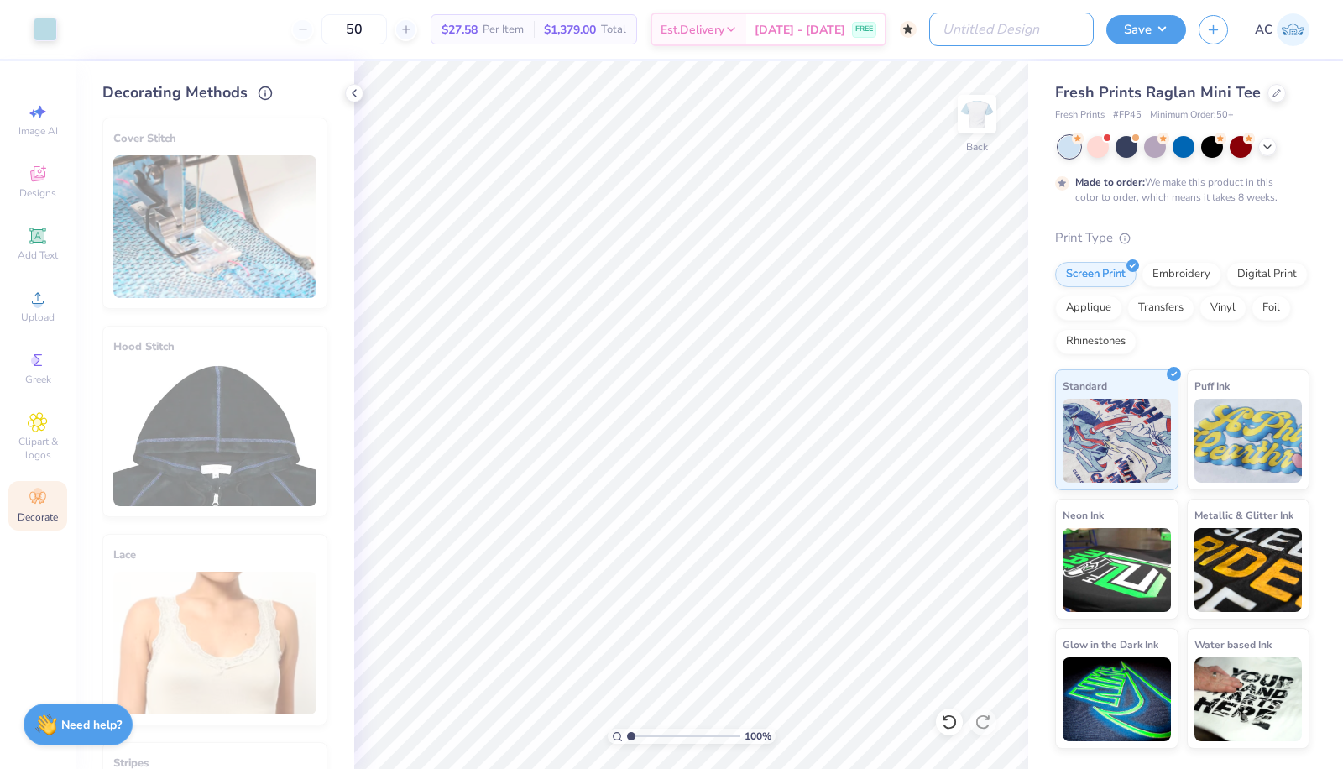
click at [1050, 17] on input "Design Title" at bounding box center [1012, 30] width 165 height 34
click at [1343, 208] on div "Fresh Prints Raglan Mini Tee Fresh Prints # FP45 Minimum Order: 50 + Made to or…" at bounding box center [1186, 405] width 315 height 688
click at [1024, 27] on input "Design Title" at bounding box center [1012, 30] width 165 height 34
click at [1045, 36] on input "SK Raglan Philo Tee" at bounding box center [1012, 30] width 165 height 34
type input "SK Raglan Philo Baby Tee"
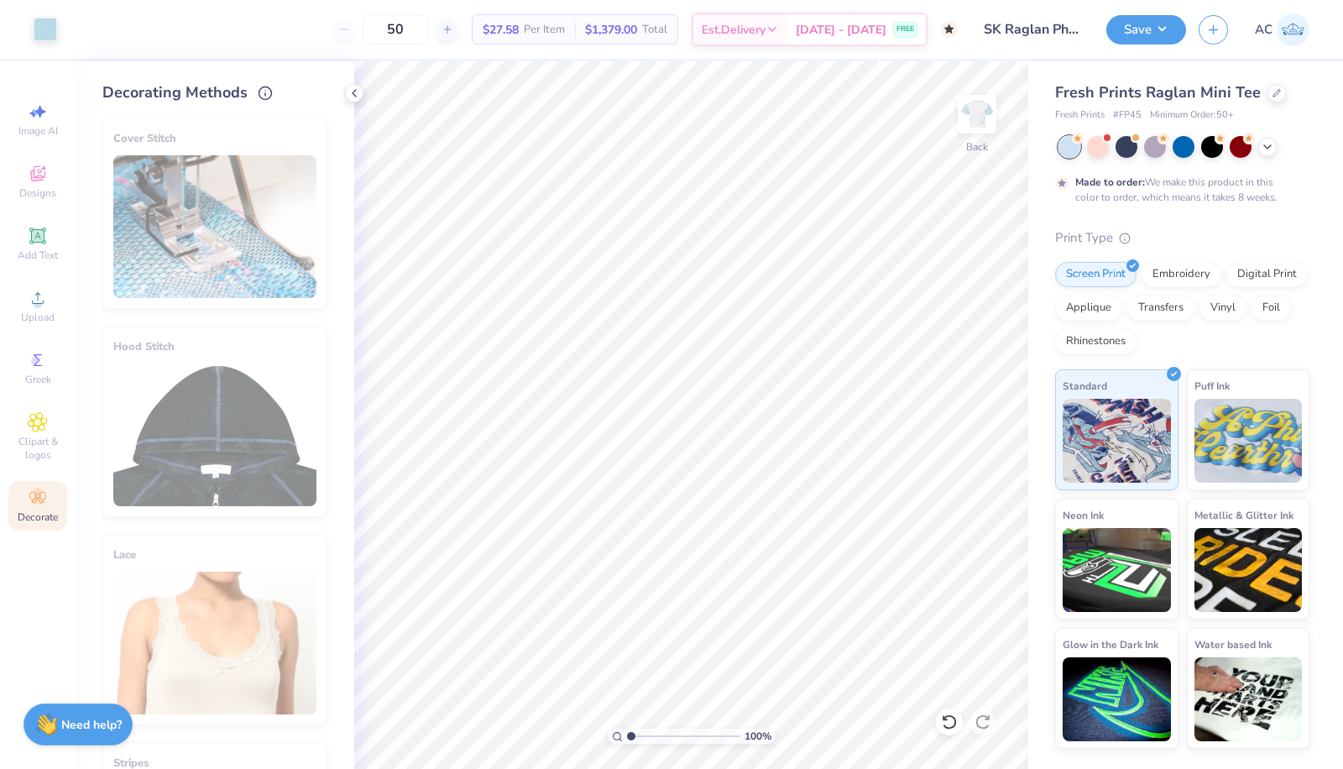
click at [1161, 27] on button "Save" at bounding box center [1147, 29] width 80 height 29
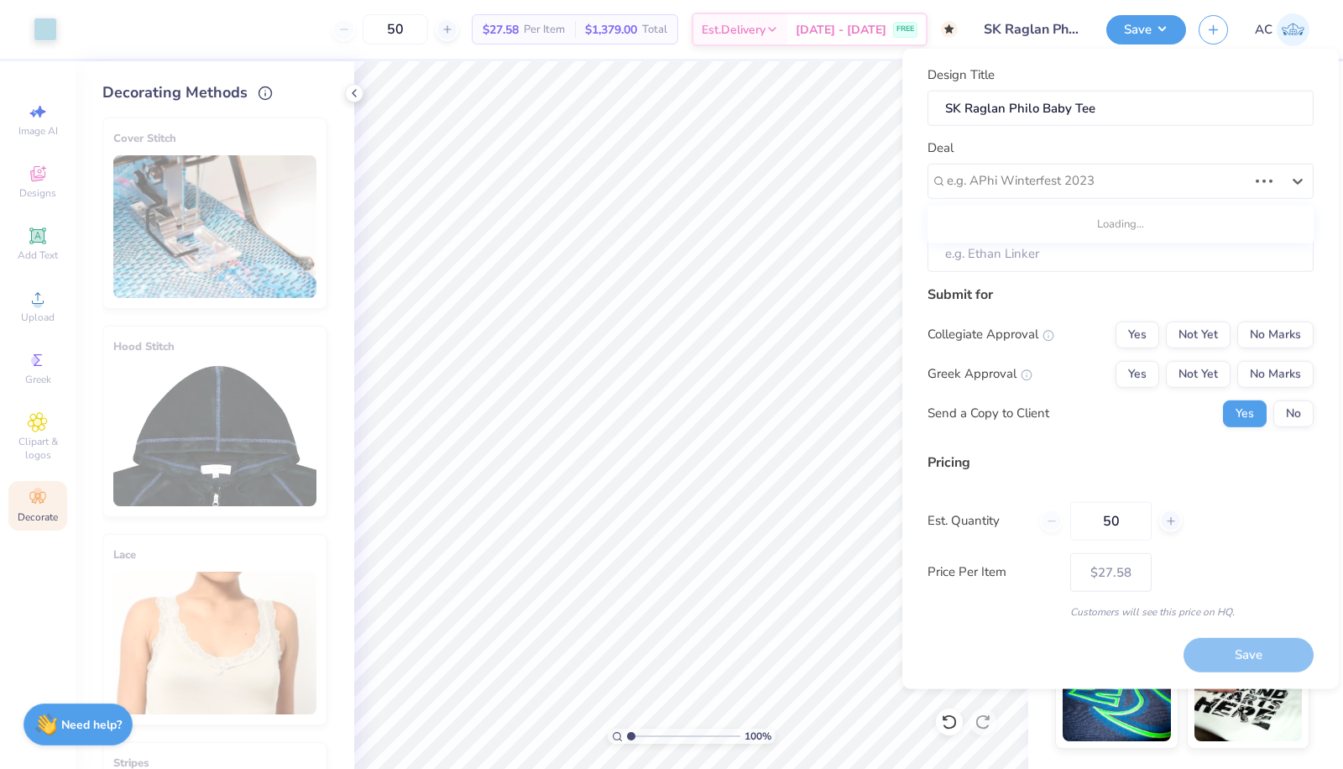
click at [1067, 181] on div at bounding box center [1097, 181] width 301 height 23
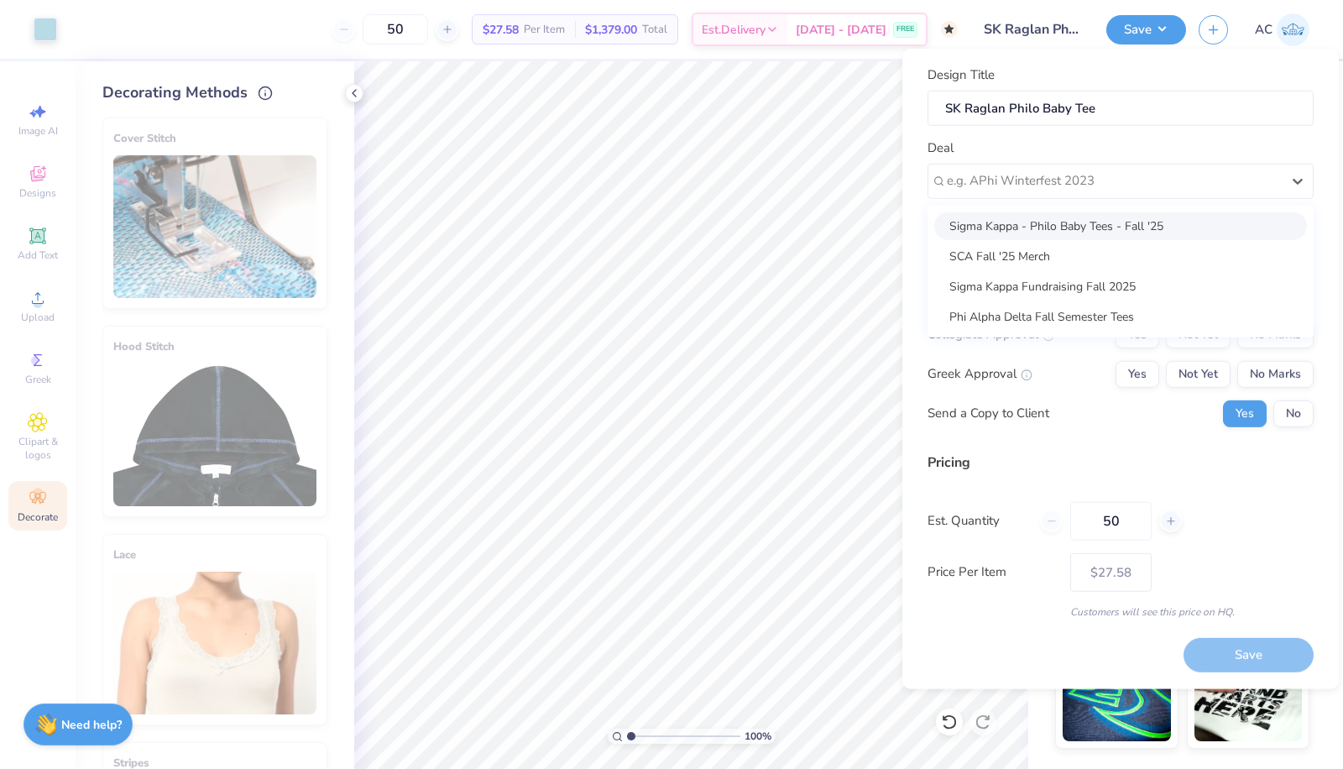
click at [1049, 228] on div "Sigma Kappa - Philo Baby Tees - Fall '25" at bounding box center [1121, 226] width 373 height 28
type input "Kayda Sieng"
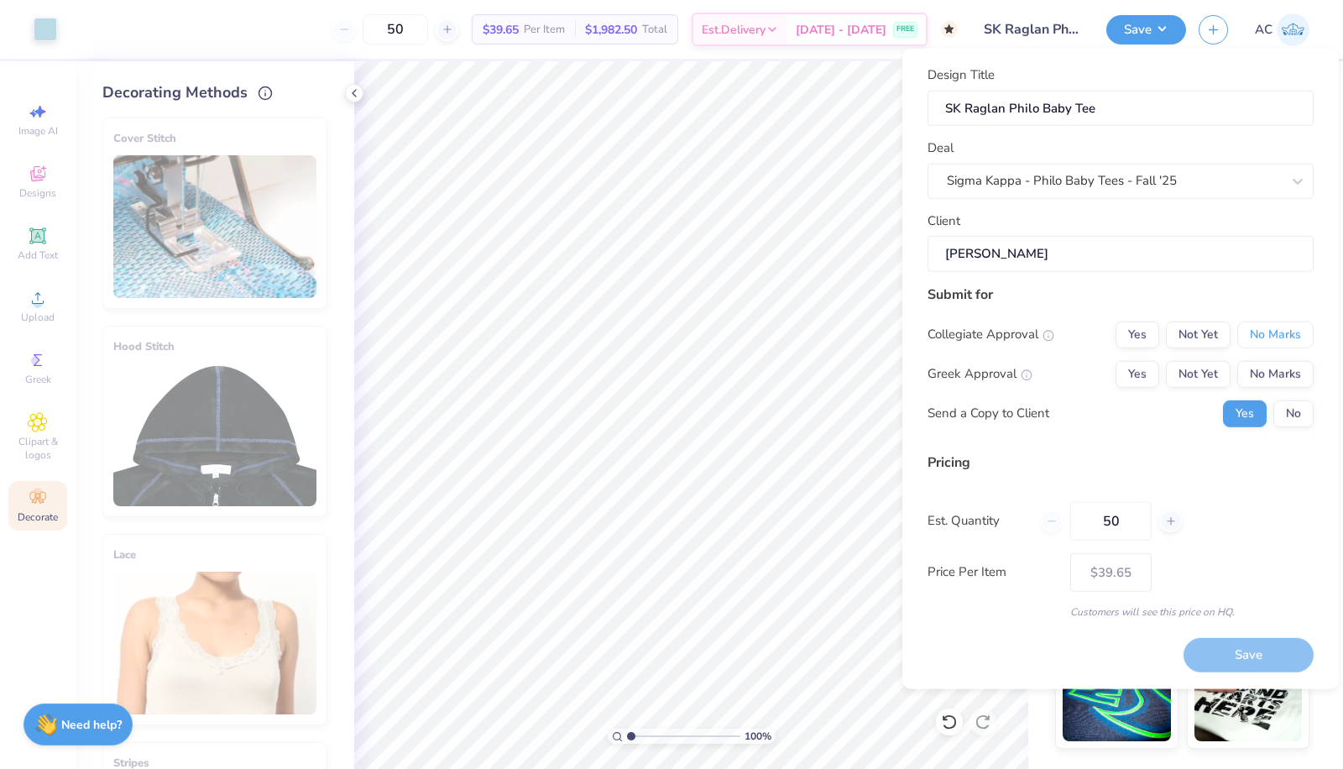
click at [1278, 338] on button "No Marks" at bounding box center [1276, 334] width 76 height 27
click at [1134, 367] on button "Yes" at bounding box center [1138, 373] width 44 height 27
type input "$32.71"
click at [1118, 513] on input "50" at bounding box center [1111, 520] width 81 height 39
type input "5"
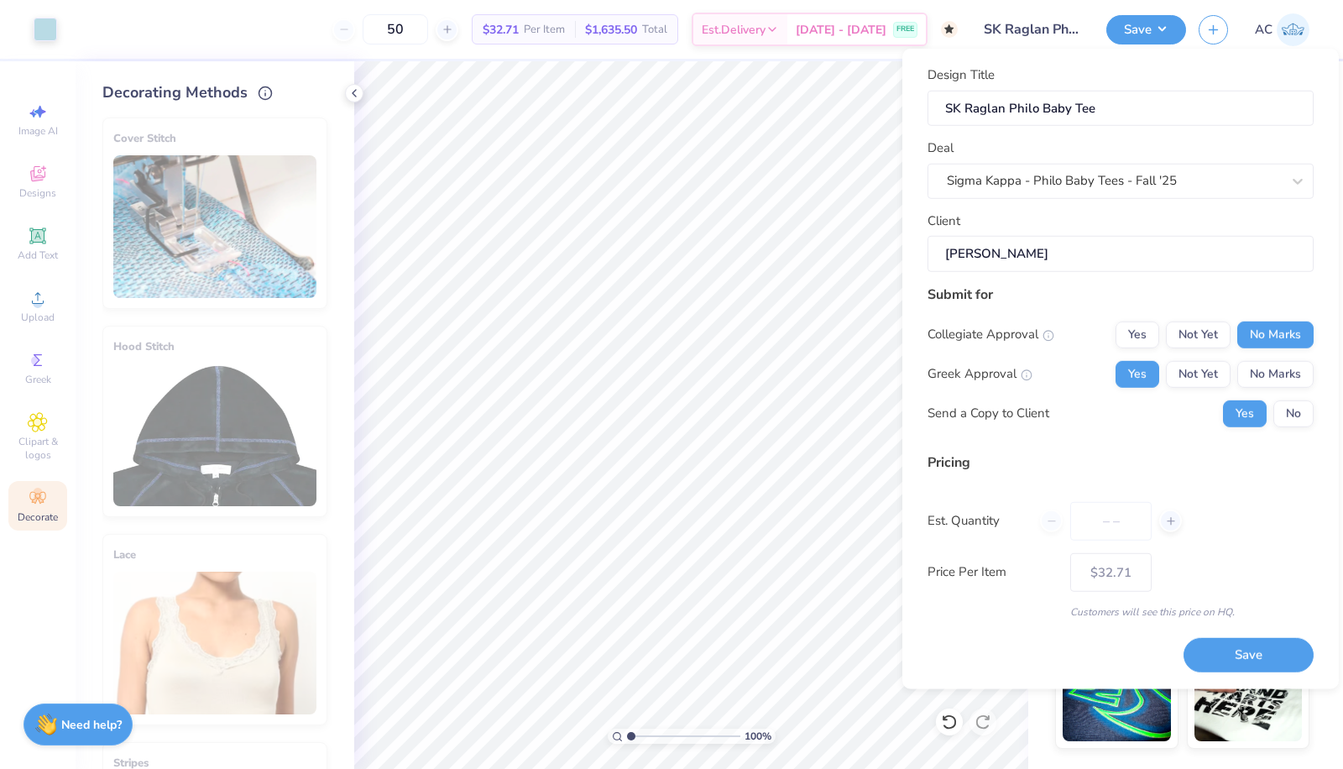
type input "0"
type input "01"
type input "1"
type input "0100"
type input "100"
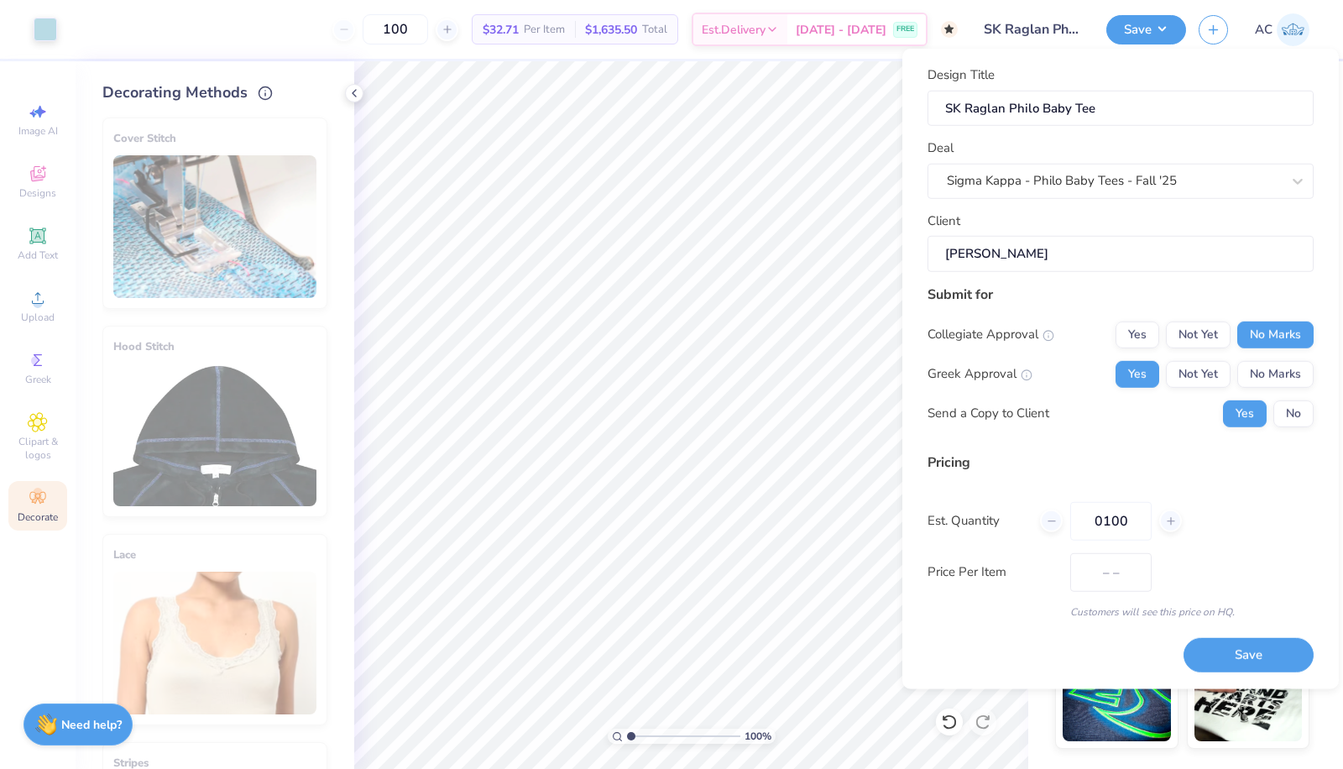
type input "$31.04"
type input "0100"
click at [1246, 647] on button "Save" at bounding box center [1249, 655] width 130 height 34
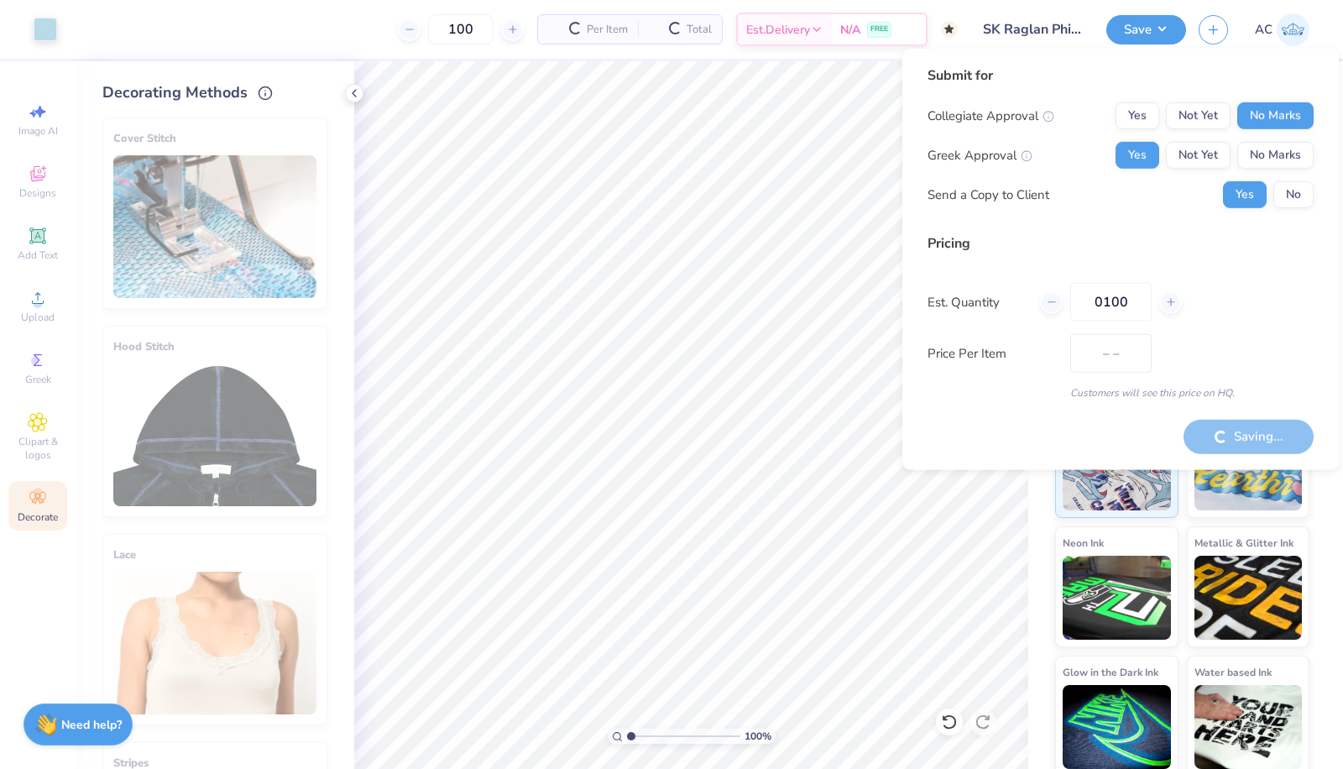
type input "$26.18"
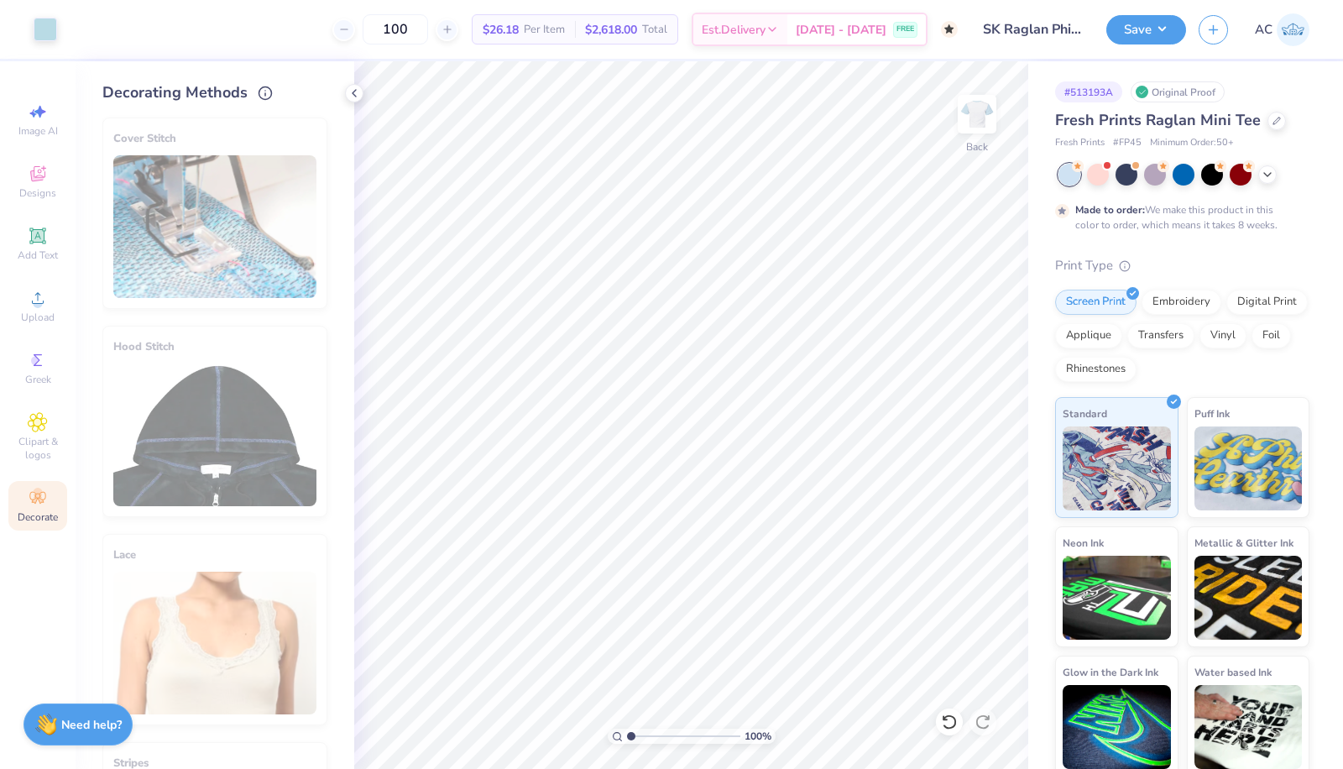
click at [1212, 39] on button "button" at bounding box center [1213, 29] width 29 height 29
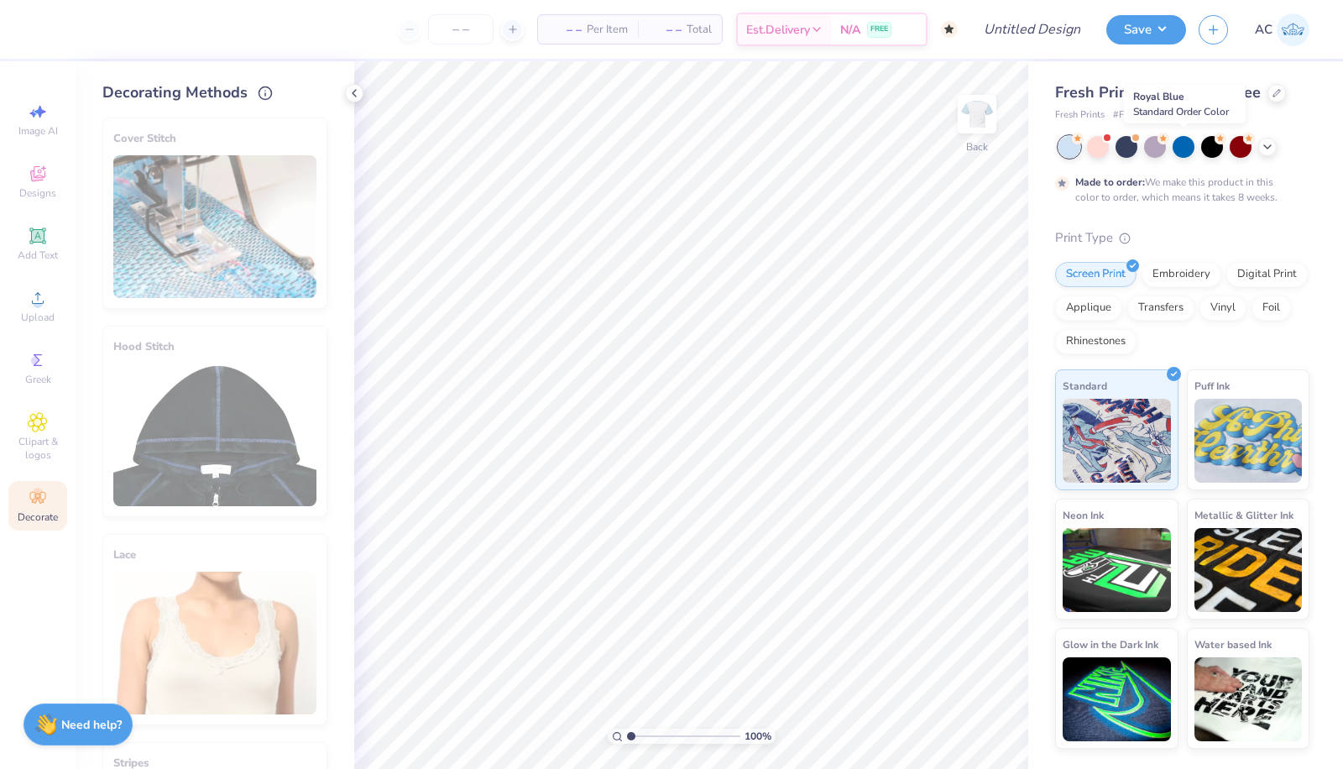
click at [1183, 152] on div at bounding box center [1184, 147] width 22 height 22
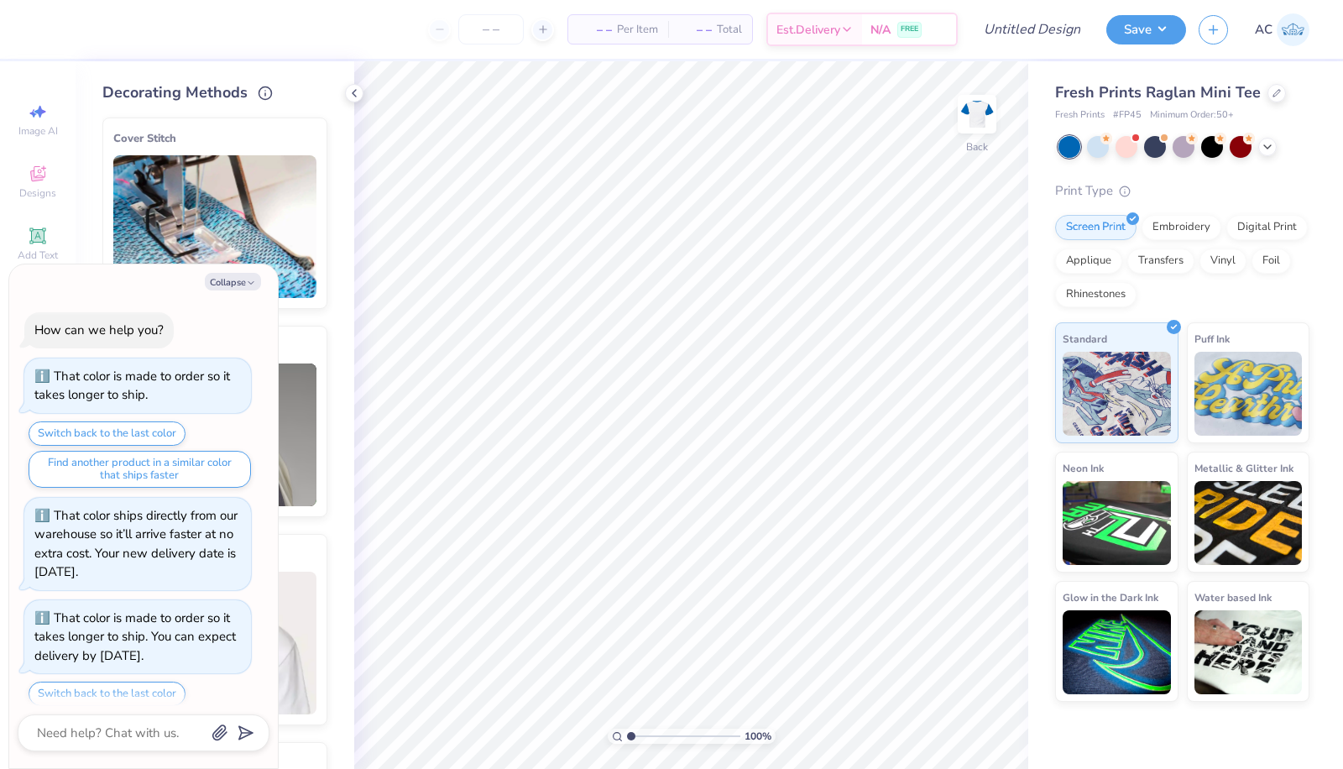
scroll to position [394, 0]
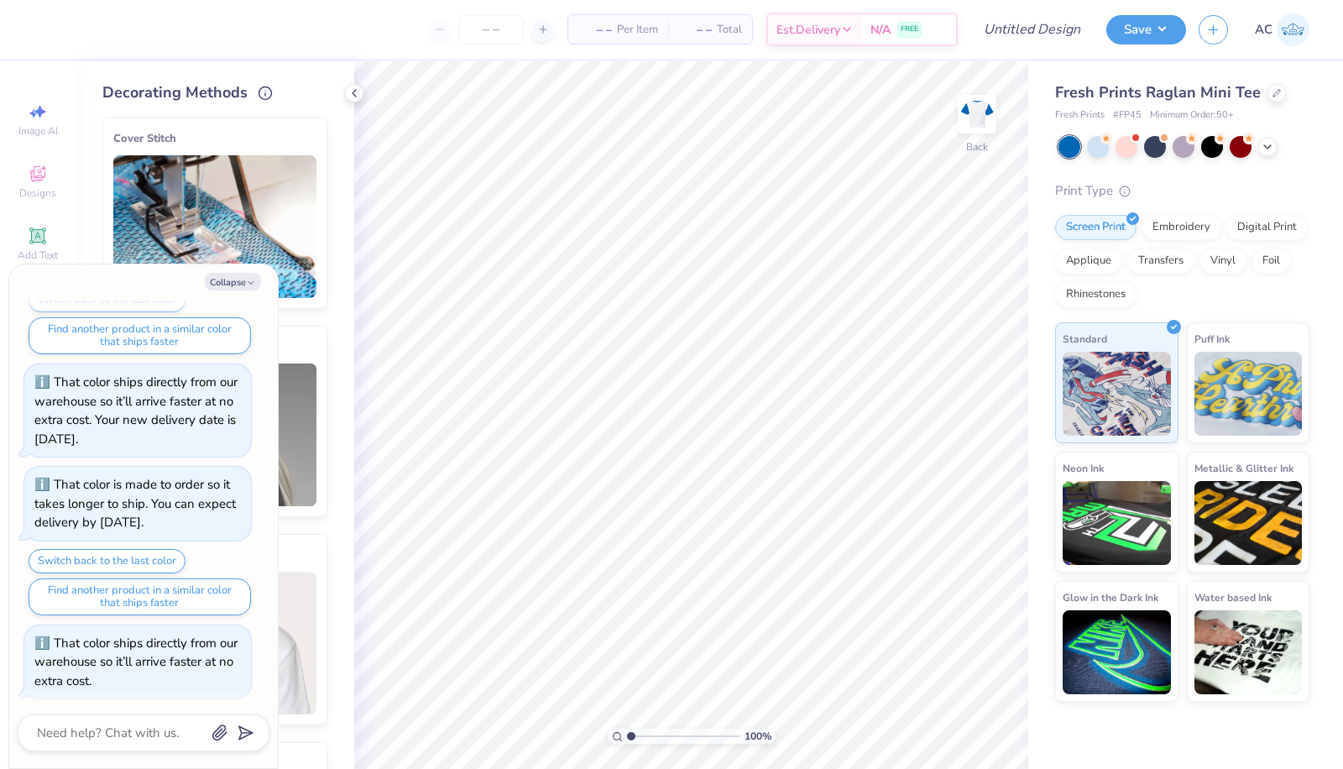
click at [1267, 153] on div at bounding box center [1268, 147] width 18 height 18
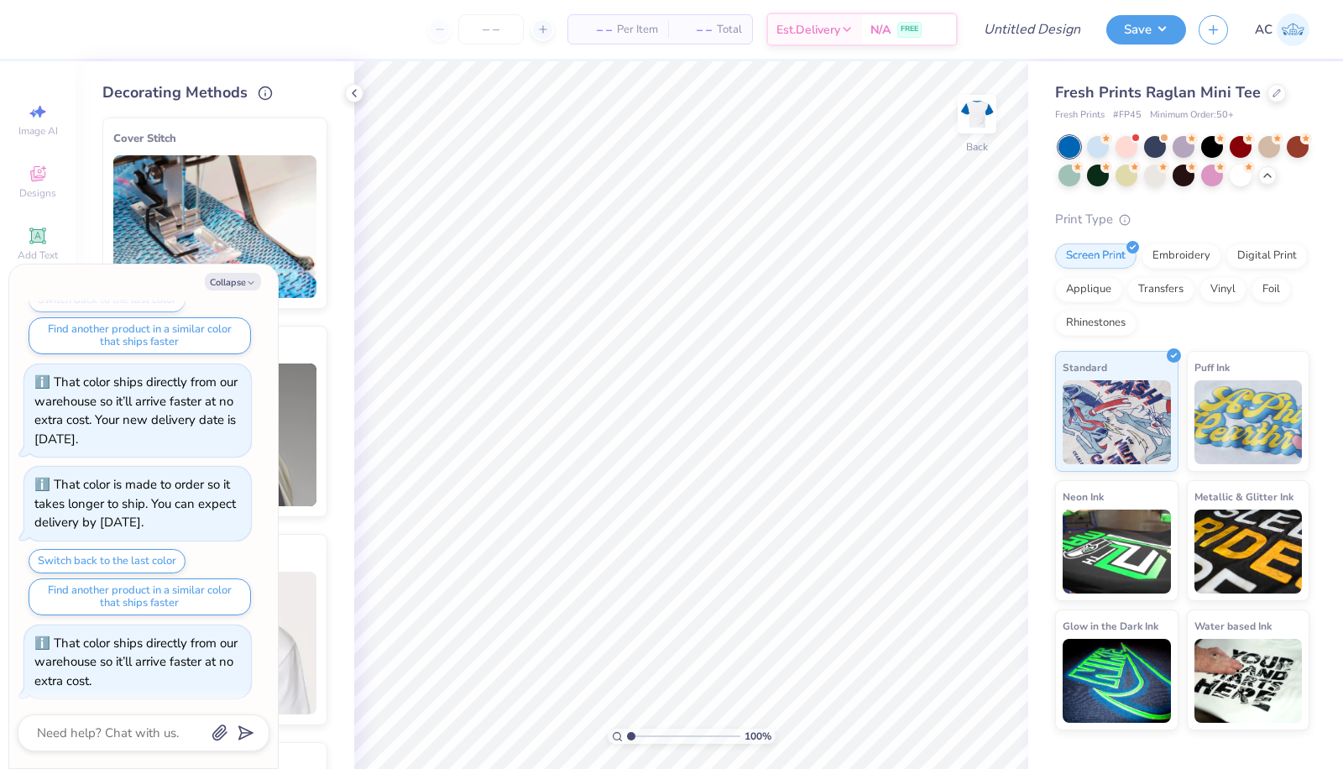
click at [1235, 166] on div at bounding box center [1241, 176] width 22 height 22
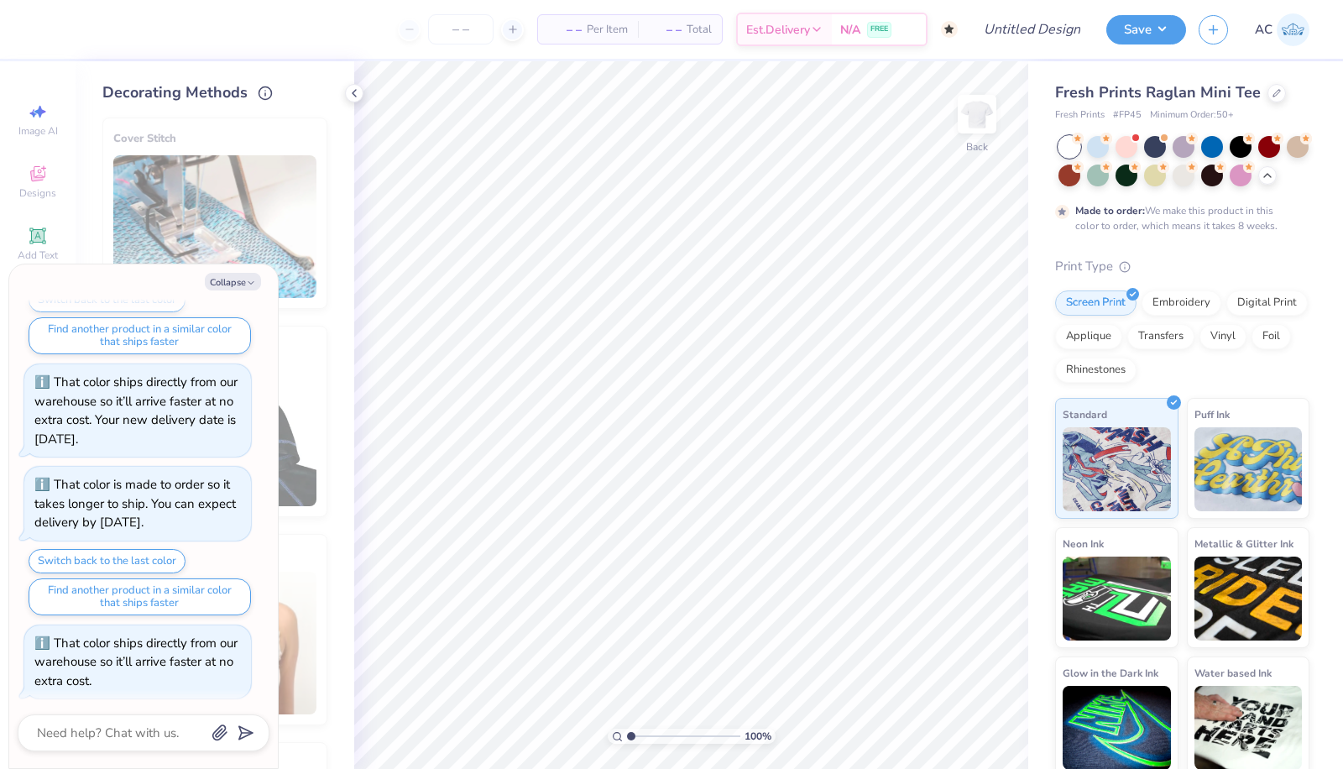
scroll to position [532, 0]
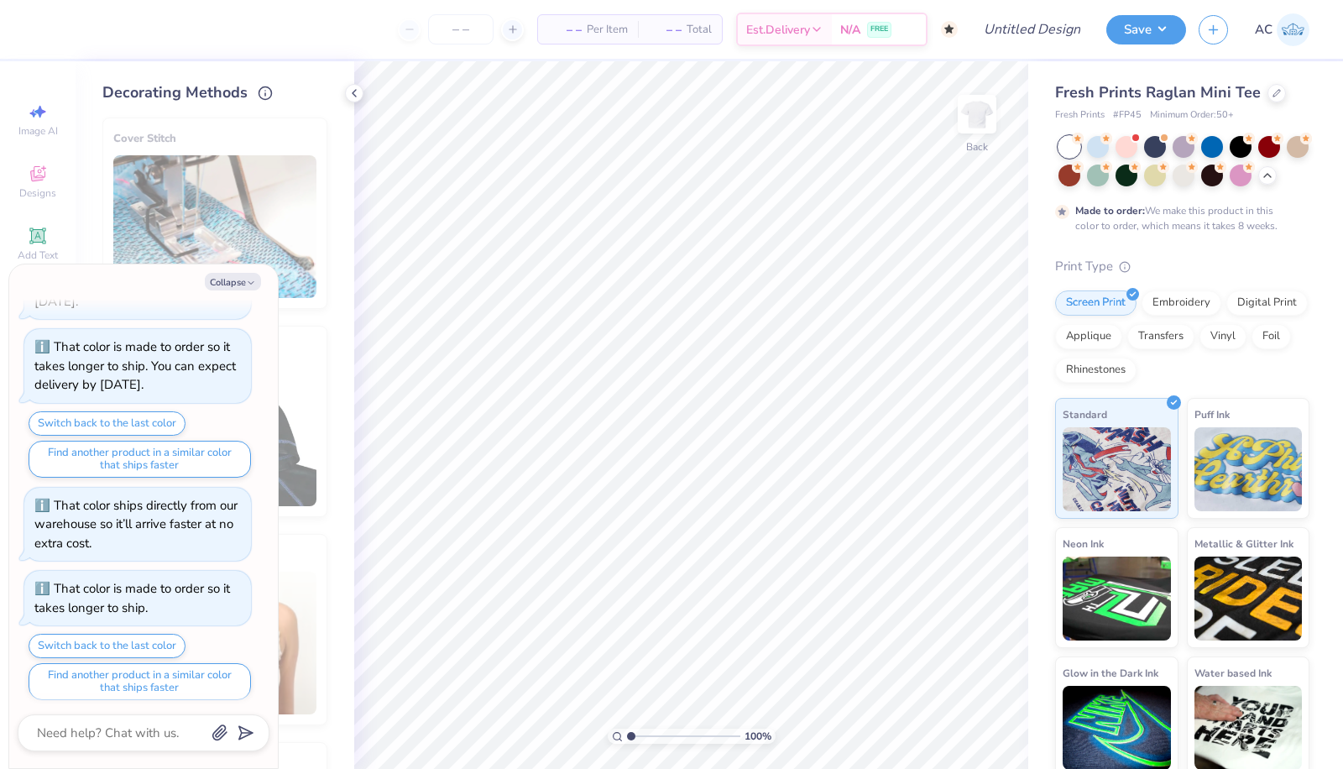
click at [244, 285] on button "Collapse" at bounding box center [233, 282] width 56 height 18
type textarea "x"
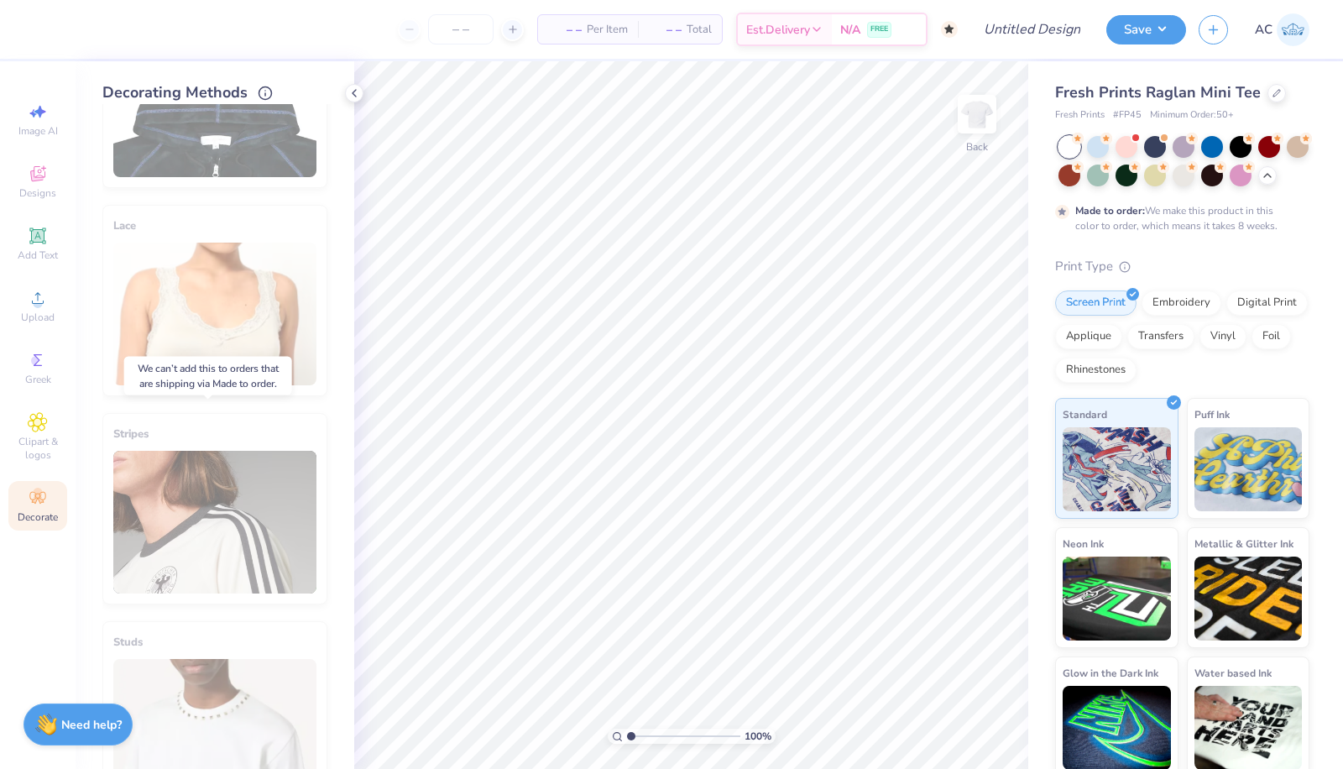
scroll to position [334, 0]
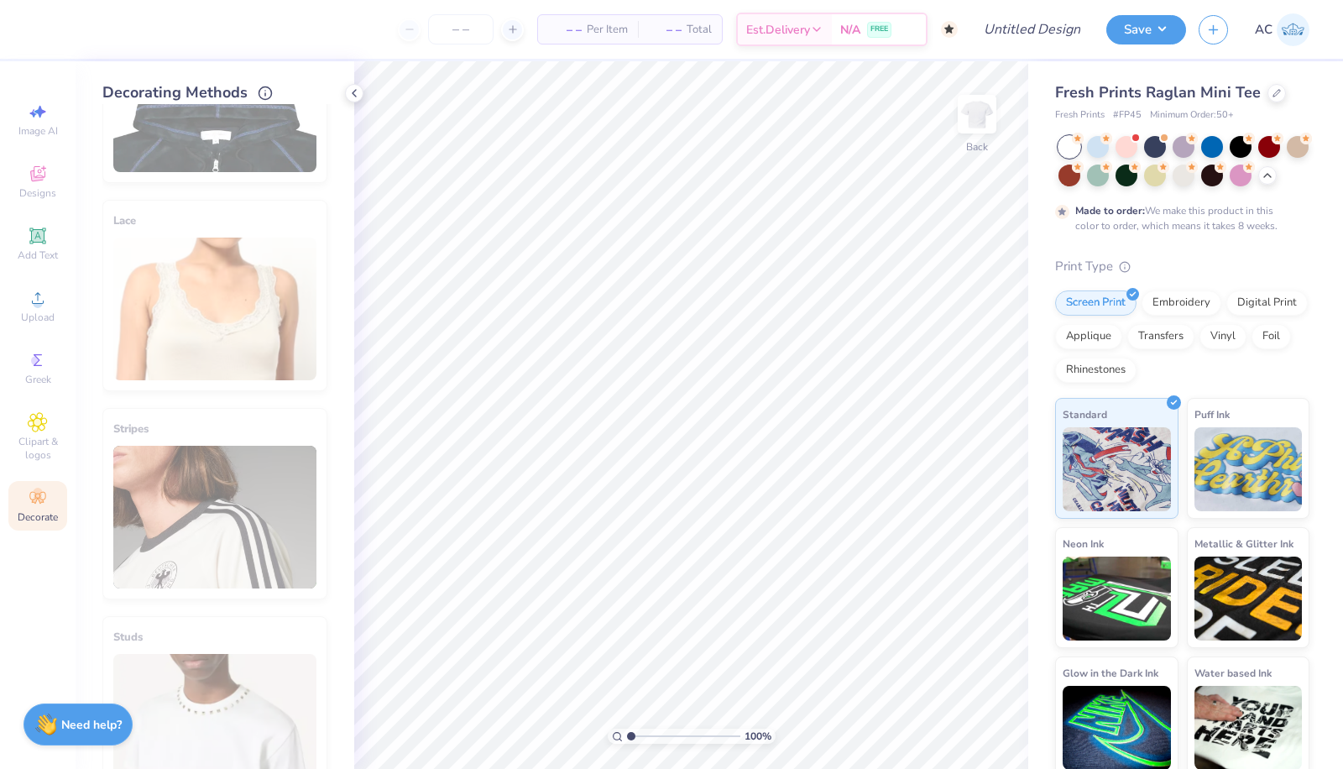
click at [1279, 90] on div at bounding box center [1277, 93] width 18 height 18
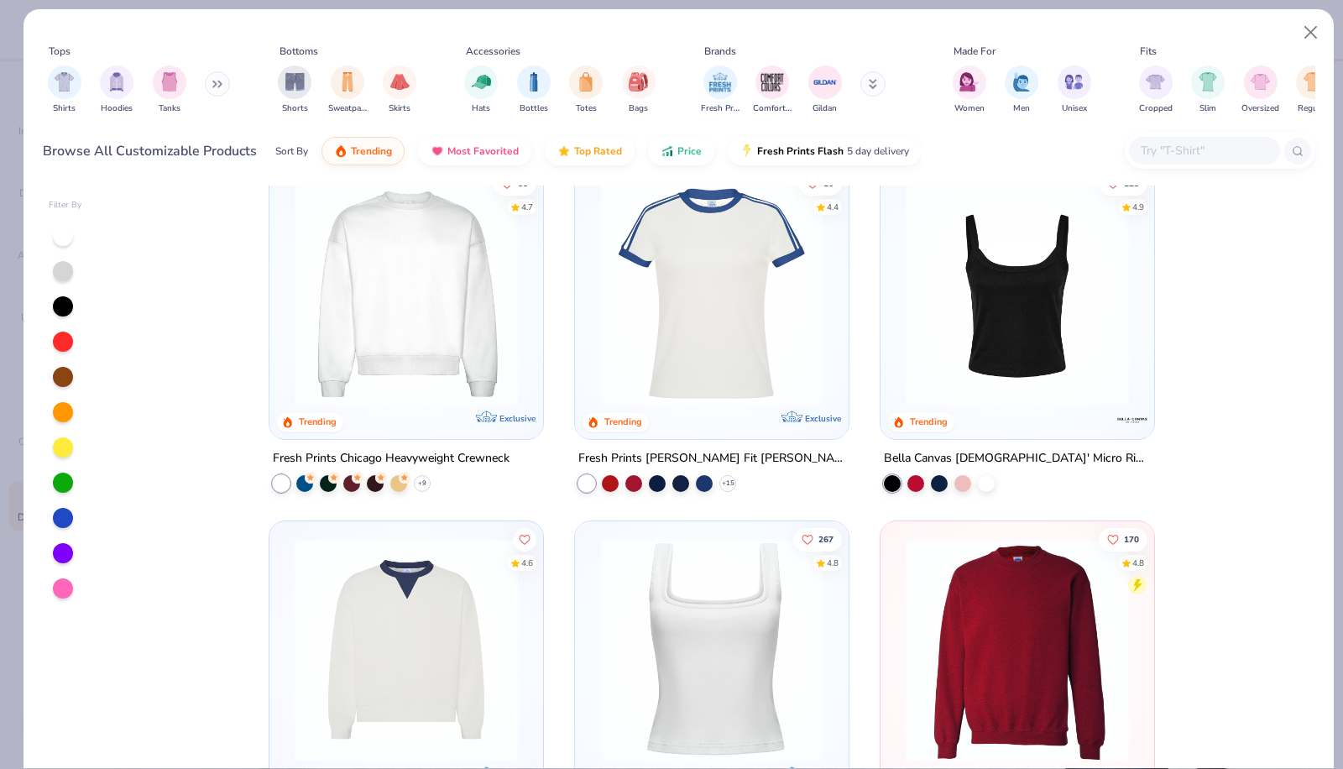
scroll to position [744, 0]
click at [1202, 154] on input "text" at bounding box center [1203, 150] width 129 height 19
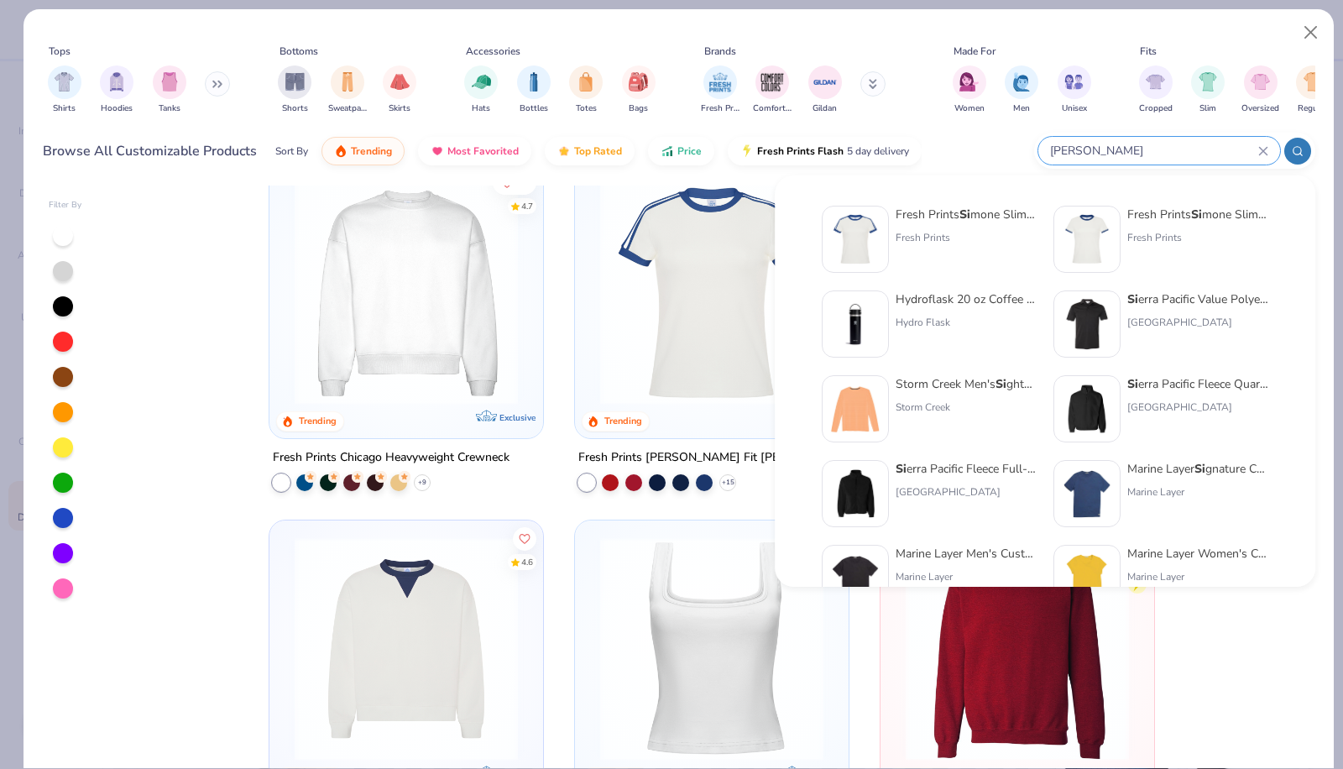
type input "simone"
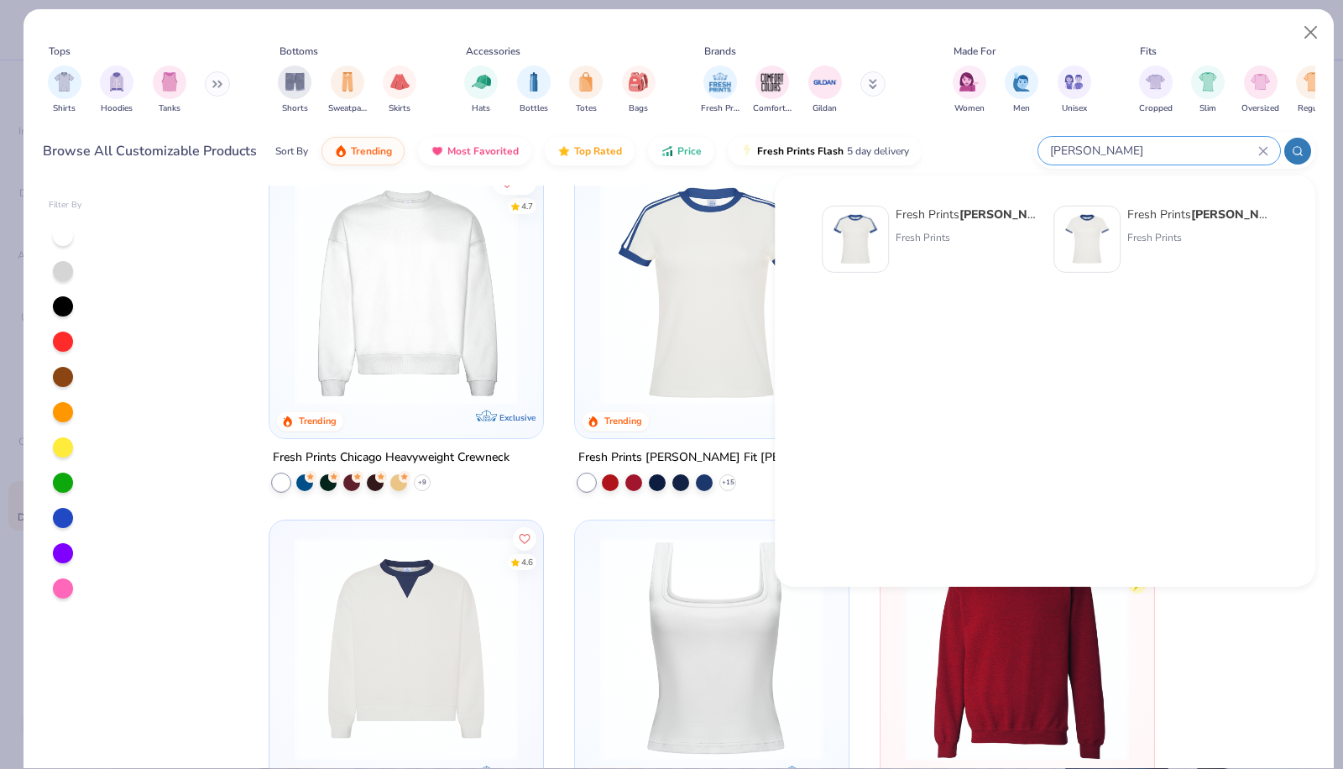
click at [1272, 151] on div "simone" at bounding box center [1160, 151] width 242 height 28
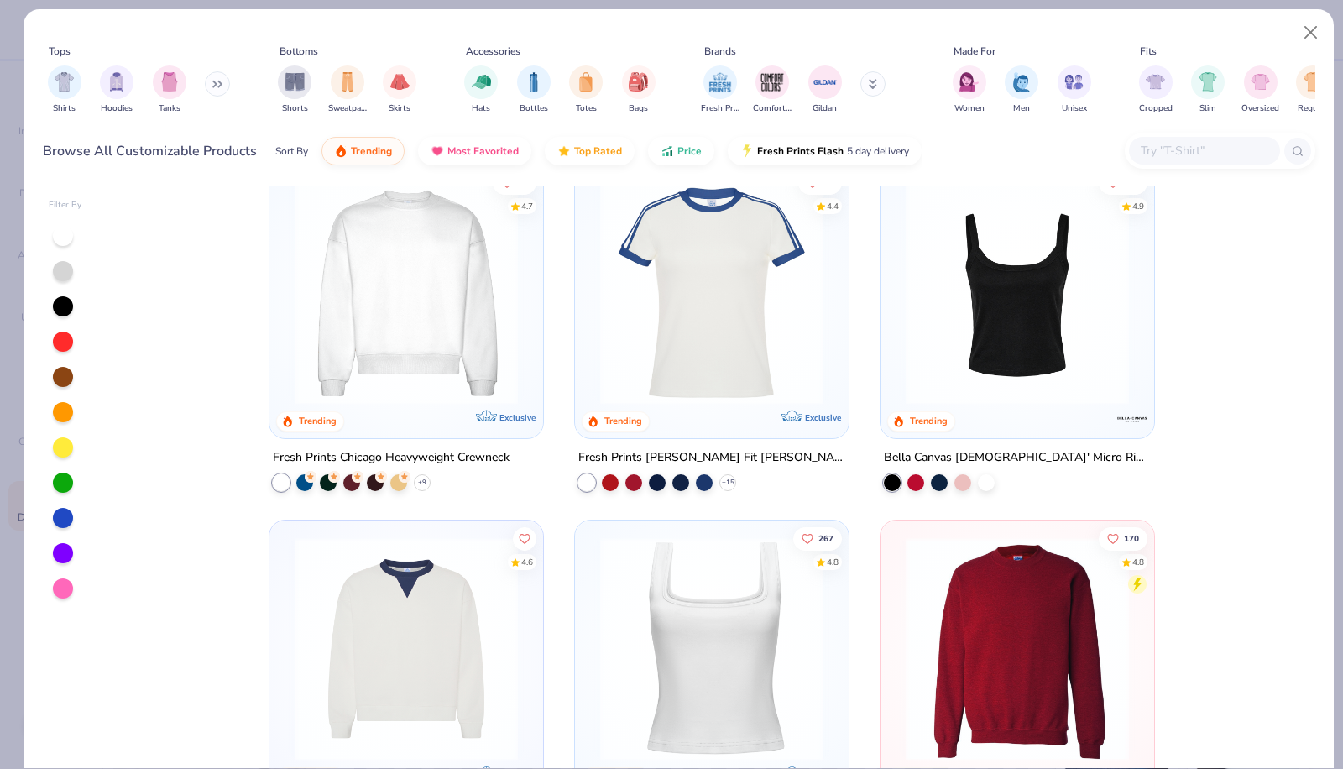
click at [1186, 149] on input "text" at bounding box center [1203, 150] width 129 height 19
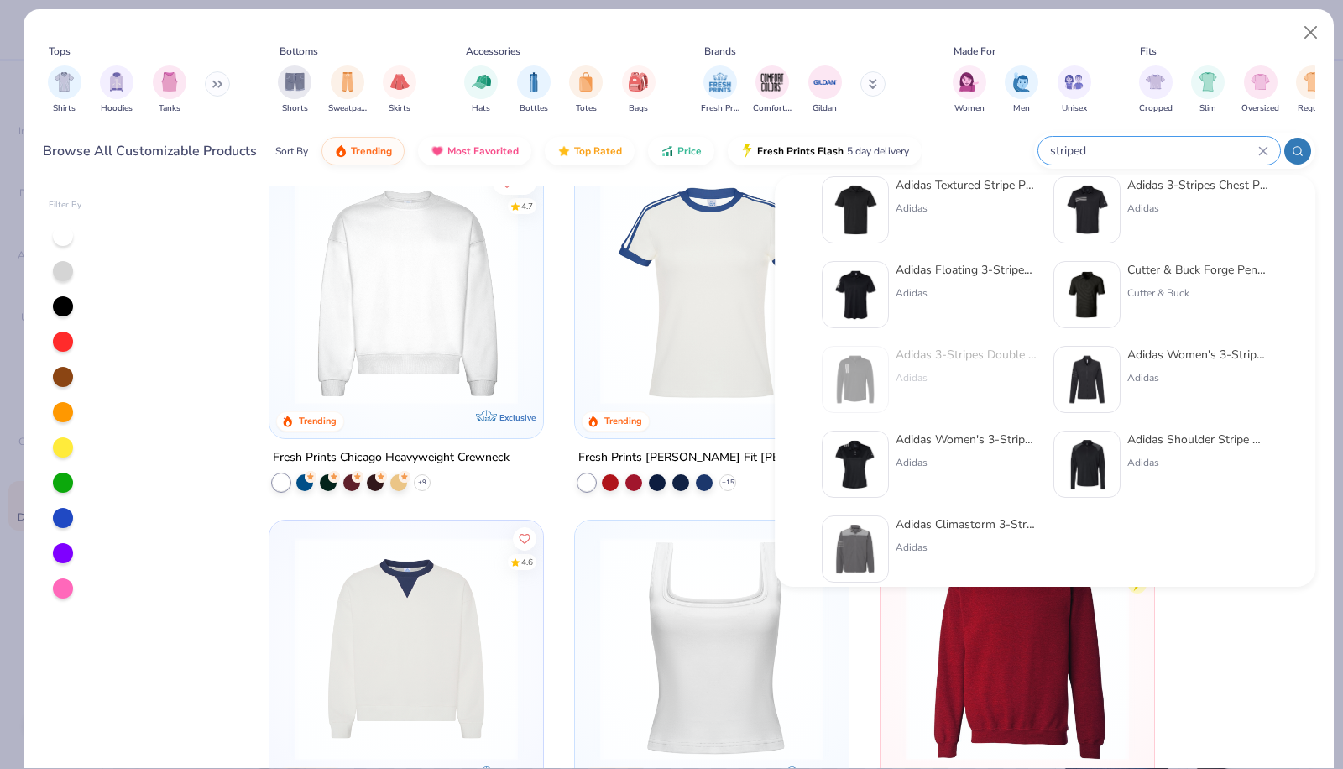
scroll to position [0, 0]
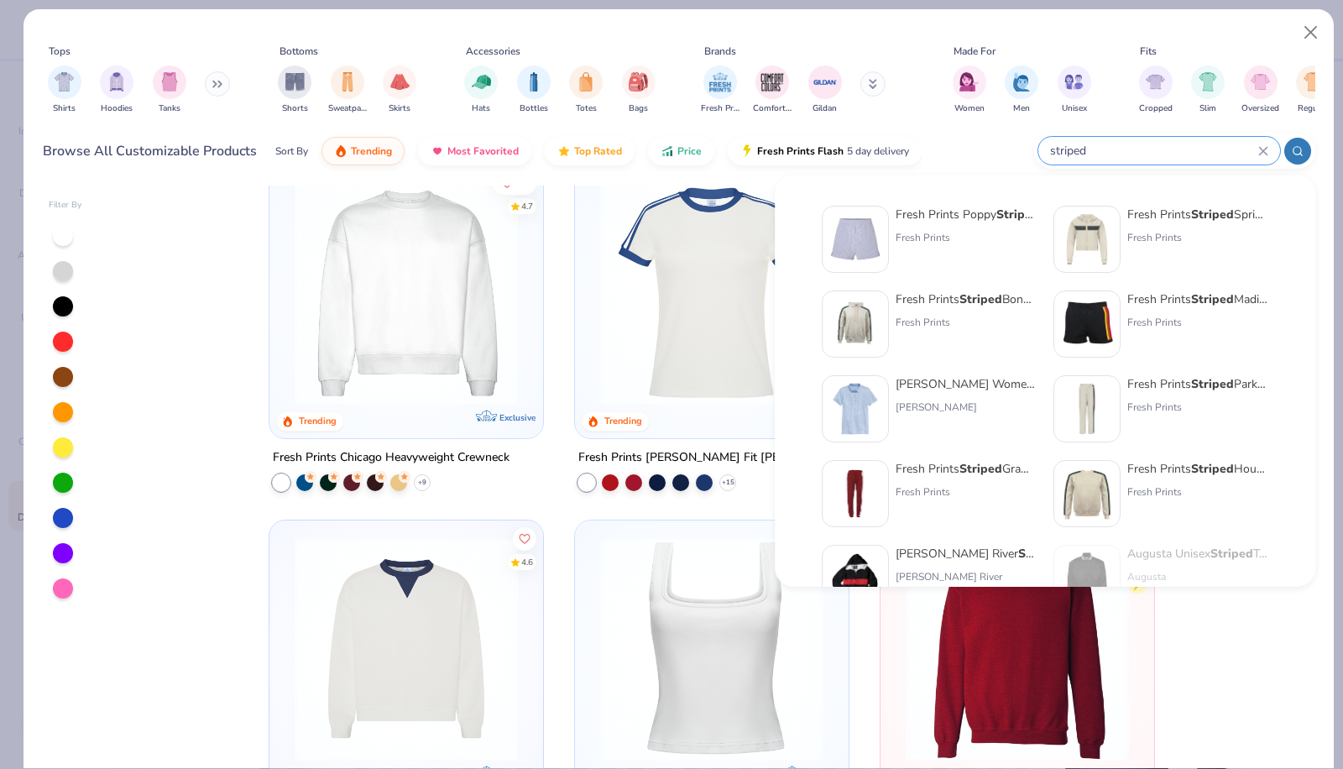
type input "stripe"
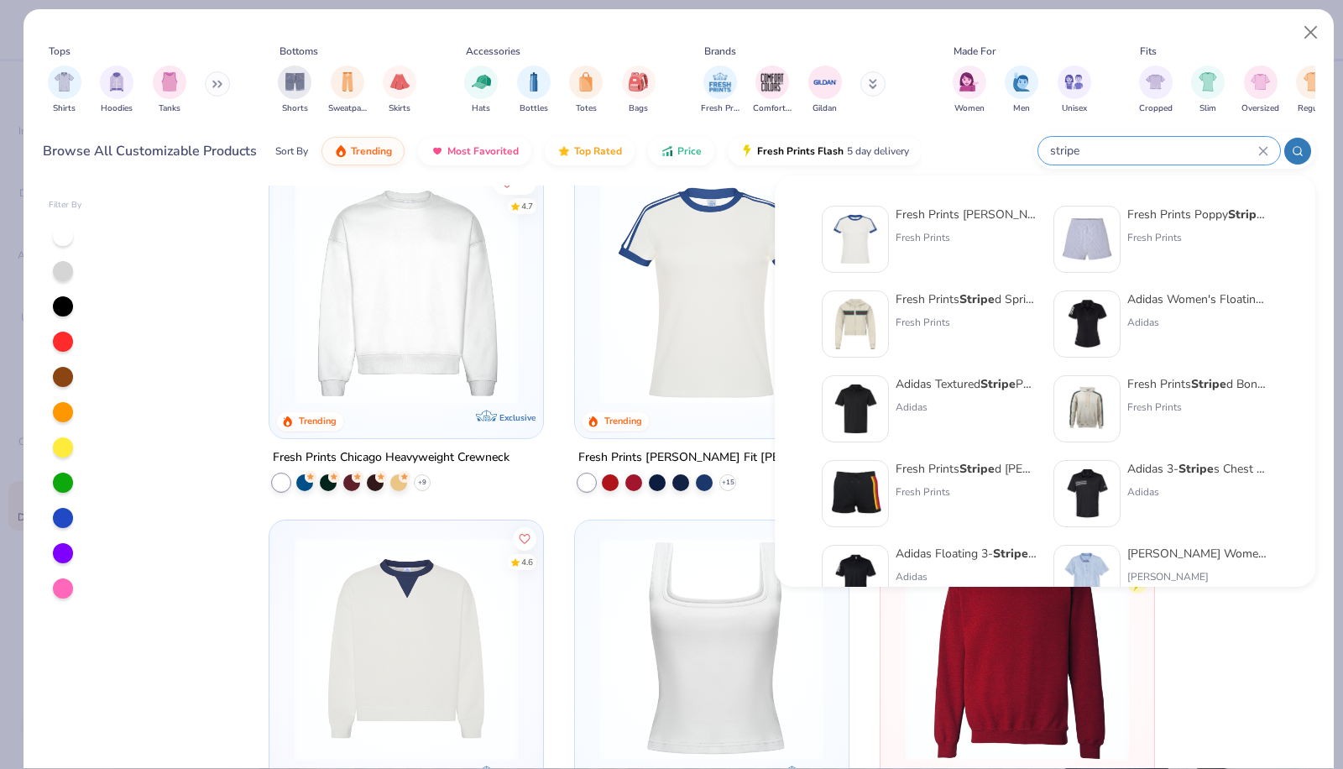
click at [1264, 155] on icon at bounding box center [1264, 151] width 10 height 10
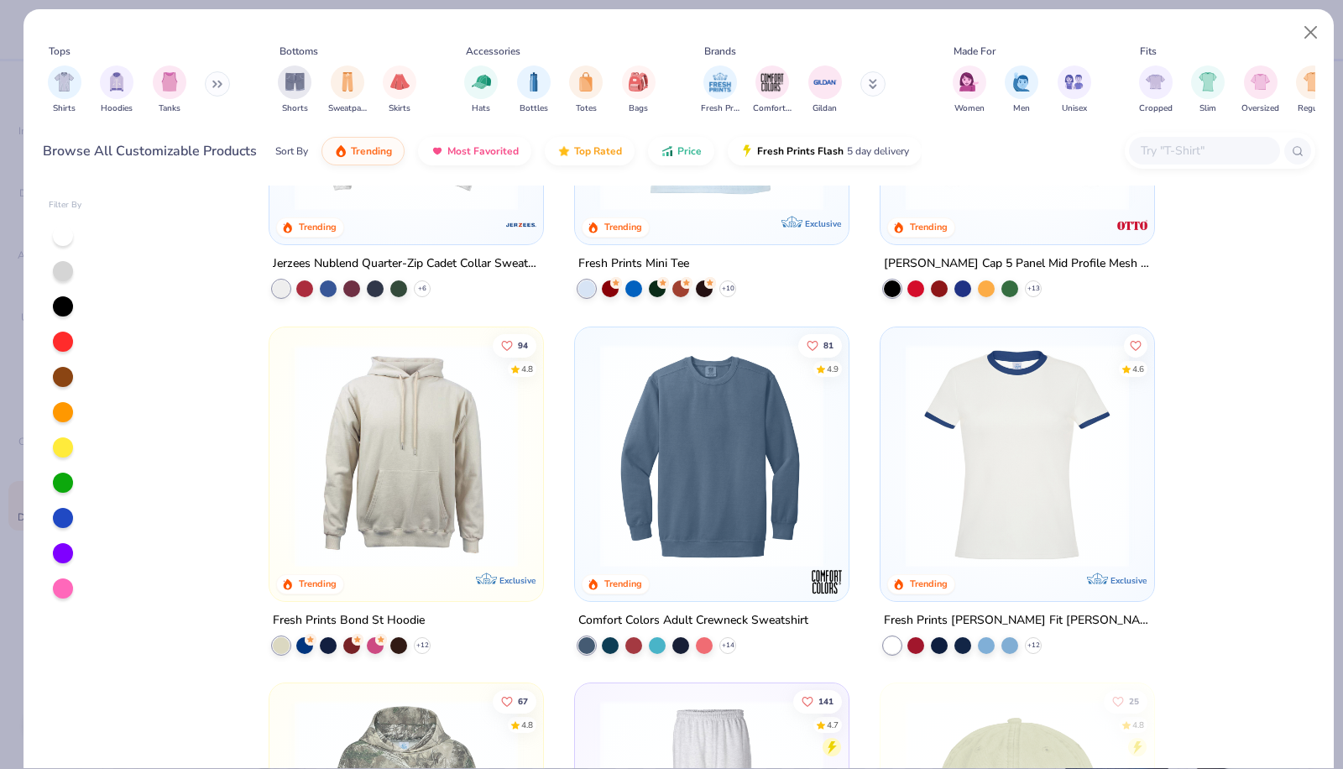
scroll to position [3445, 0]
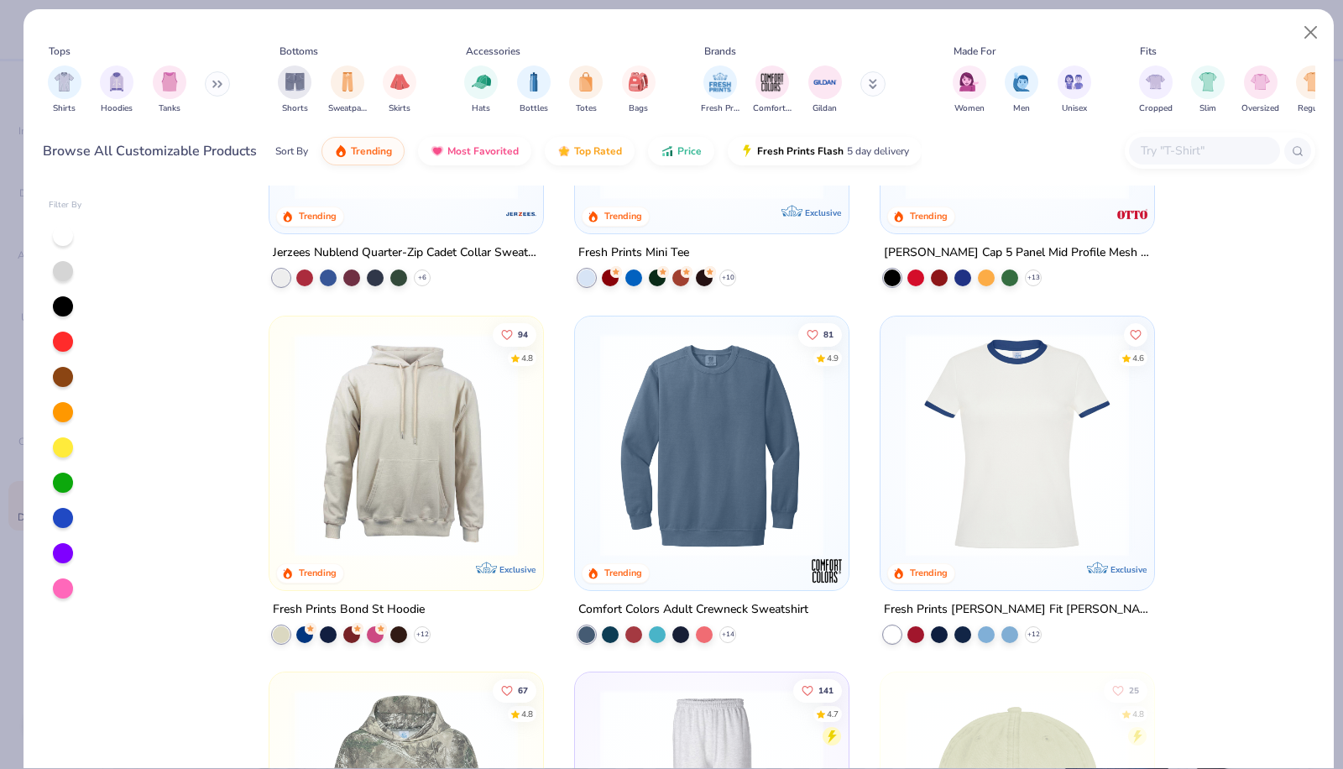
click at [1014, 468] on img at bounding box center [1018, 444] width 240 height 223
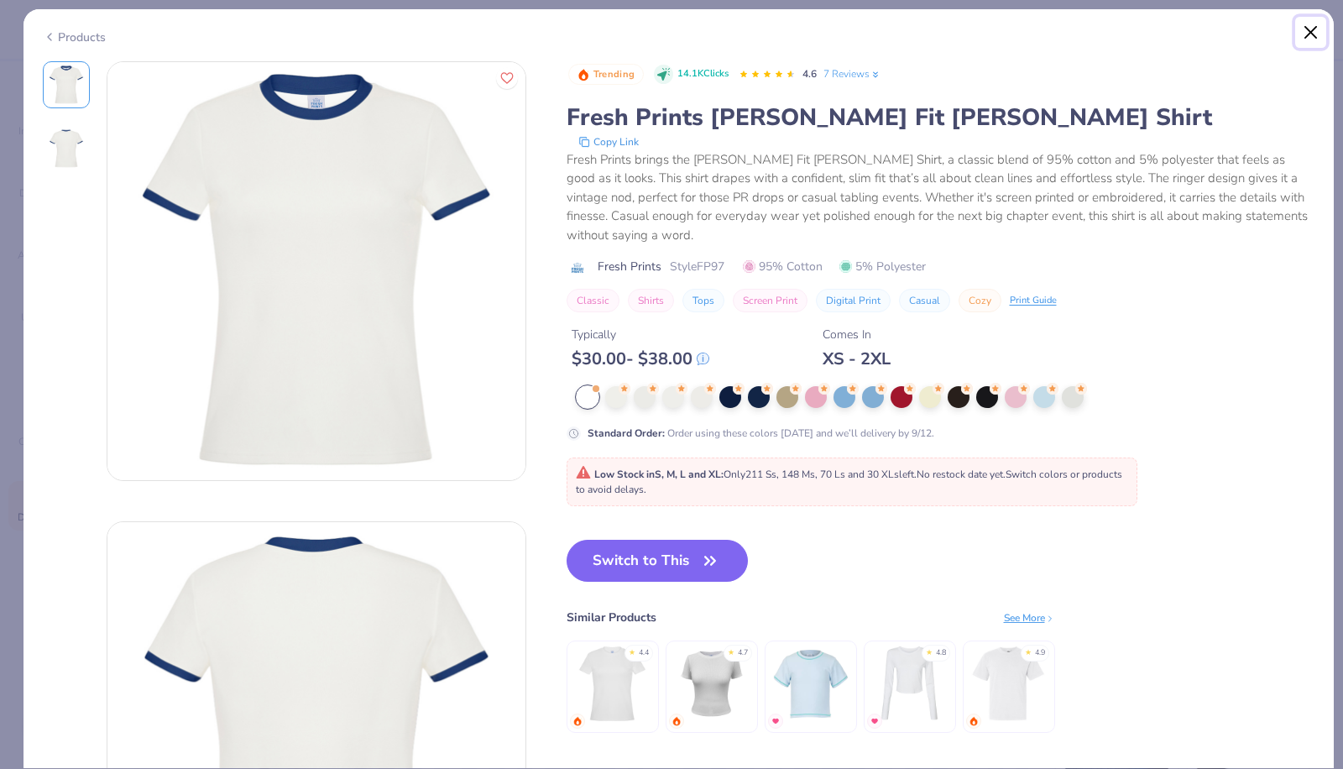
click at [1318, 28] on button "Close" at bounding box center [1312, 33] width 32 height 32
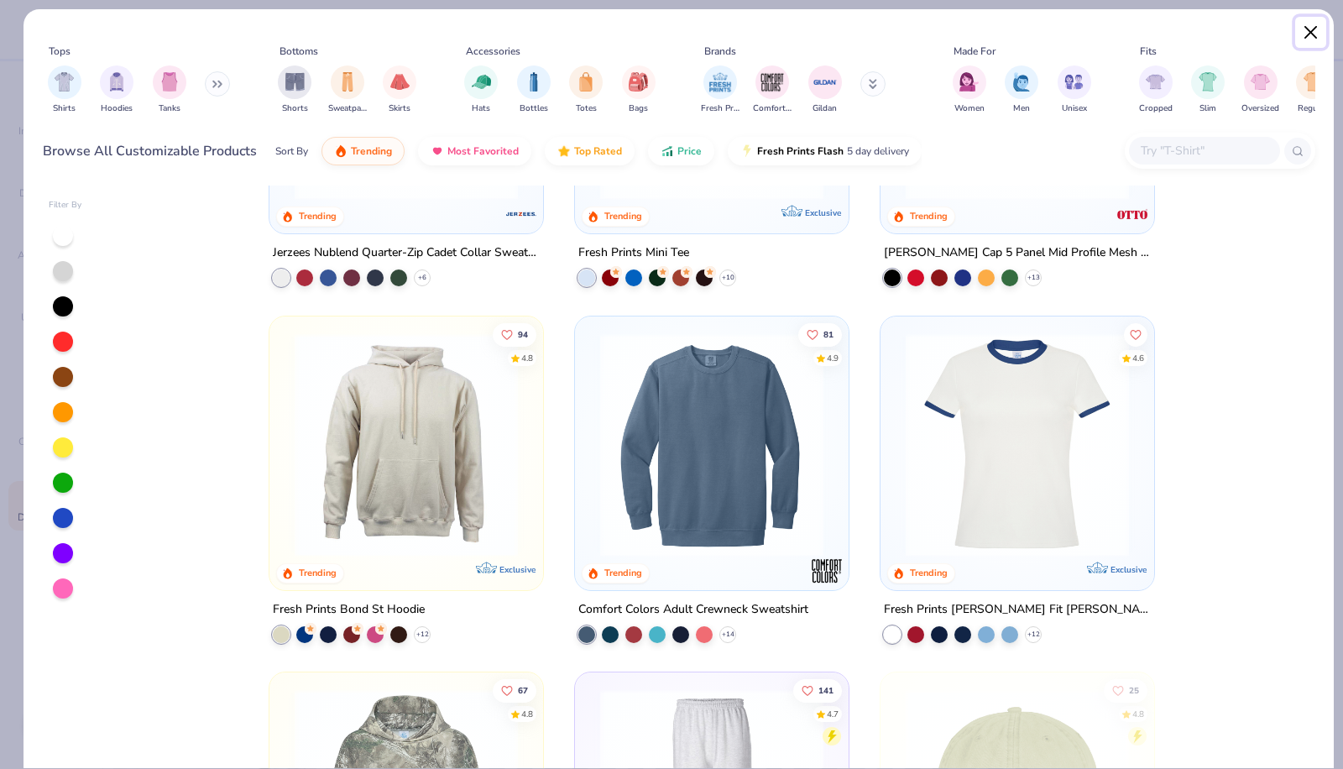
click at [1307, 29] on button "Close" at bounding box center [1312, 33] width 32 height 32
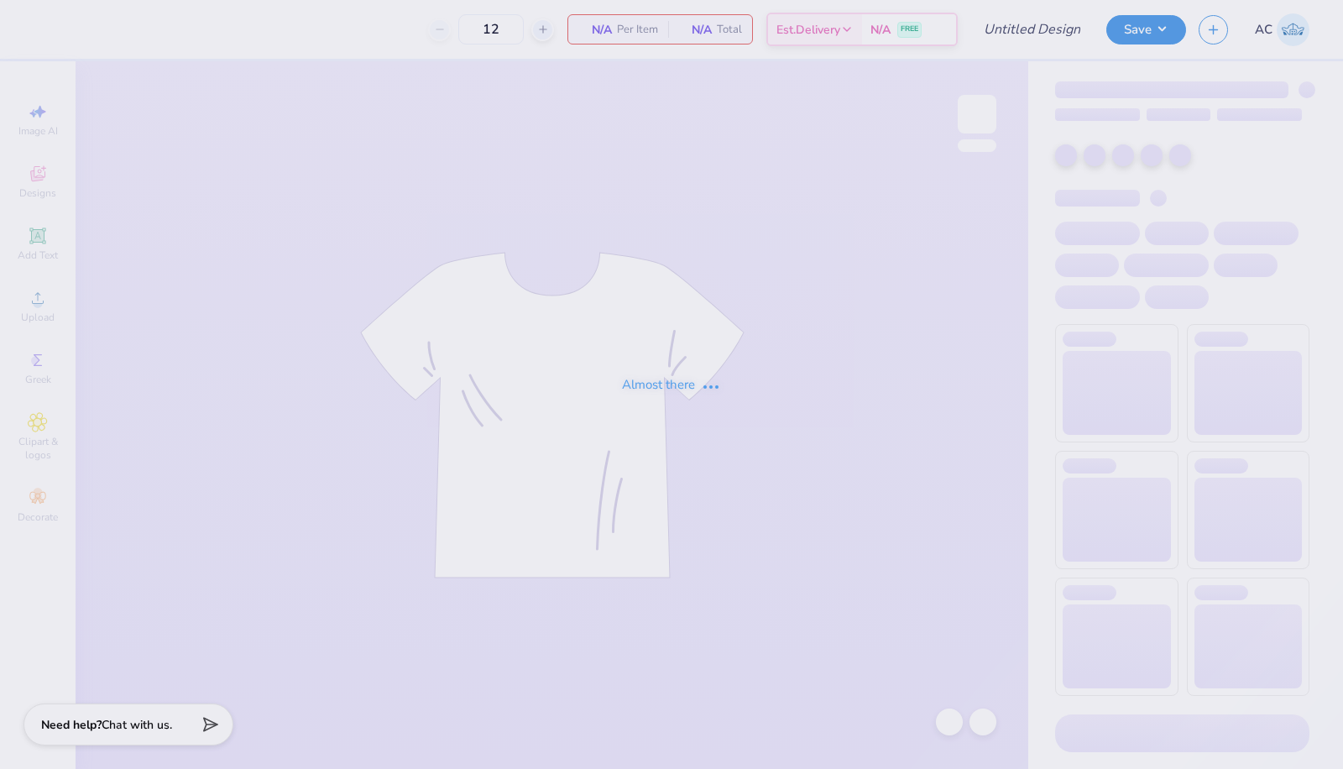
type input "SK [PERSON_NAME]"
type input "100"
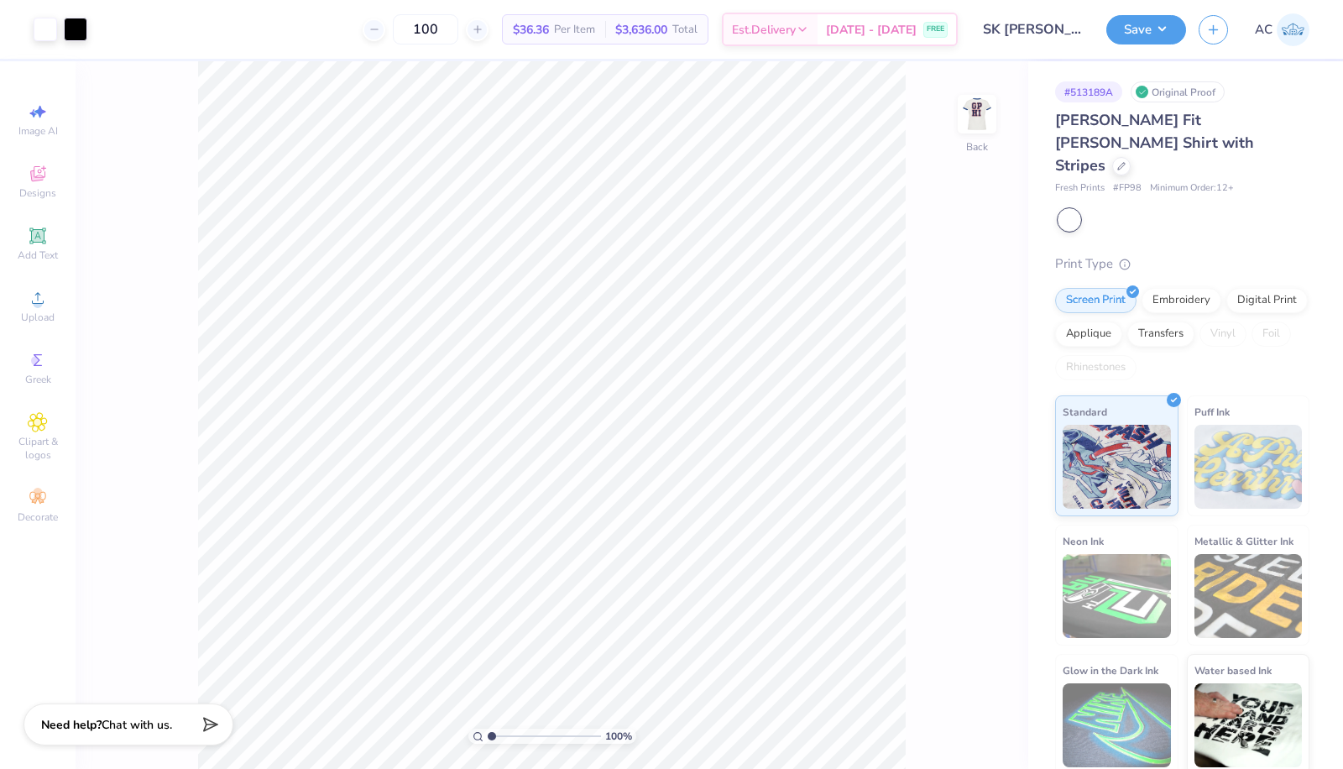
click at [977, 118] on img at bounding box center [978, 114] width 34 height 34
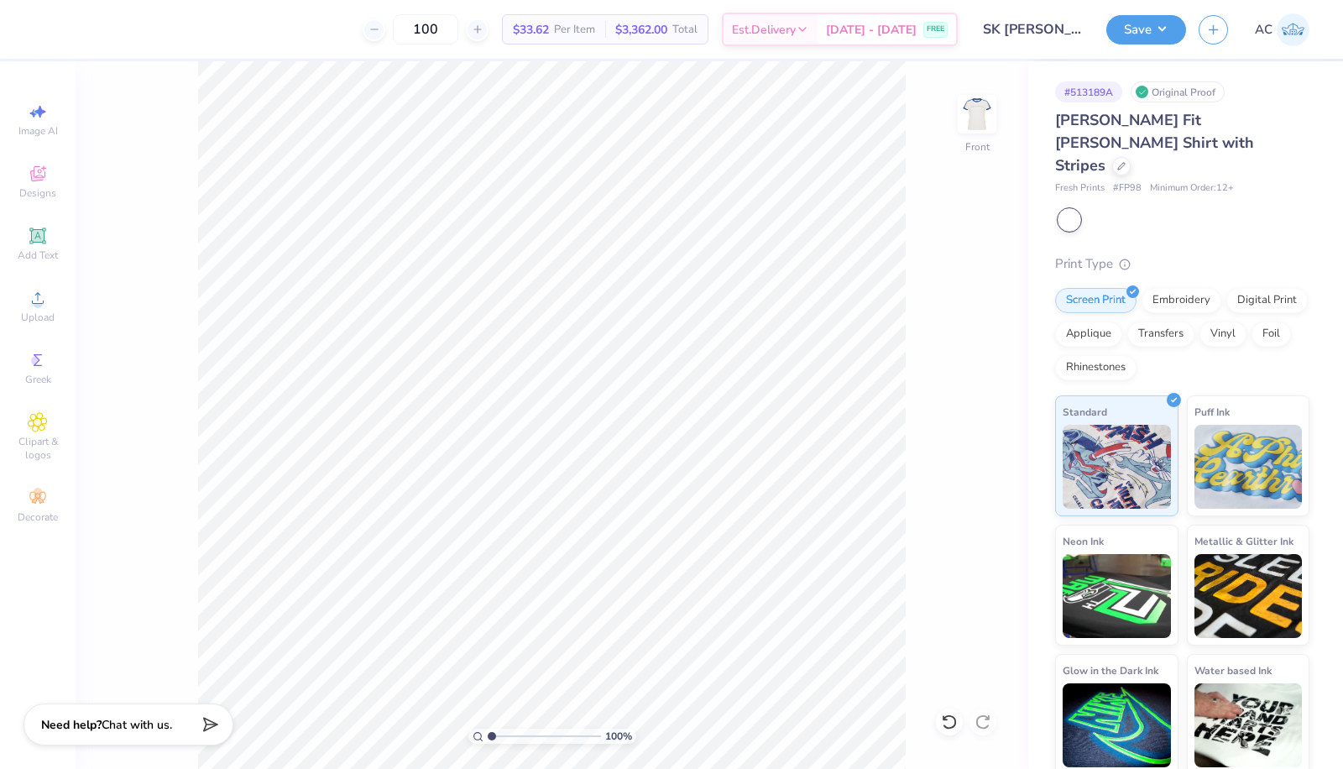
click at [1139, 27] on button "Save" at bounding box center [1147, 29] width 80 height 29
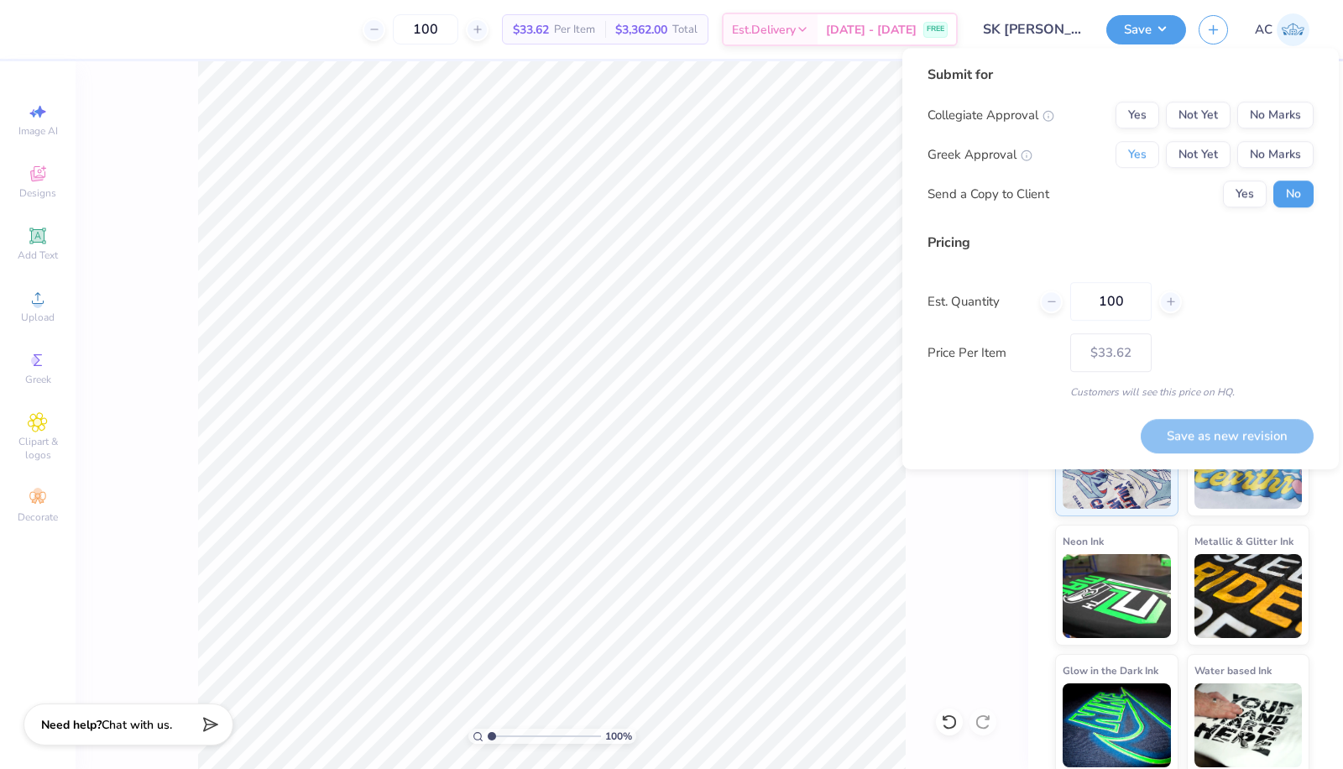
click at [1150, 166] on button "Yes" at bounding box center [1138, 154] width 44 height 27
click at [1260, 116] on button "No Marks" at bounding box center [1276, 115] width 76 height 27
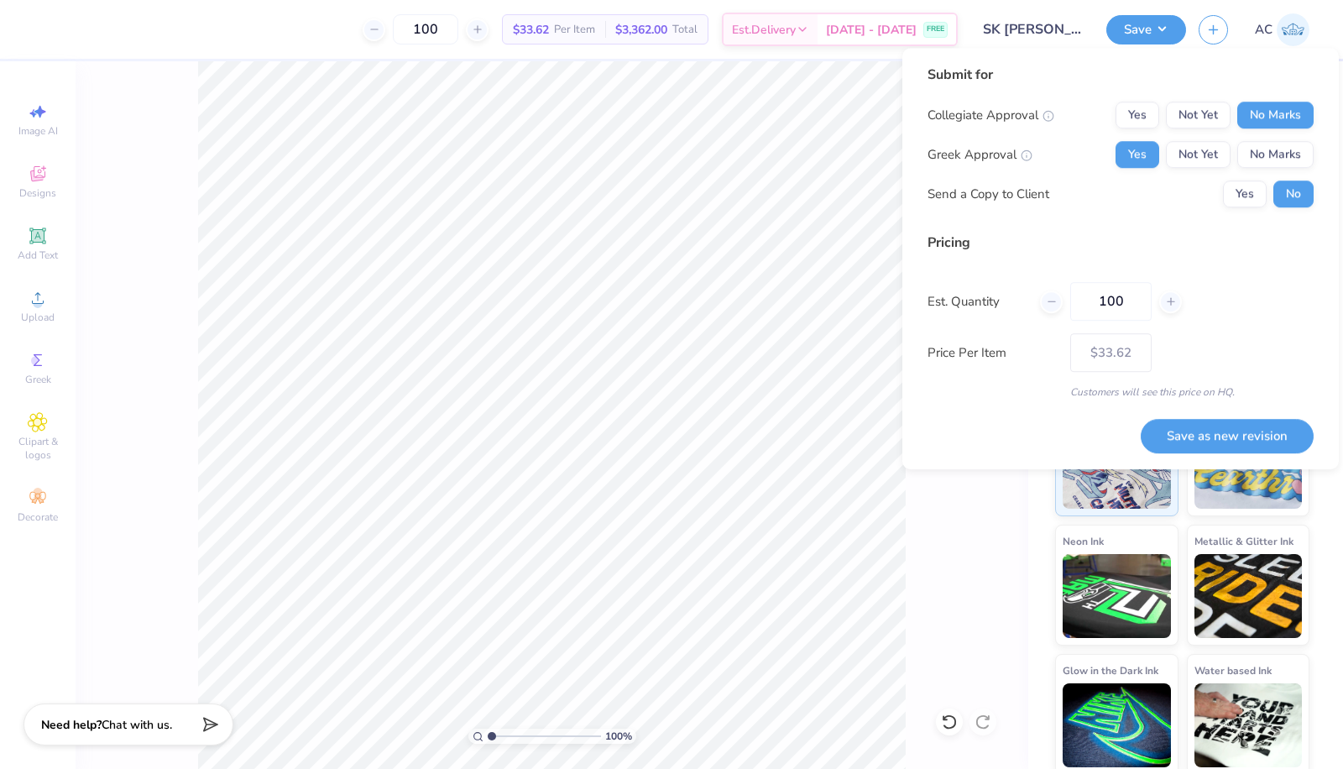
click at [1186, 428] on button "Save as new revision" at bounding box center [1227, 436] width 173 height 34
type input "$33.62"
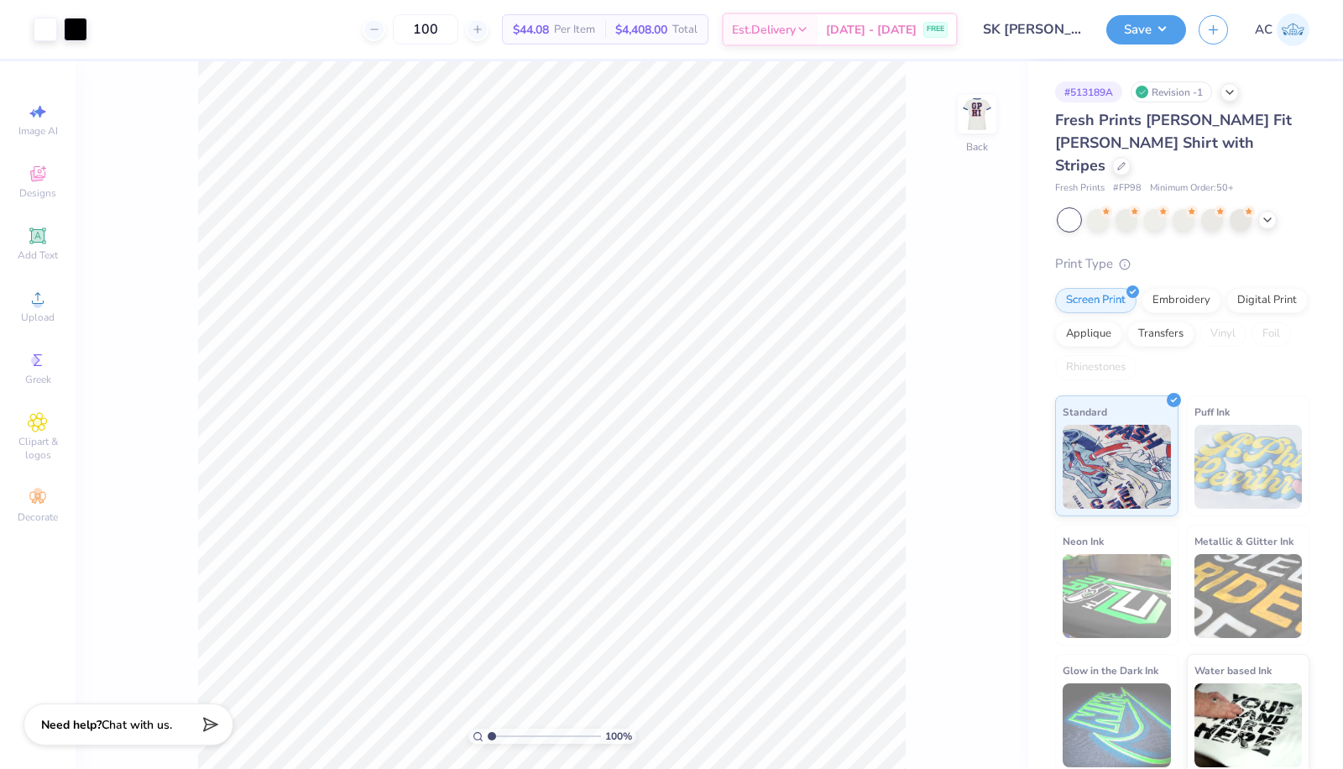
click at [970, 107] on img at bounding box center [978, 114] width 34 height 34
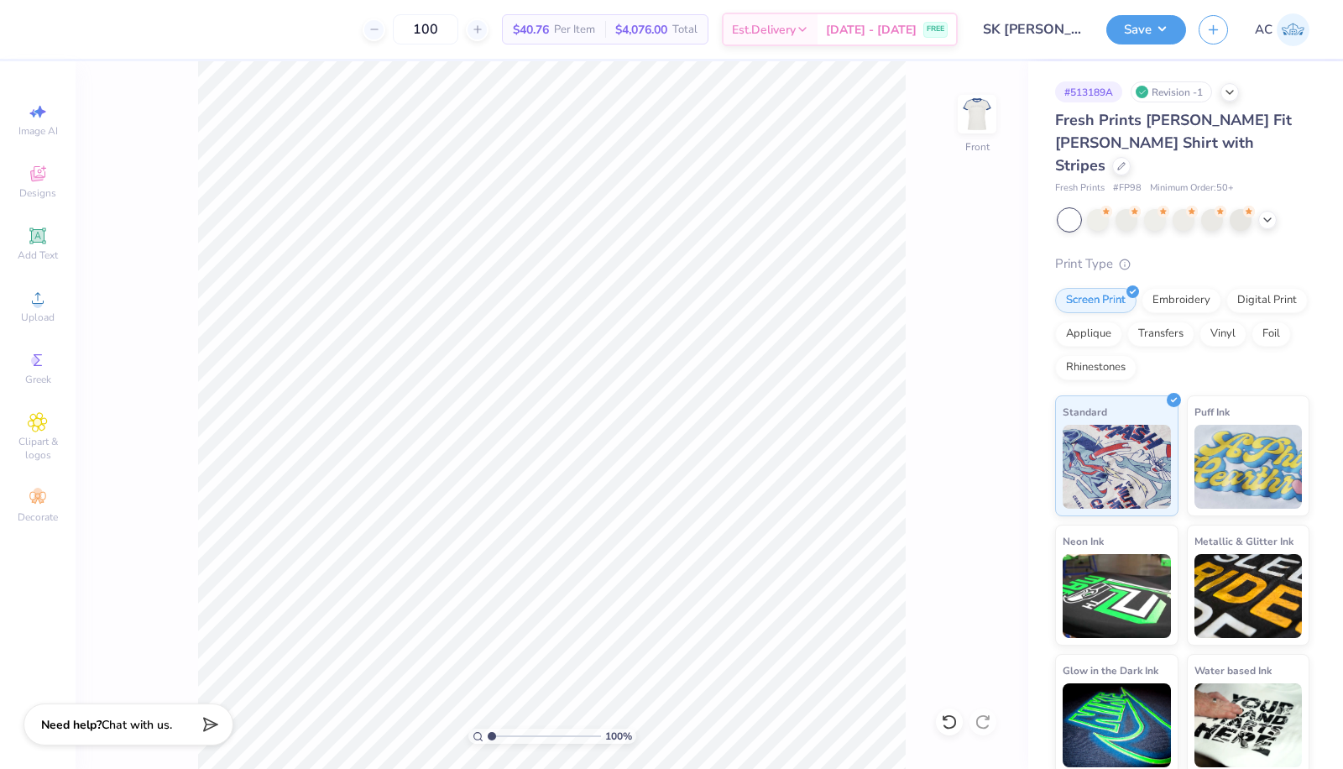
click at [987, 110] on img at bounding box center [978, 114] width 34 height 34
click at [1160, 22] on button "Save" at bounding box center [1147, 29] width 80 height 29
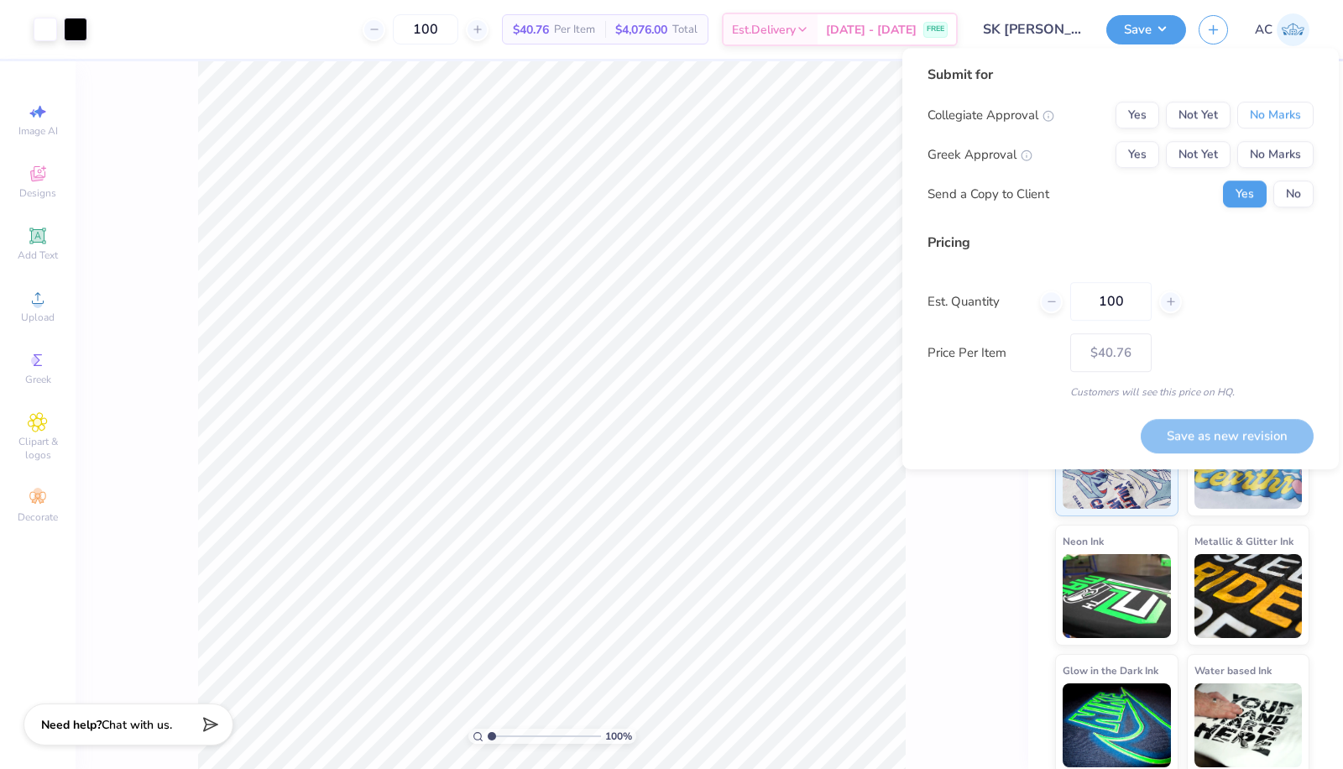
click at [1269, 114] on button "No Marks" at bounding box center [1276, 115] width 76 height 27
click at [1150, 161] on button "Yes" at bounding box center [1138, 154] width 44 height 27
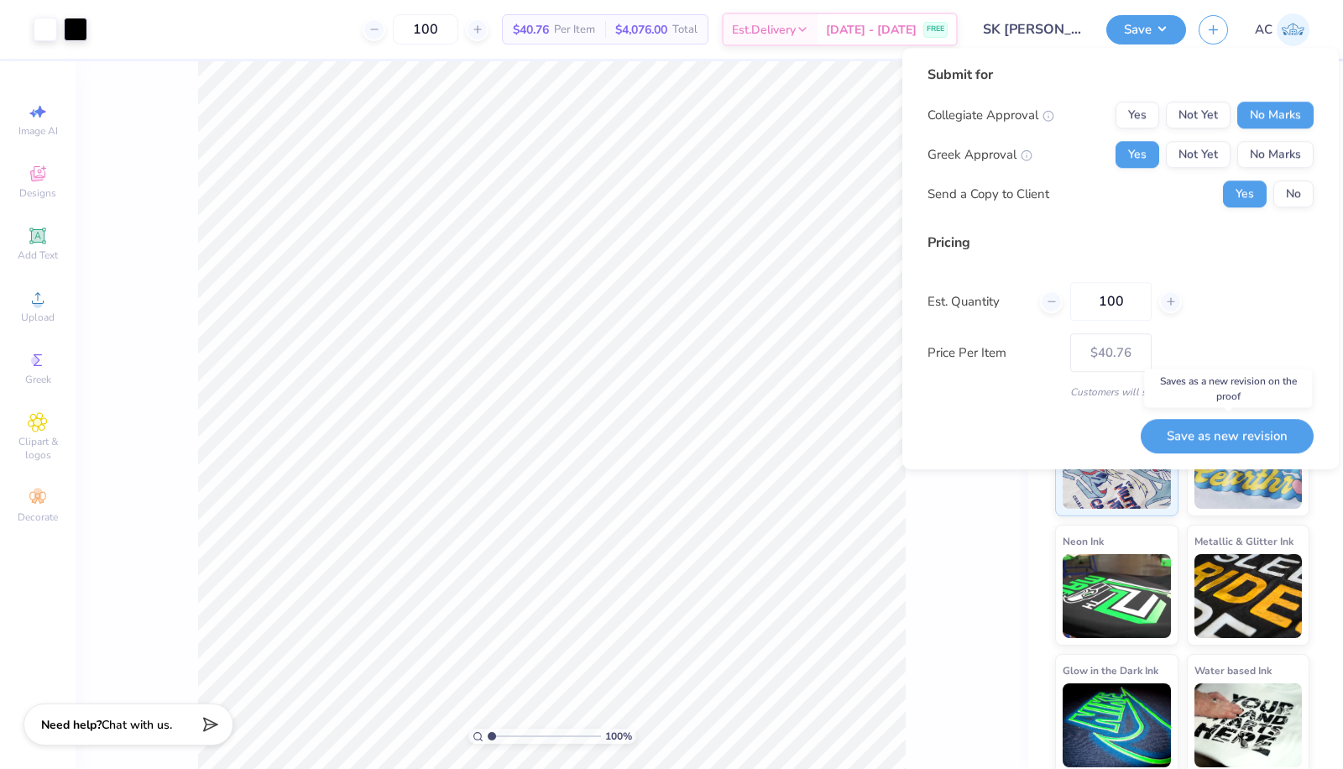
click at [1223, 444] on button "Save as new revision" at bounding box center [1227, 436] width 173 height 34
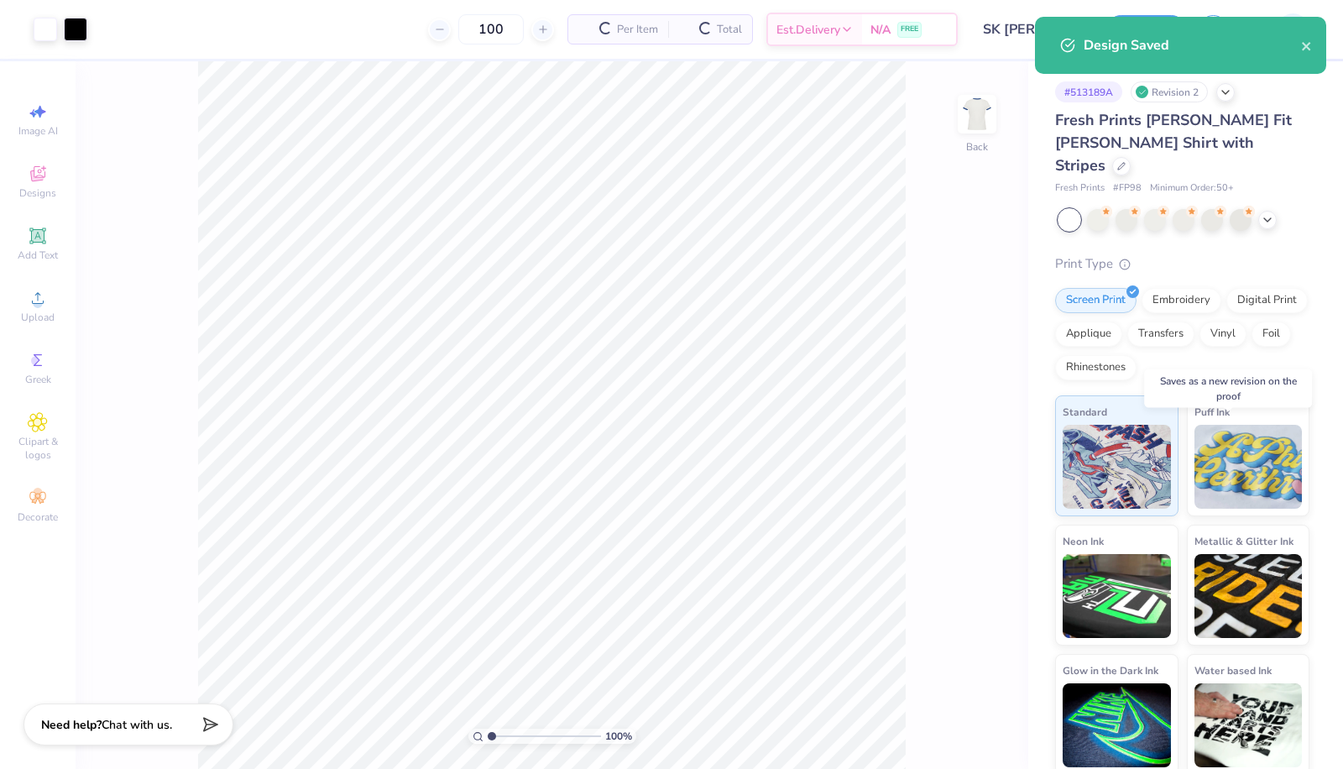
type input "$33.62"
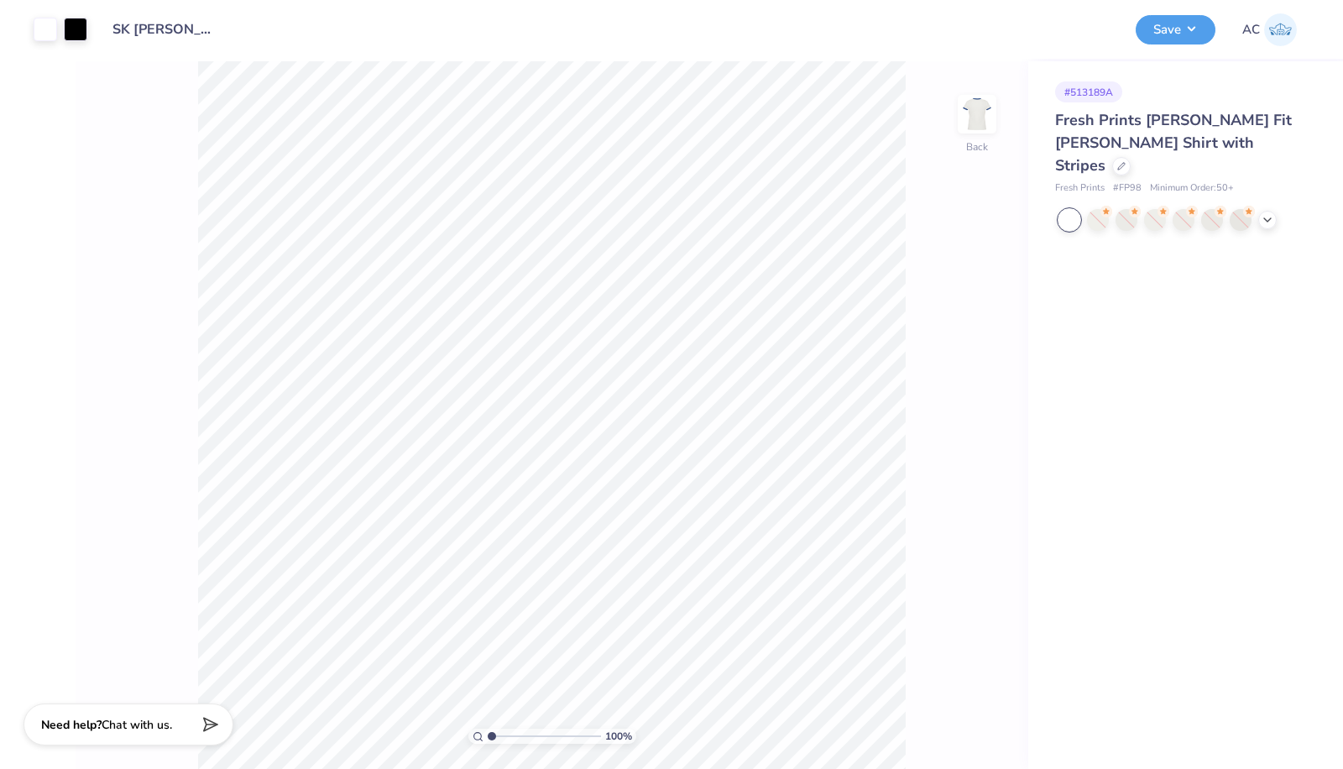
click at [1269, 213] on icon at bounding box center [1267, 219] width 13 height 13
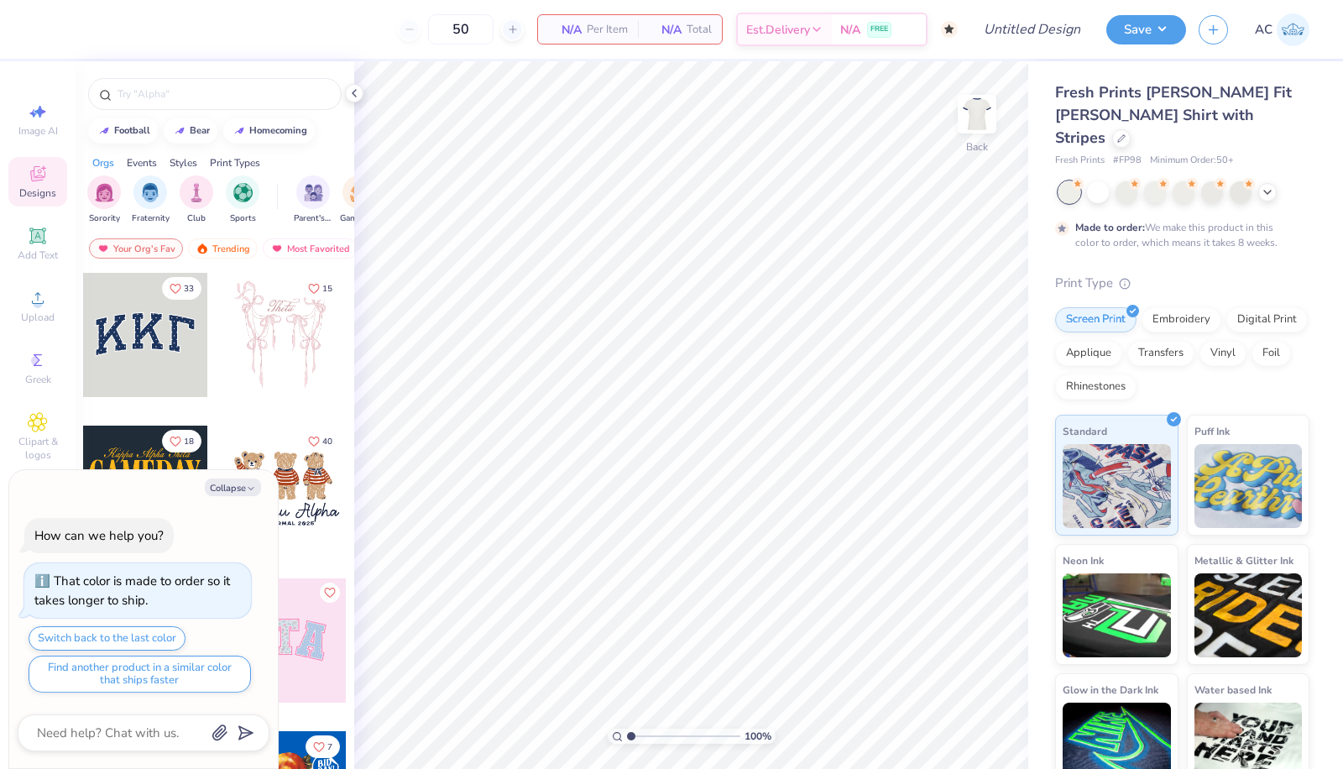
click at [352, 97] on icon at bounding box center [354, 92] width 13 height 13
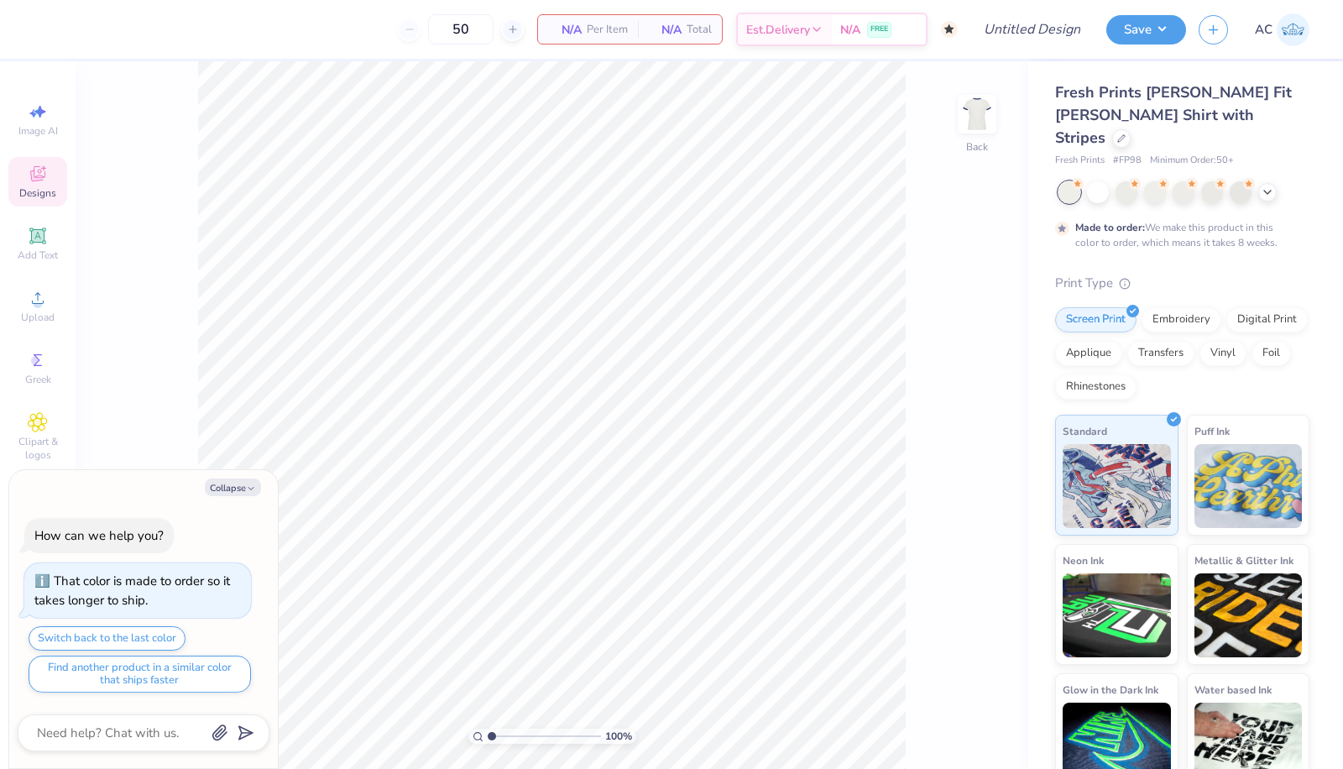
click at [28, 245] on icon at bounding box center [38, 236] width 20 height 20
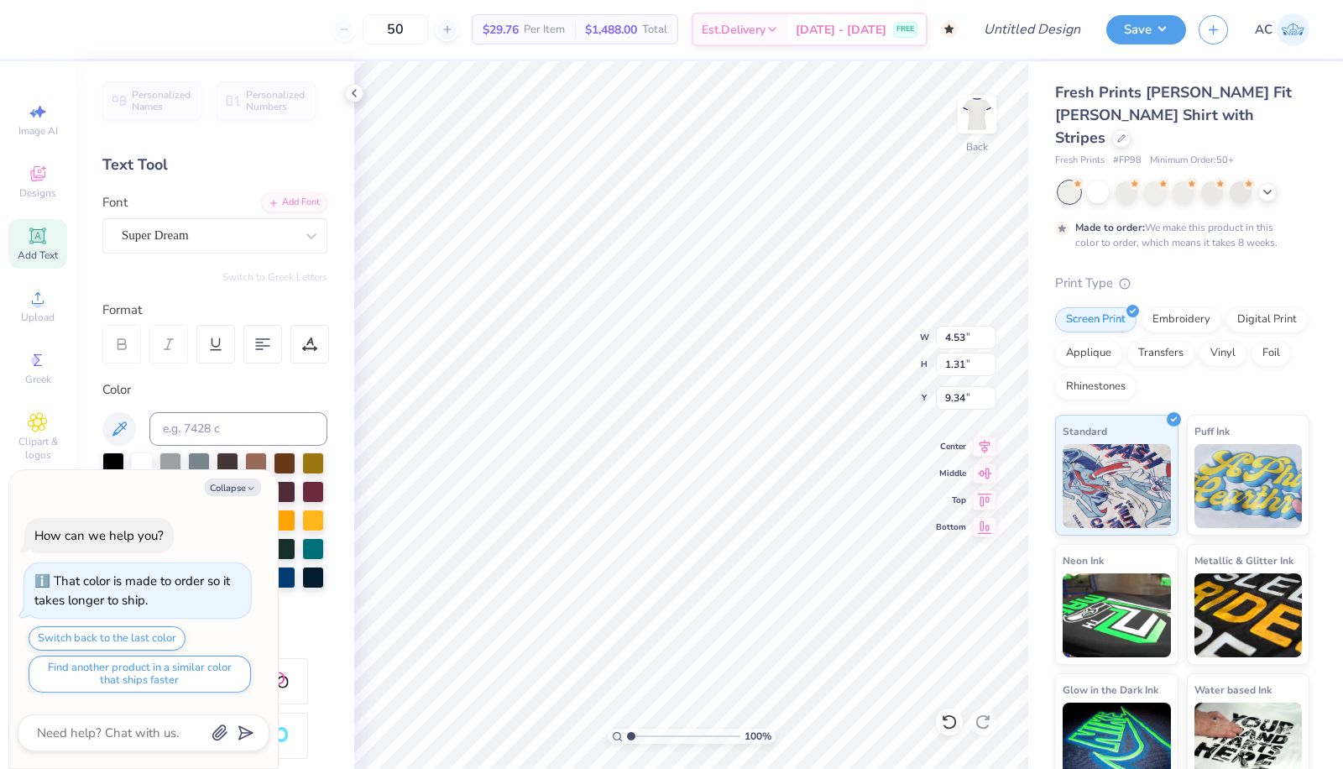
scroll to position [14, 2]
type textarea "x"
type textarea "TXT"
type textarea "x"
type textarea "XT"
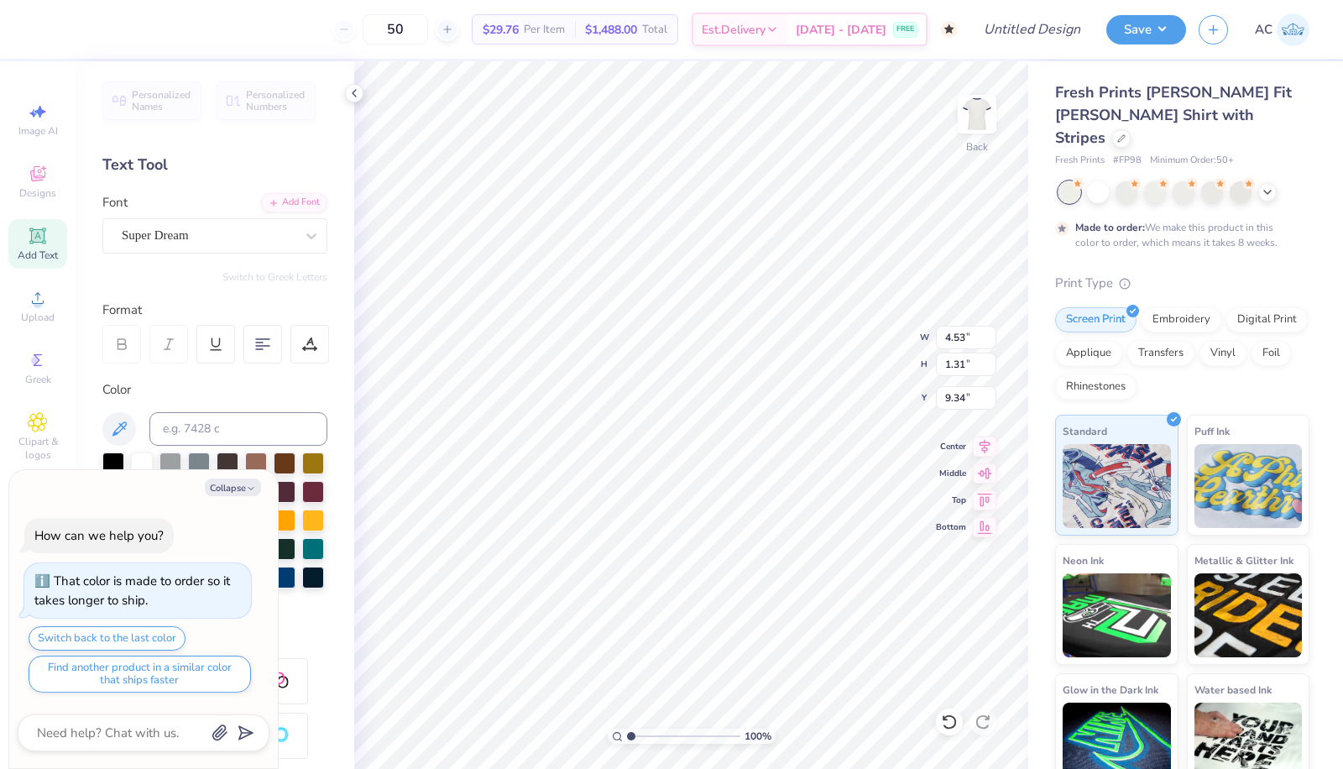
type textarea "x"
type textarea "T"
type textarea "x"
type textarea "S"
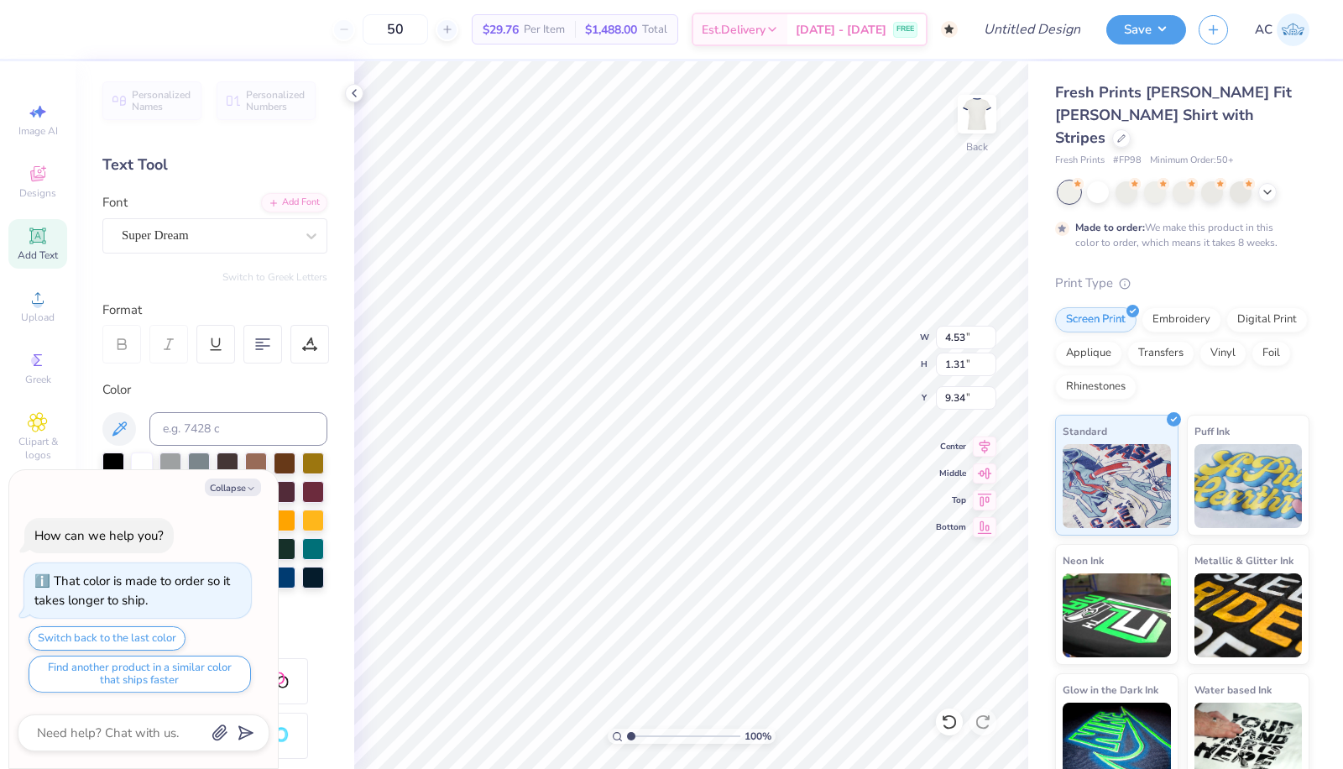
type textarea "x"
type textarea "Si"
type textarea "x"
type textarea "Sig"
type textarea "x"
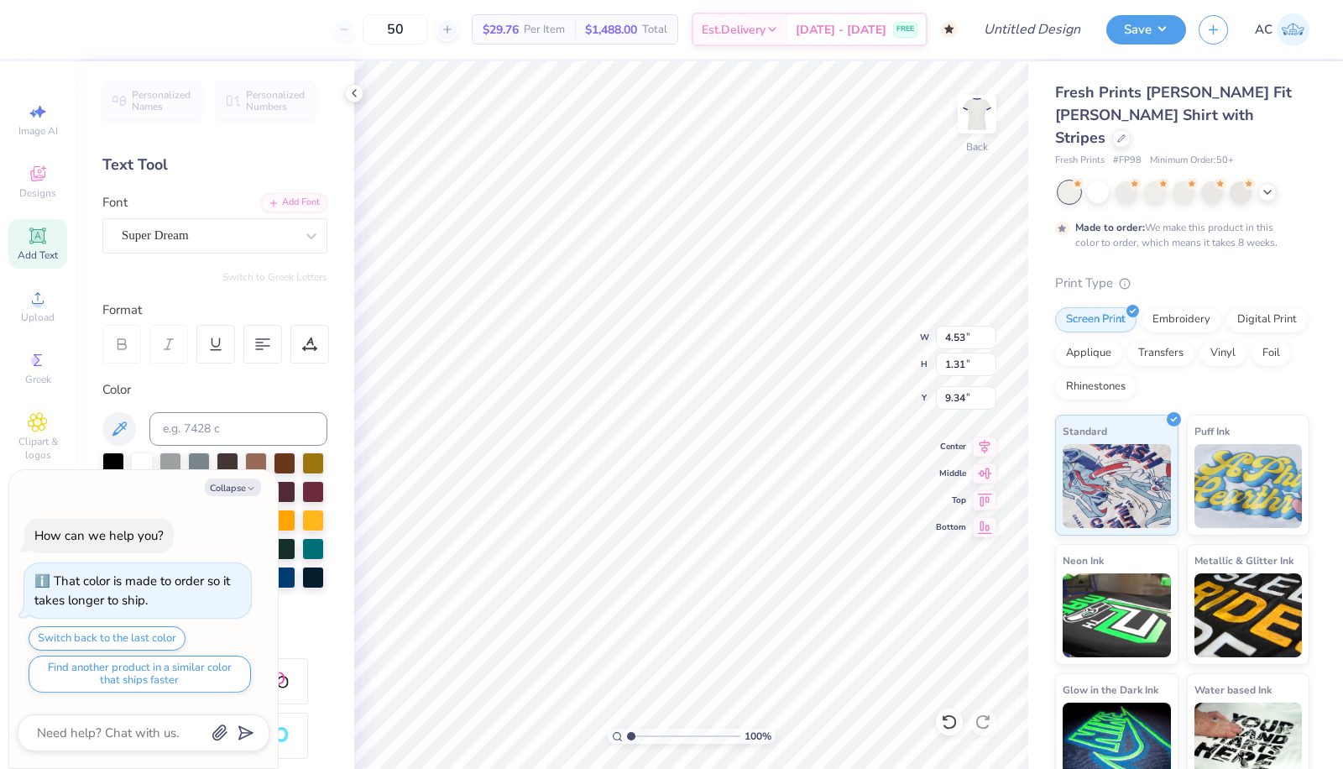
type textarea "Sigm"
type textarea "x"
type textarea "Sigma"
type textarea "x"
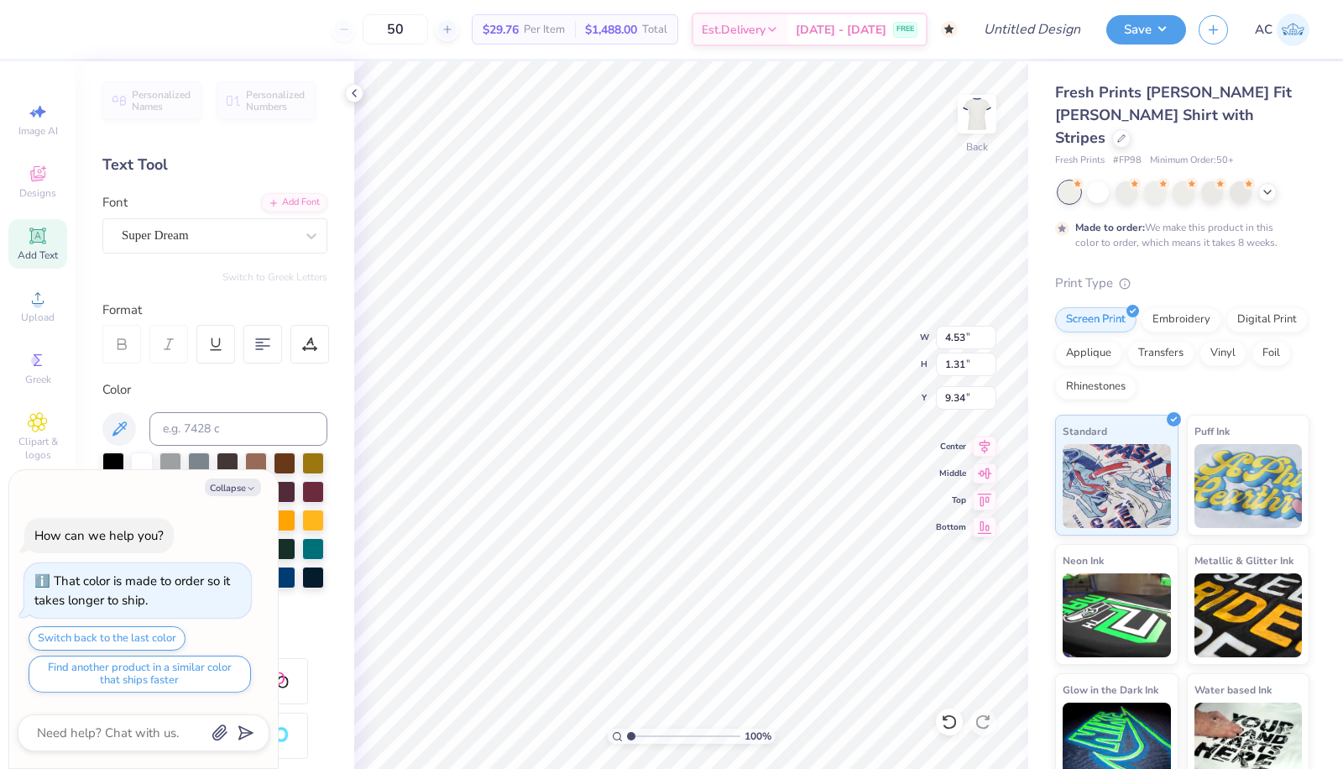
type textarea "Sigma"
type textarea "x"
type textarea "Sigma K"
type textarea "x"
type textarea "Sigma"
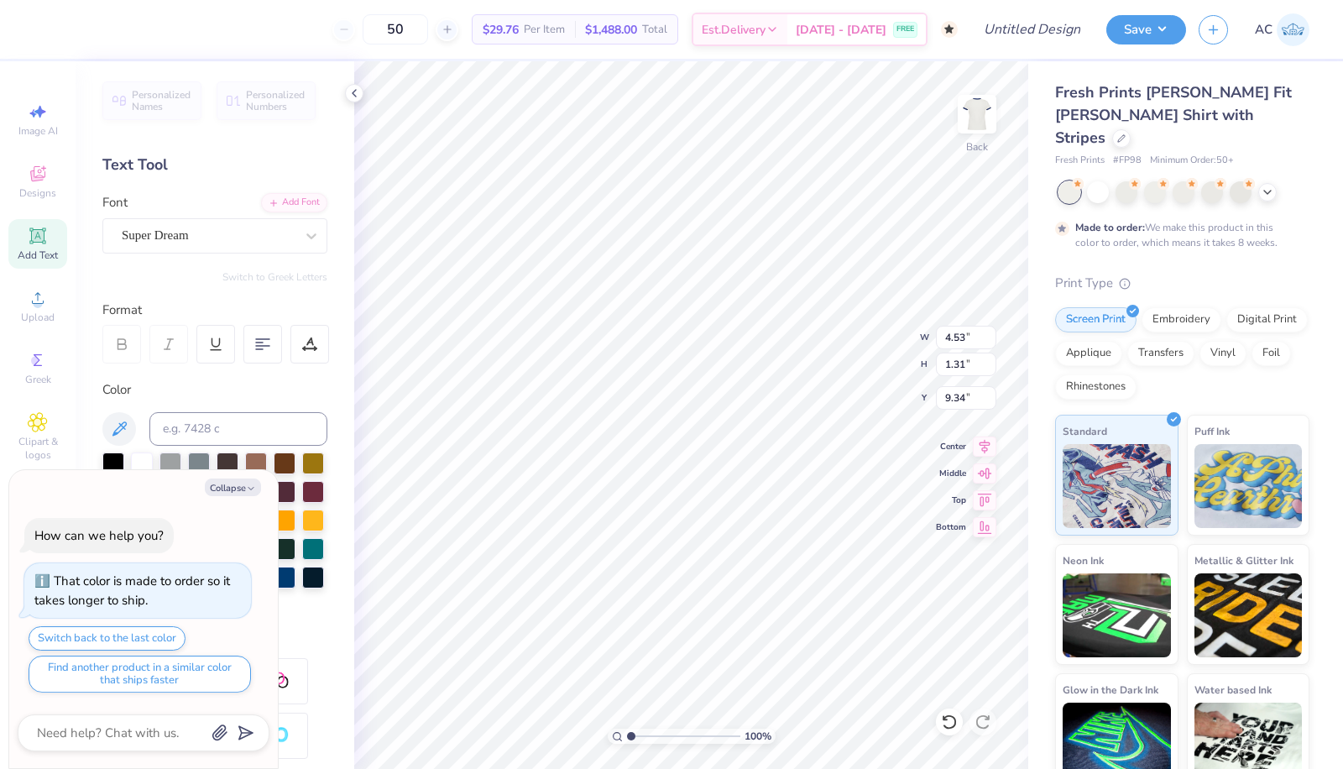
type textarea "x"
type textarea "Sigma"
type textarea "x"
type textarea "Sigm"
type textarea "x"
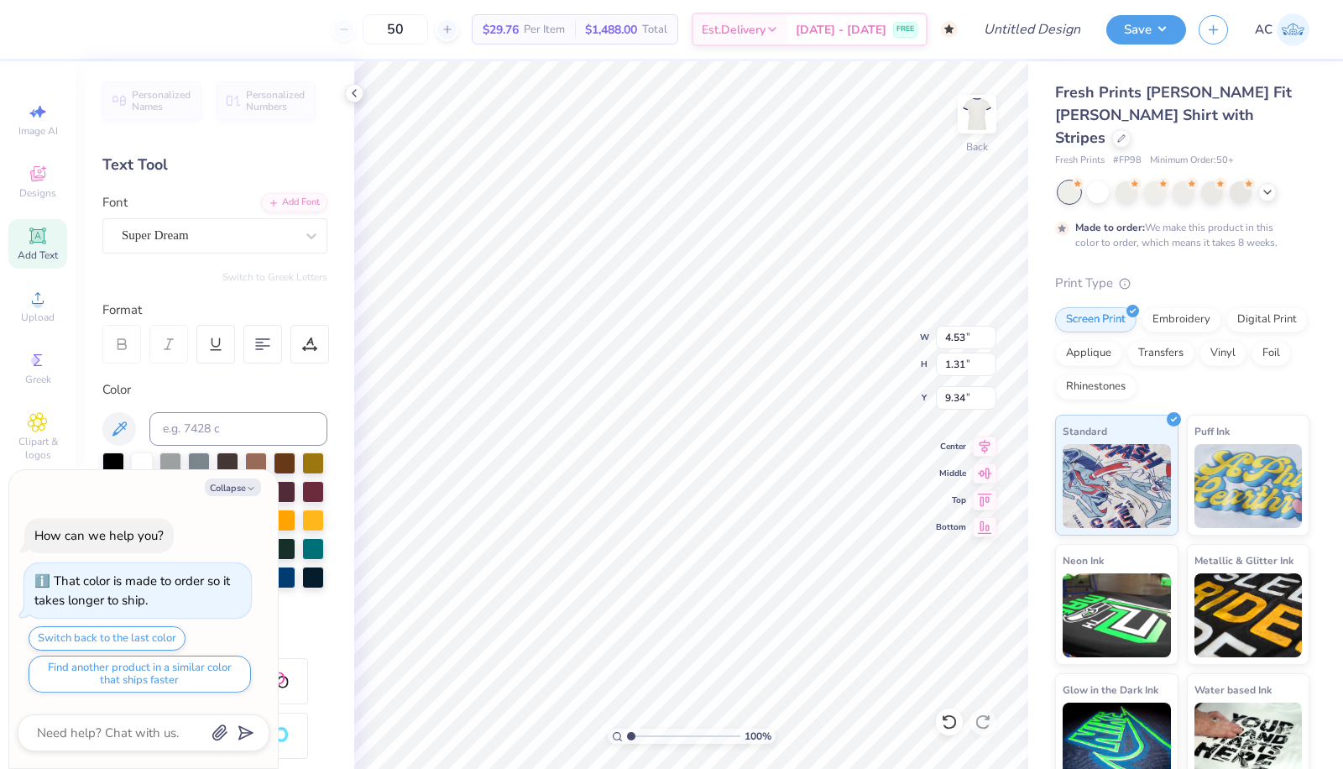
type textarea "Sigma"
type textarea "x"
type textarea "Sigma"
type textarea "x"
type textarea "Sigma K"
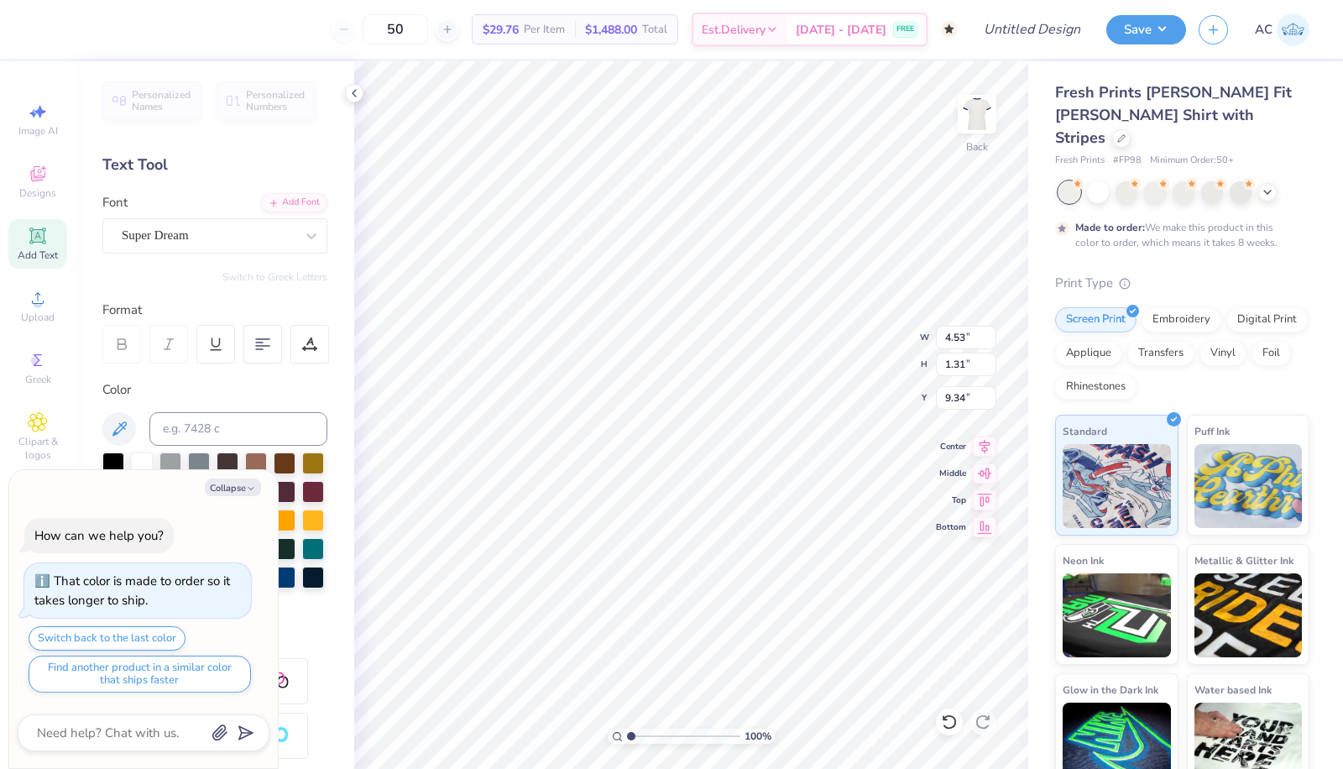
type textarea "x"
type textarea "Sigma Kp"
type textarea "x"
type textarea "Sigma K"
type textarea "x"
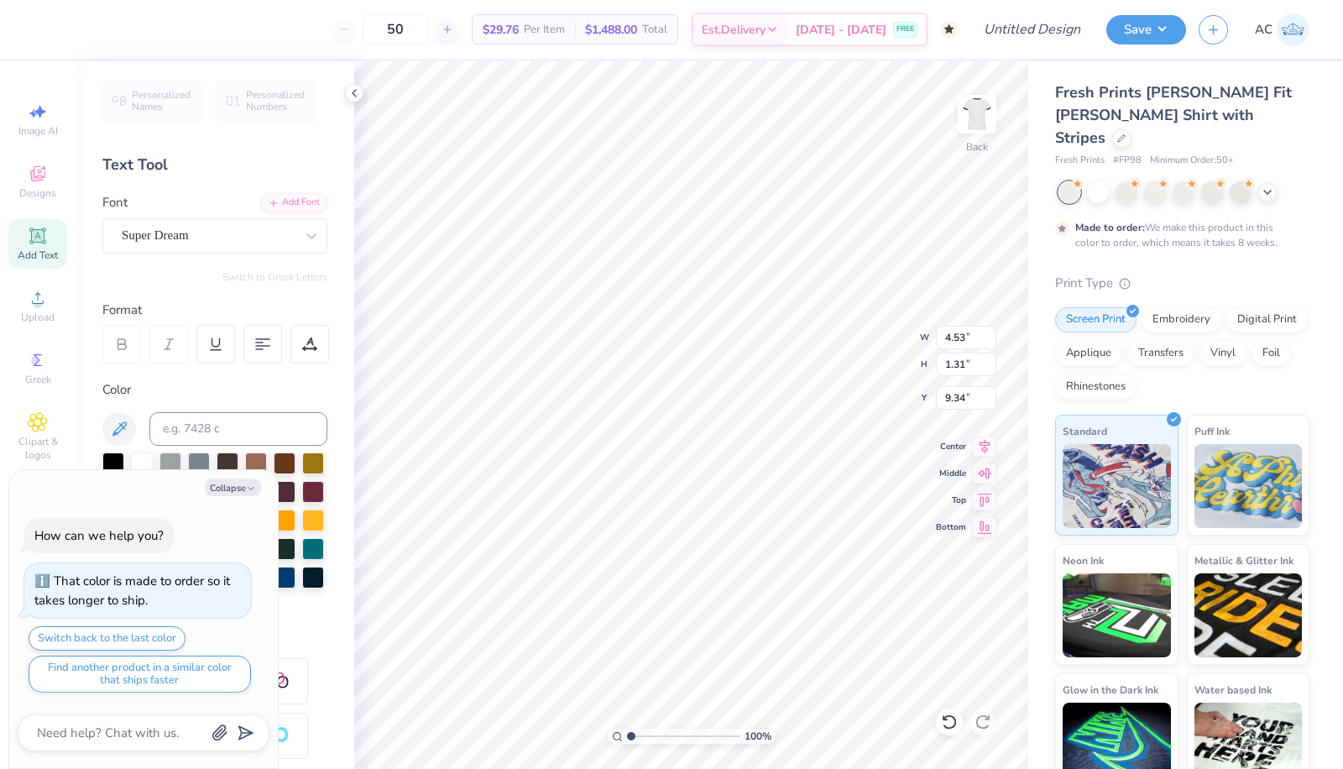
type textarea "Sigma Kap"
type textarea "x"
type textarea "Sigma Kapp"
type textarea "x"
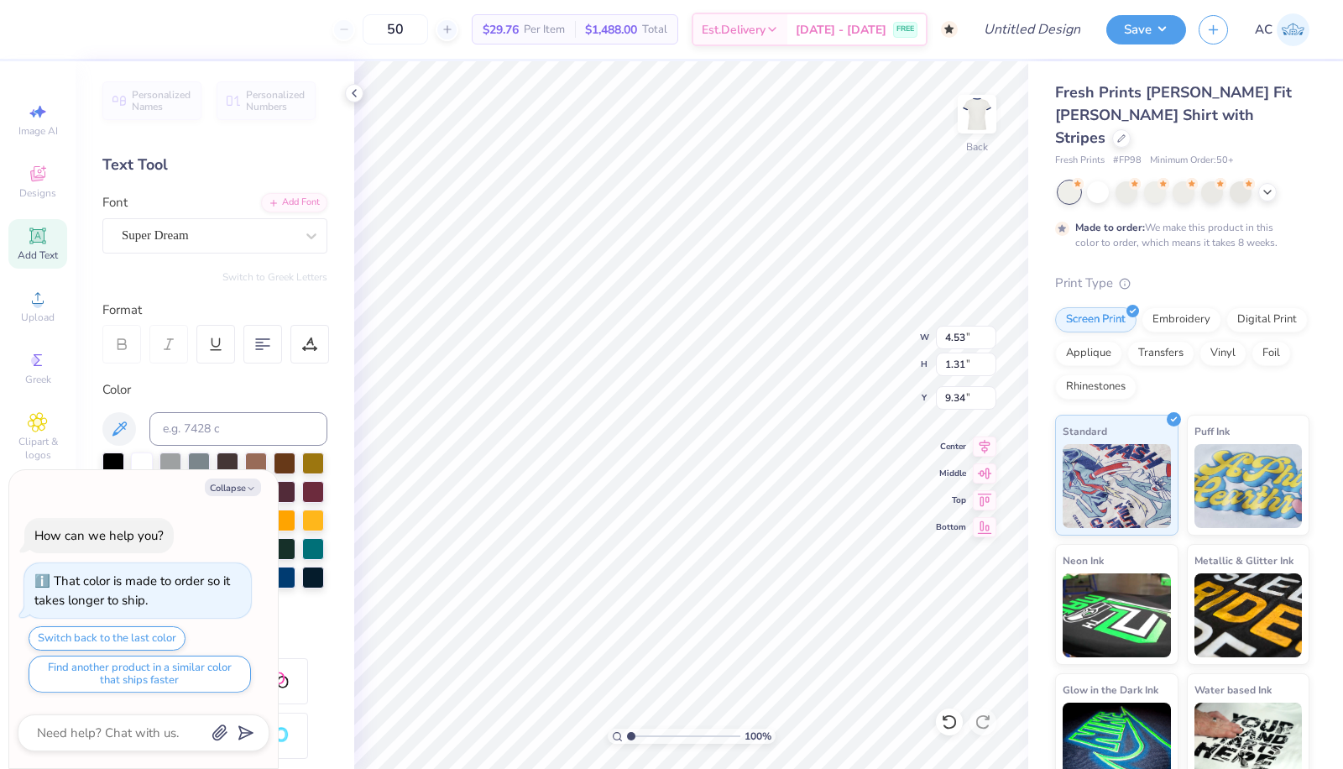
type textarea "Sigma Kappa"
click at [303, 238] on icon at bounding box center [311, 236] width 17 height 17
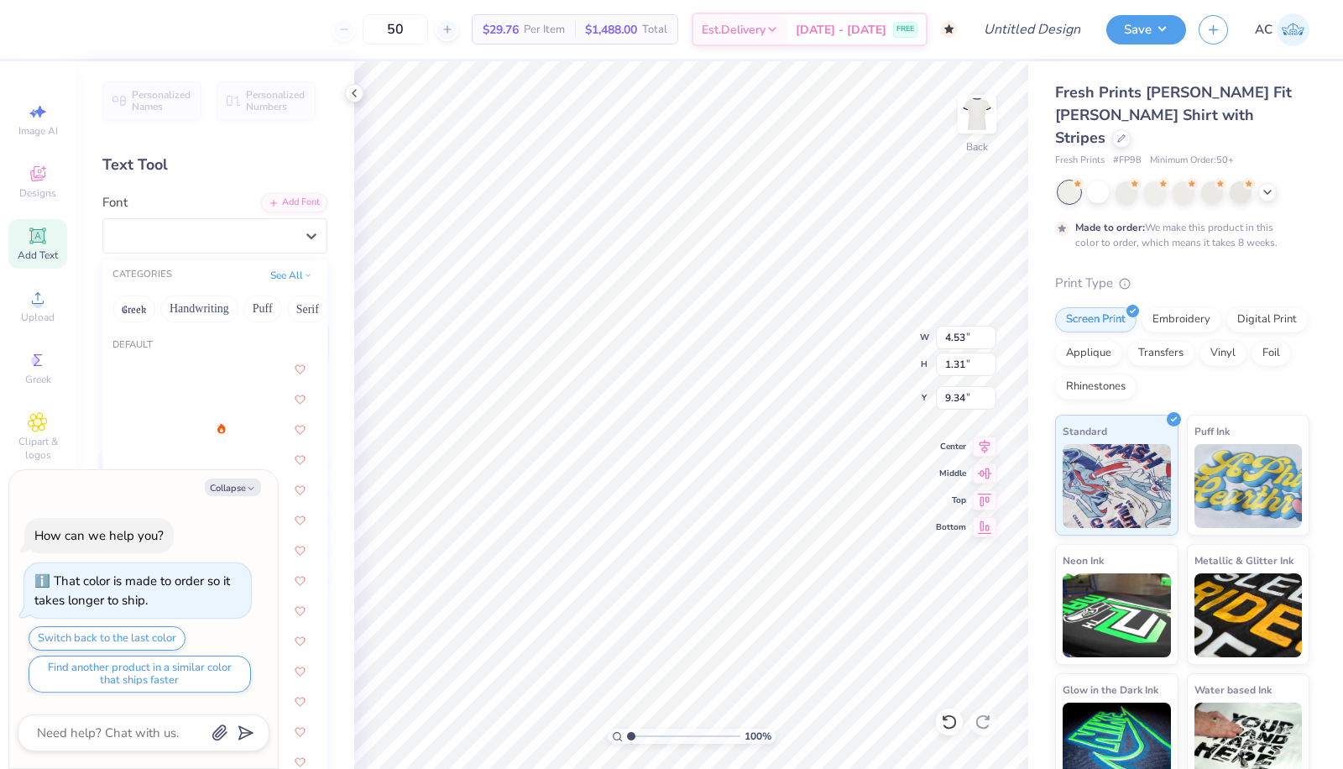
type textarea "x"
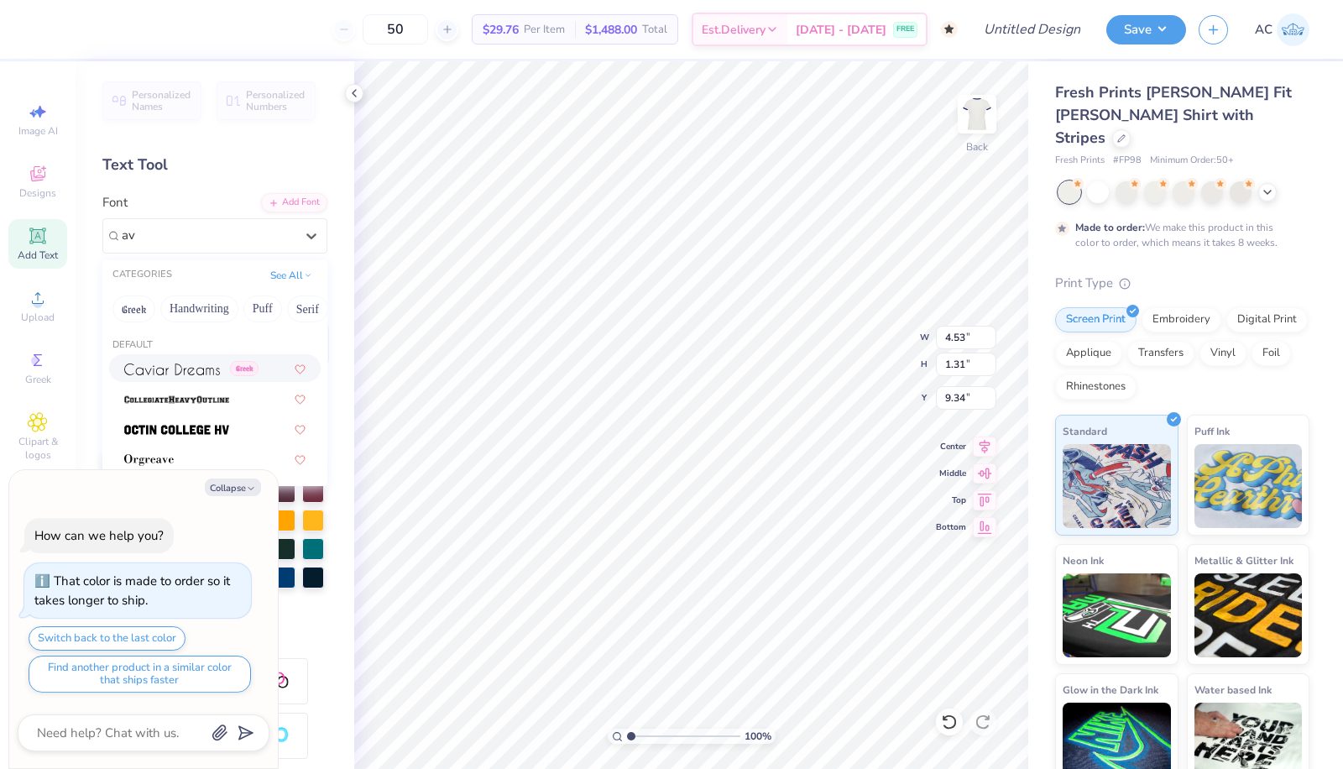
type input "a"
click at [224, 364] on div "Varsity Team" at bounding box center [214, 368] width 181 height 18
type input "varsi"
type textarea "x"
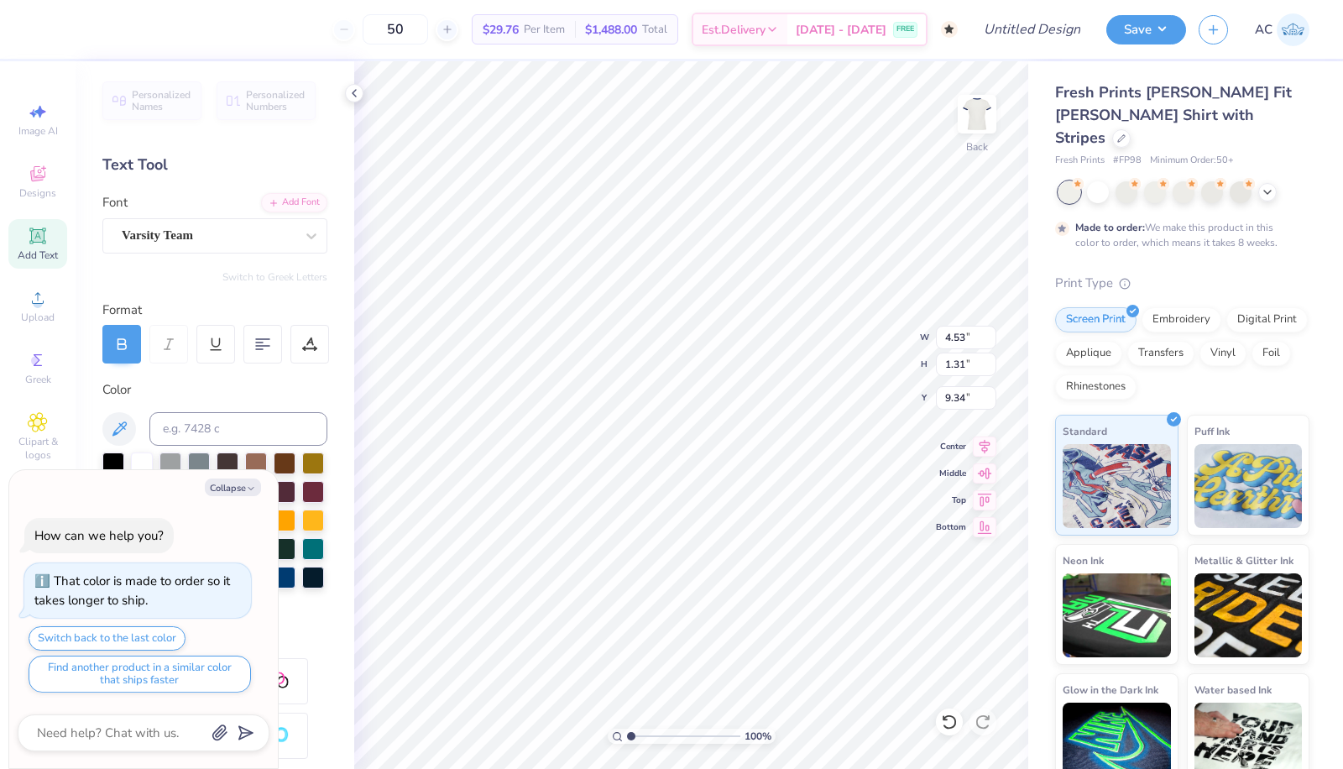
scroll to position [14, 6]
click at [250, 496] on button "Collapse" at bounding box center [233, 488] width 56 height 18
type textarea "x"
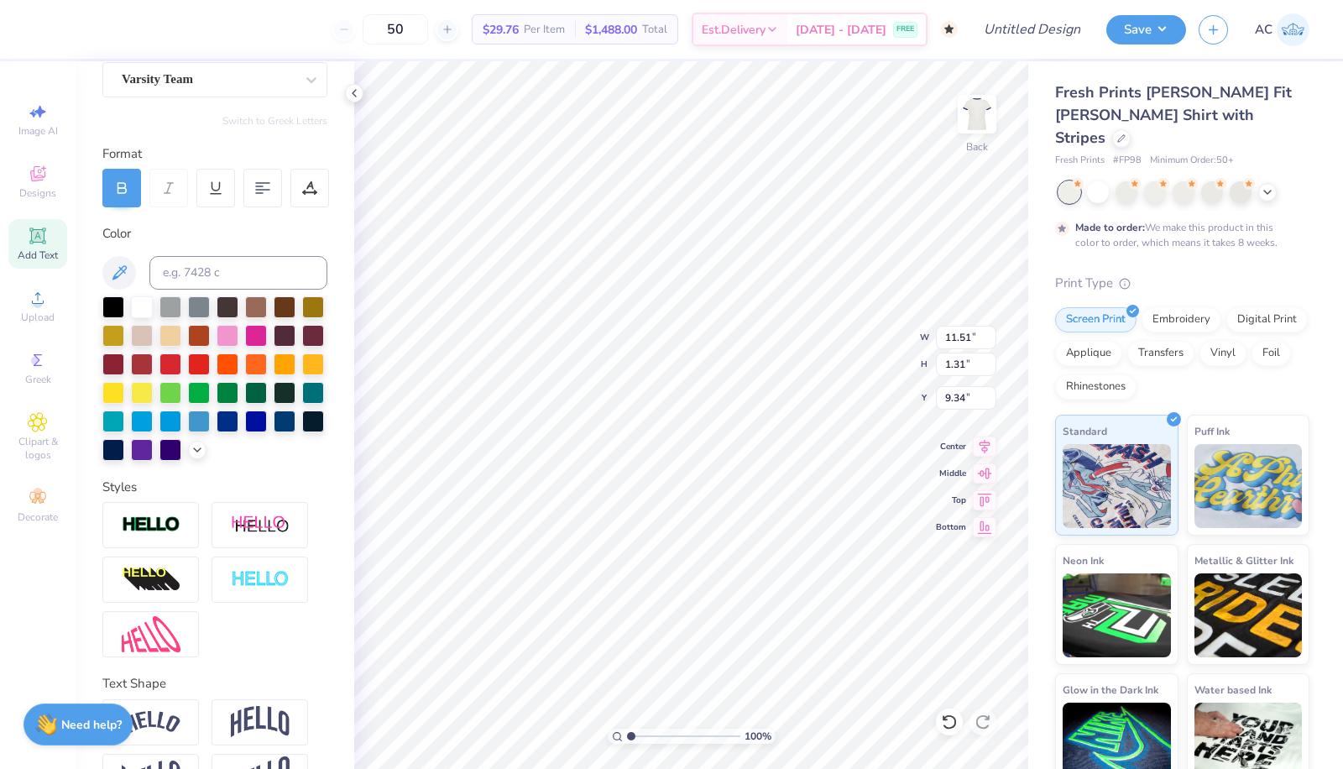
scroll to position [157, 0]
click at [173, 534] on img at bounding box center [151, 524] width 59 height 19
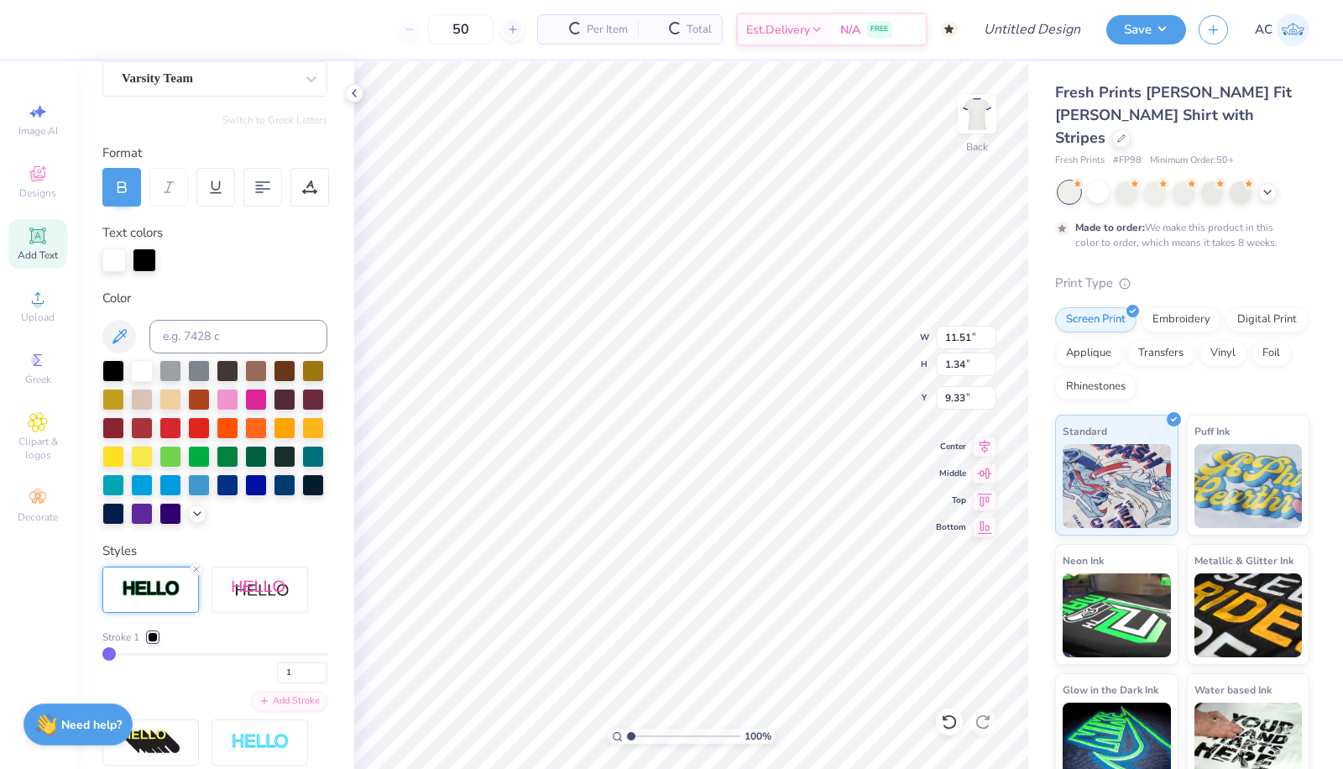
type input "11.53"
type input "1.34"
type input "9.33"
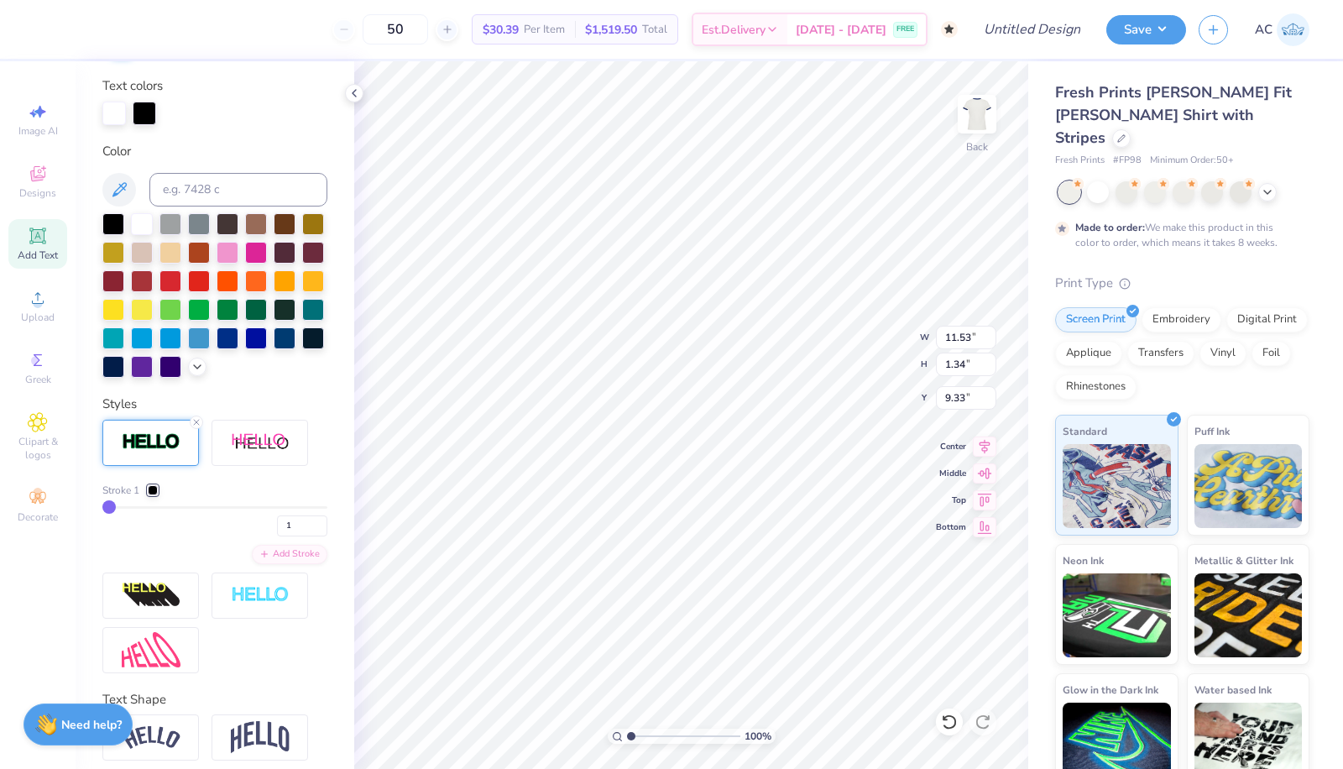
scroll to position [396, 0]
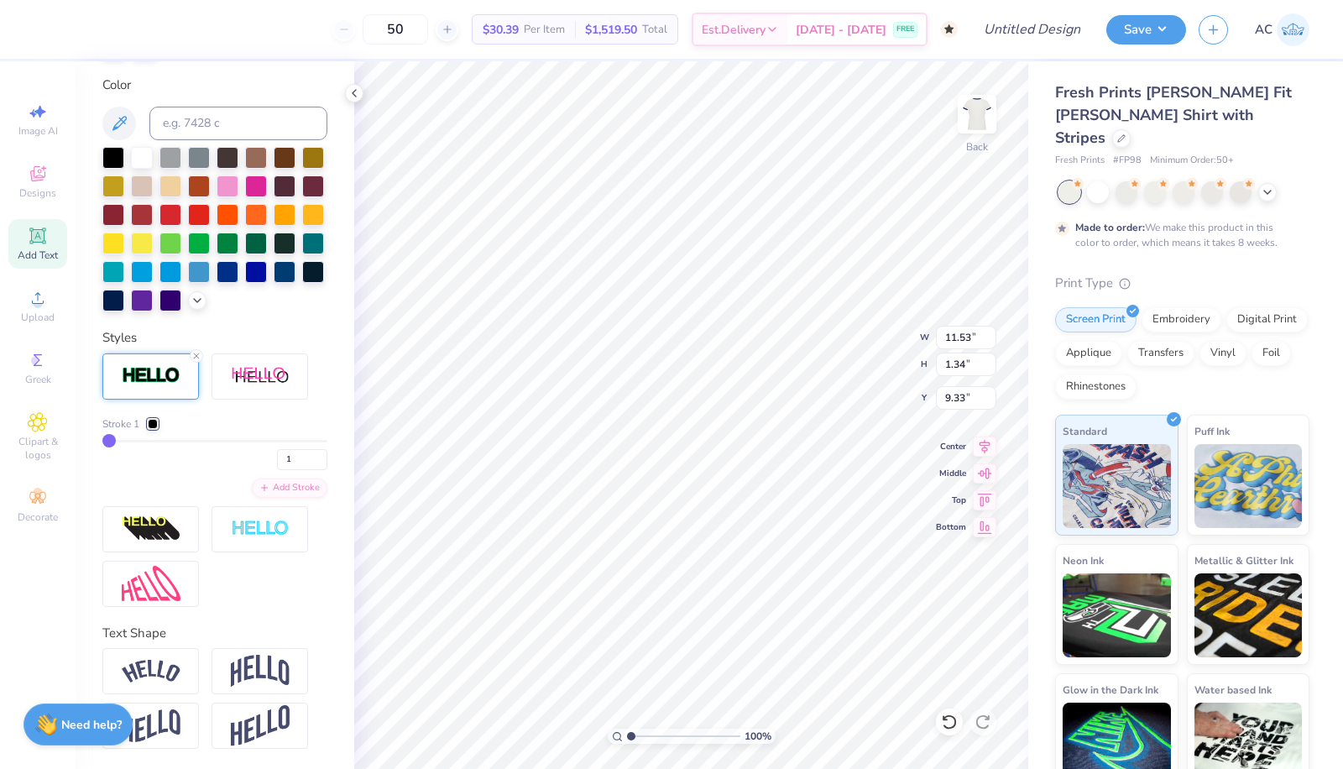
click at [160, 676] on img at bounding box center [151, 671] width 59 height 23
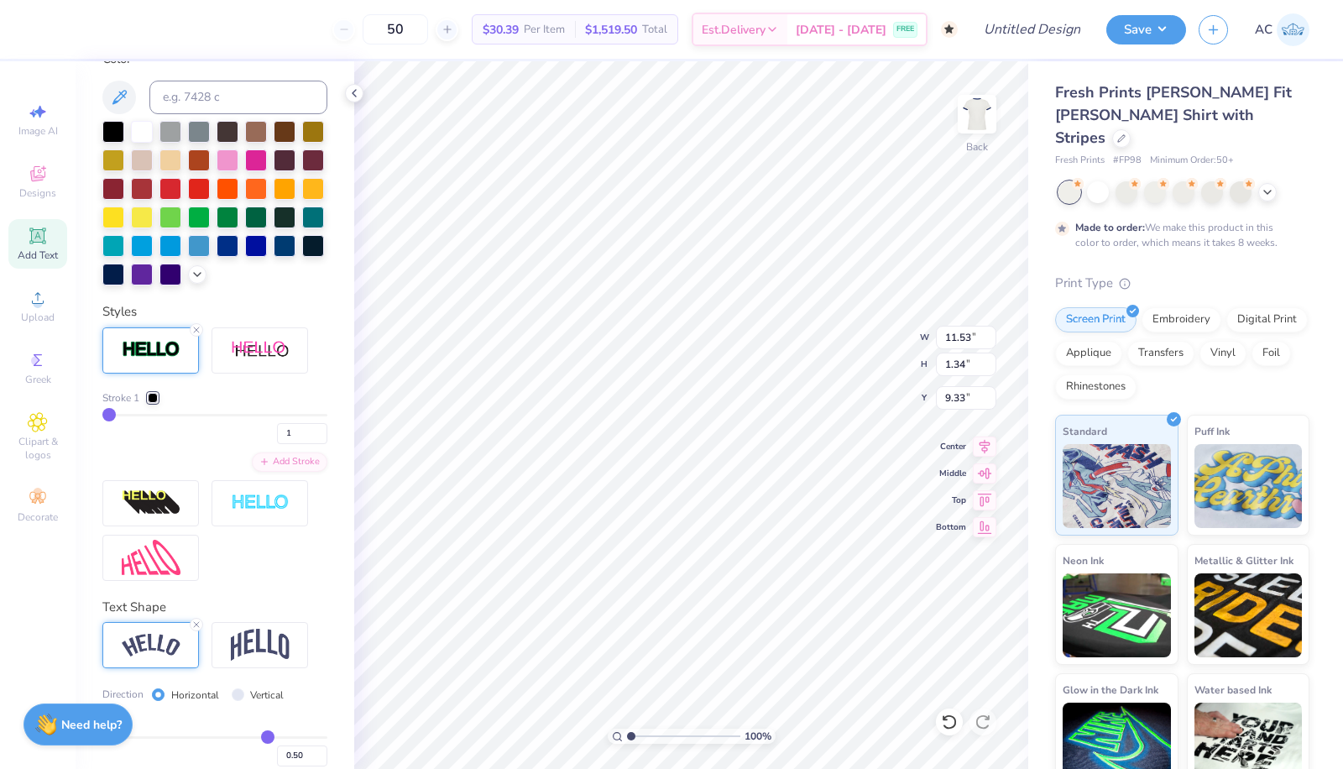
type input "11.75"
type input "2.70"
type input "8.65"
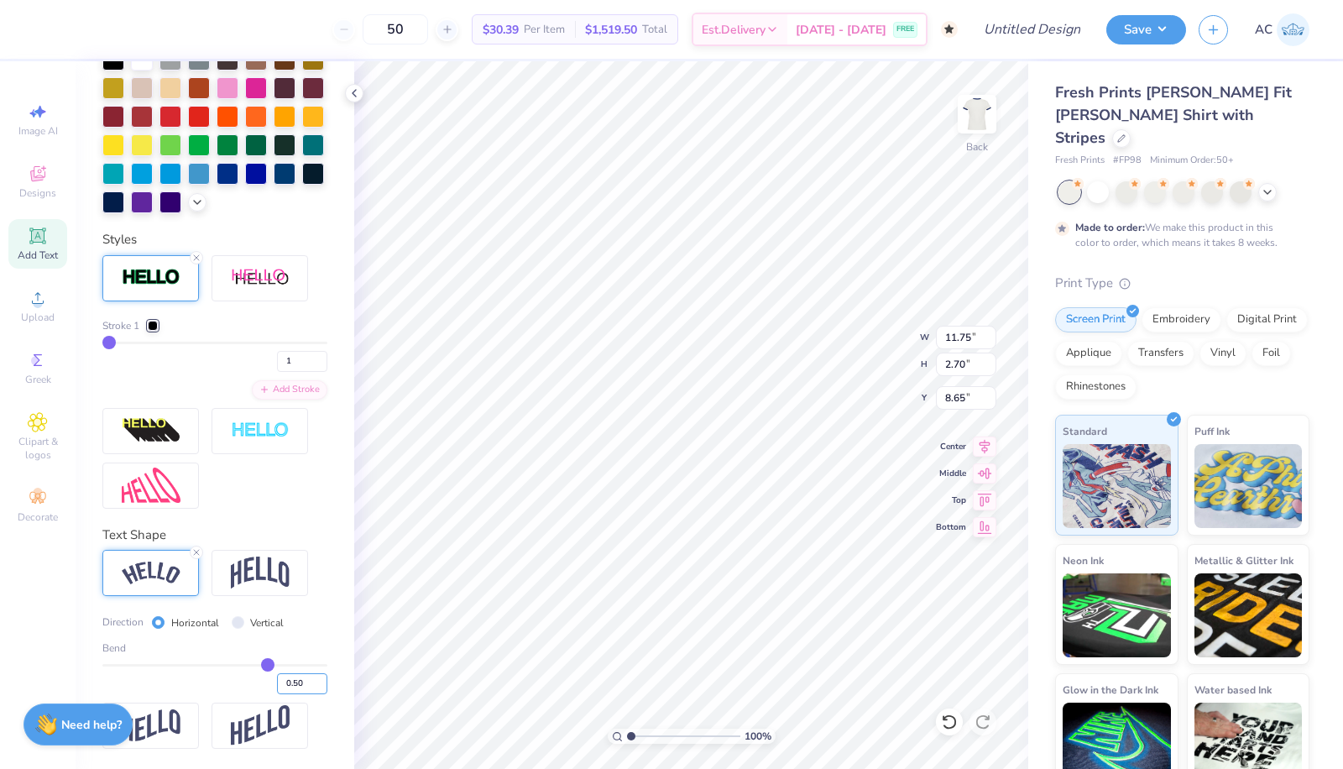
click at [284, 681] on input "0.50" at bounding box center [302, 683] width 50 height 21
type input "0.40"
type input "0.4"
type input "11.48"
type input "2.18"
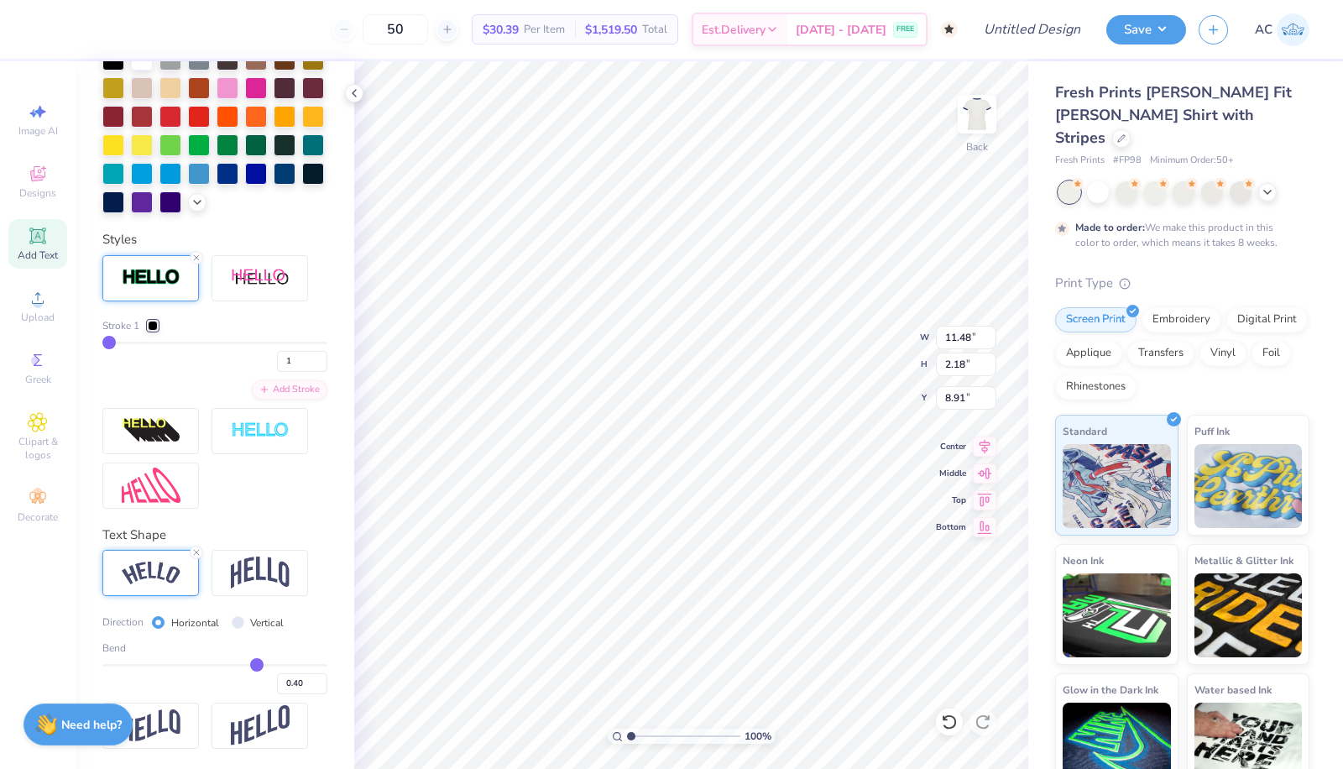
type input "3.00"
type input "9.64"
type input "1.83"
click at [144, 328] on div "Stroke 1" at bounding box center [129, 325] width 55 height 15
click at [153, 326] on div at bounding box center [153, 326] width 10 height 10
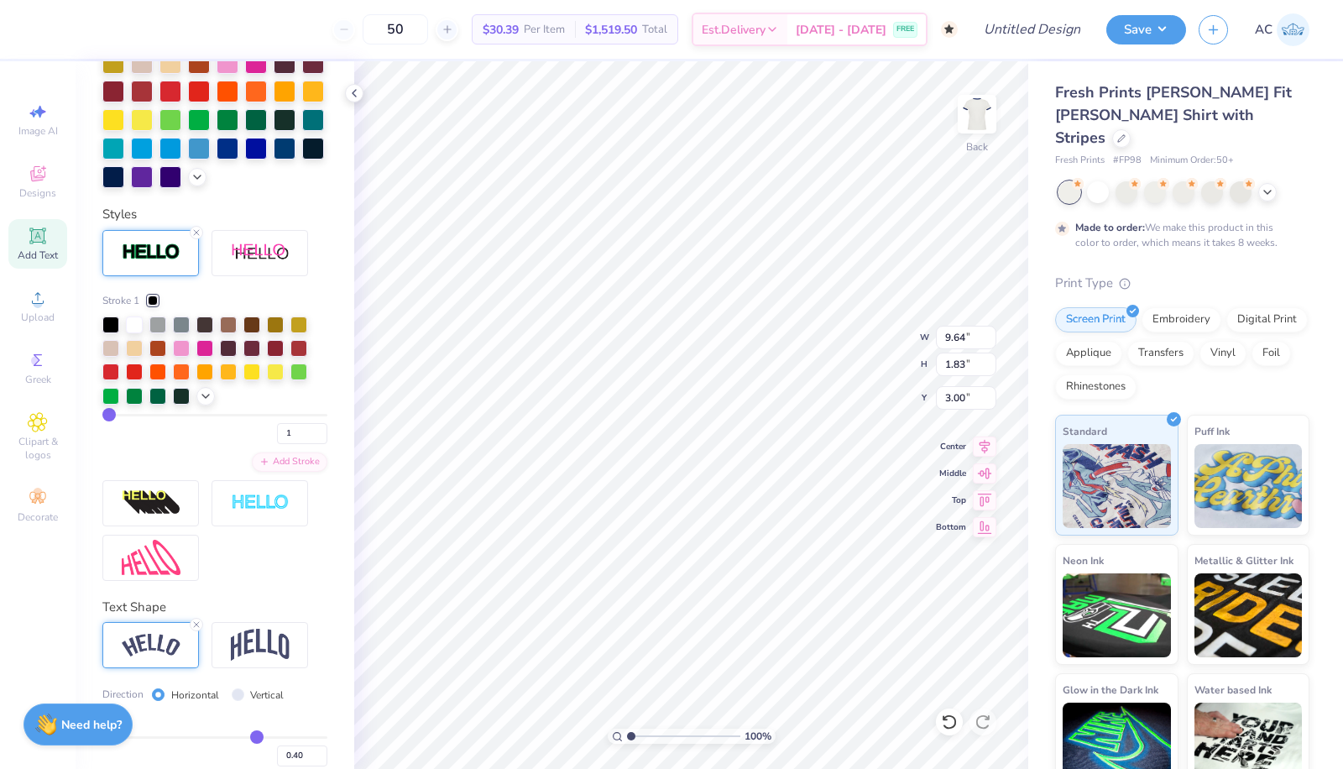
click at [207, 403] on icon at bounding box center [205, 396] width 13 height 13
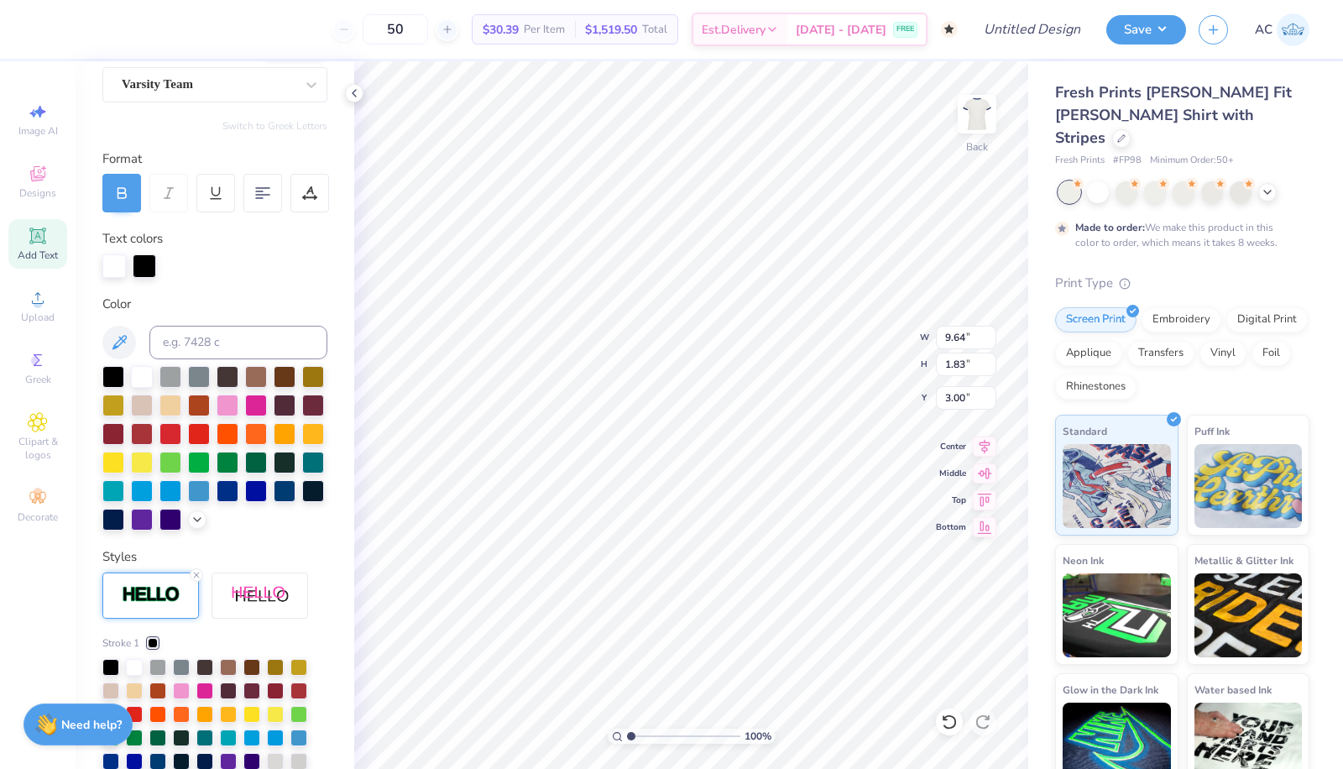
scroll to position [140, 0]
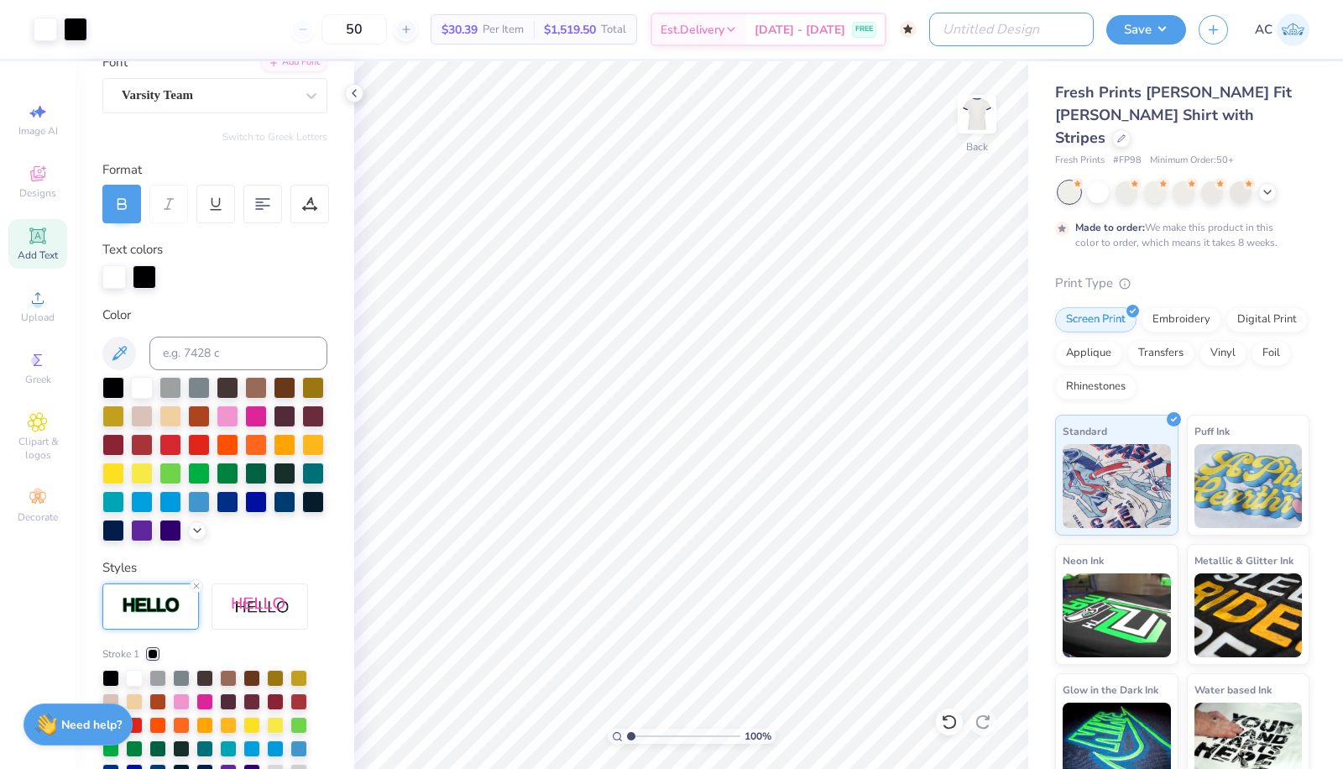
click at [1039, 28] on input "Design Title" at bounding box center [1012, 30] width 165 height 34
type input "R"
type input "Simone Navy"
click at [1114, 28] on button "Save" at bounding box center [1147, 29] width 80 height 29
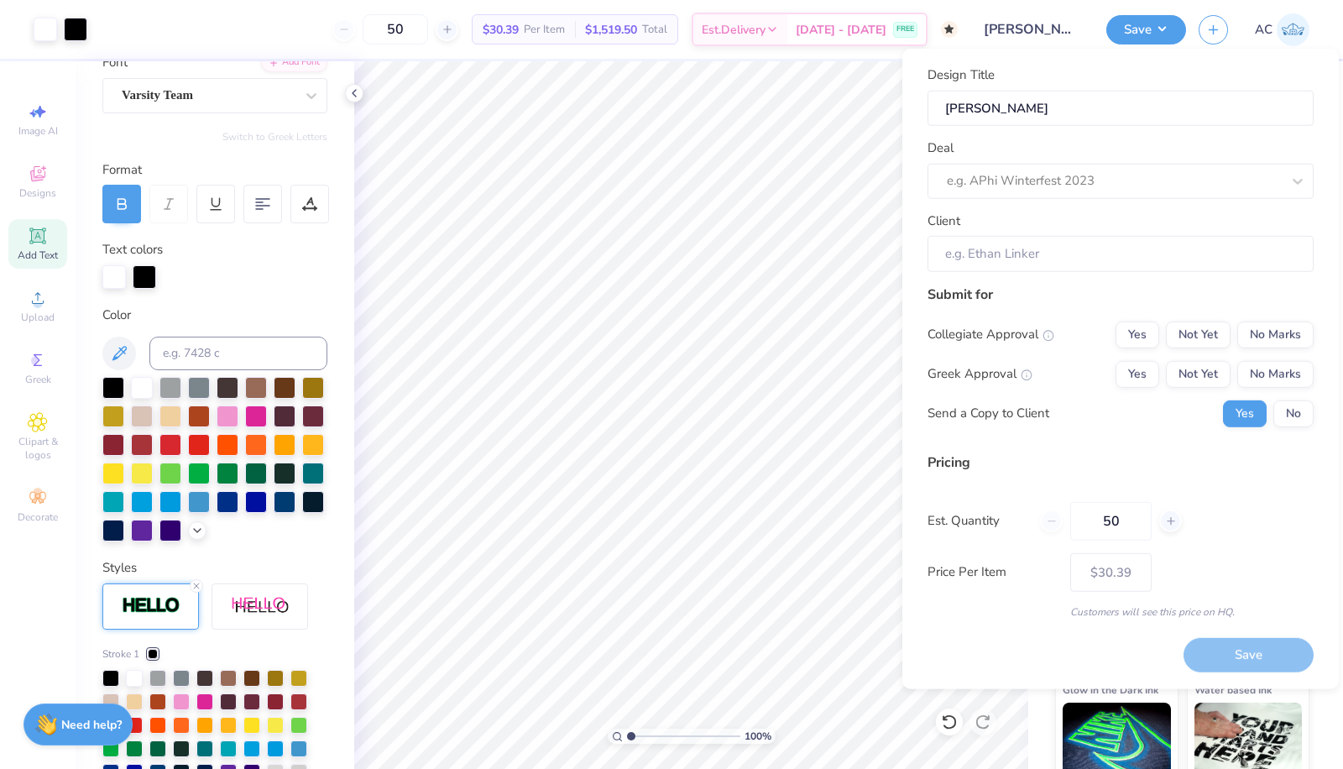
click at [1123, 179] on div at bounding box center [1114, 181] width 334 height 23
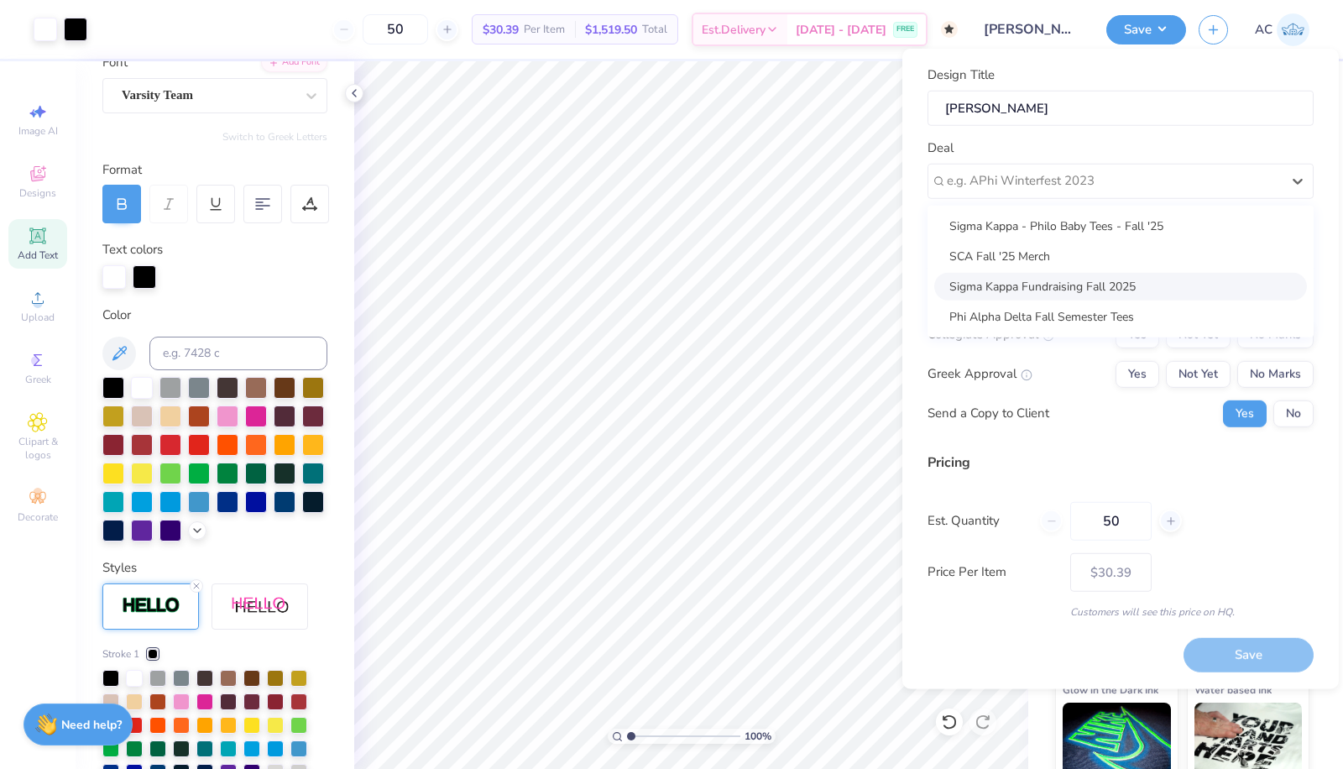
click at [1097, 287] on div "Sigma Kappa Fundraising Fall 2025" at bounding box center [1121, 286] width 373 height 28
type input "Kayda Sieng"
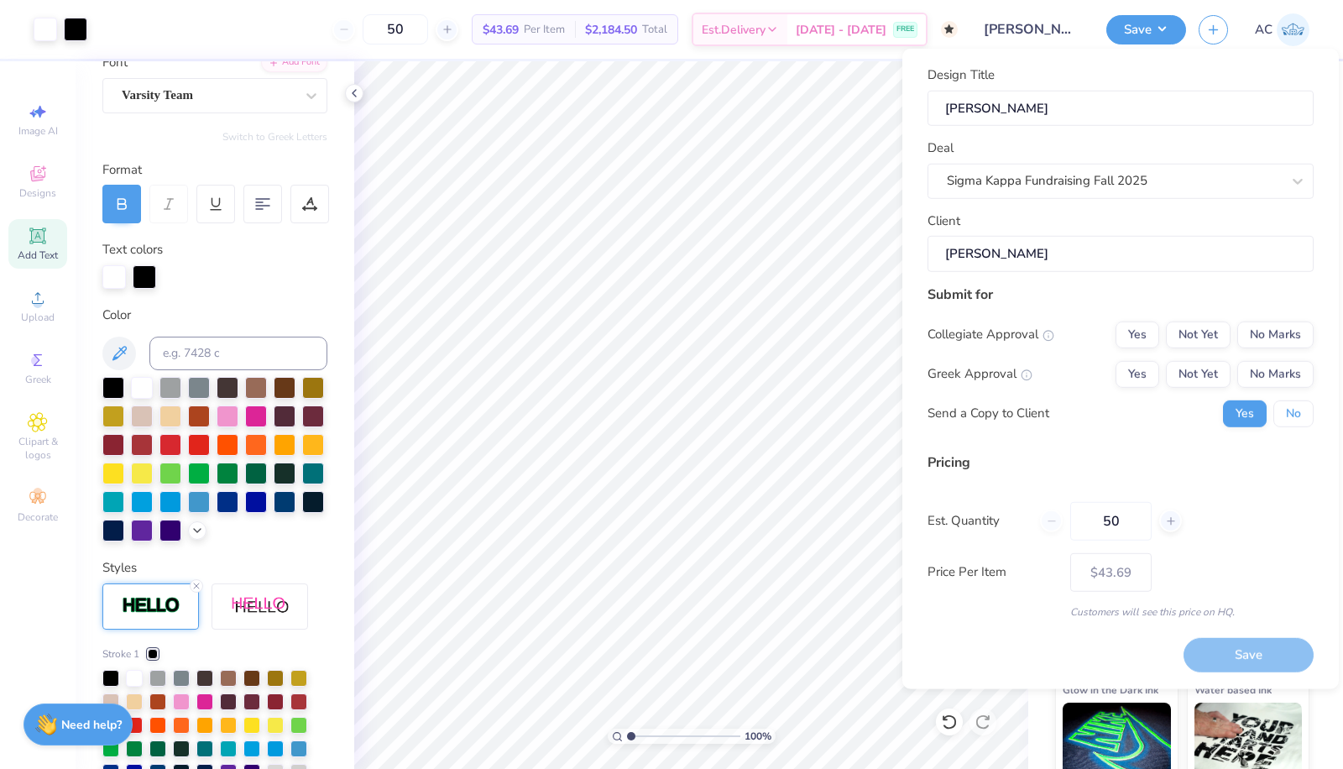
click at [1282, 411] on button "No" at bounding box center [1294, 413] width 40 height 27
click at [1252, 410] on button "Yes" at bounding box center [1245, 413] width 44 height 27
click at [1283, 343] on button "No Marks" at bounding box center [1276, 334] width 76 height 27
click at [1156, 365] on button "Yes" at bounding box center [1138, 373] width 44 height 27
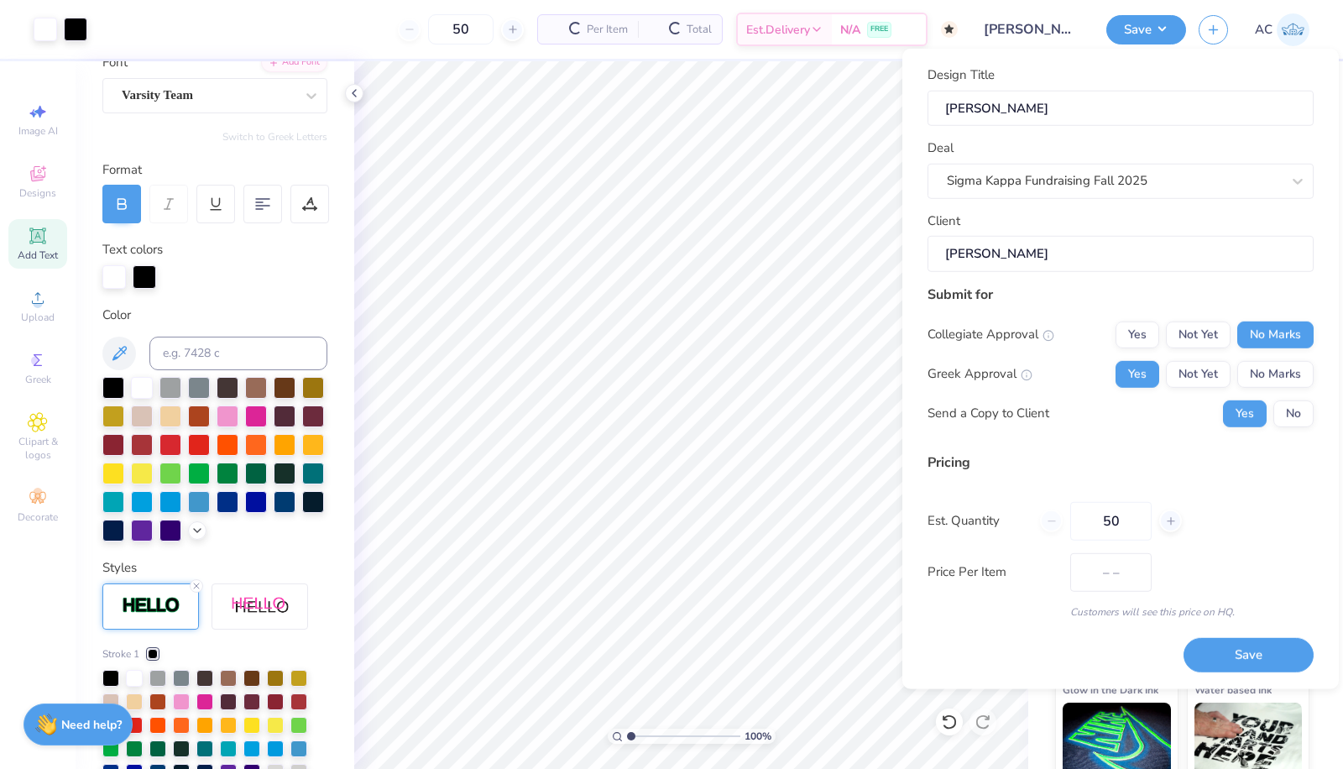
type input "$36.03"
click at [1118, 504] on input "50" at bounding box center [1111, 520] width 81 height 39
type input "5"
type input "100"
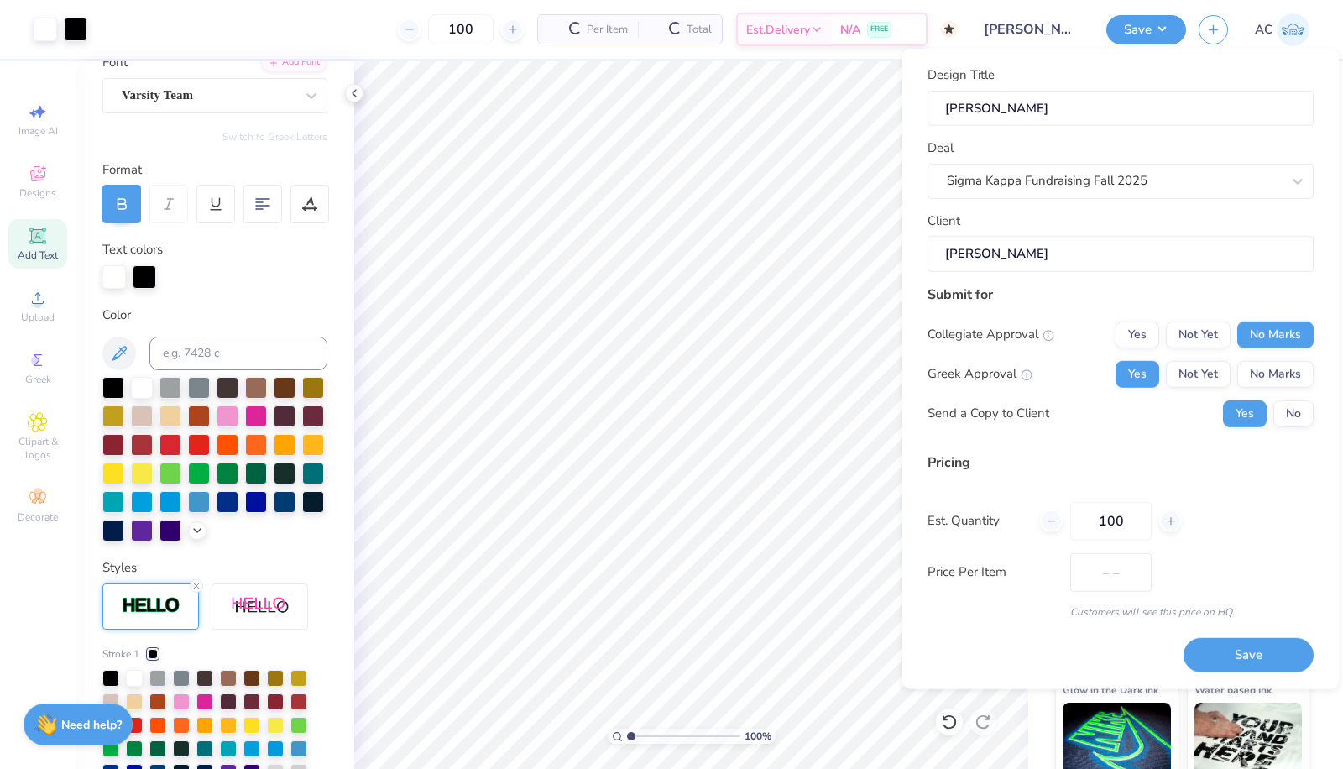
type input "$34.12"
type input "100"
click at [1252, 648] on button "Save" at bounding box center [1249, 655] width 130 height 34
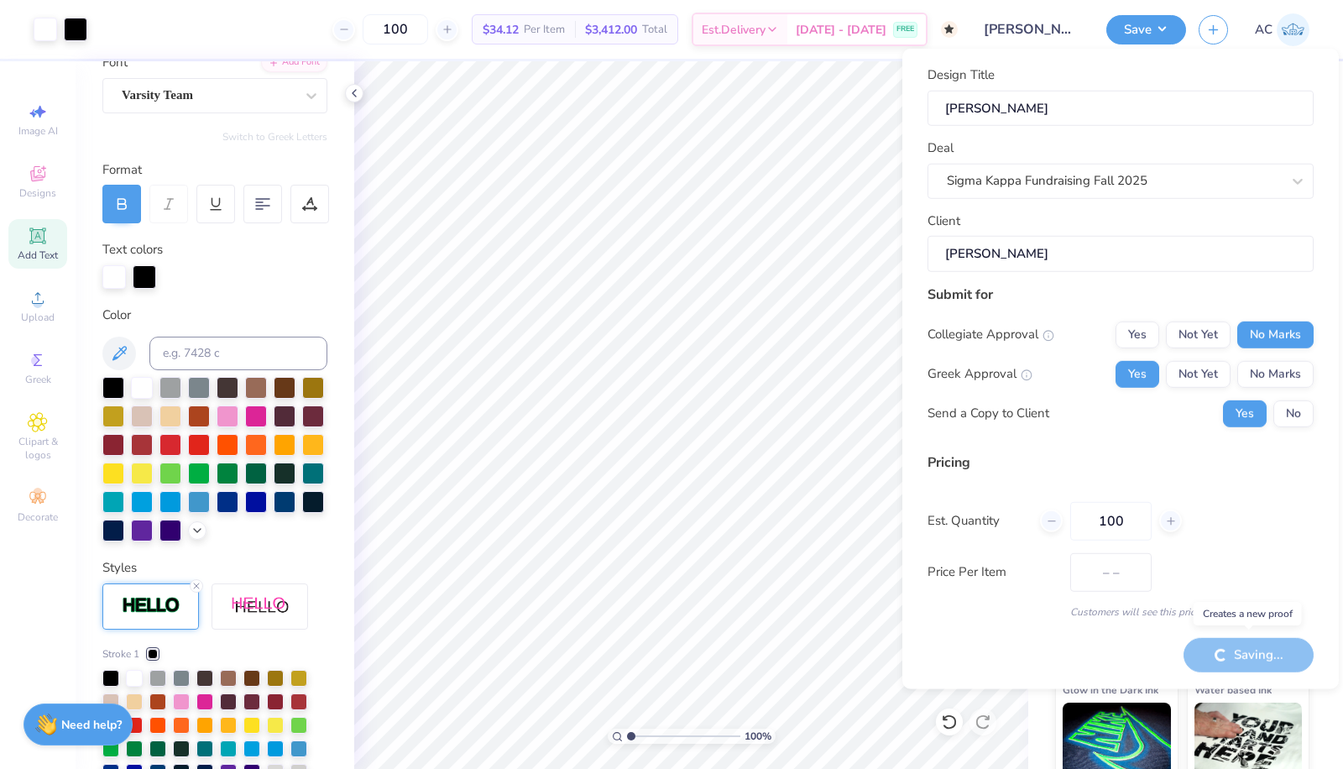
type input "$34.12"
click at [779, 30] on icon at bounding box center [772, 29] width 13 height 13
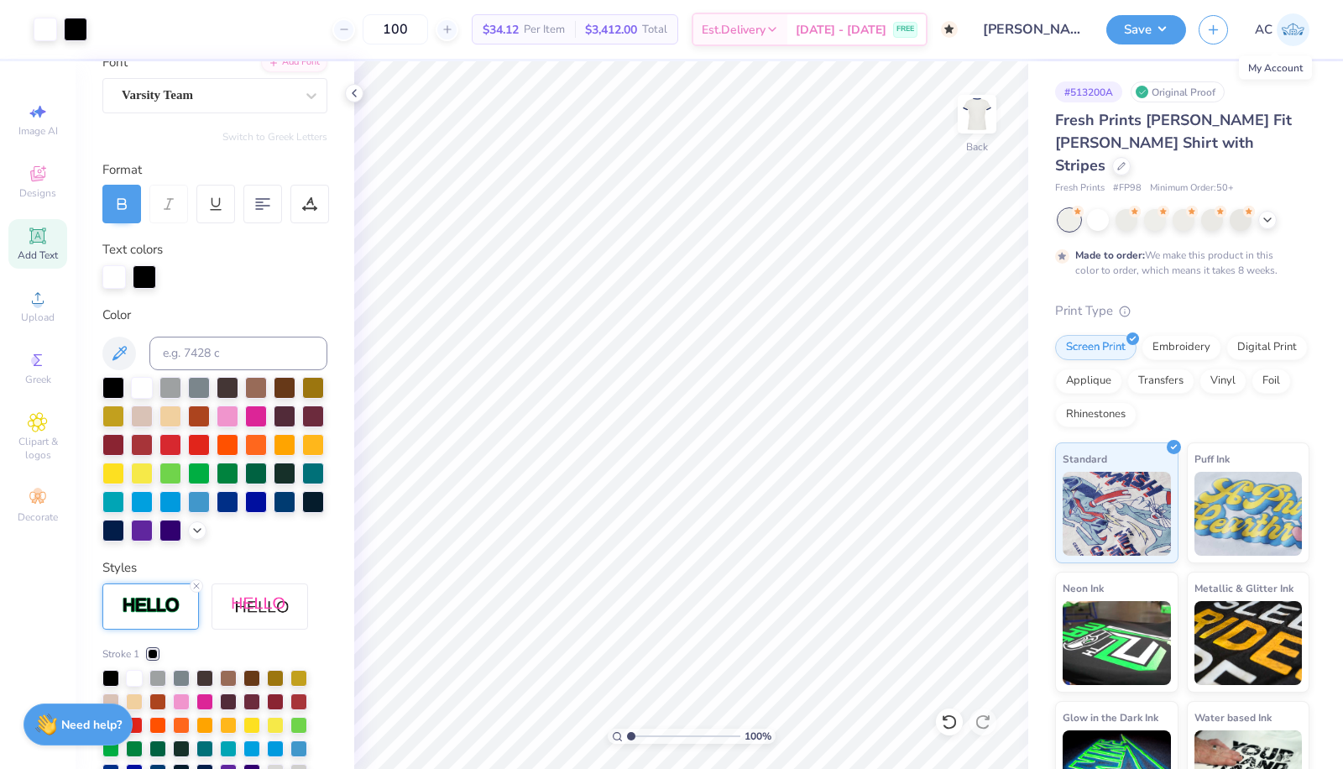
click at [1295, 30] on img at bounding box center [1293, 29] width 33 height 33
